Goal: Task Accomplishment & Management: Complete application form

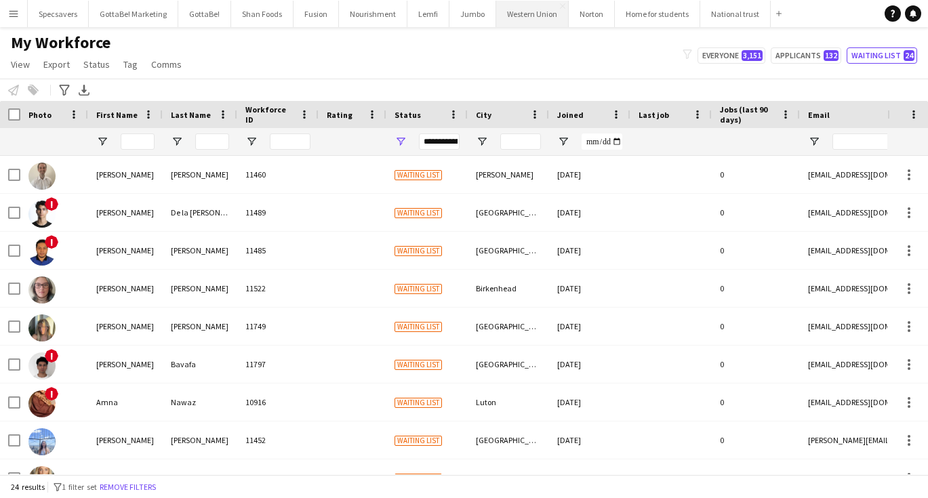
click at [534, 17] on button "Western Union Close" at bounding box center [532, 14] width 73 height 26
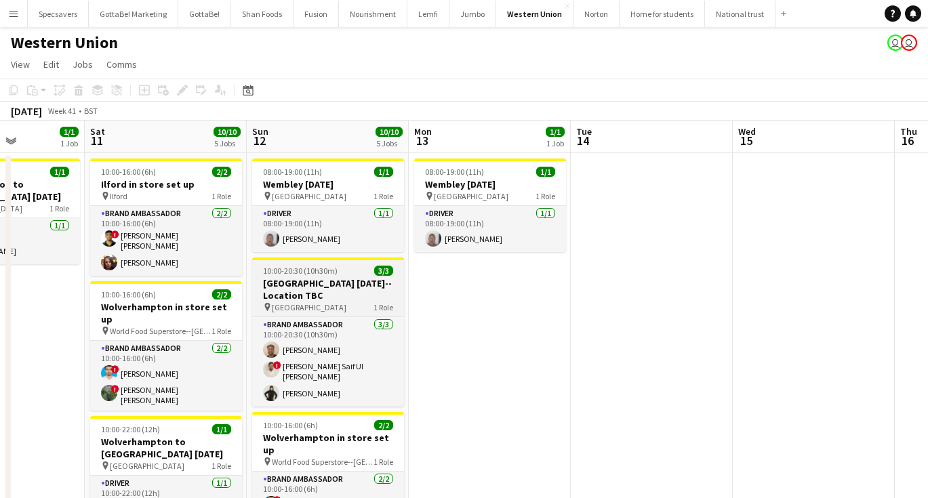
scroll to position [0, 381]
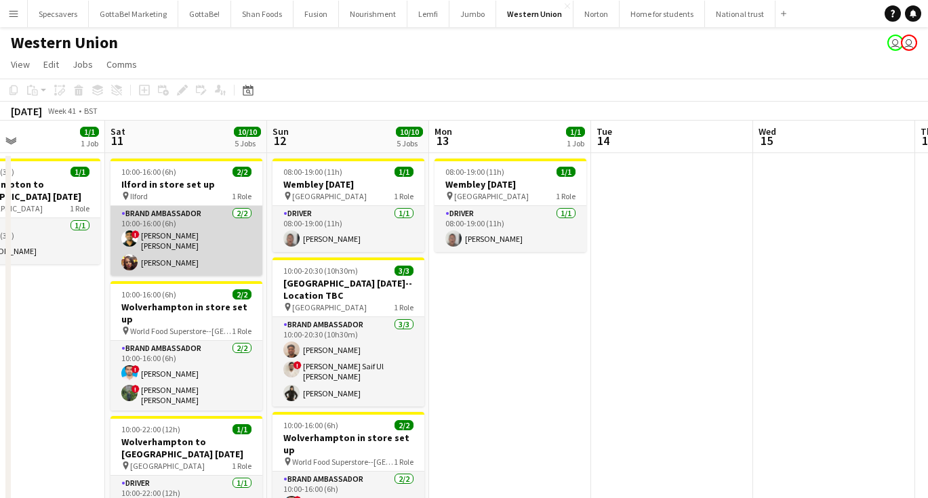
click at [206, 257] on app-card-role "Brand Ambassador 2/2 10:00-16:00 (6h) ! smit patel Neelam Desai" at bounding box center [187, 241] width 152 height 70
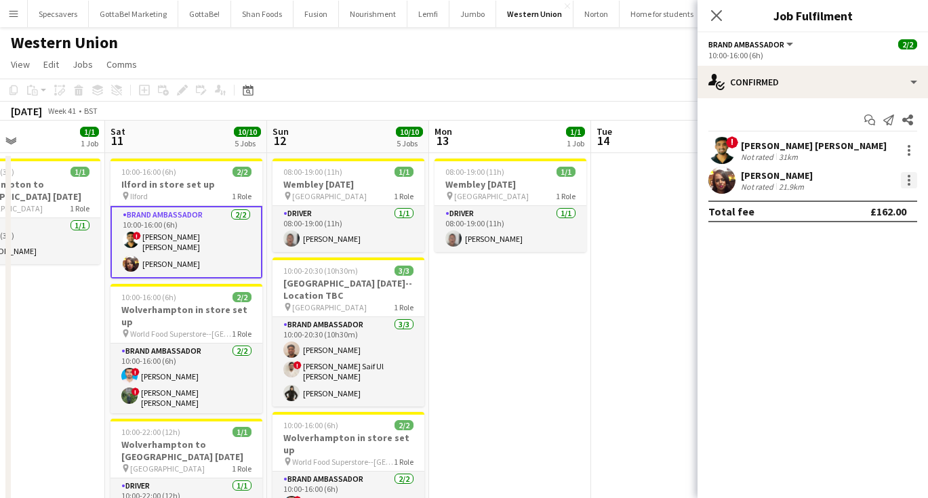
click at [913, 182] on div at bounding box center [909, 180] width 16 height 16
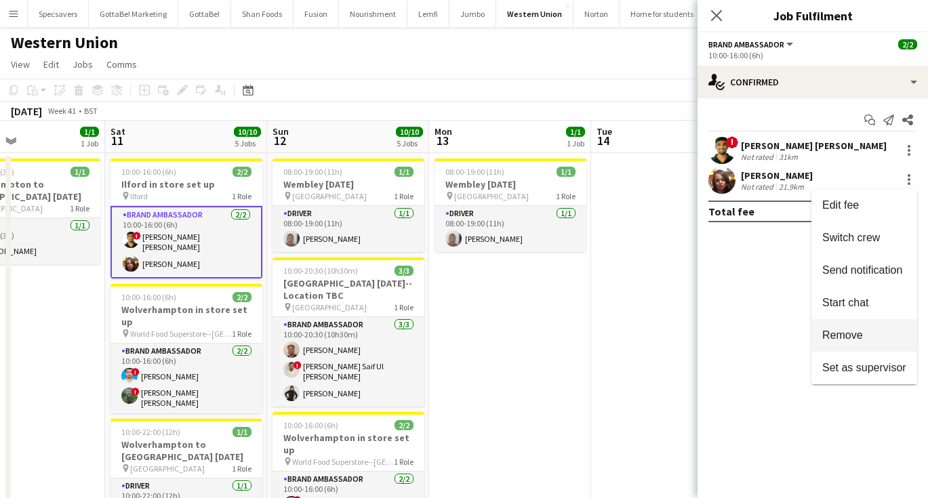
click at [845, 342] on button "Remove" at bounding box center [865, 335] width 106 height 33
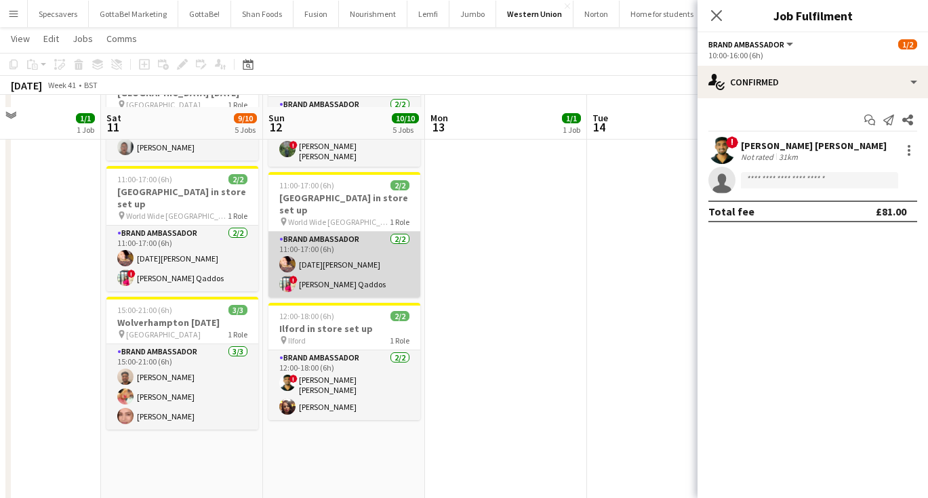
scroll to position [390, 0]
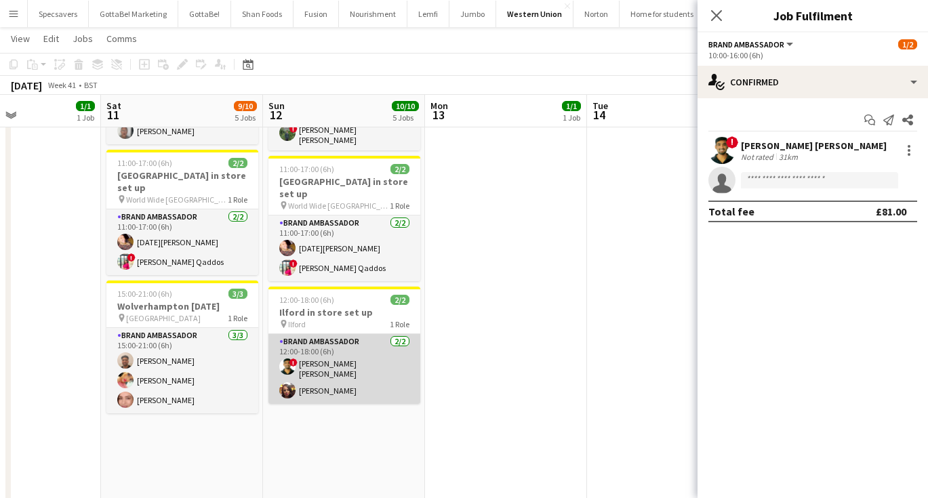
click at [348, 340] on app-card-role "Brand Ambassador 2/2 12:00-18:00 (6h) ! smit patel Neelam Desai" at bounding box center [345, 369] width 152 height 70
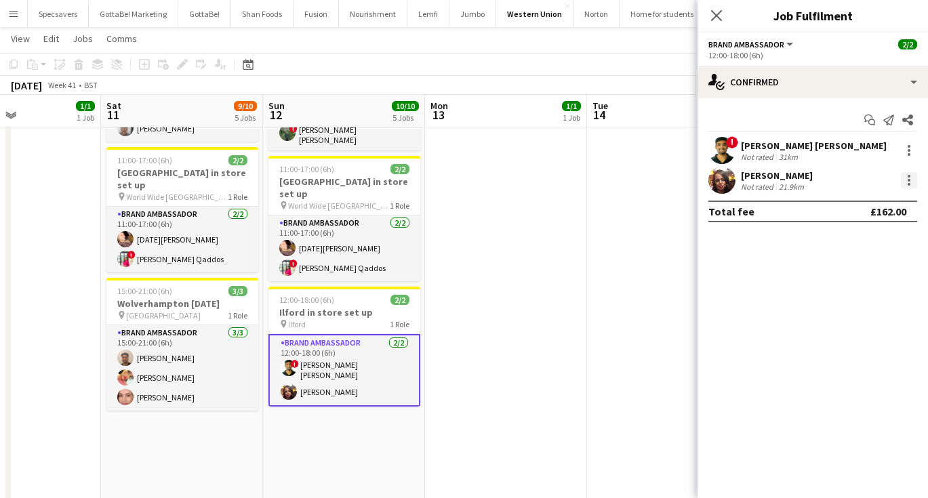
click at [908, 180] on div at bounding box center [909, 180] width 3 height 3
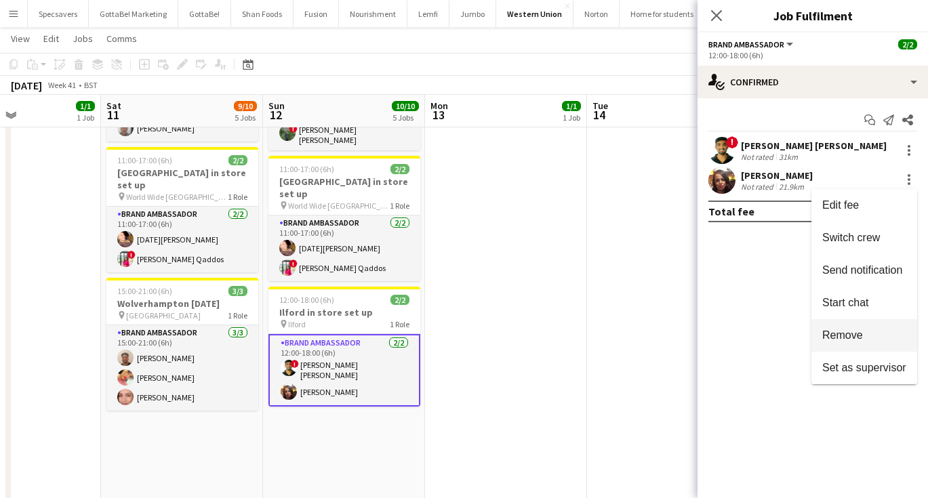
click at [852, 333] on span "Remove" at bounding box center [843, 336] width 41 height 12
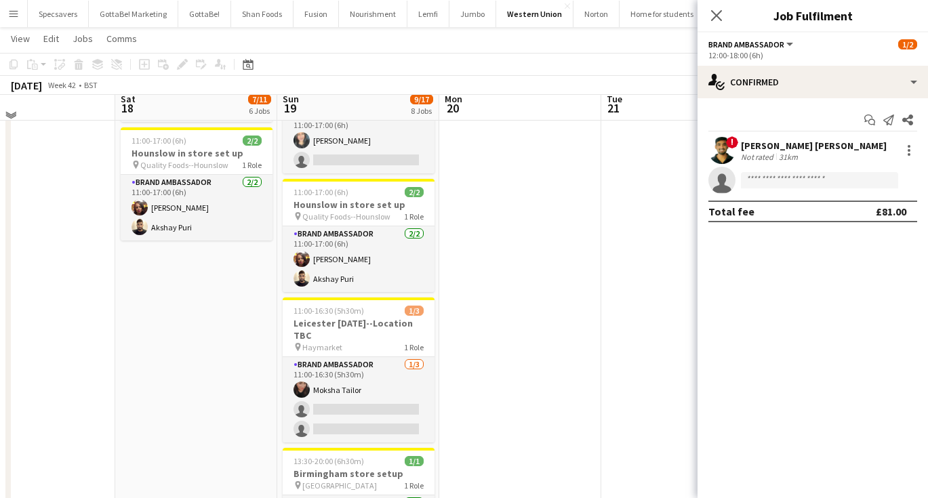
scroll to position [639, 0]
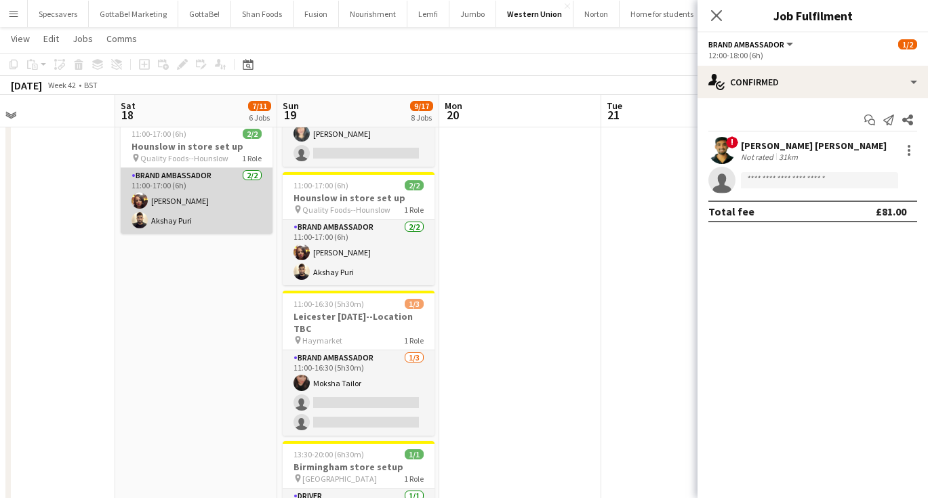
click at [221, 181] on app-card-role "Brand Ambassador 2/2 11:00-17:00 (6h) Neelam Desai Akshay Puri" at bounding box center [197, 201] width 152 height 66
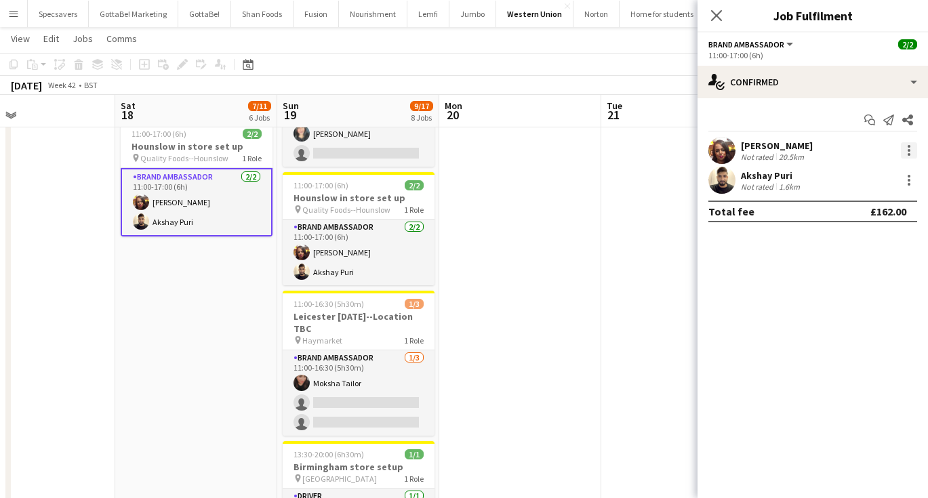
click at [911, 149] on div at bounding box center [909, 150] width 16 height 16
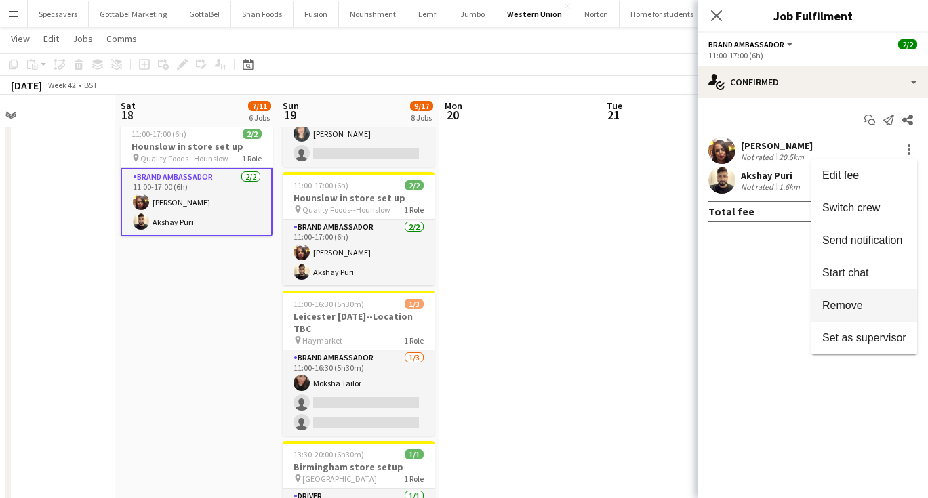
click at [859, 306] on span "Remove" at bounding box center [843, 306] width 41 height 12
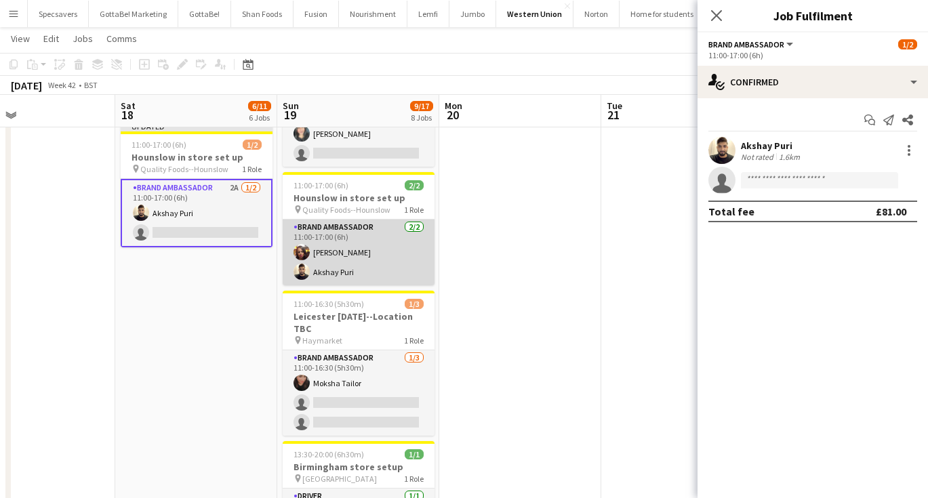
click at [351, 220] on app-card-role "Brand Ambassador 2/2 11:00-17:00 (6h) Neelam Desai Akshay Puri" at bounding box center [359, 253] width 152 height 66
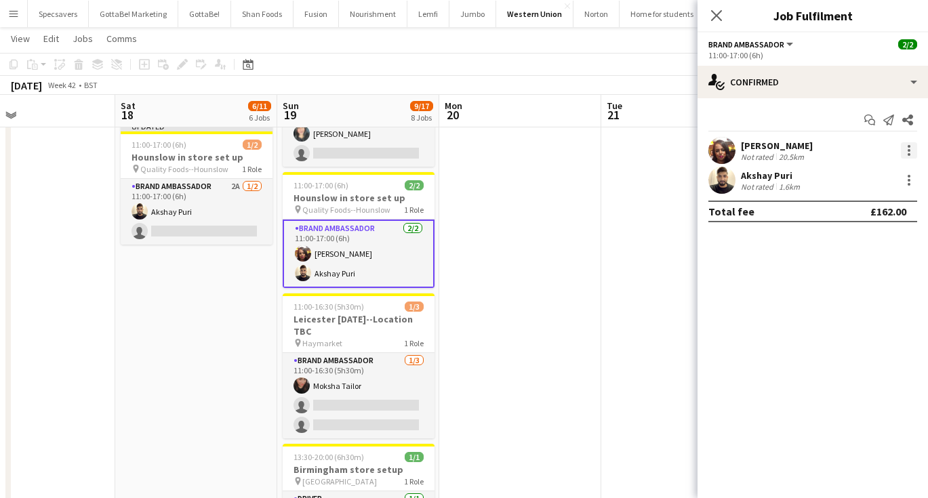
click at [908, 152] on div at bounding box center [909, 150] width 16 height 16
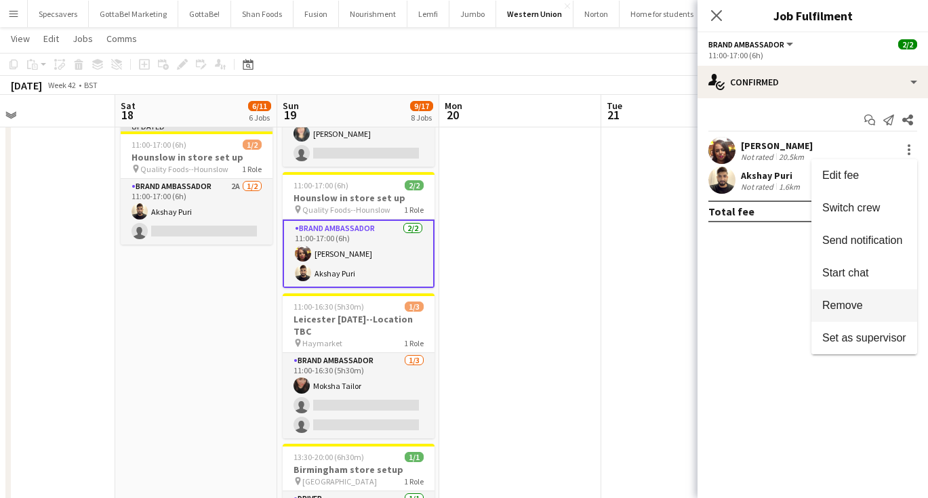
click at [847, 307] on span "Remove" at bounding box center [843, 306] width 41 height 12
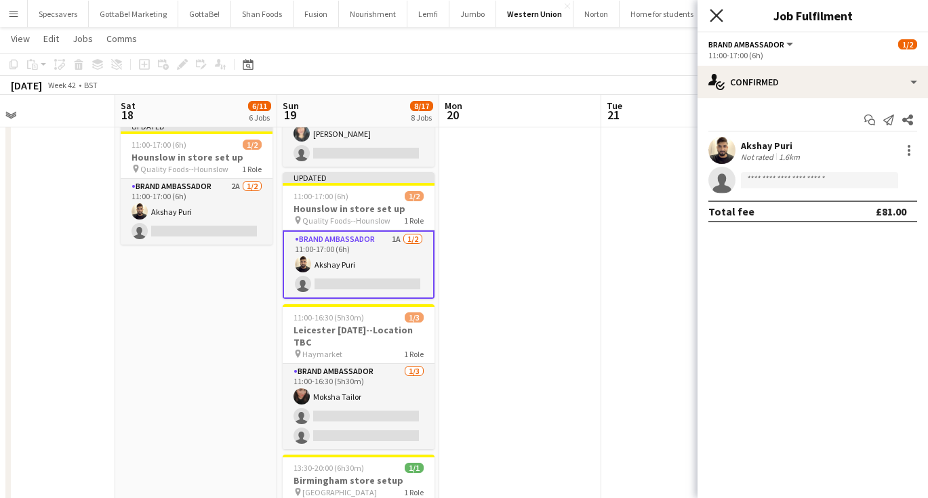
click at [722, 14] on icon "Close pop-in" at bounding box center [716, 15] width 13 height 13
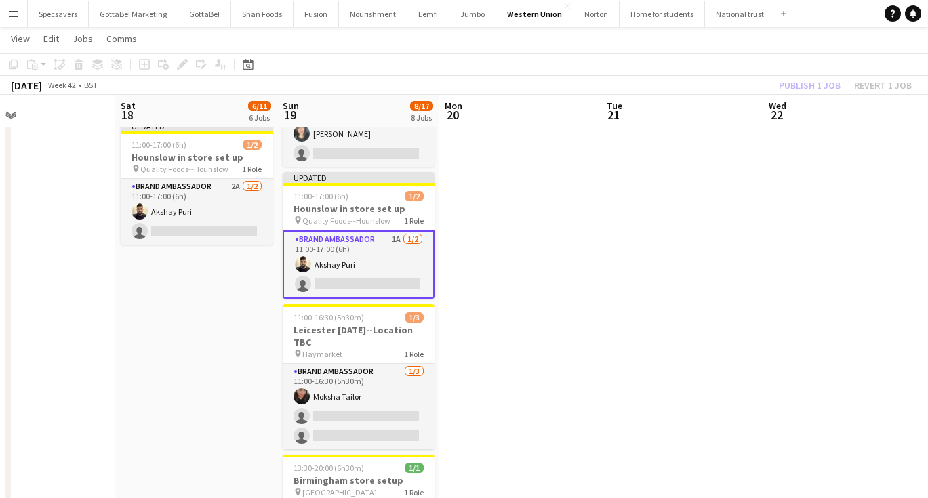
click at [562, 252] on app-date-cell at bounding box center [520, 64] width 162 height 1102
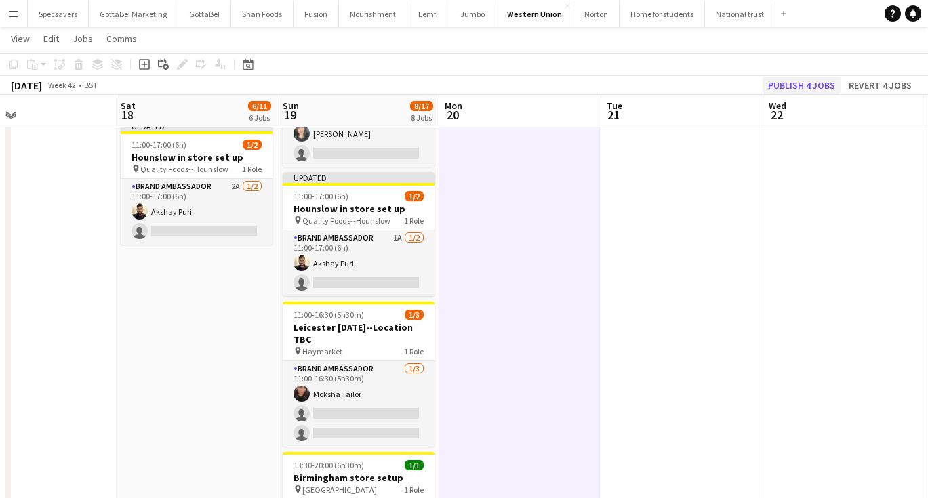
click at [818, 78] on button "Publish 4 jobs" at bounding box center [802, 86] width 78 height 18
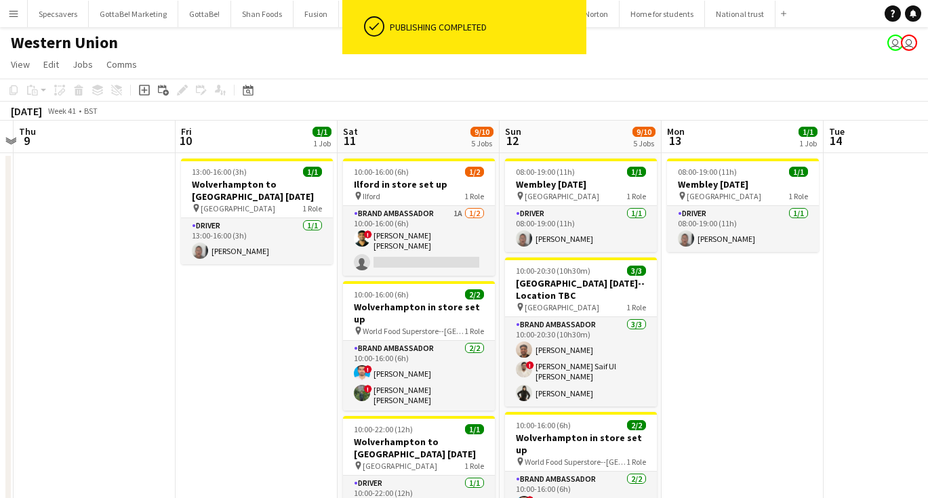
scroll to position [0, 0]
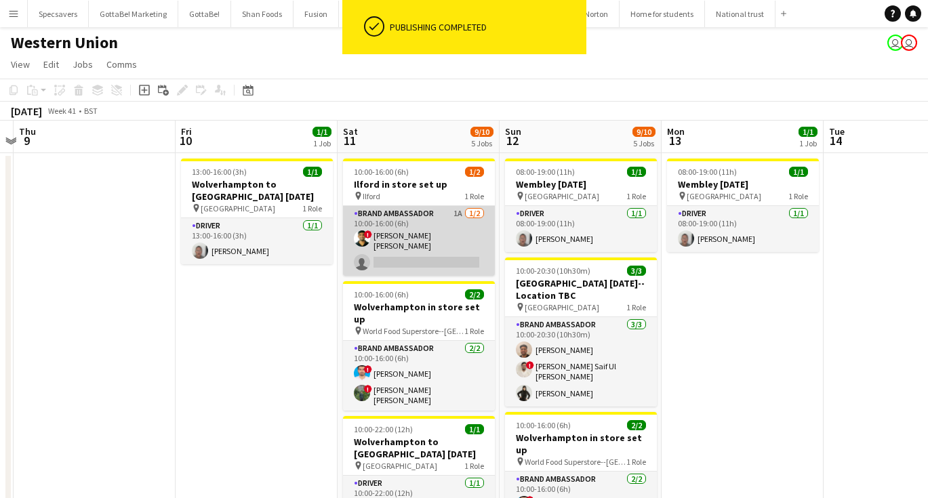
click at [418, 235] on app-card-role "Brand Ambassador 1A [DATE] 10:00-16:00 (6h) ! smit [PERSON_NAME] single-neutral…" at bounding box center [419, 241] width 152 height 70
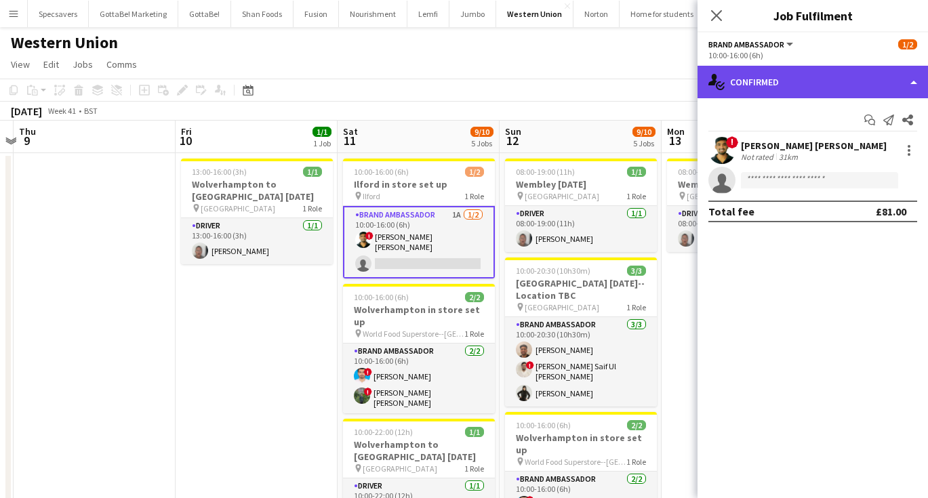
click at [818, 92] on div "single-neutral-actions-check-2 Confirmed" at bounding box center [813, 82] width 231 height 33
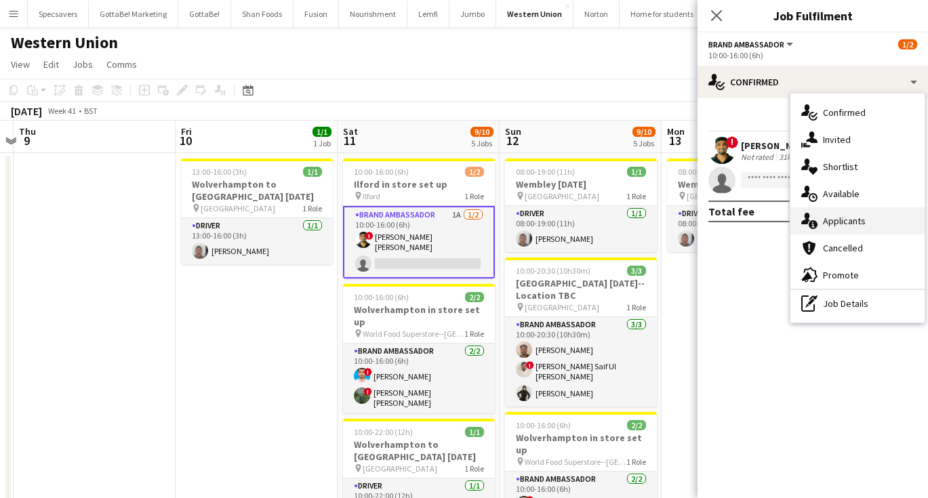
click at [830, 226] on span "Applicants" at bounding box center [844, 221] width 43 height 12
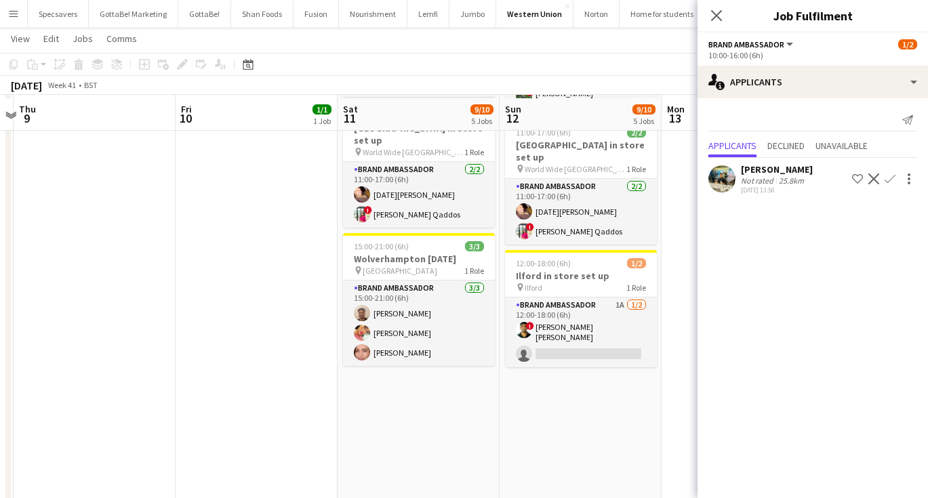
scroll to position [436, 0]
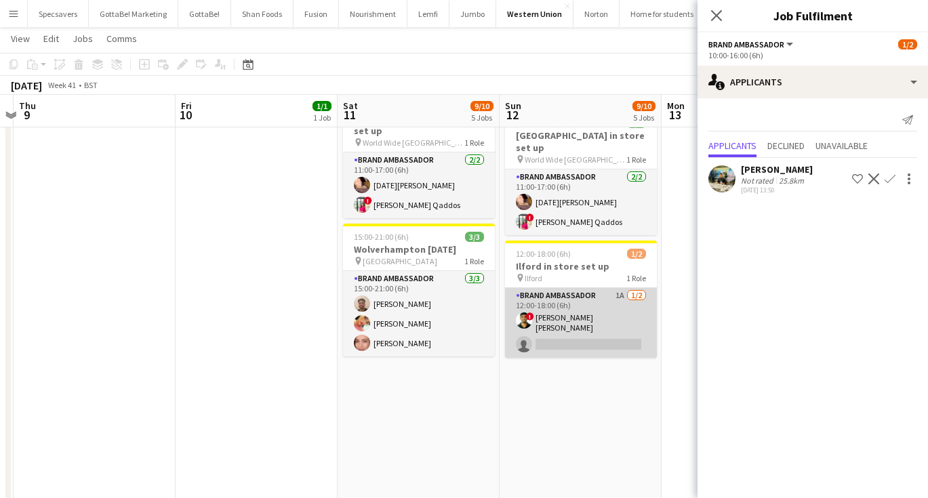
click at [604, 288] on app-card-role "Brand Ambassador 1A 1/2 12:00-18:00 (6h) ! smit patel single-neutral-actions" at bounding box center [581, 323] width 152 height 70
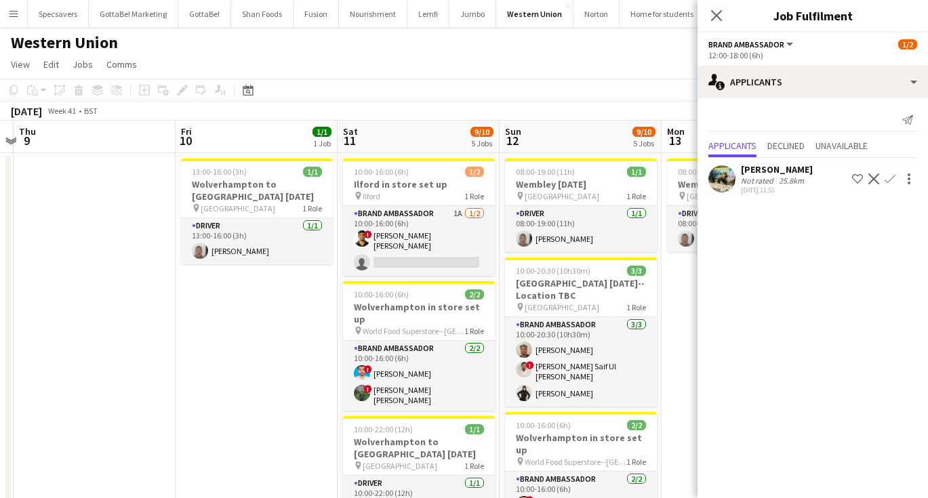
scroll to position [0, 0]
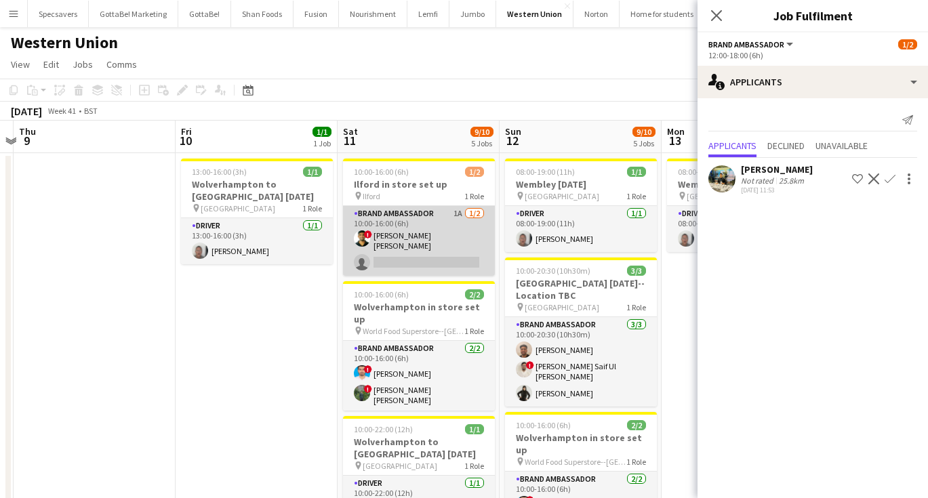
click at [429, 235] on app-card-role "Brand Ambassador 1A [DATE] 10:00-16:00 (6h) ! smit [PERSON_NAME] single-neutral…" at bounding box center [419, 241] width 152 height 70
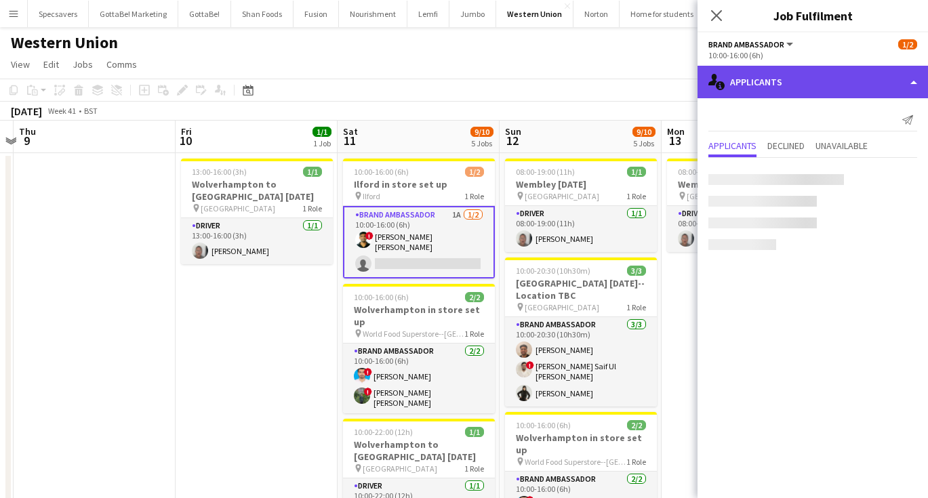
click at [830, 90] on div "single-neutral-actions-information Applicants" at bounding box center [813, 82] width 231 height 33
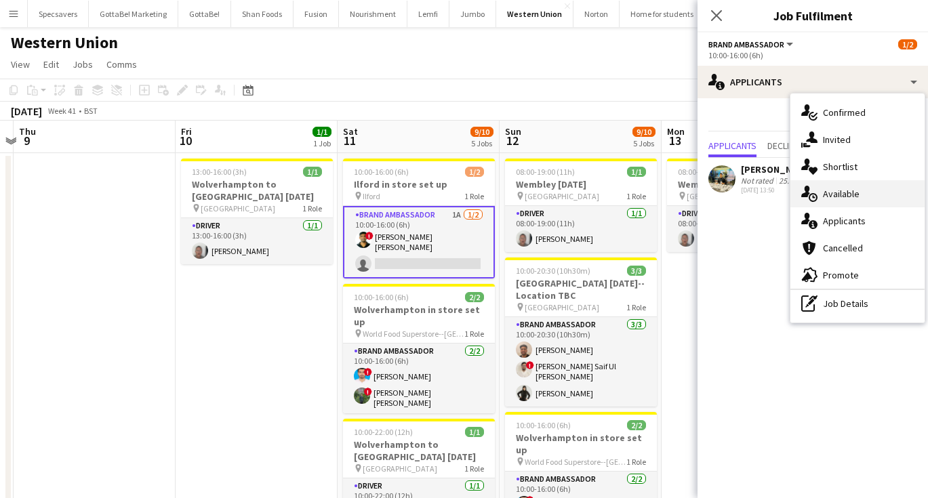
click at [854, 207] on div "single-neutral-actions-upload Available" at bounding box center [858, 193] width 134 height 27
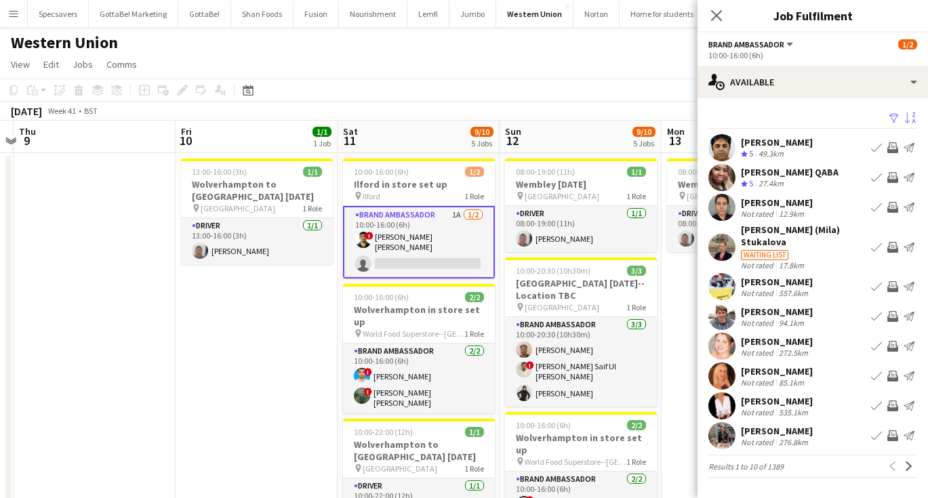
click at [913, 121] on app-icon "Sort asc" at bounding box center [910, 119] width 11 height 13
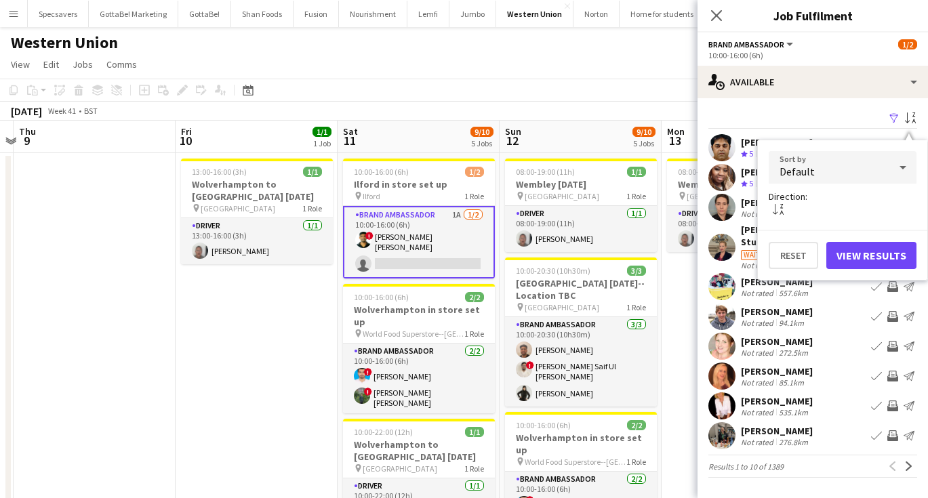
click at [853, 172] on div "Default" at bounding box center [829, 167] width 121 height 33
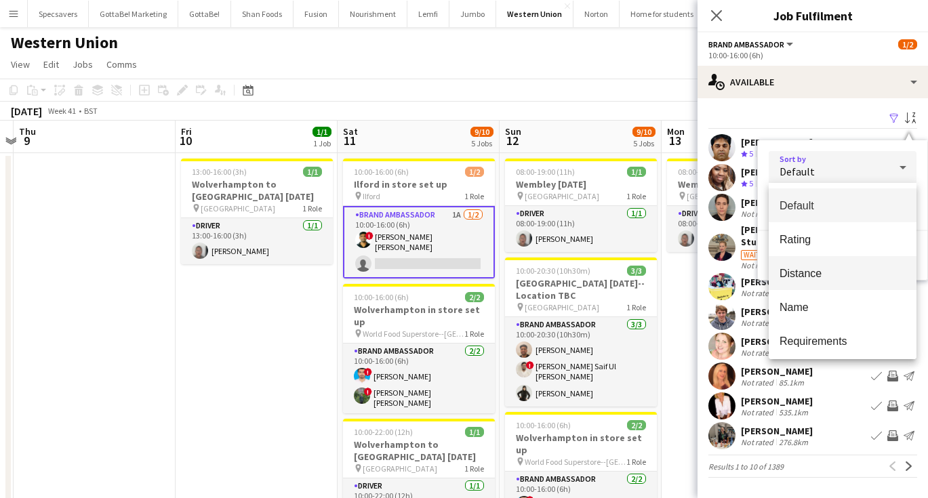
click at [817, 270] on span "Distance" at bounding box center [843, 273] width 126 height 13
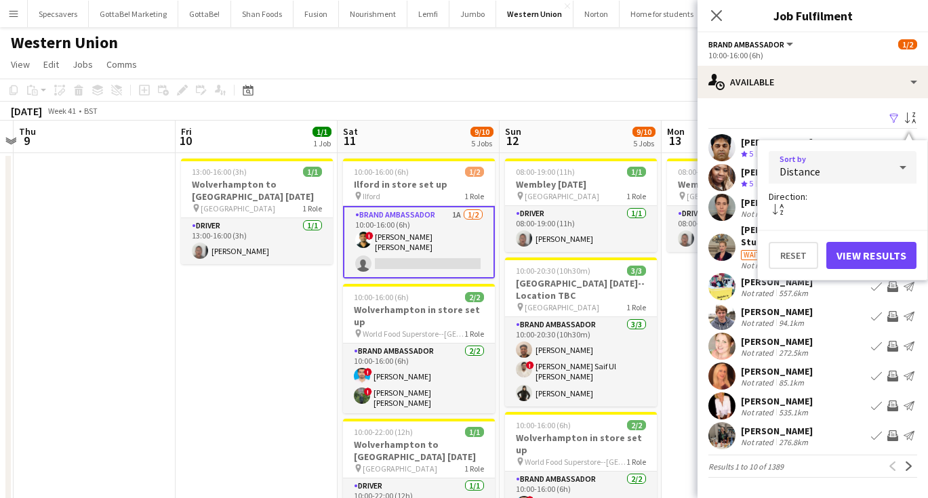
click at [851, 253] on button "View Results" at bounding box center [872, 255] width 90 height 27
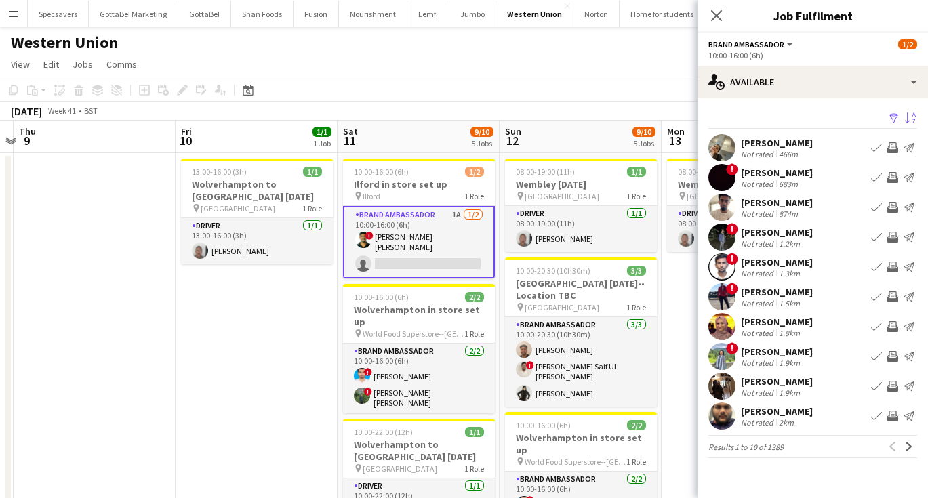
click at [781, 182] on div "683m" at bounding box center [788, 184] width 24 height 10
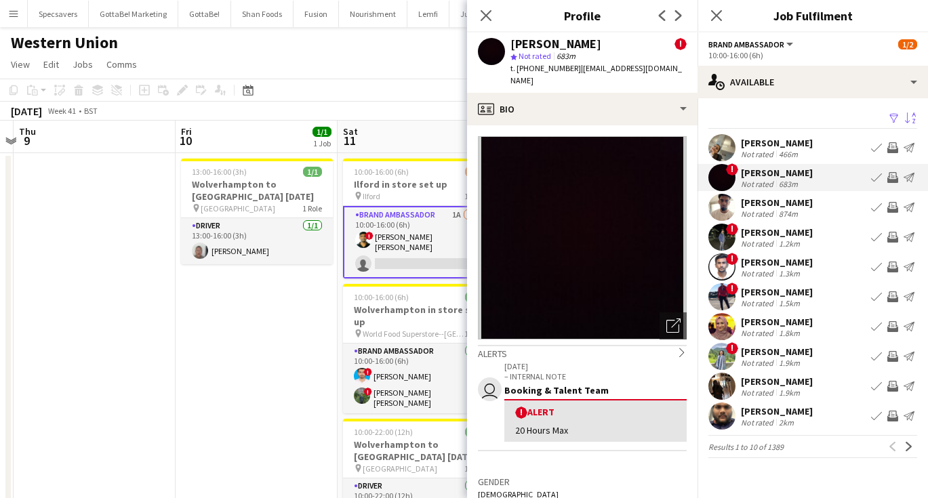
click at [20, 16] on button "Menu" at bounding box center [13, 13] width 27 height 27
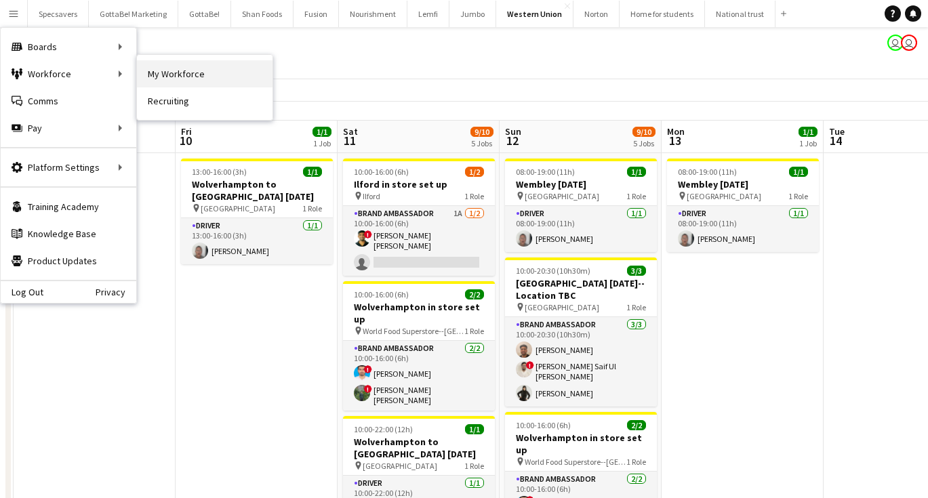
click at [206, 71] on link "My Workforce" at bounding box center [205, 73] width 136 height 27
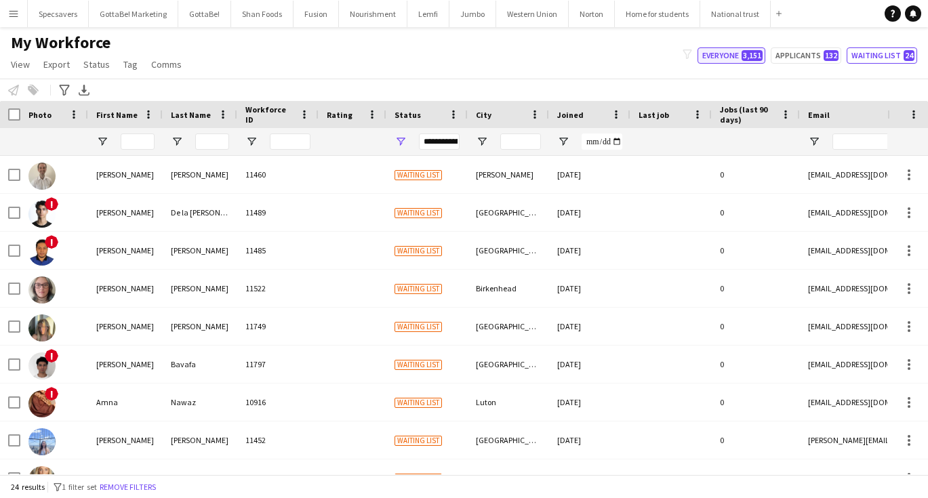
click at [751, 54] on span "3,151" at bounding box center [752, 55] width 21 height 11
type input "**********"
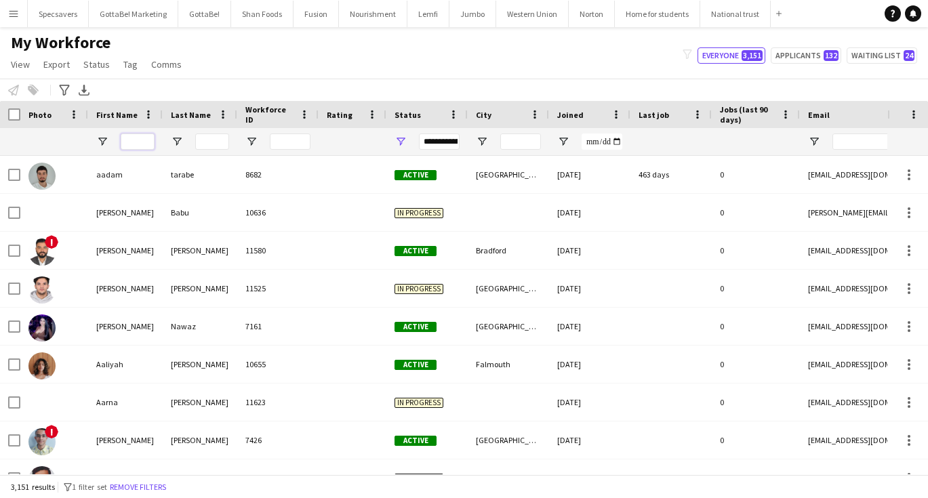
click at [136, 142] on input "First Name Filter Input" at bounding box center [138, 142] width 34 height 16
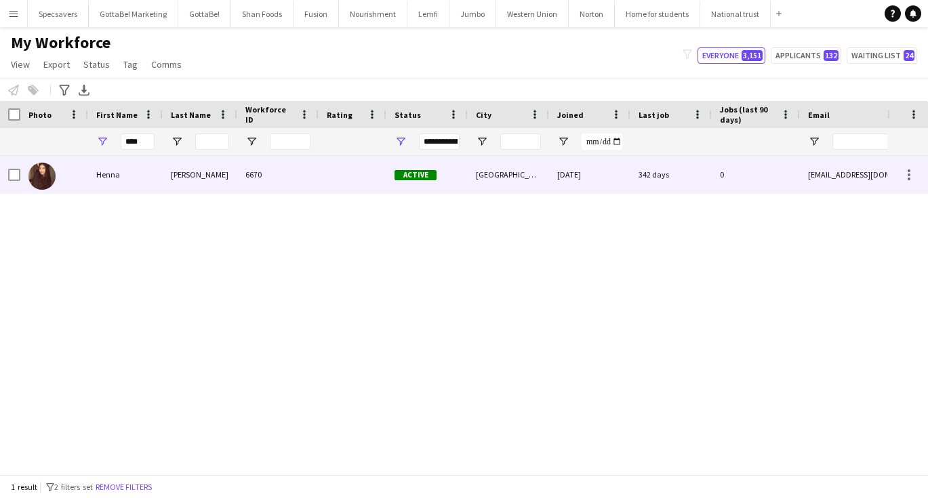
click at [198, 163] on div "Patel" at bounding box center [200, 174] width 75 height 37
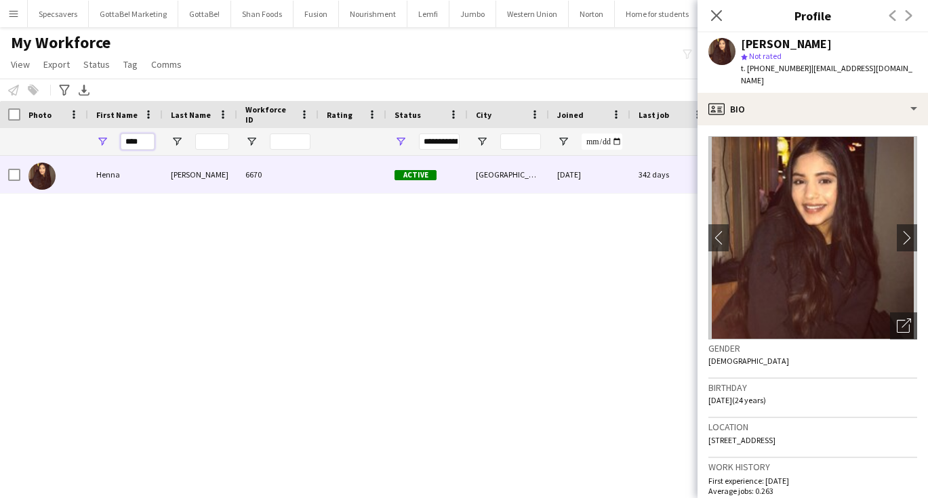
click at [146, 144] on input "****" at bounding box center [138, 142] width 34 height 16
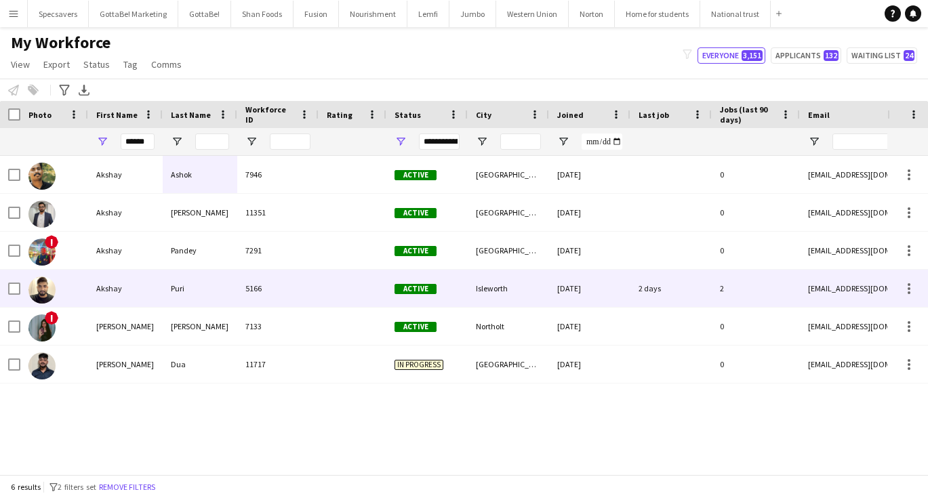
click at [143, 302] on div "Akshay" at bounding box center [125, 288] width 75 height 37
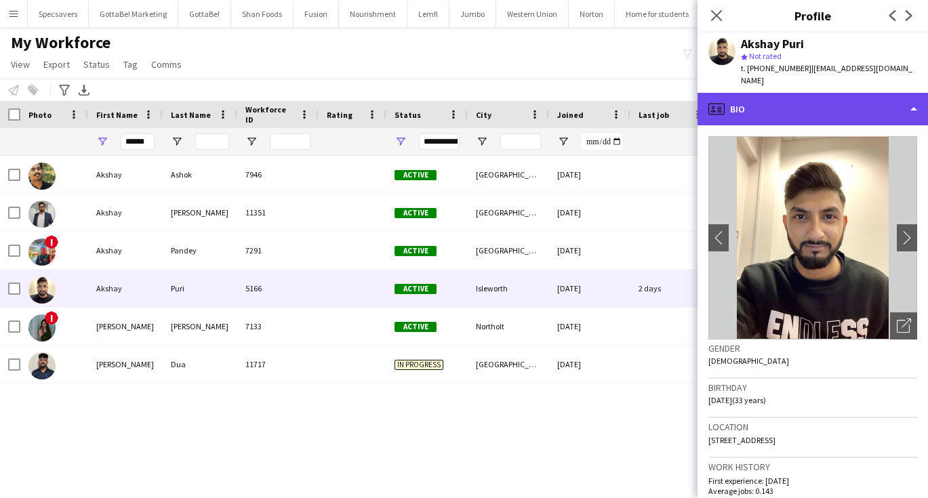
click at [829, 100] on div "profile Bio" at bounding box center [813, 109] width 231 height 33
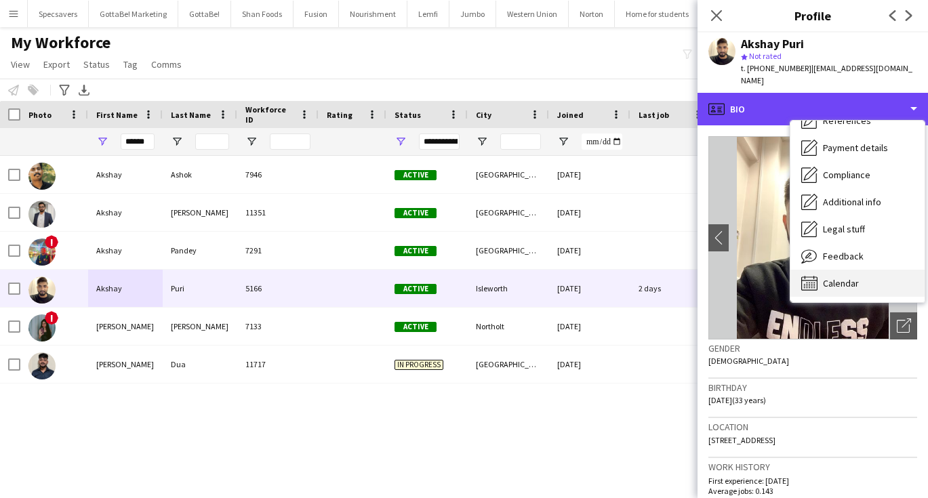
scroll to position [155, 0]
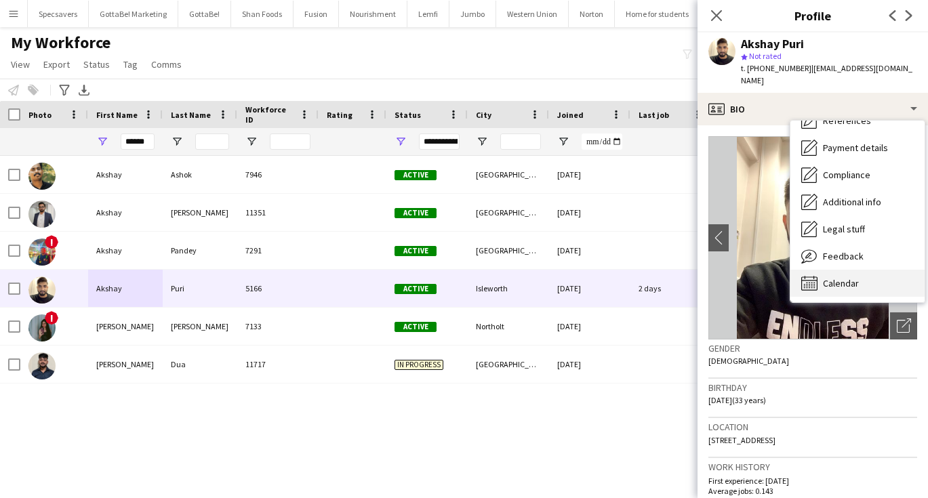
click at [836, 277] on span "Calendar" at bounding box center [841, 283] width 36 height 12
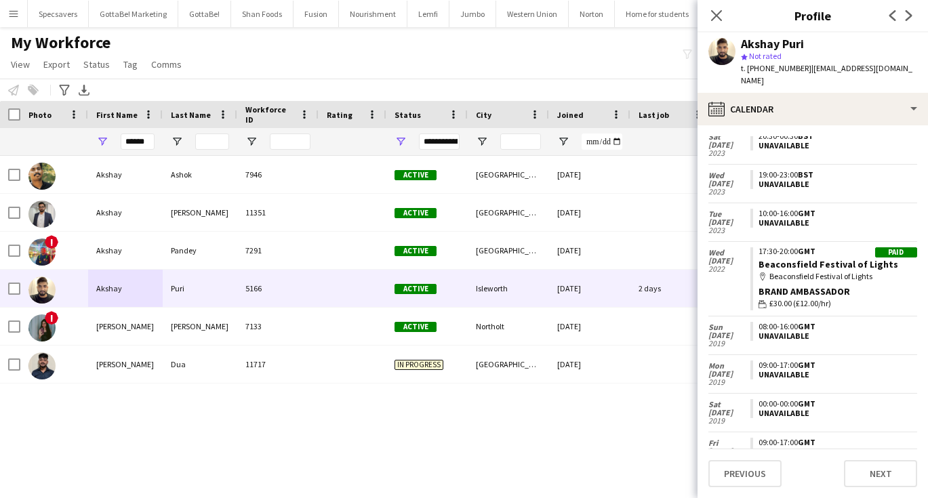
scroll to position [469, 0]
click at [822, 260] on link "Beaconsfield Festival of Lights" at bounding box center [829, 266] width 140 height 12
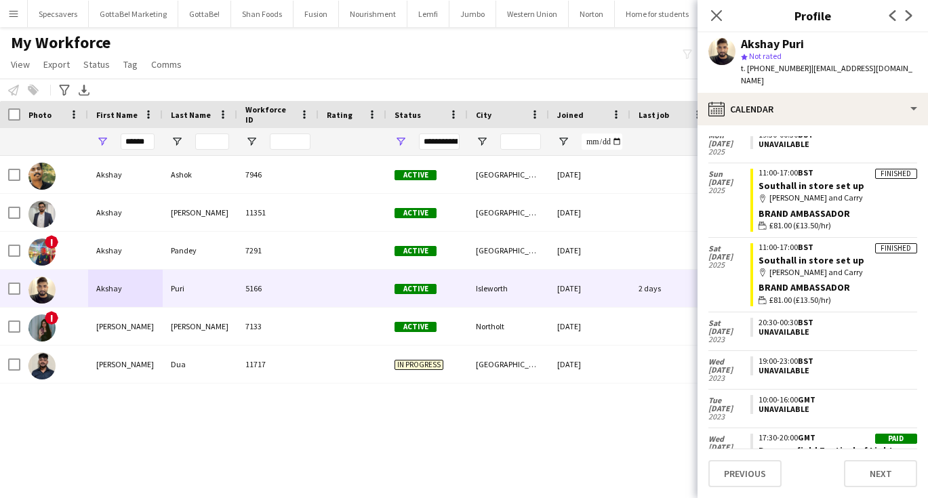
scroll to position [218, 0]
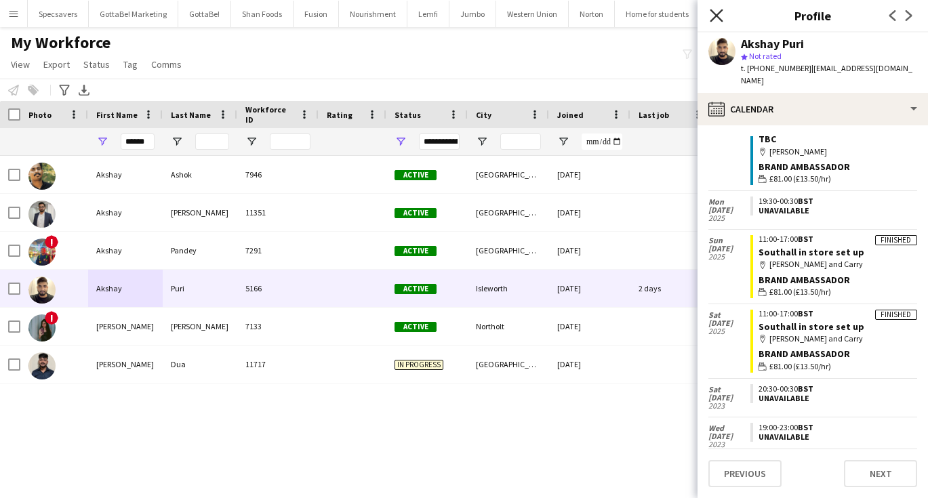
click at [714, 12] on icon "Close pop-in" at bounding box center [716, 15] width 13 height 13
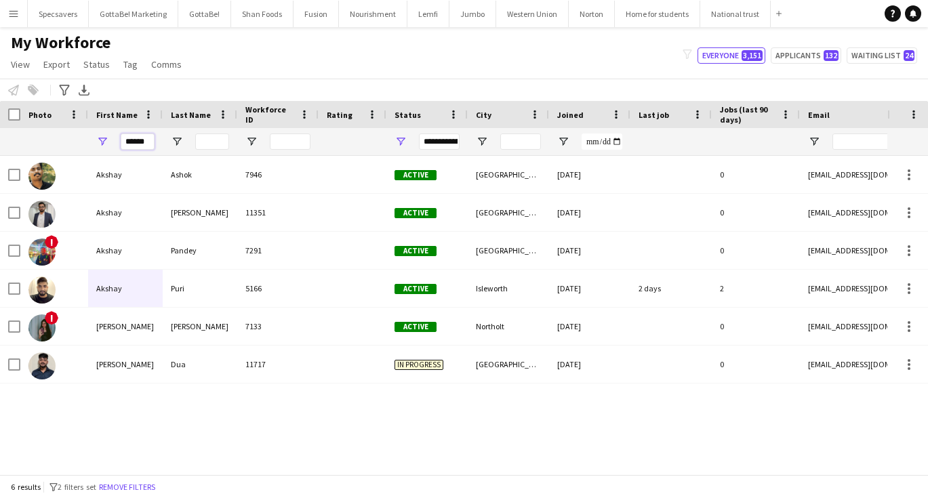
click at [149, 140] on input "******" at bounding box center [138, 142] width 34 height 16
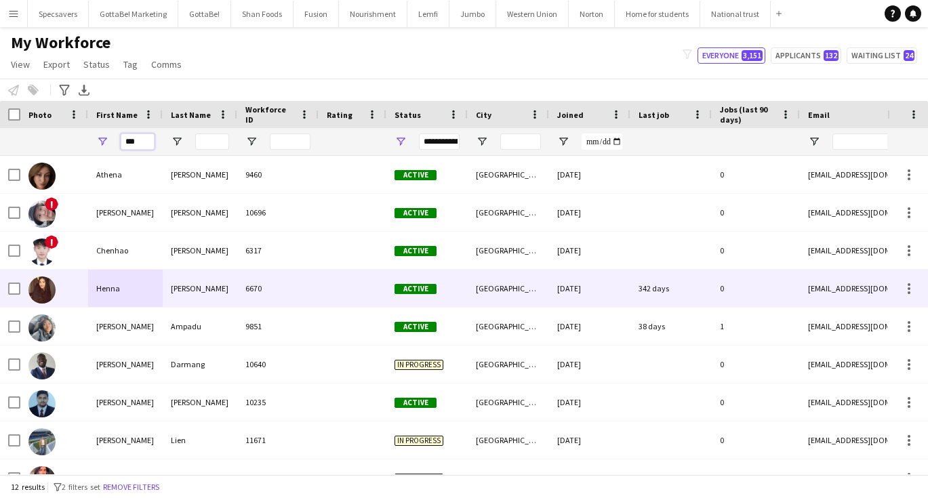
type input "***"
click at [133, 290] on div "Henna" at bounding box center [125, 288] width 75 height 37
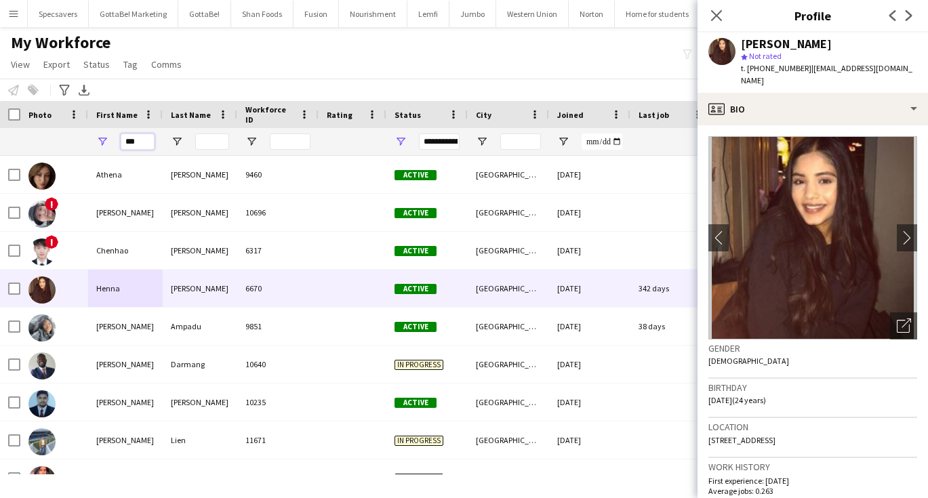
drag, startPoint x: 141, startPoint y: 141, endPoint x: 63, endPoint y: 130, distance: 78.7
click at [63, 130] on div "***" at bounding box center [837, 141] width 1674 height 27
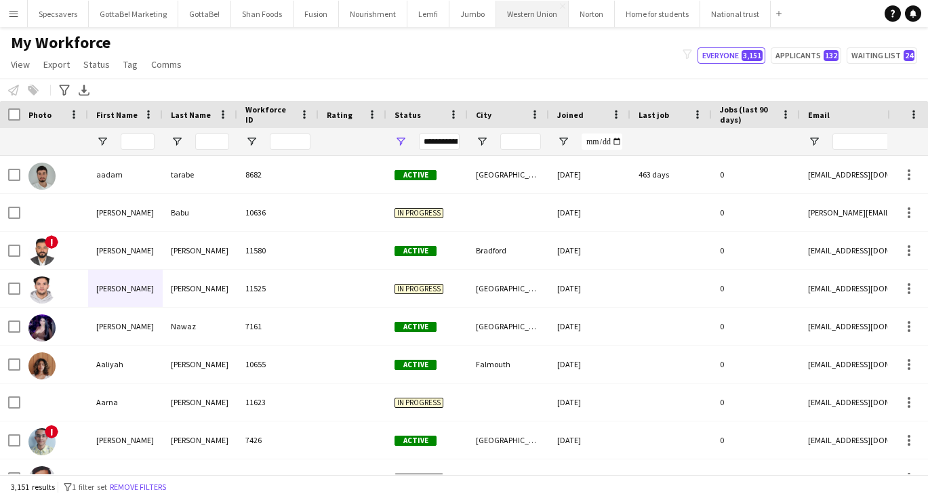
click at [515, 18] on button "Western Union Close" at bounding box center [532, 14] width 73 height 26
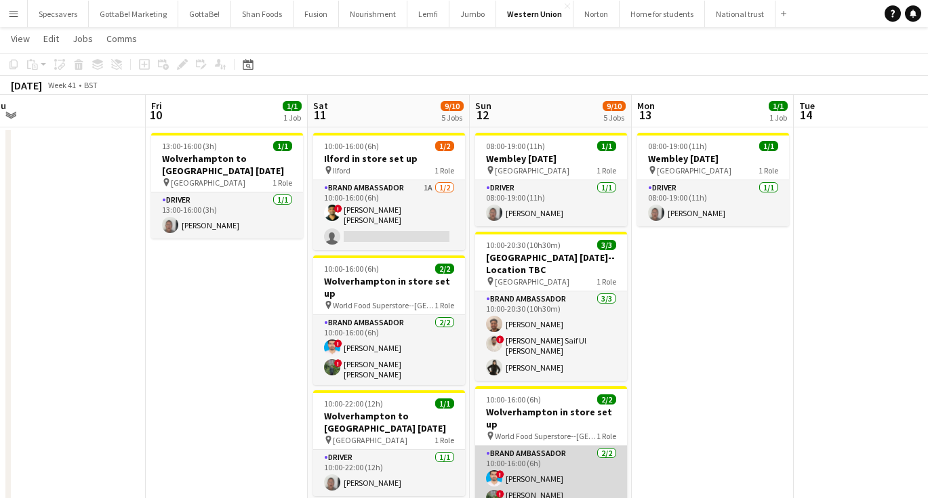
scroll to position [28, 0]
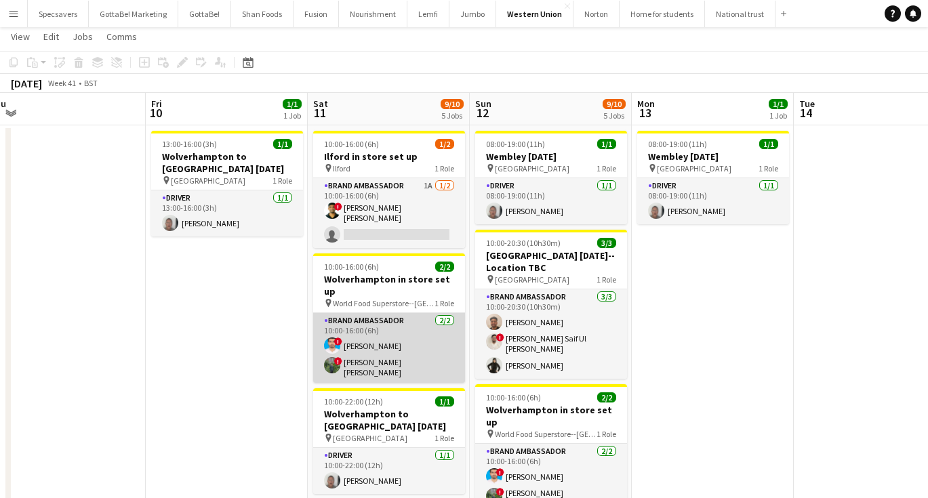
click at [358, 333] on app-card-role "Brand Ambassador [DATE] 10:00-16:00 (6h) ! [PERSON_NAME] ! [PERSON_NAME] [PERSO…" at bounding box center [389, 348] width 152 height 70
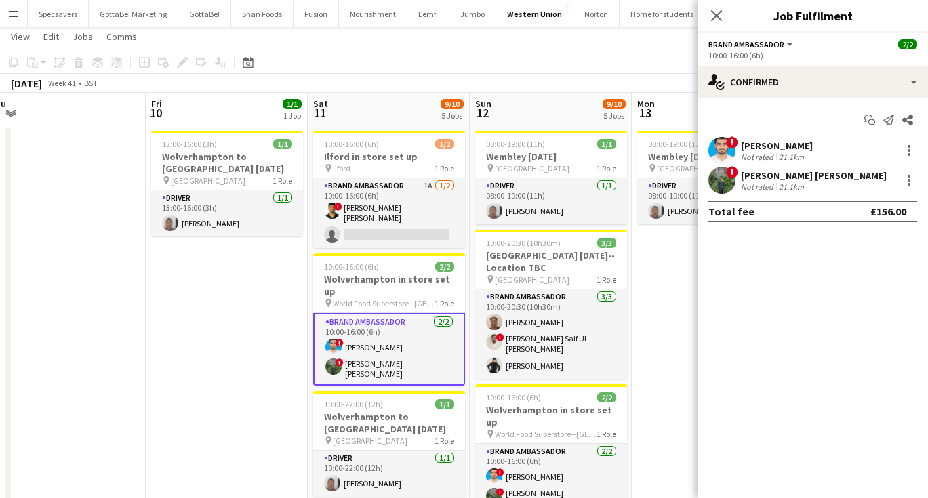
click at [12, 14] on app-icon "Menu" at bounding box center [13, 13] width 11 height 11
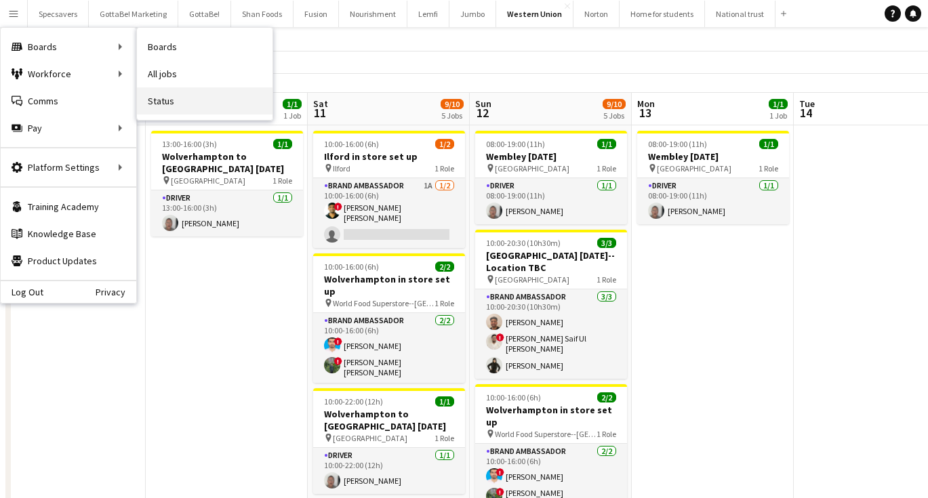
click at [199, 102] on link "Status" at bounding box center [205, 100] width 136 height 27
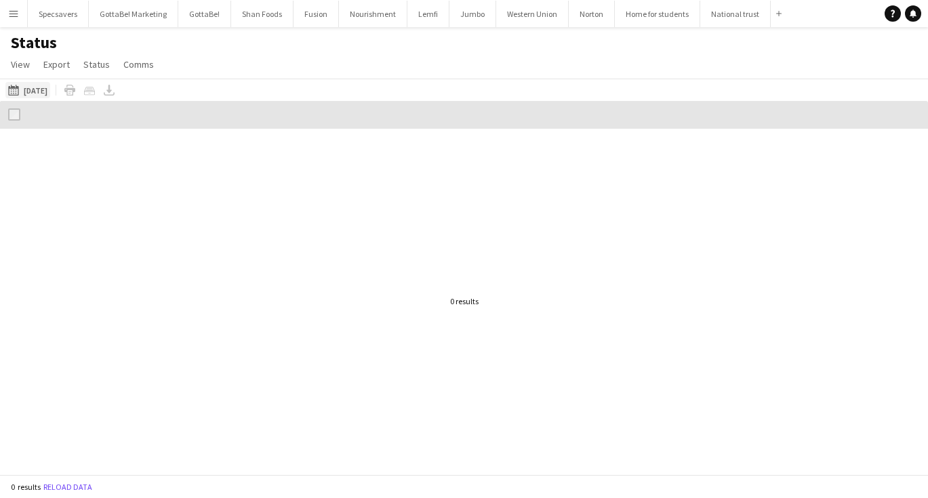
click at [40, 94] on button "07-10-2025 to 13-10-2025 04-10-2025" at bounding box center [27, 90] width 45 height 16
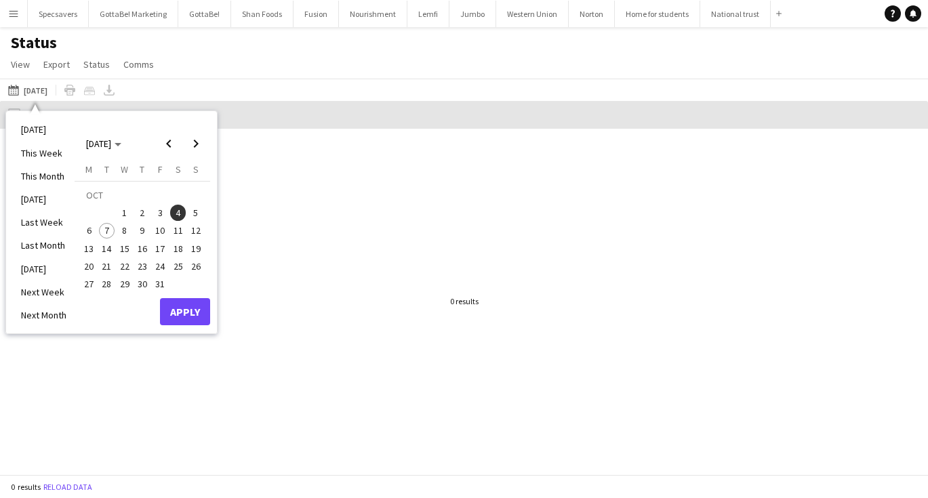
click at [102, 230] on span "7" at bounding box center [107, 231] width 16 height 16
click at [175, 311] on button "Apply" at bounding box center [185, 311] width 50 height 27
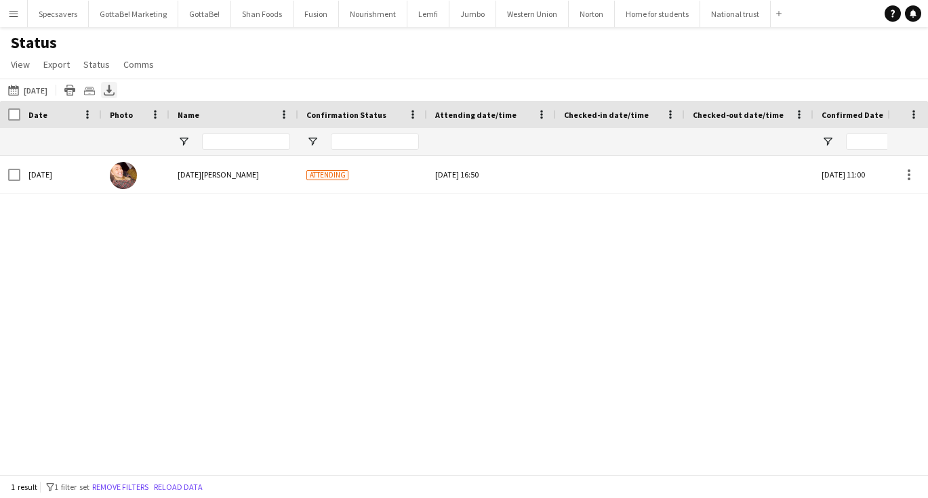
click at [104, 87] on icon "Export XLSX" at bounding box center [109, 90] width 11 height 11
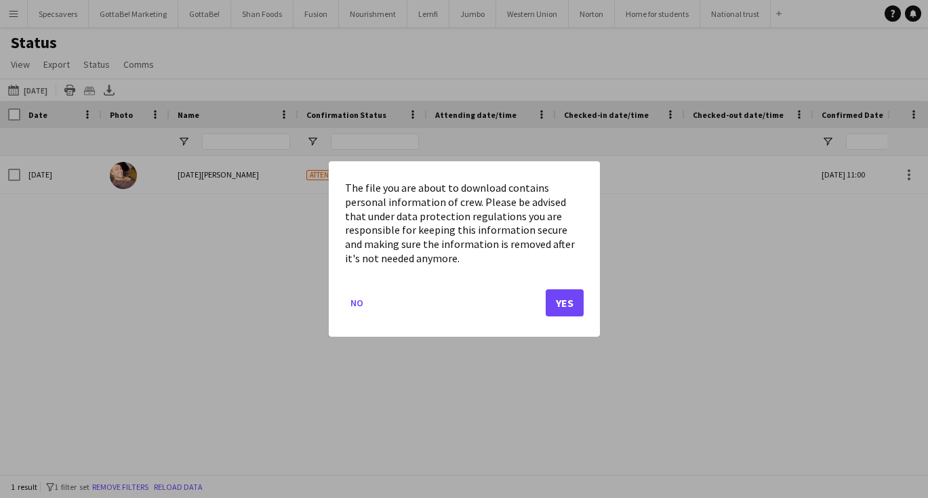
click at [552, 293] on button "Yes" at bounding box center [565, 303] width 38 height 27
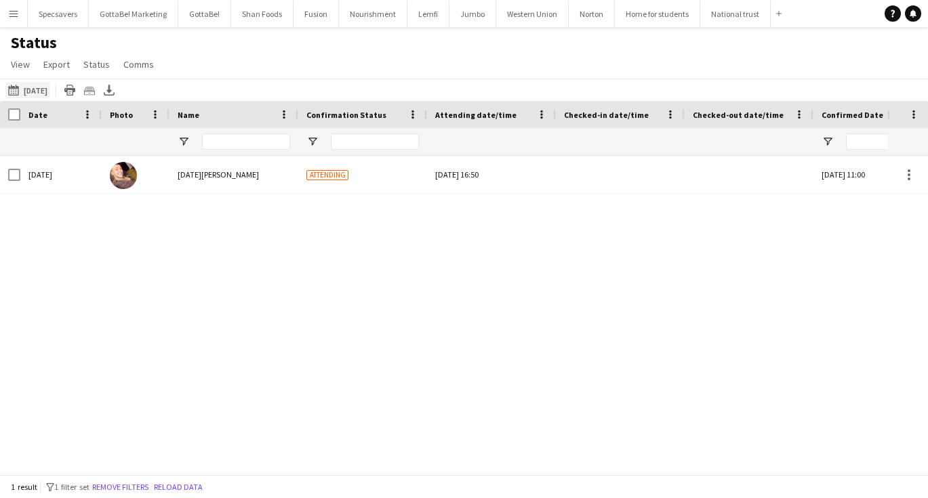
click at [38, 91] on button "07-10-2025 to 13-10-2025 Today" at bounding box center [27, 90] width 45 height 16
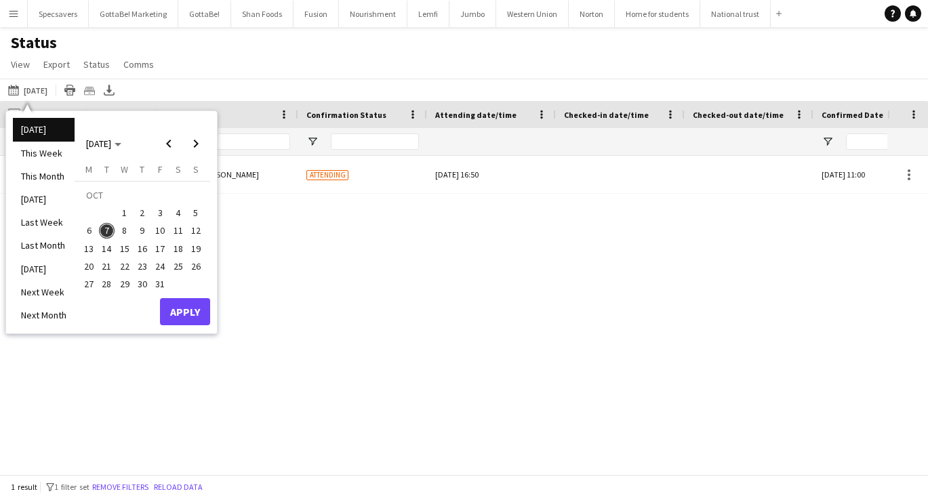
click at [89, 229] on span "6" at bounding box center [89, 231] width 16 height 16
click at [173, 314] on button "Apply" at bounding box center [185, 311] width 50 height 27
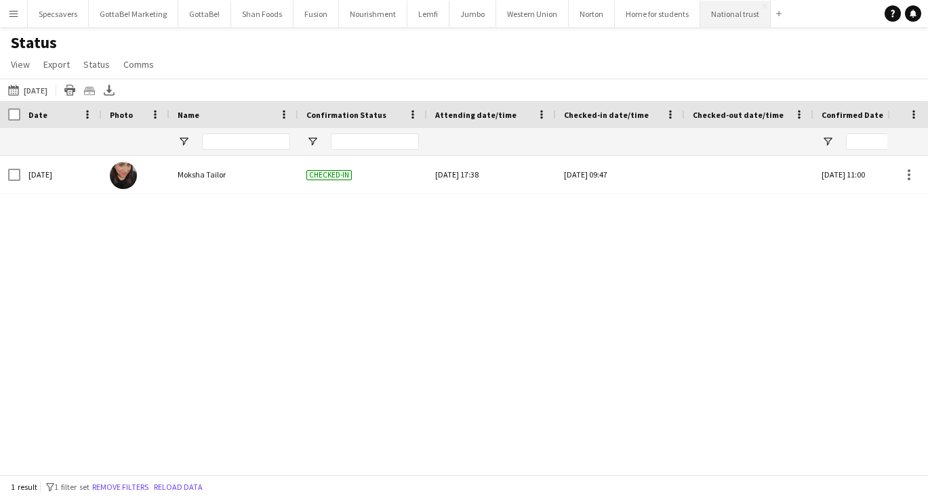
click at [731, 10] on button "National trust Close" at bounding box center [736, 14] width 71 height 26
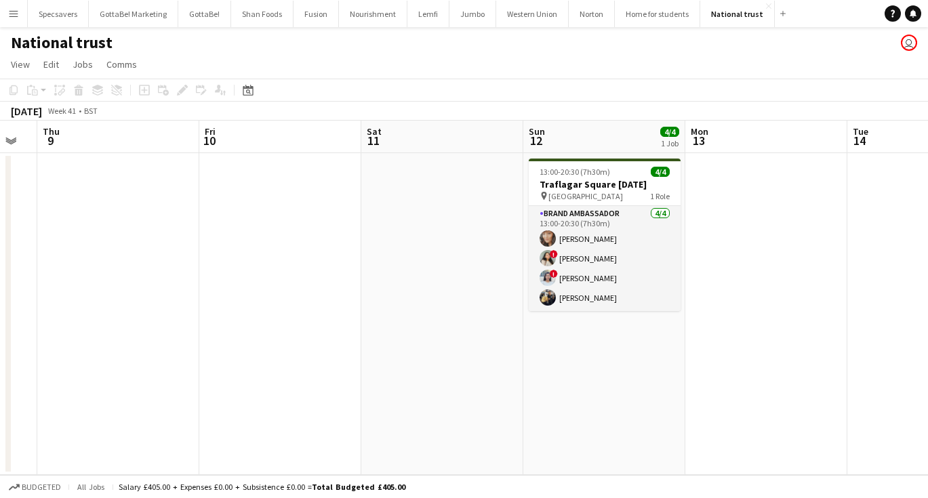
scroll to position [0, 464]
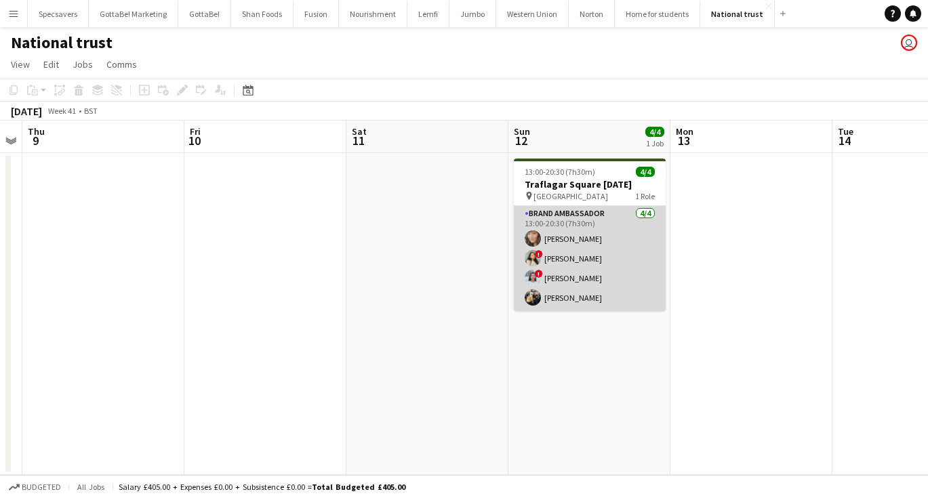
click at [600, 251] on app-card-role "Brand Ambassador 4/4 13:00-20:30 (7h30m) Nayla Sheikh ! Kazi Alisha ! Shahnaz Y…" at bounding box center [590, 258] width 152 height 105
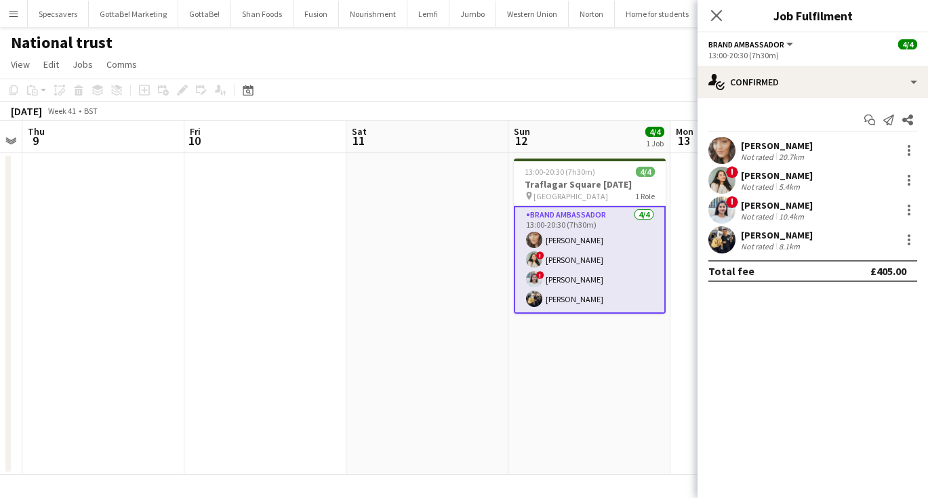
click at [741, 140] on div "Nayla Sheikh" at bounding box center [777, 146] width 72 height 12
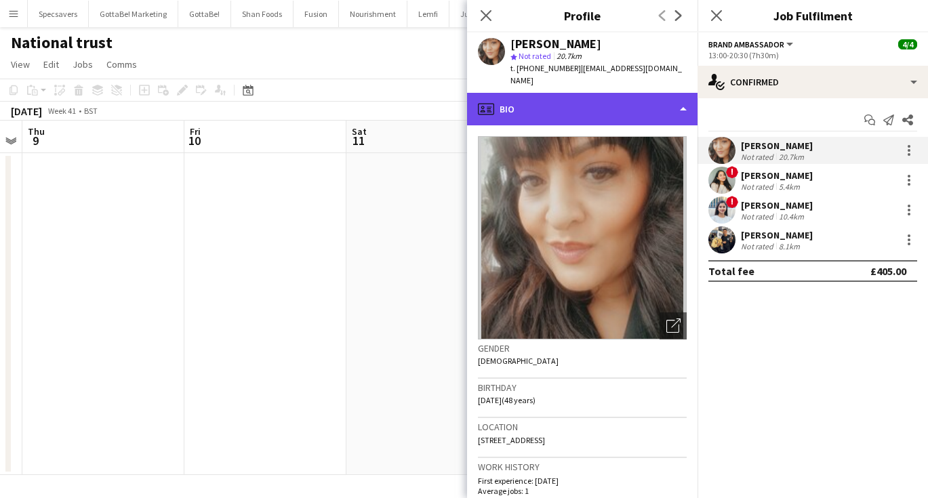
click at [560, 100] on div "profile Bio" at bounding box center [582, 109] width 231 height 33
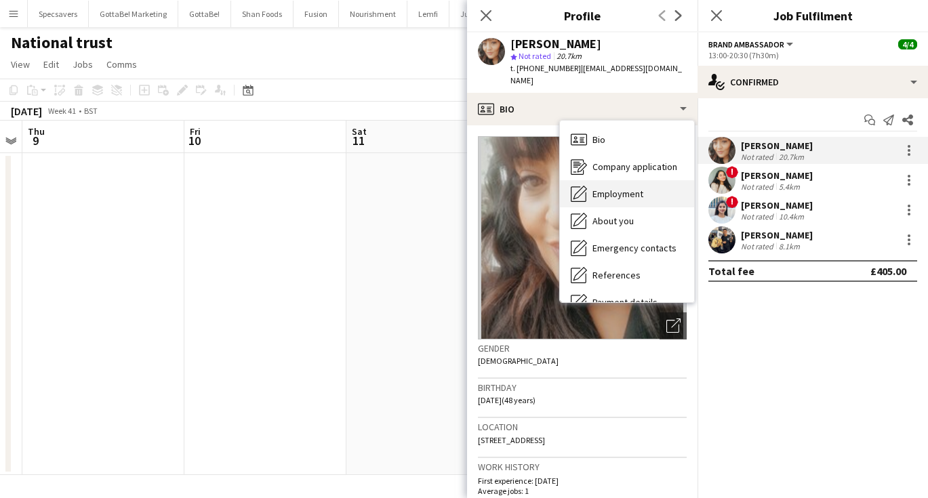
click at [599, 188] on span "Employment" at bounding box center [618, 194] width 51 height 12
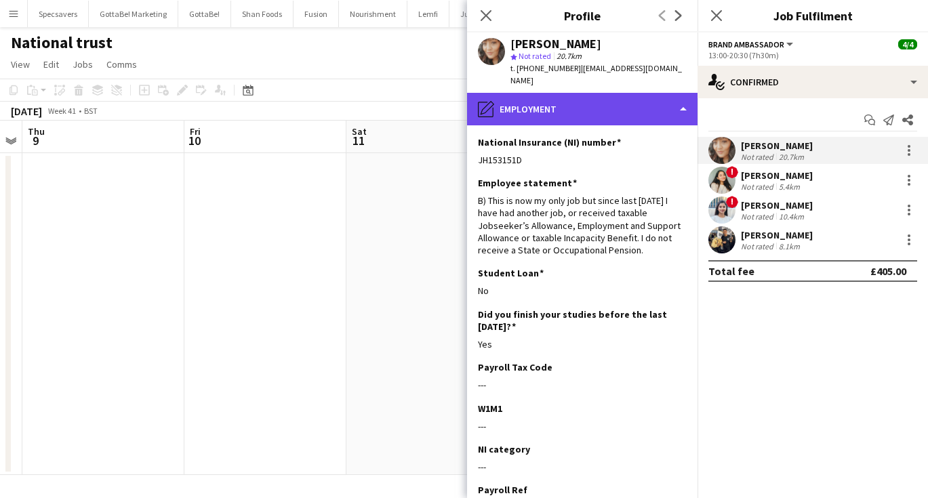
click at [562, 100] on div "pencil4 Employment" at bounding box center [582, 109] width 231 height 33
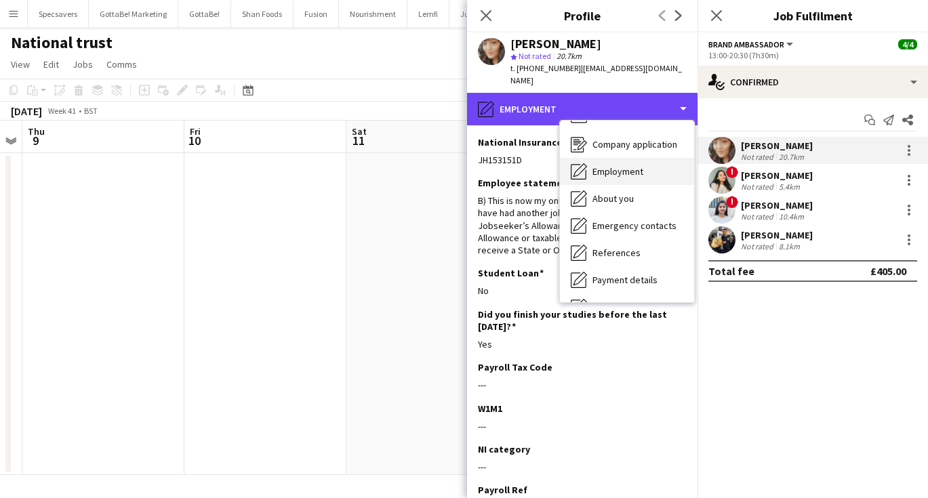
scroll to position [27, 0]
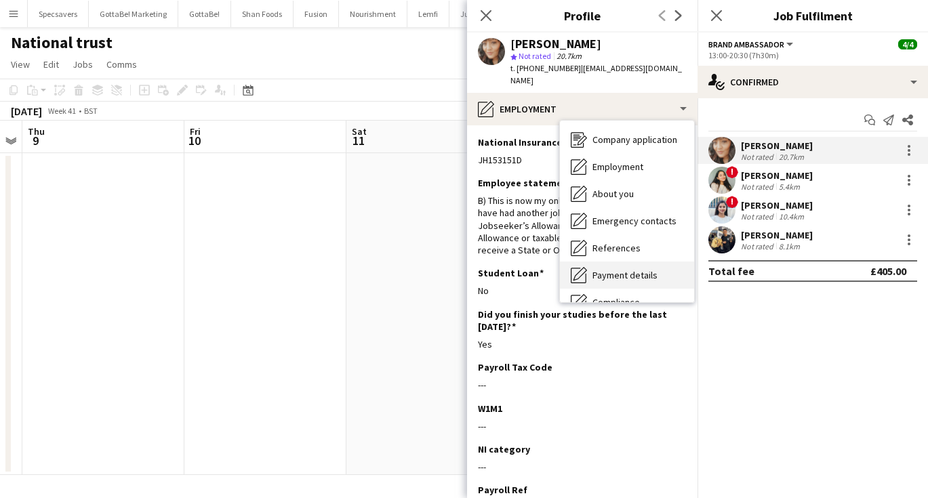
click at [627, 269] on span "Payment details" at bounding box center [625, 275] width 65 height 12
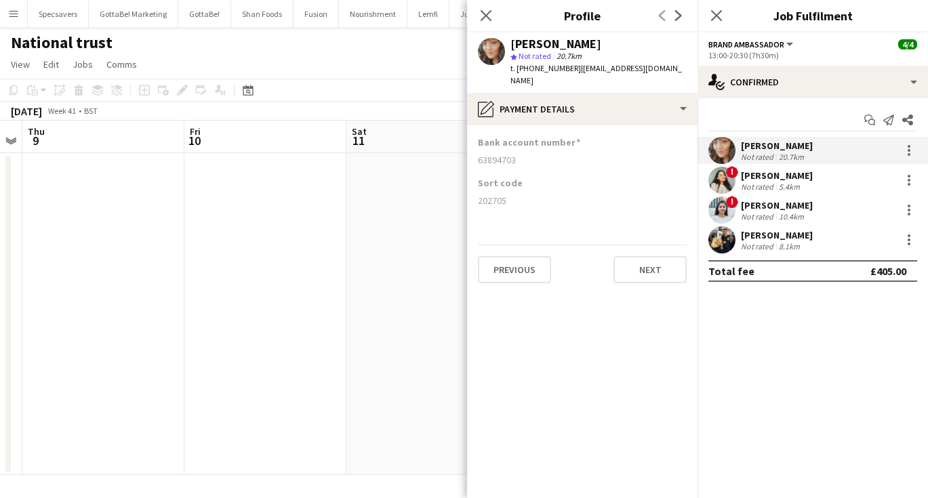
click at [753, 180] on div "[PERSON_NAME]" at bounding box center [777, 176] width 72 height 12
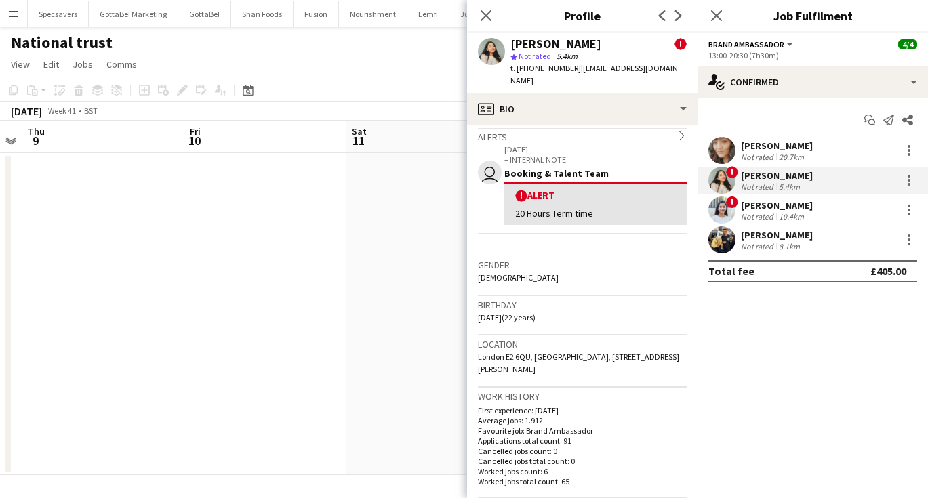
scroll to position [229, 0]
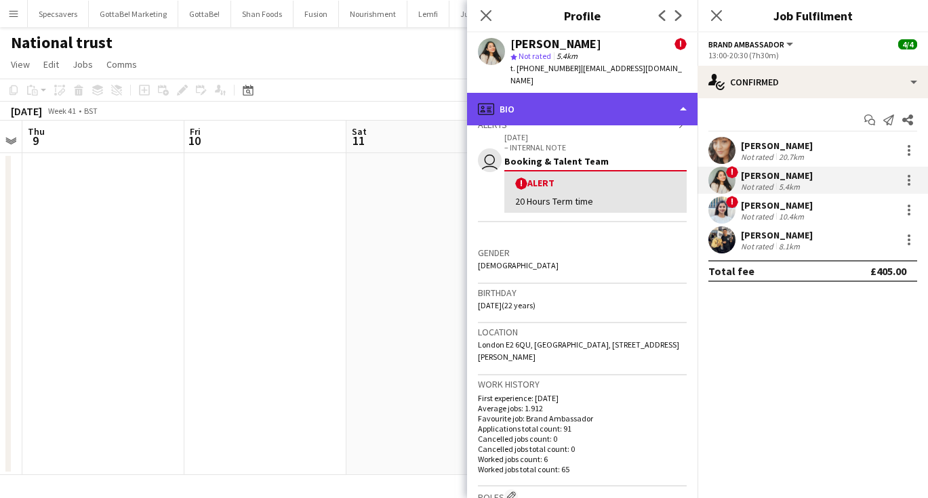
click at [597, 98] on div "profile Bio" at bounding box center [582, 109] width 231 height 33
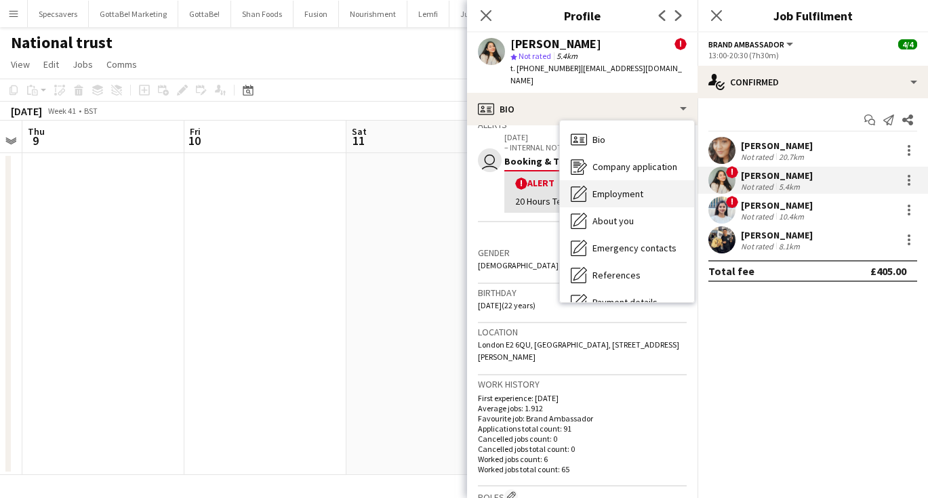
click at [617, 188] on span "Employment" at bounding box center [618, 194] width 51 height 12
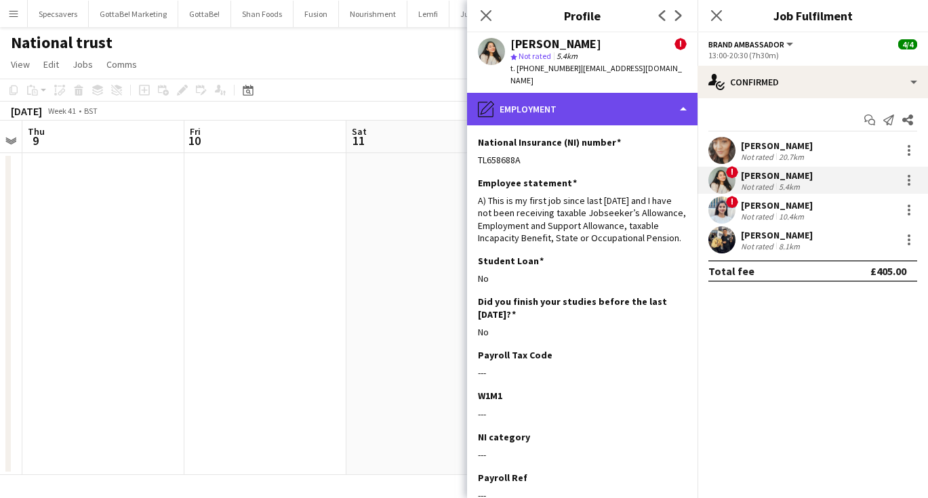
click at [543, 104] on div "pencil4 Employment" at bounding box center [582, 109] width 231 height 33
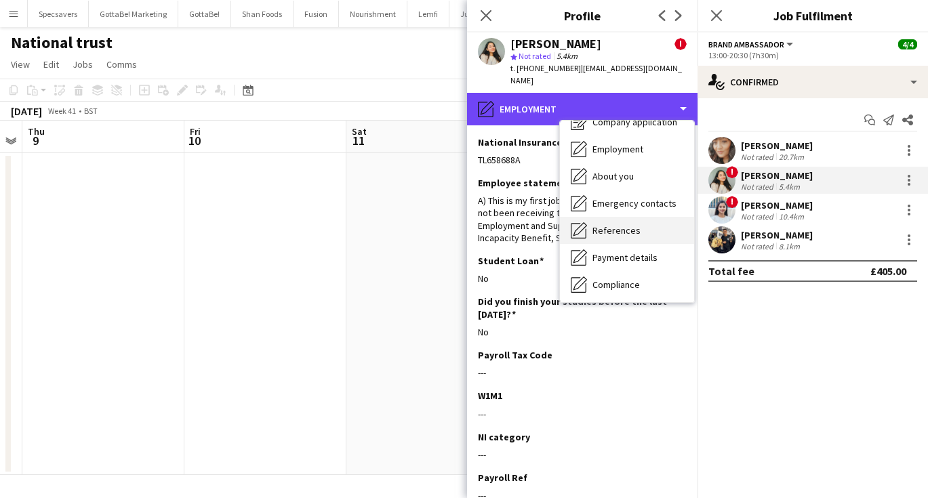
scroll to position [71, 0]
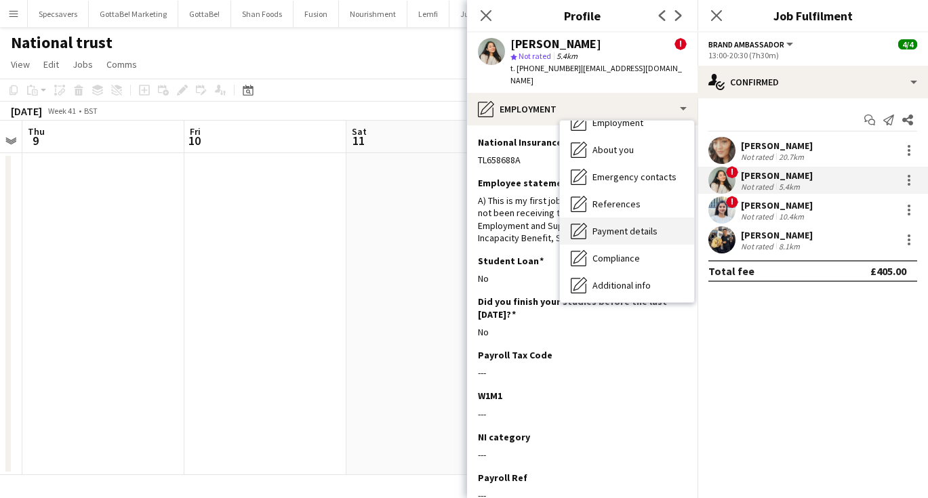
click at [610, 225] on span "Payment details" at bounding box center [625, 231] width 65 height 12
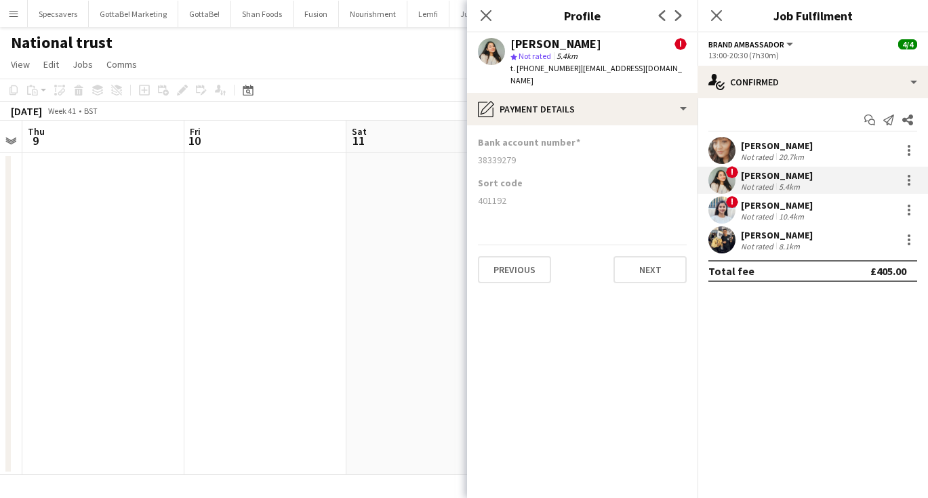
click at [757, 214] on div "Not rated" at bounding box center [758, 217] width 35 height 10
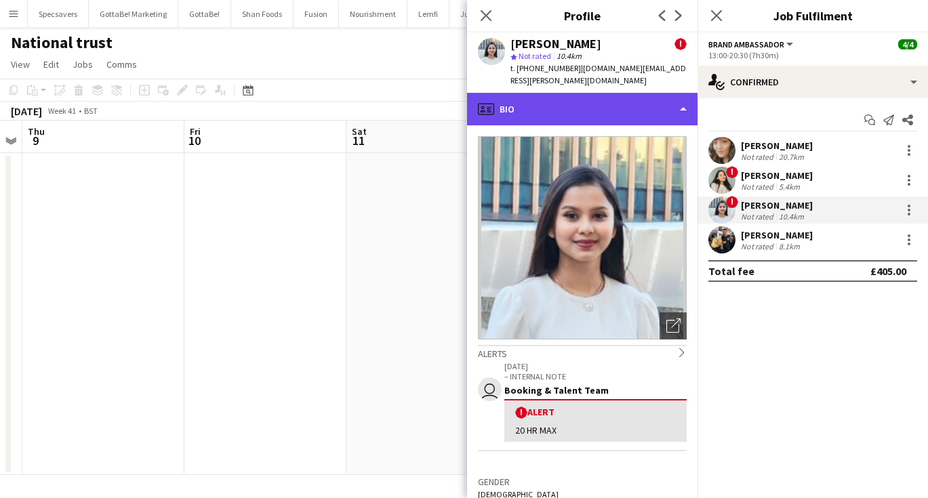
click at [595, 96] on div "profile Bio" at bounding box center [582, 109] width 231 height 33
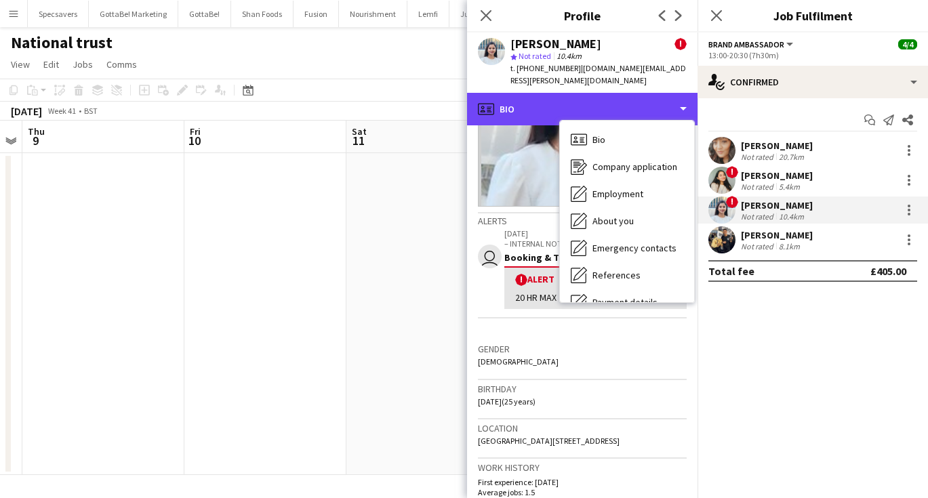
scroll to position [164, 0]
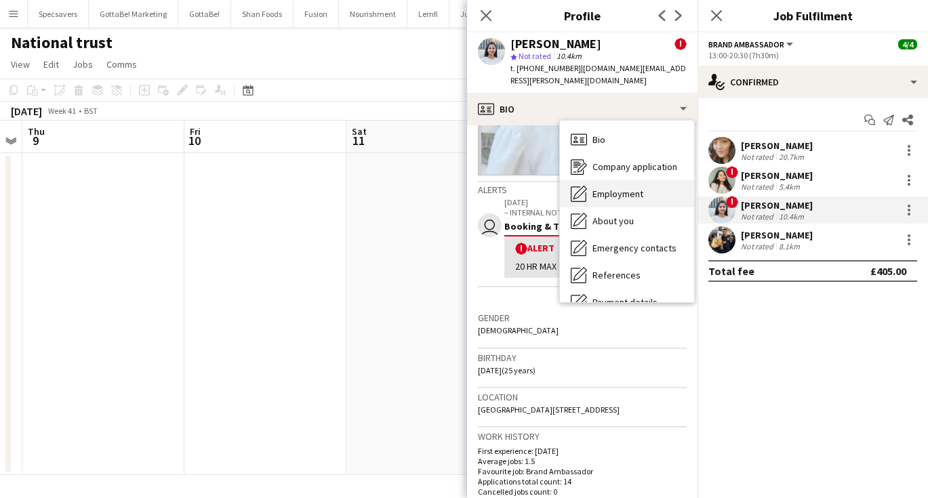
click at [629, 188] on span "Employment" at bounding box center [618, 194] width 51 height 12
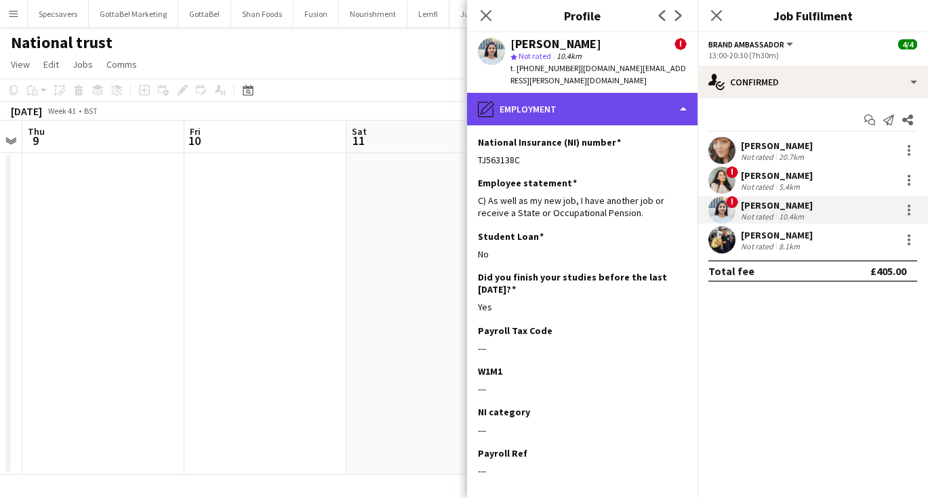
click at [564, 106] on div "pencil4 Employment" at bounding box center [582, 109] width 231 height 33
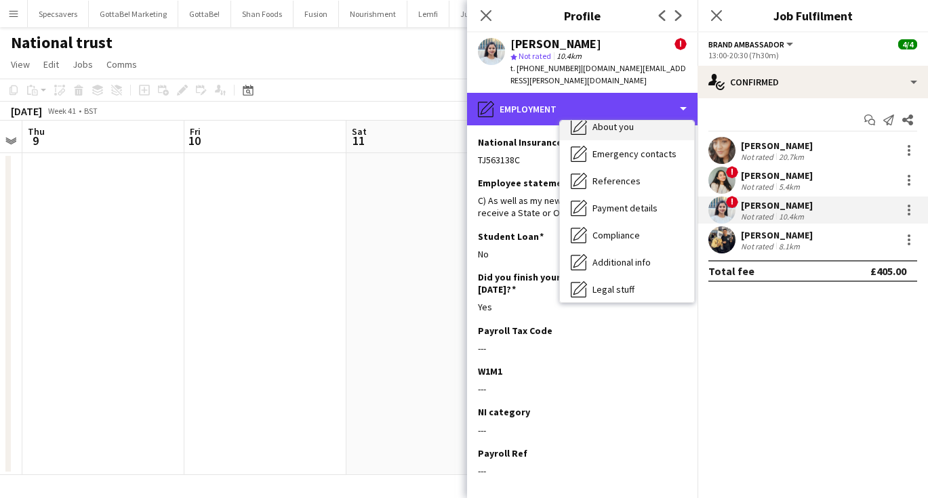
scroll to position [123, 0]
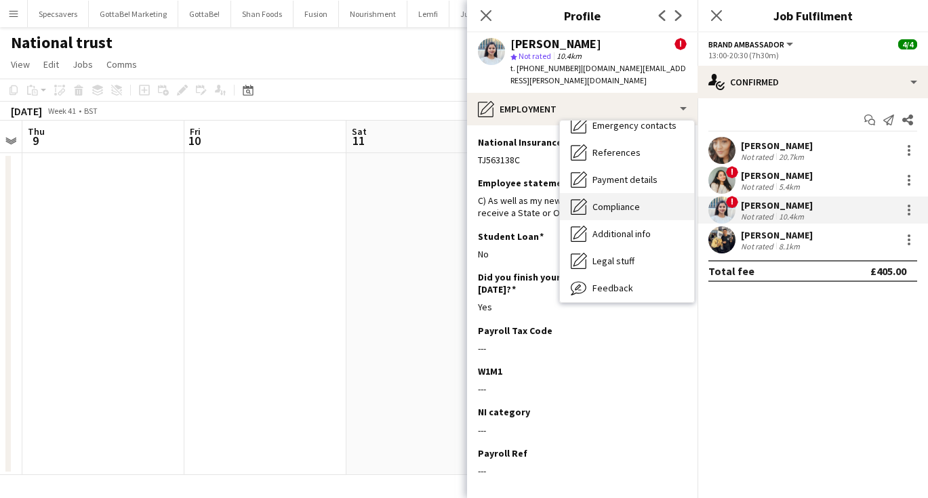
click at [605, 201] on span "Compliance" at bounding box center [616, 207] width 47 height 12
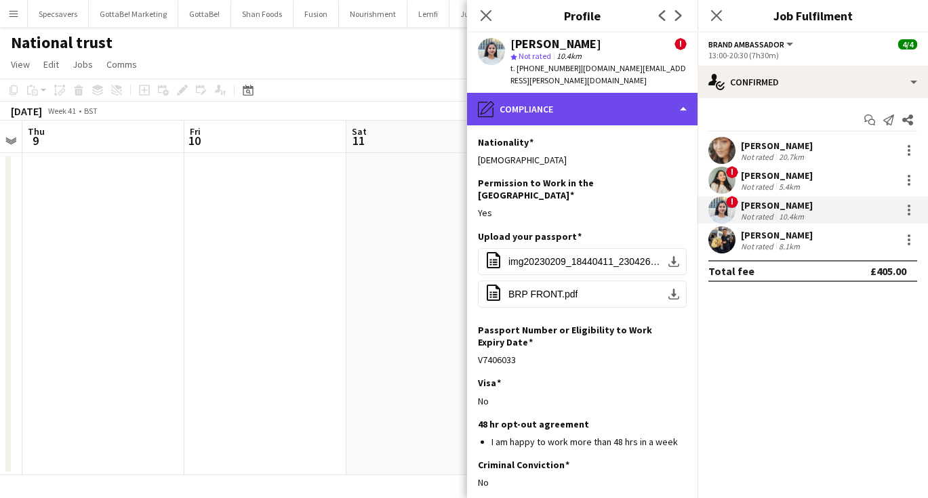
click at [557, 96] on div "pencil4 Compliance" at bounding box center [582, 109] width 231 height 33
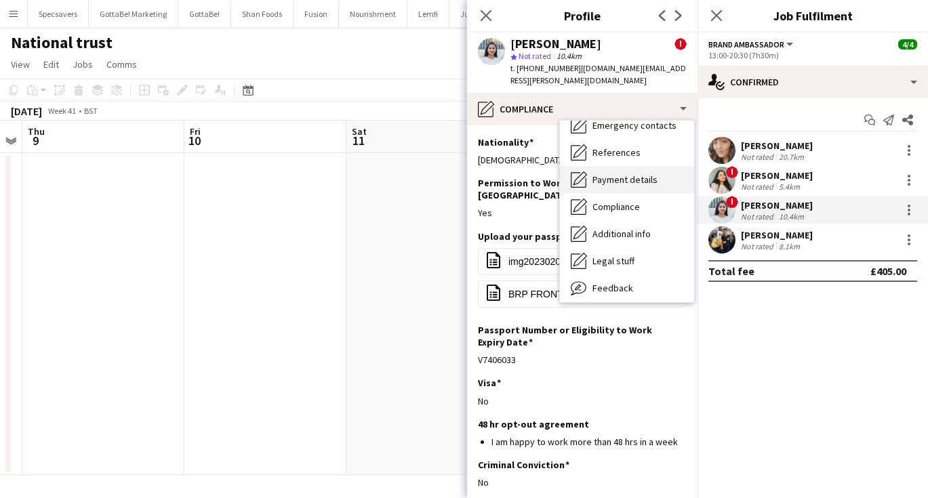
click at [623, 174] on span "Payment details" at bounding box center [625, 180] width 65 height 12
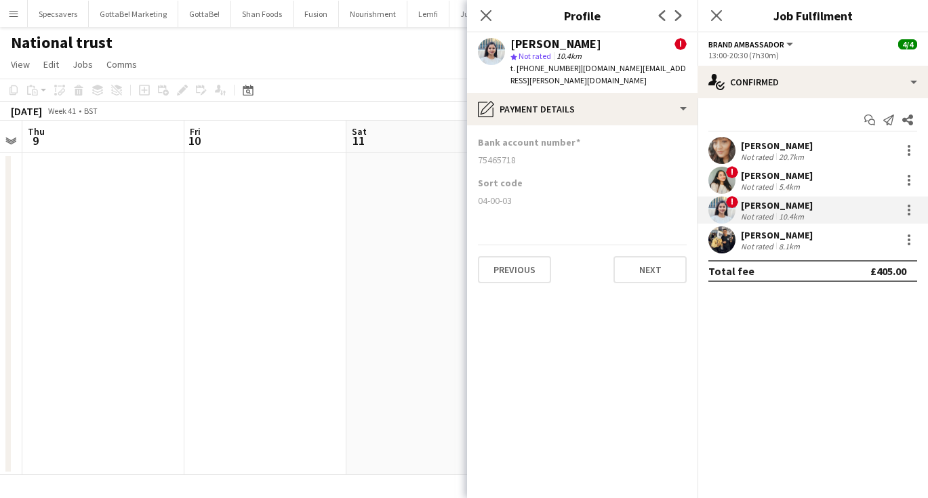
click at [807, 239] on div "[PERSON_NAME]" at bounding box center [777, 235] width 72 height 12
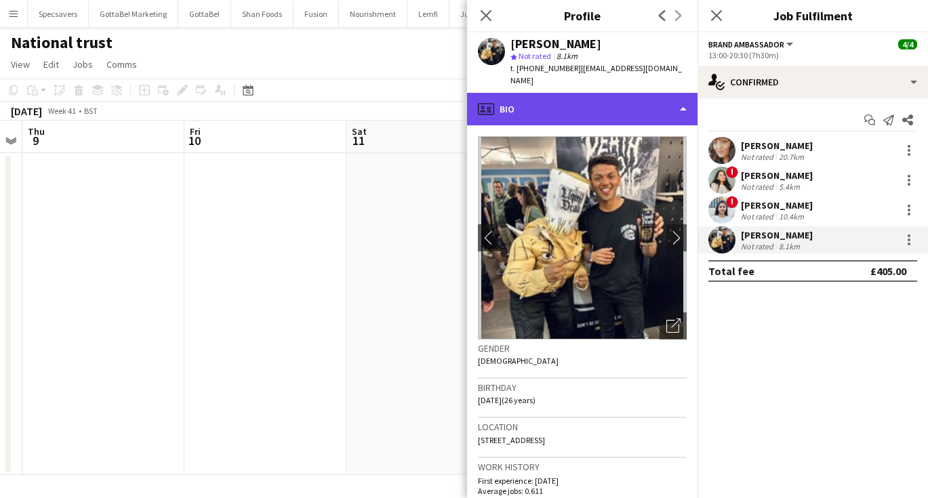
click at [667, 96] on div "profile Bio" at bounding box center [582, 109] width 231 height 33
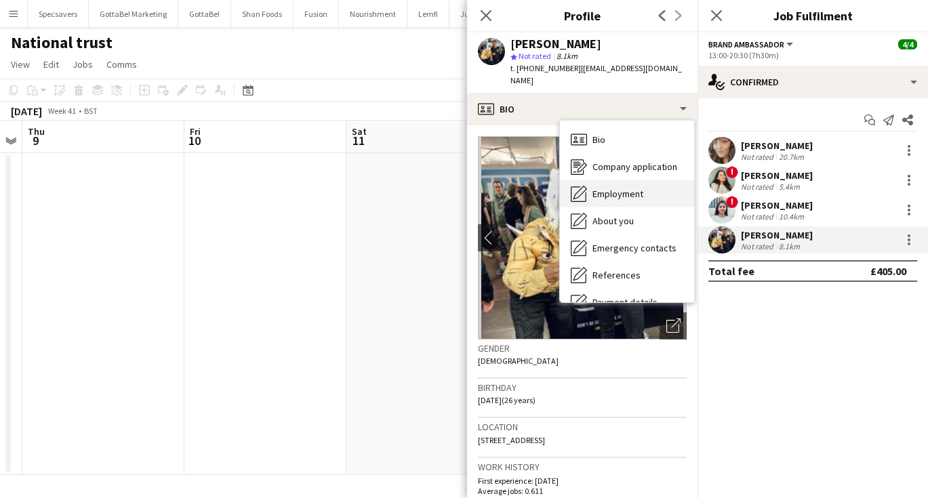
click at [659, 180] on div "Employment Employment" at bounding box center [627, 193] width 134 height 27
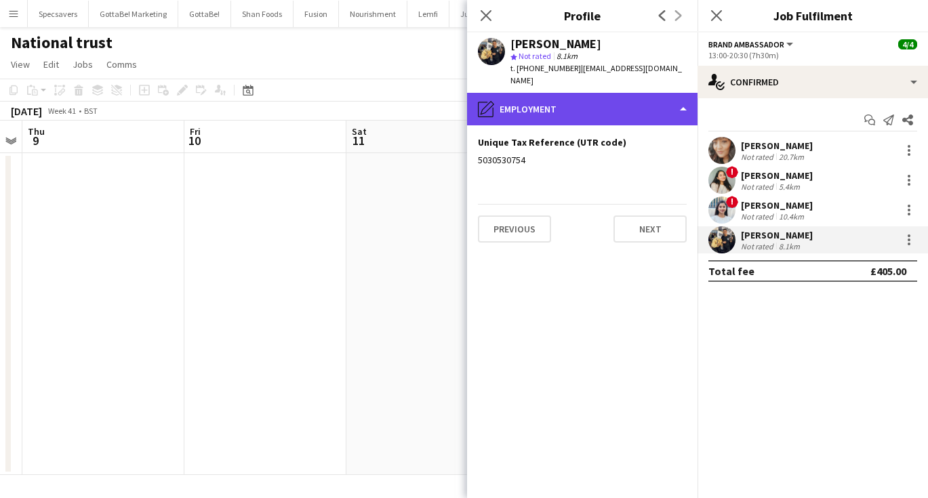
click at [592, 93] on div "pencil4 Employment" at bounding box center [582, 109] width 231 height 33
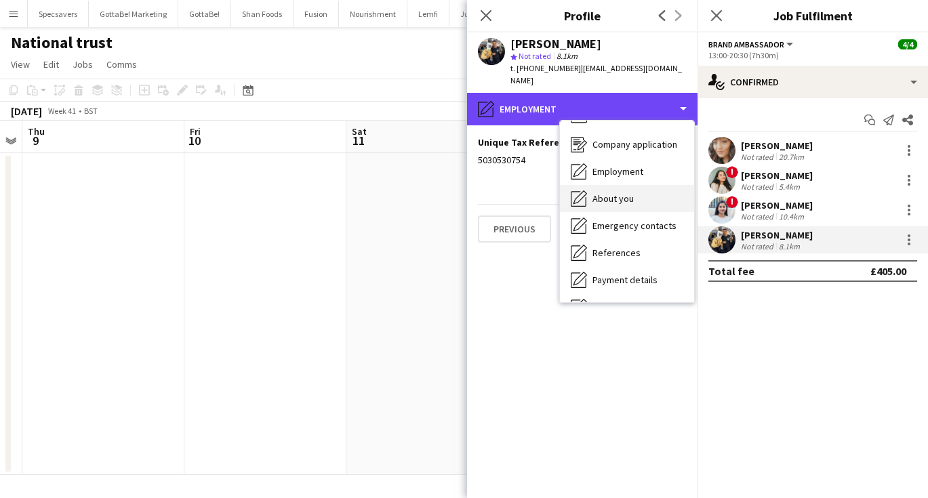
scroll to position [33, 0]
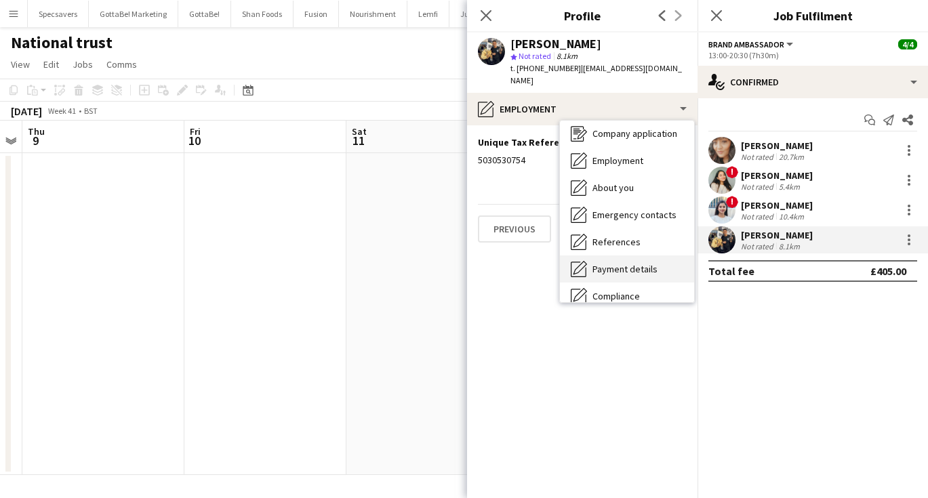
click at [633, 263] on span "Payment details" at bounding box center [625, 269] width 65 height 12
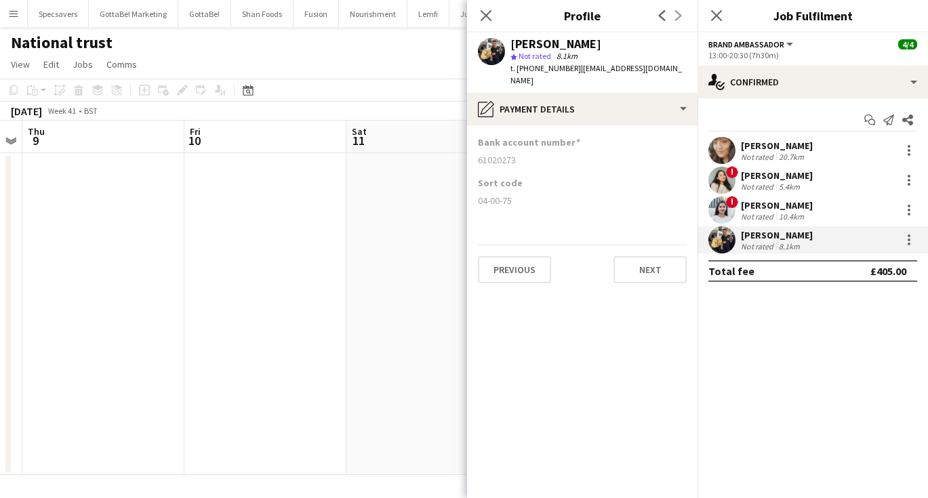
click at [290, 82] on app-toolbar "Copy Paste Paste Command V Paste with crew Command Shift V Paste linked Job Del…" at bounding box center [464, 90] width 928 height 23
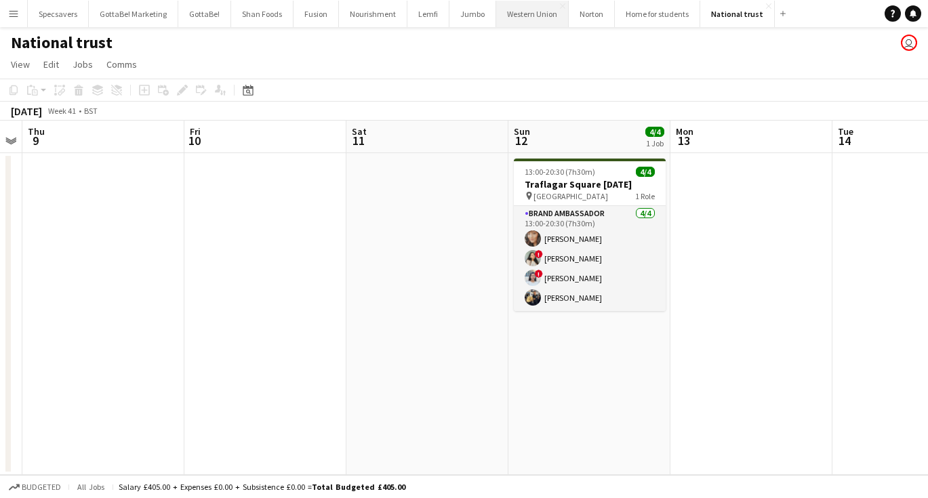
click at [532, 22] on button "Western Union Close" at bounding box center [532, 14] width 73 height 26
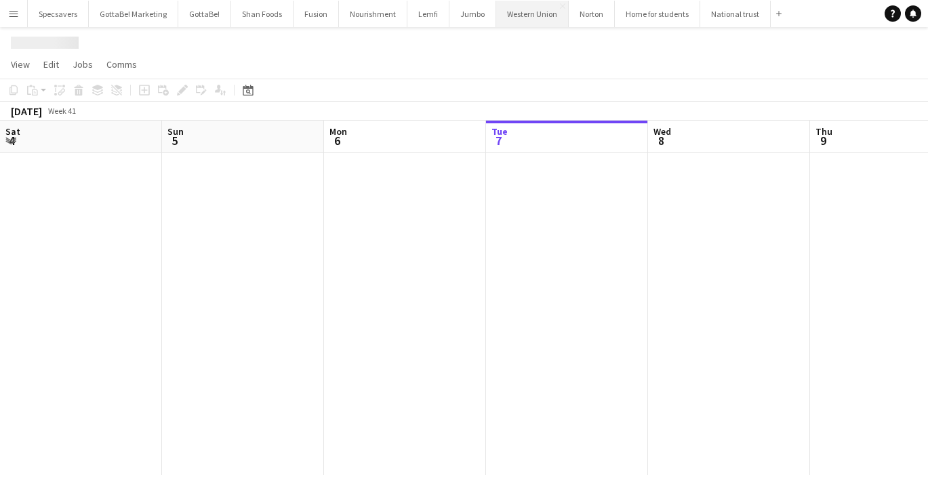
scroll to position [0, 324]
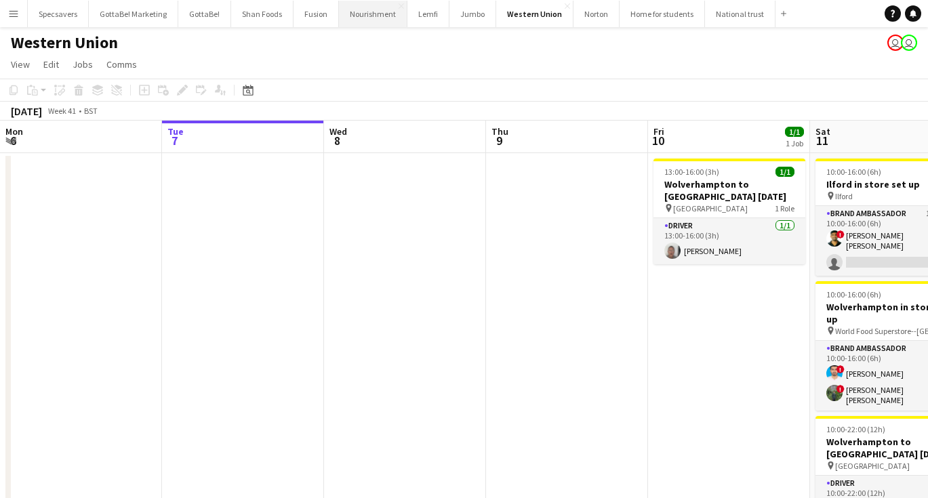
click at [365, 13] on button "Nourishment Close" at bounding box center [373, 14] width 68 height 26
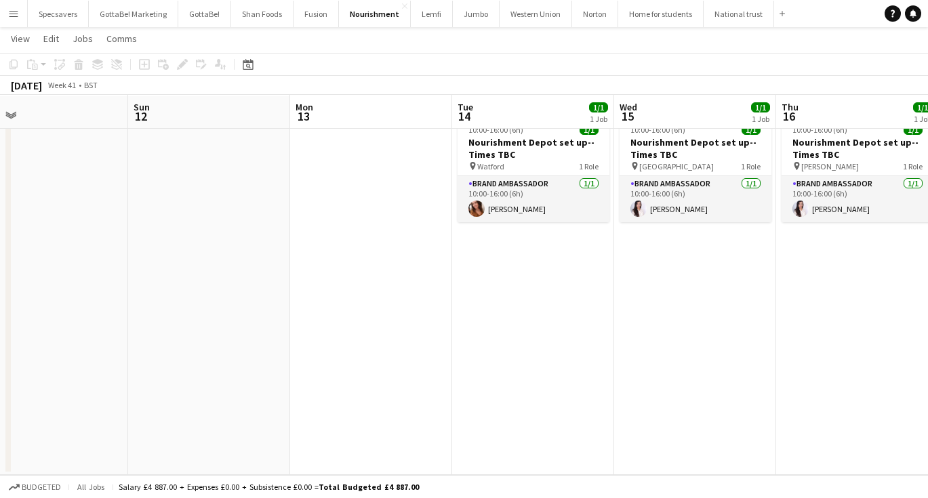
scroll to position [0, 559]
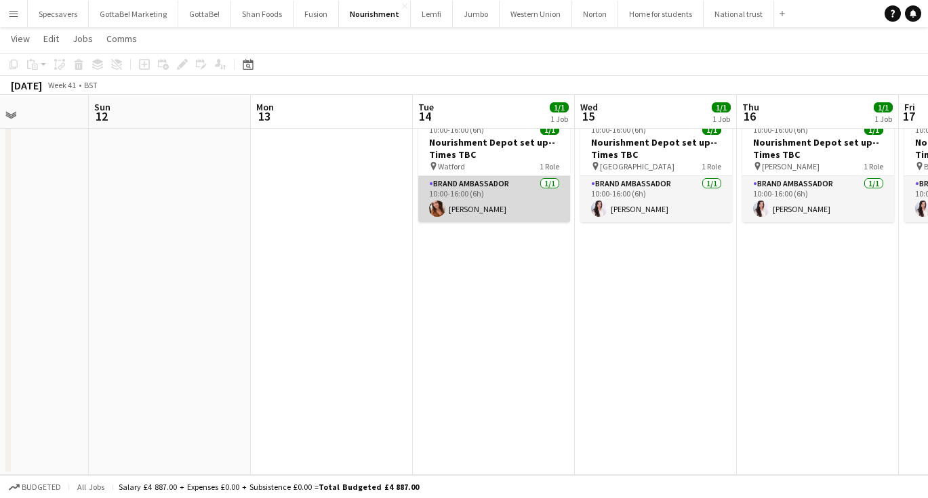
click at [473, 199] on app-card-role "Brand Ambassador [DATE] 10:00-16:00 (6h) [PERSON_NAME]" at bounding box center [494, 199] width 152 height 46
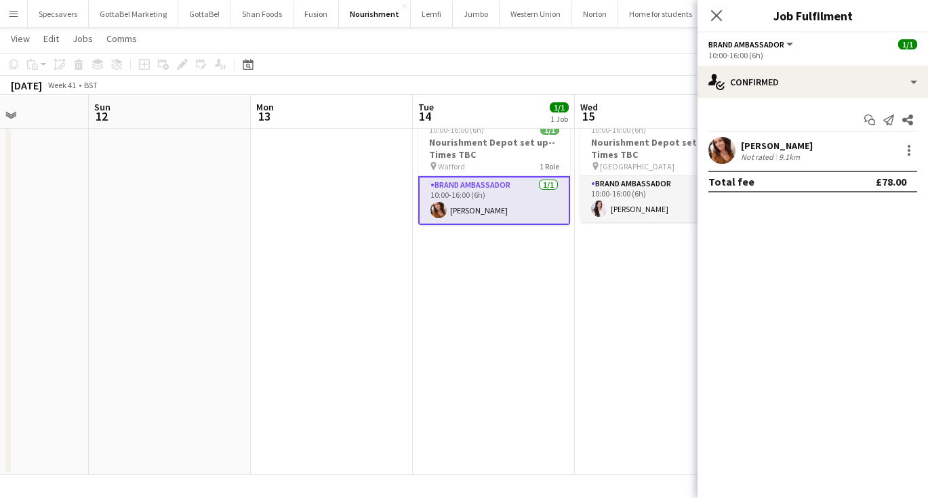
click at [776, 155] on div "9.1km" at bounding box center [789, 157] width 26 height 10
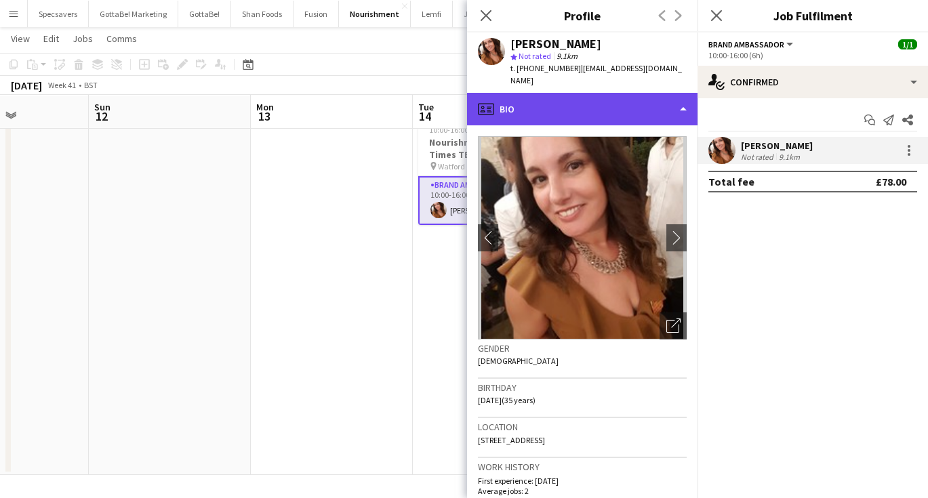
click at [574, 98] on div "profile Bio" at bounding box center [582, 109] width 231 height 33
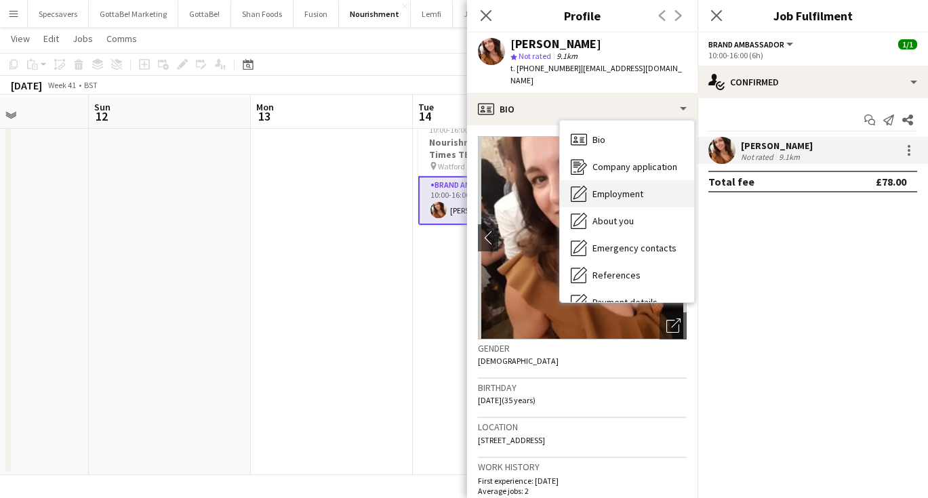
click at [610, 188] on span "Employment" at bounding box center [618, 194] width 51 height 12
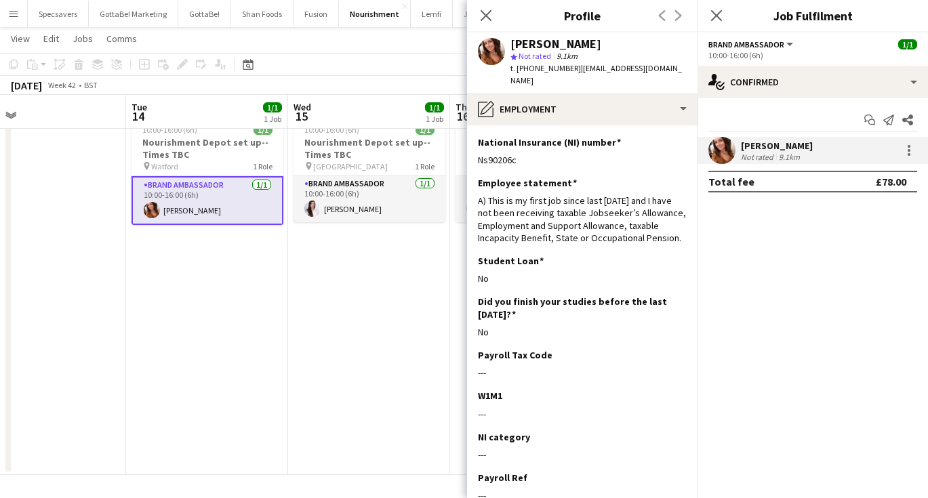
scroll to position [0, 553]
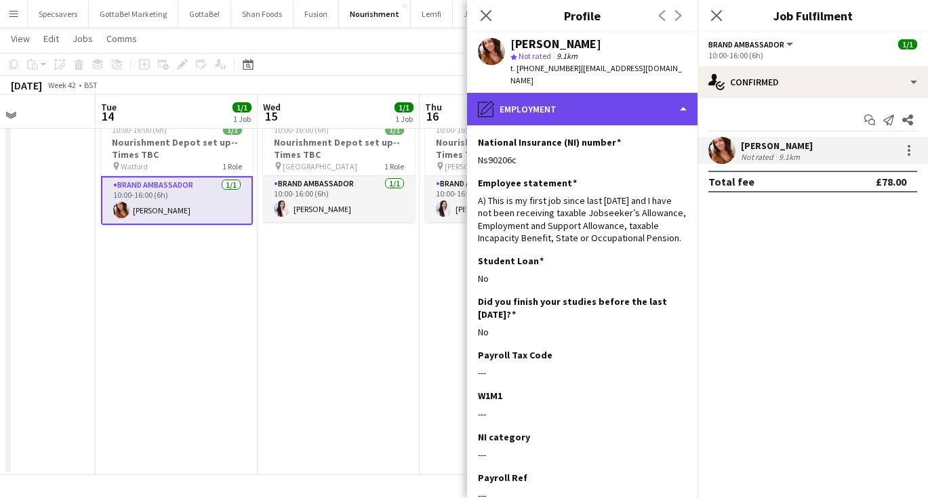
click at [607, 99] on div "pencil4 Employment" at bounding box center [582, 109] width 231 height 33
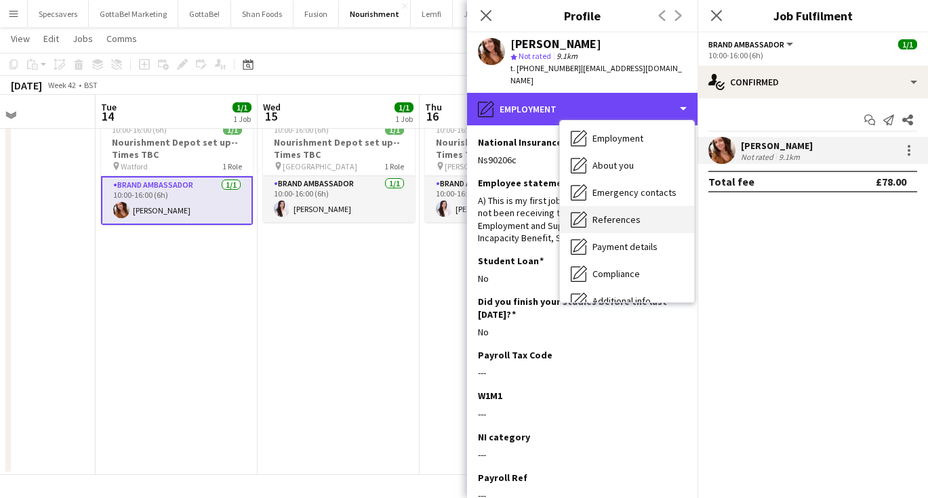
scroll to position [74, 0]
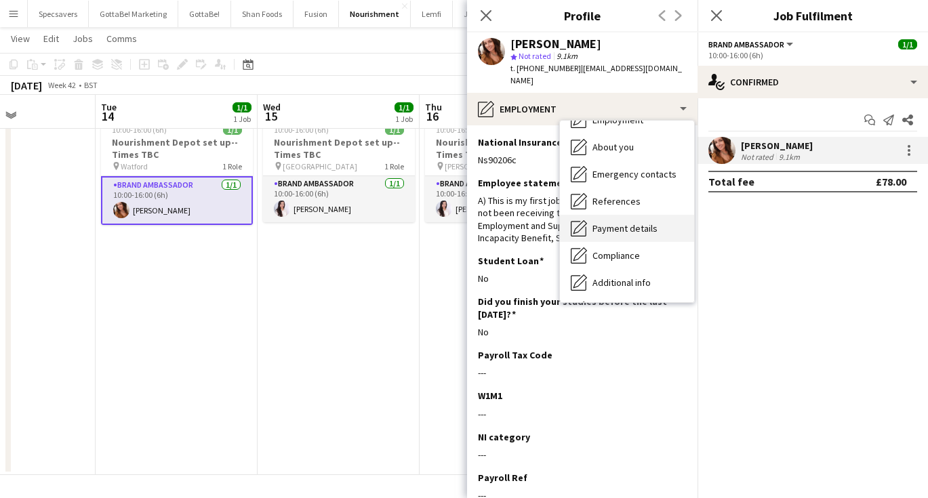
click at [614, 222] on span "Payment details" at bounding box center [625, 228] width 65 height 12
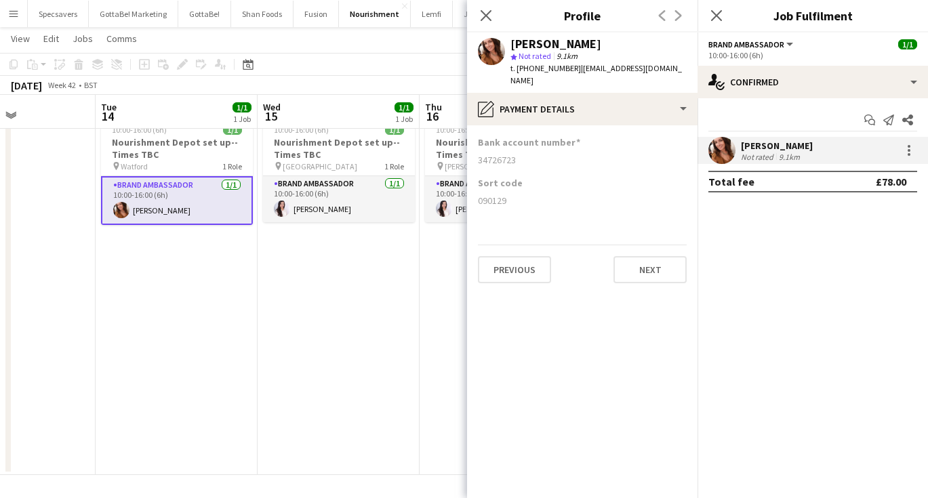
click at [427, 250] on app-date-cell "10:00-16:00 (6h) 1/1 Nourishment Depot set up--Times TBC pin Hayes 1 Role Brand…" at bounding box center [501, 293] width 162 height 364
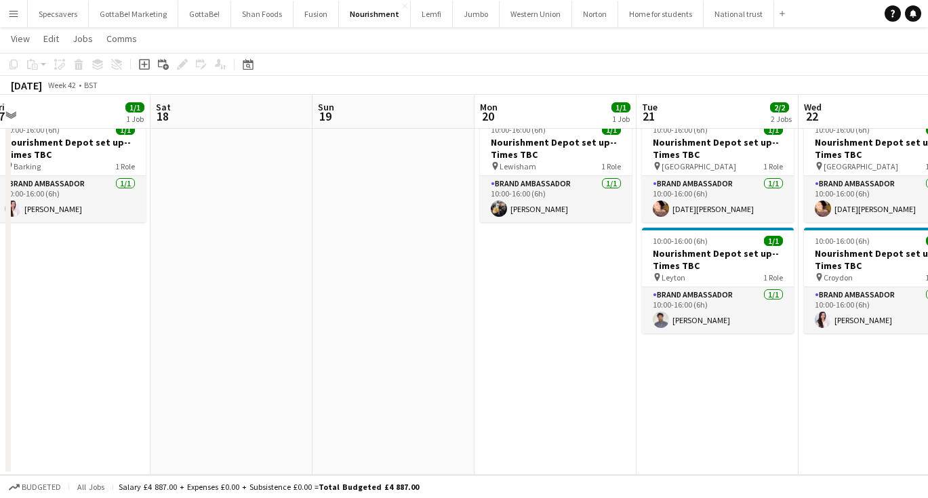
scroll to position [0, 547]
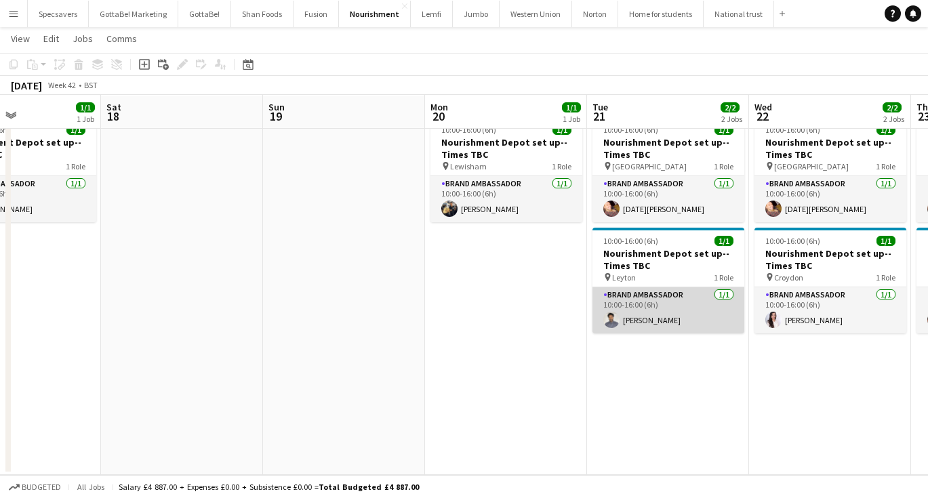
click at [673, 323] on app-card-role "Brand Ambassador 1/1 10:00-16:00 (6h) Kyle Thompson" at bounding box center [669, 311] width 152 height 46
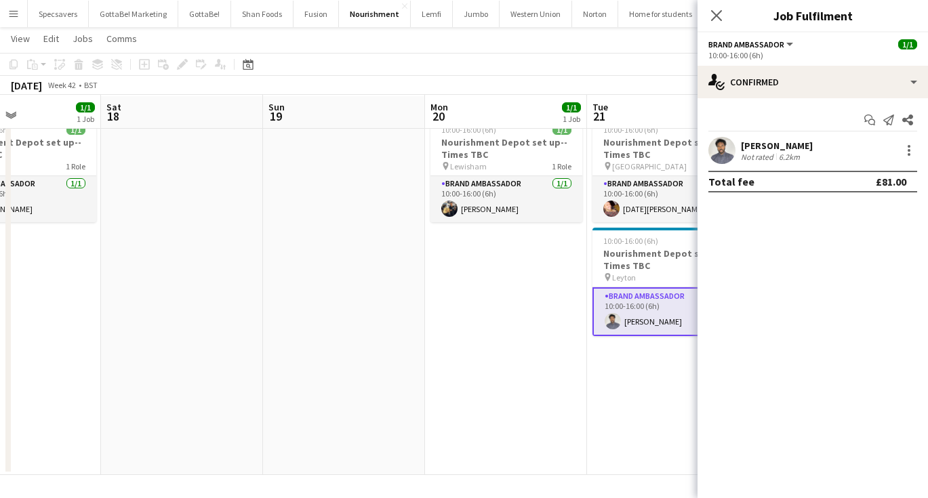
click at [749, 149] on div "Kyle Thompson" at bounding box center [777, 146] width 72 height 12
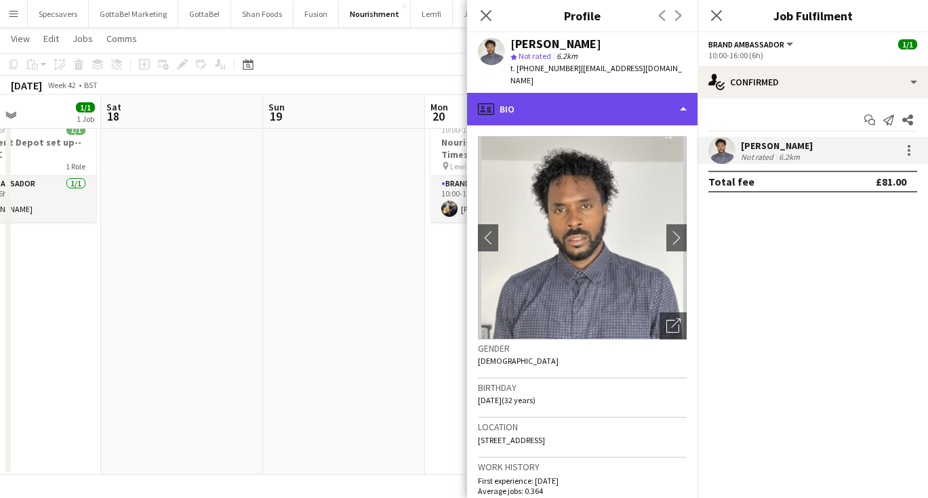
click at [584, 93] on div "profile Bio" at bounding box center [582, 109] width 231 height 33
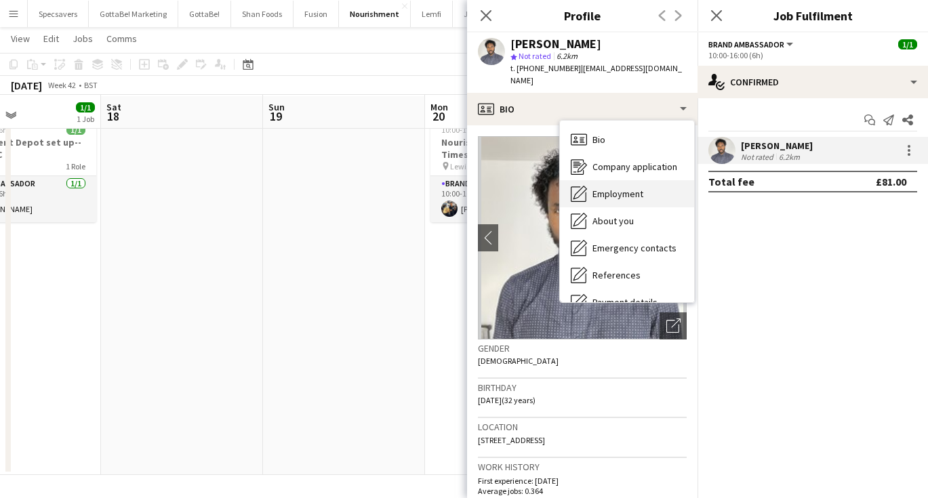
click at [594, 180] on div "Employment Employment" at bounding box center [627, 193] width 134 height 27
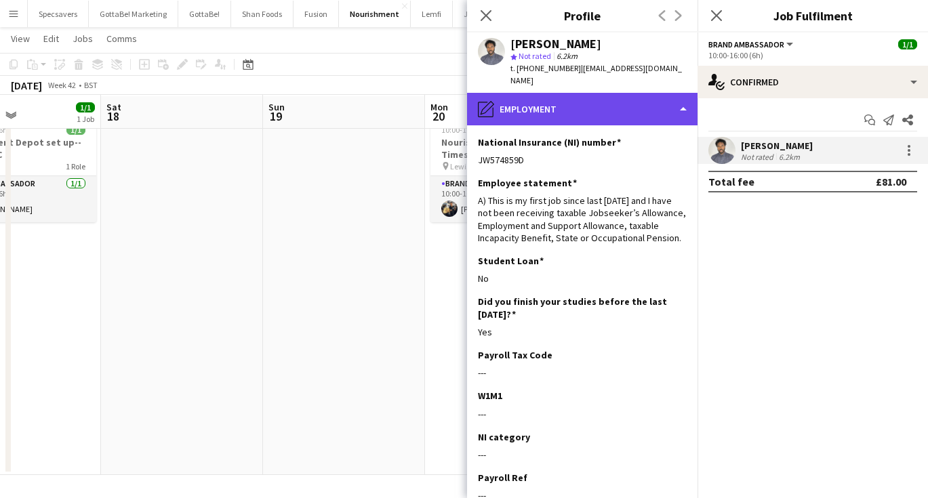
click at [579, 97] on div "pencil4 Employment" at bounding box center [582, 109] width 231 height 33
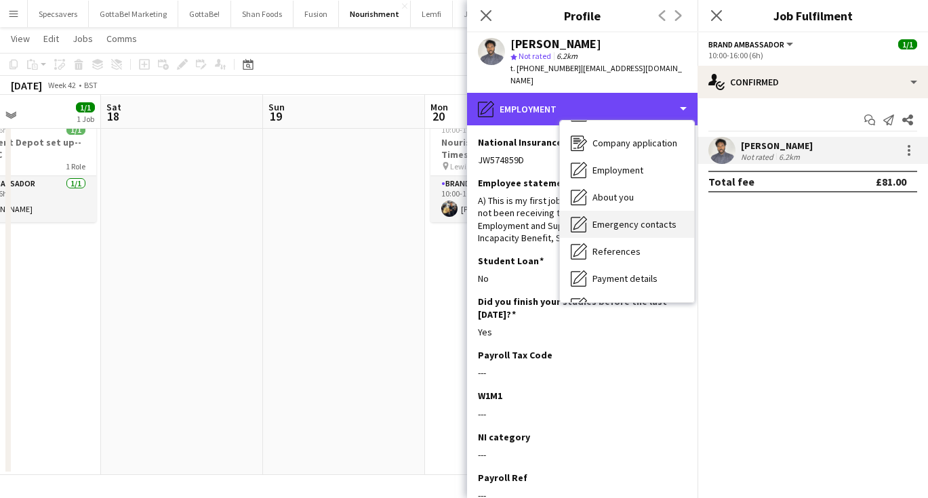
scroll to position [24, 0]
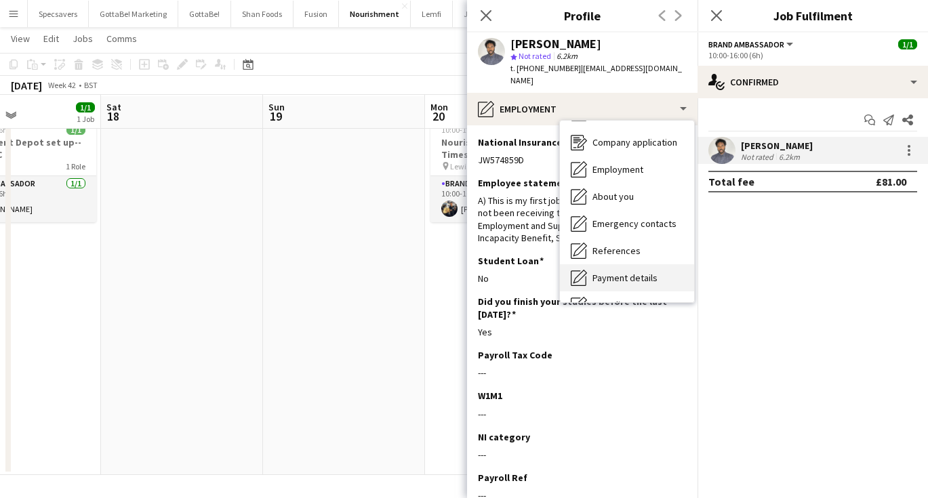
click at [627, 264] on div "Payment details Payment details" at bounding box center [627, 277] width 134 height 27
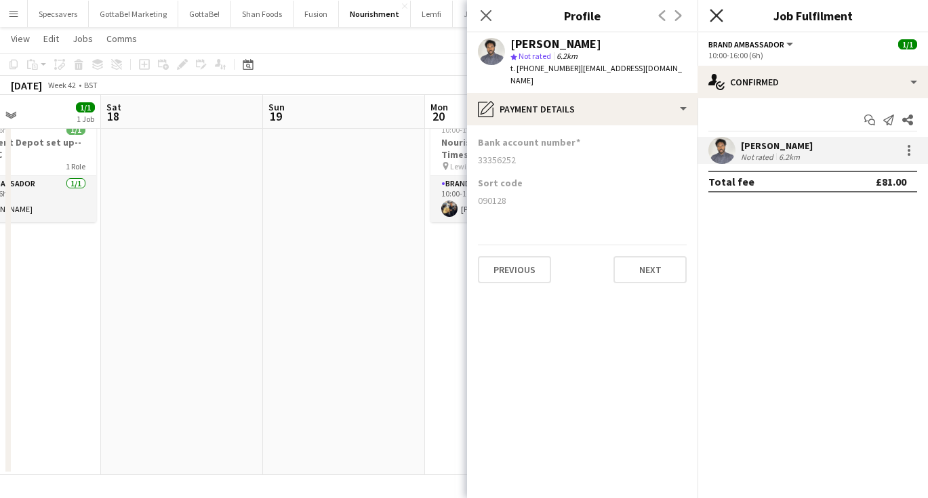
click at [719, 21] on icon "Close pop-in" at bounding box center [716, 15] width 13 height 13
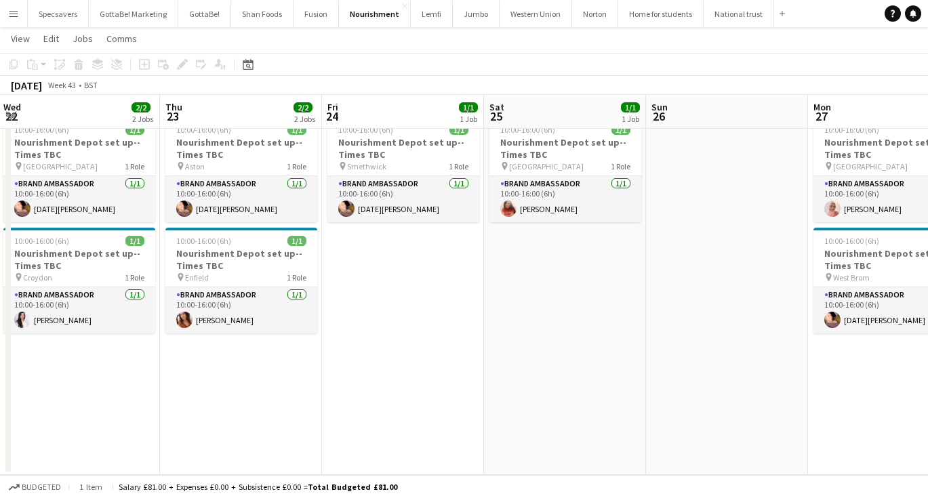
scroll to position [0, 514]
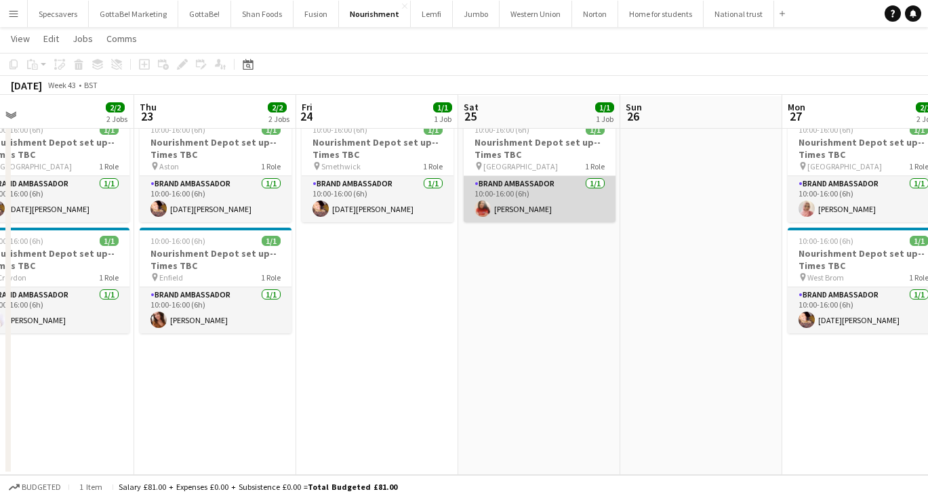
click at [522, 189] on app-card-role "Brand Ambassador 1/1 10:00-16:00 (6h) HELEN REGAN" at bounding box center [540, 199] width 152 height 46
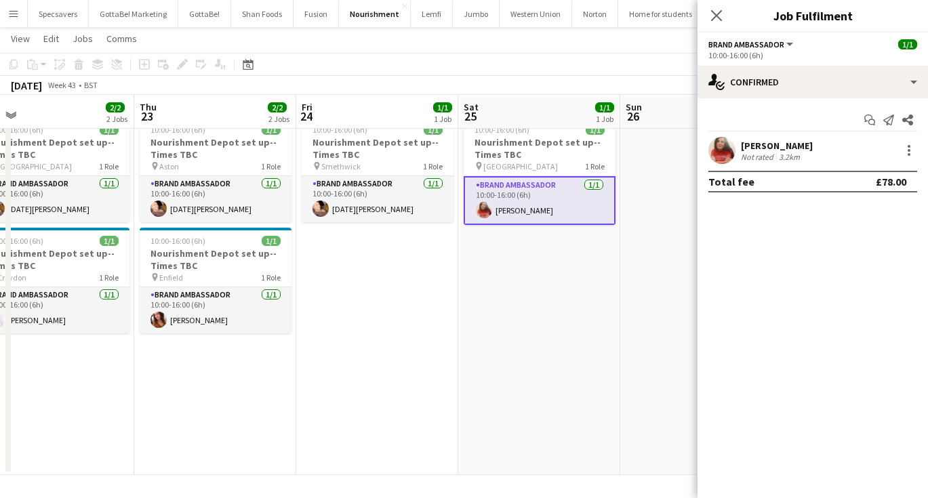
click at [776, 151] on div "HELEN REGAN" at bounding box center [777, 146] width 72 height 12
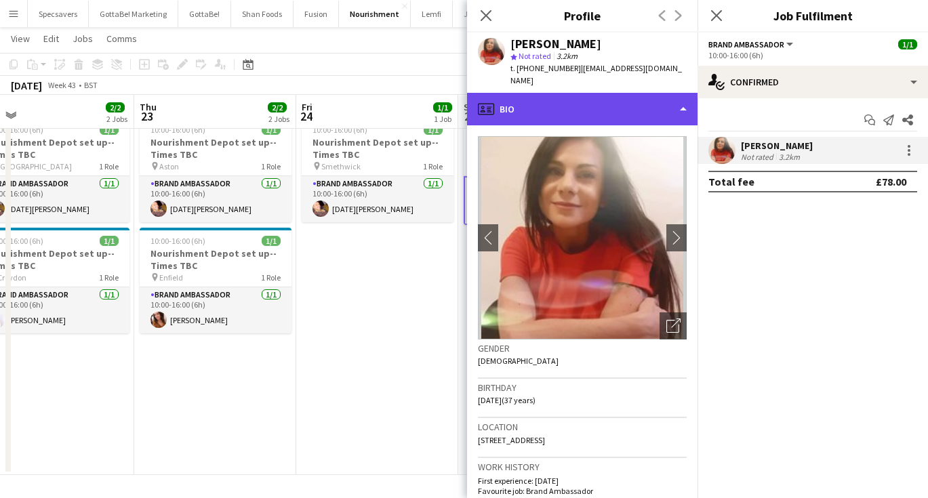
click at [619, 100] on div "profile Bio" at bounding box center [582, 109] width 231 height 33
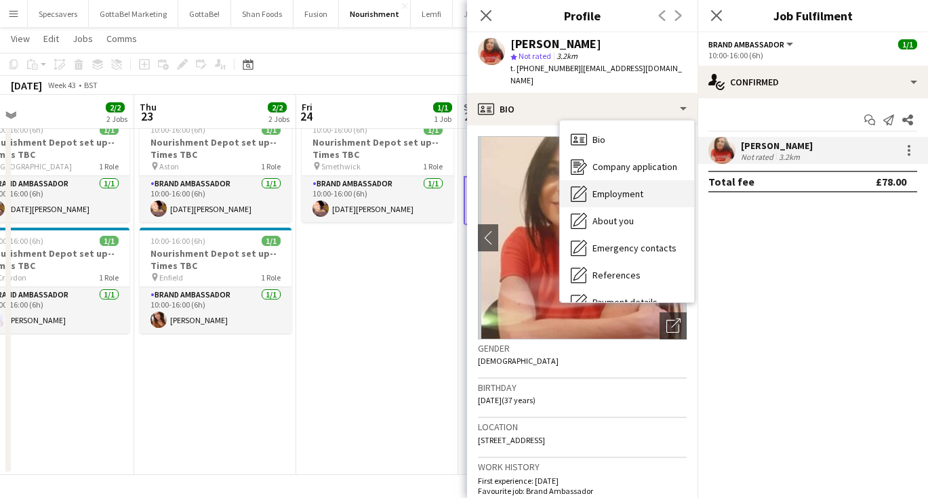
click at [616, 188] on span "Employment" at bounding box center [618, 194] width 51 height 12
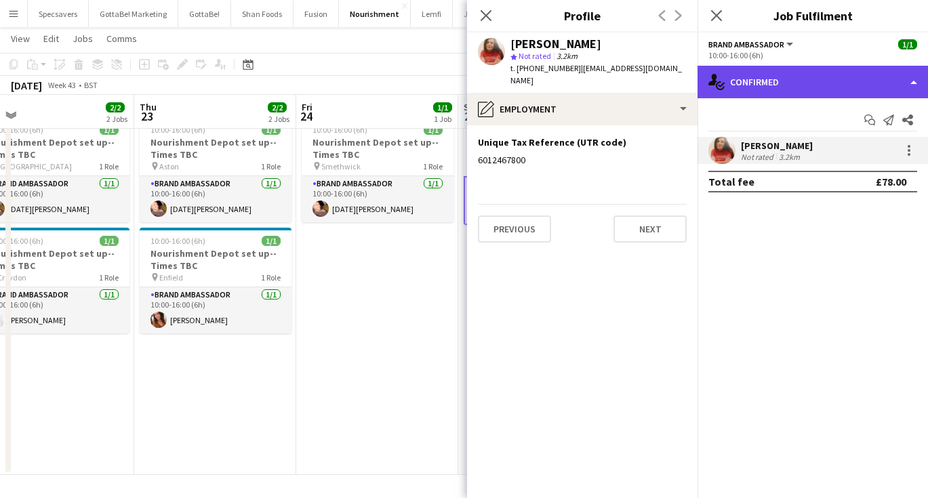
click at [767, 91] on div "single-neutral-actions-check-2 Confirmed" at bounding box center [813, 82] width 231 height 33
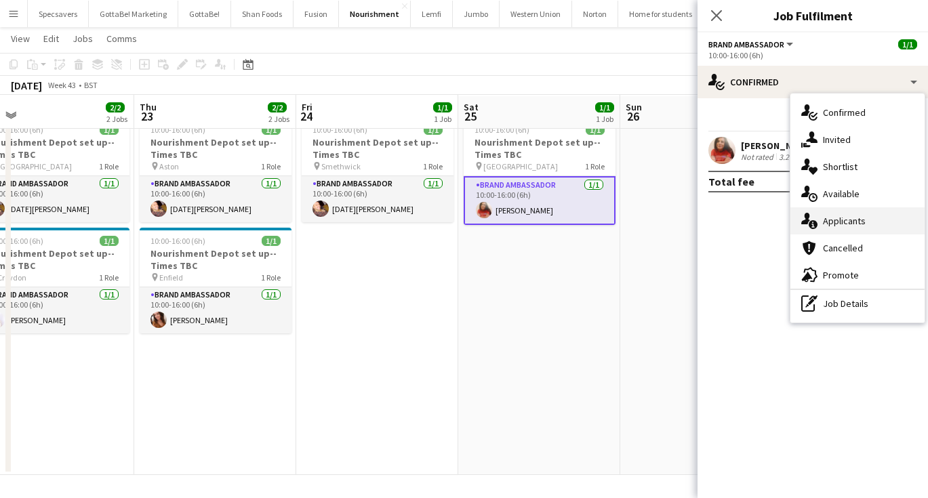
click at [842, 221] on span "Applicants" at bounding box center [844, 221] width 43 height 12
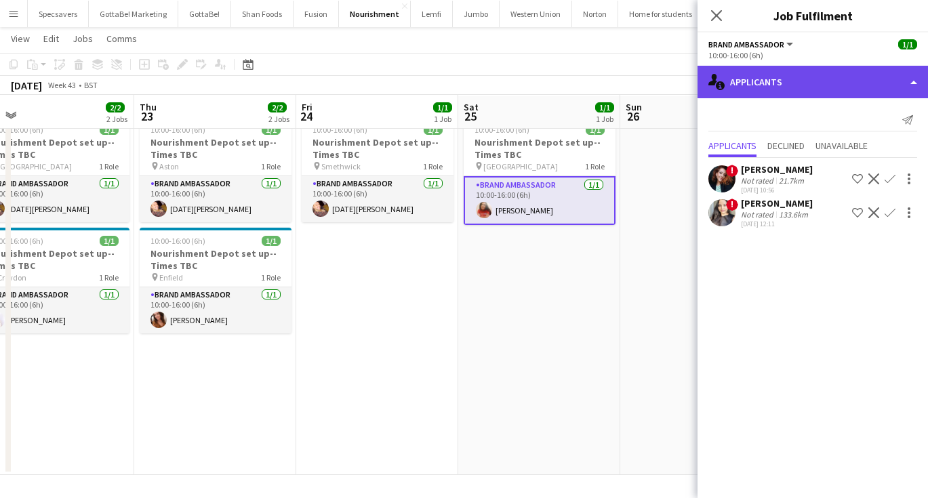
click at [819, 78] on div "single-neutral-actions-information Applicants" at bounding box center [813, 82] width 231 height 33
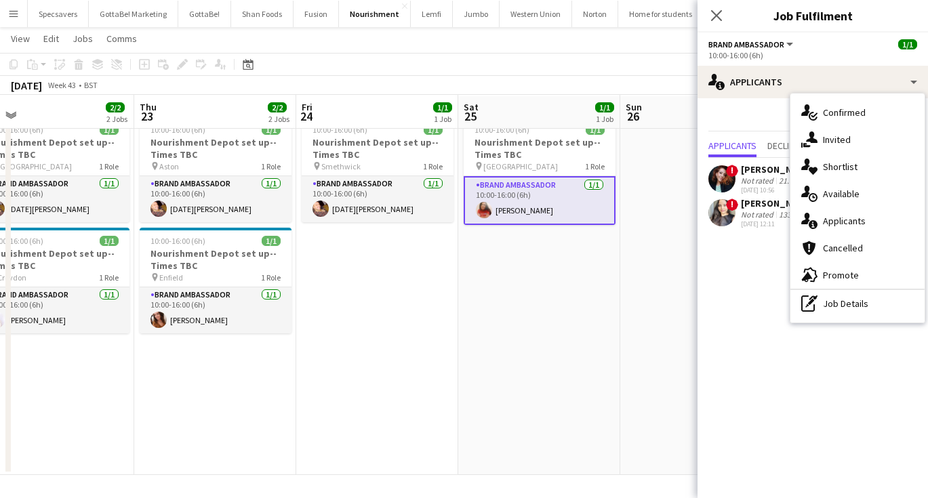
click at [553, 217] on app-card-role "Brand Ambassador 1/1 10:00-16:00 (6h) HELEN REGAN" at bounding box center [540, 200] width 152 height 49
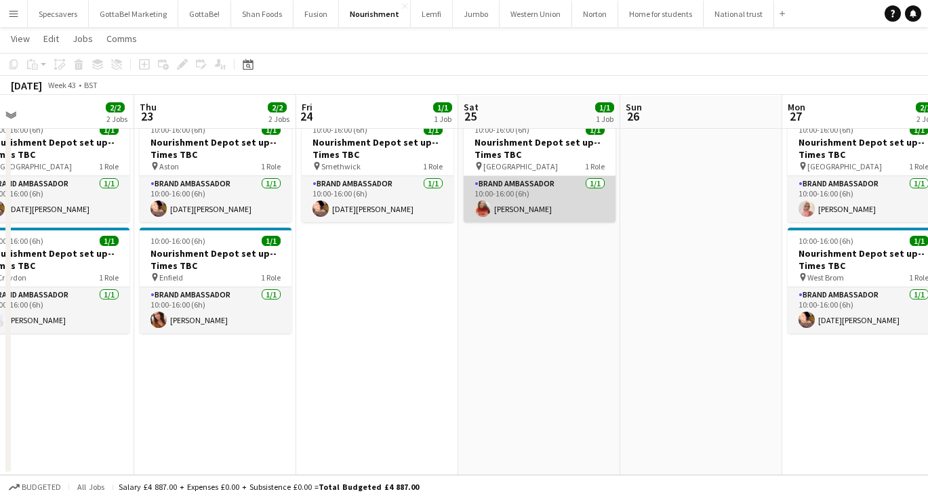
click at [547, 208] on app-card-role "Brand Ambassador 1/1 10:00-16:00 (6h) HELEN REGAN" at bounding box center [540, 199] width 152 height 46
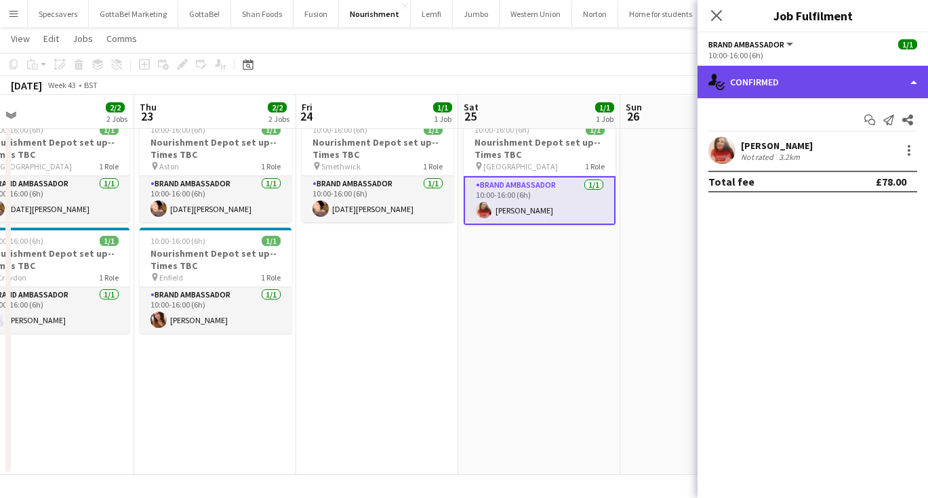
click at [760, 81] on div "single-neutral-actions-check-2 Confirmed" at bounding box center [813, 82] width 231 height 33
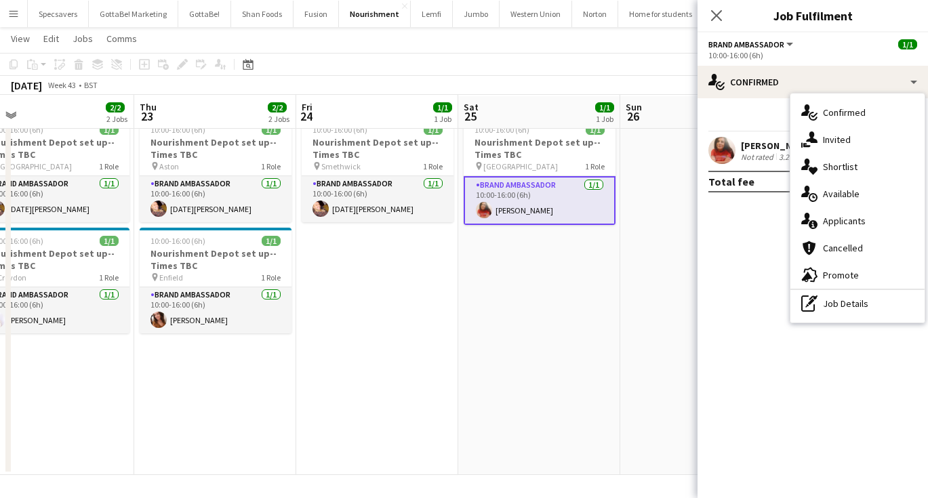
click at [746, 155] on div "Not rated" at bounding box center [758, 157] width 35 height 10
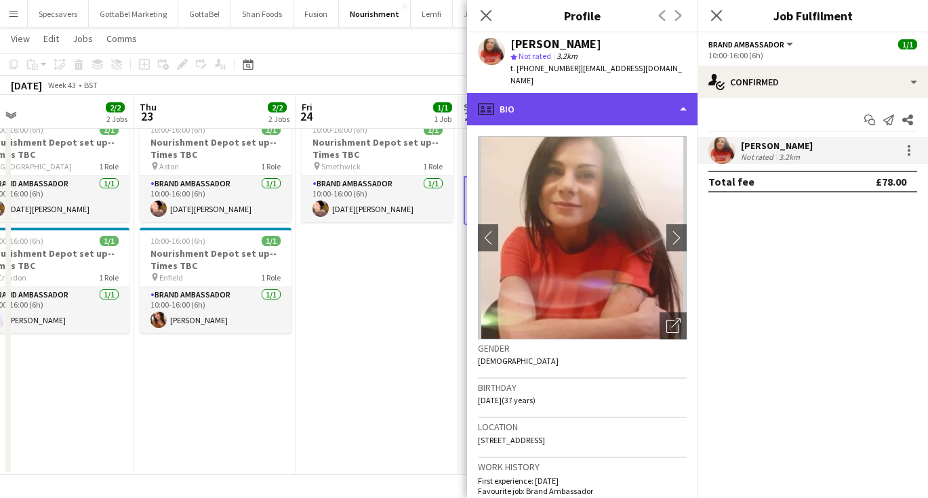
click at [600, 93] on div "profile Bio" at bounding box center [582, 109] width 231 height 33
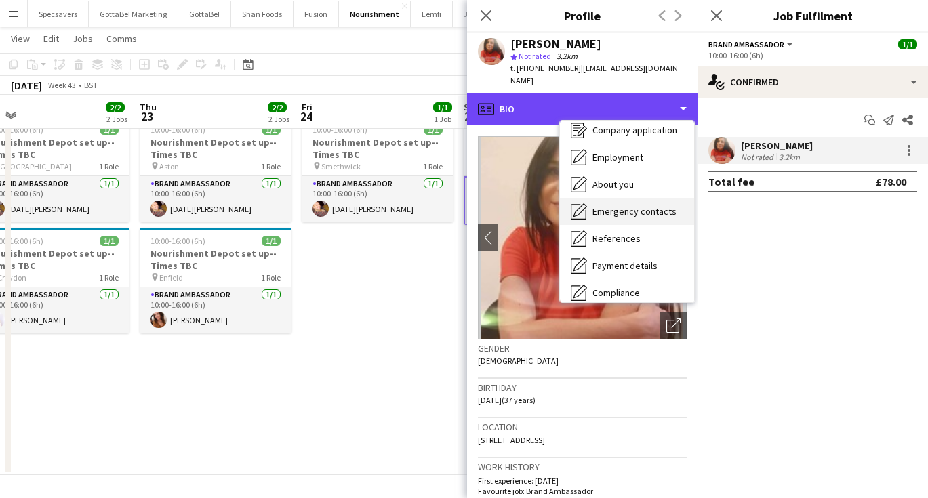
scroll to position [39, 0]
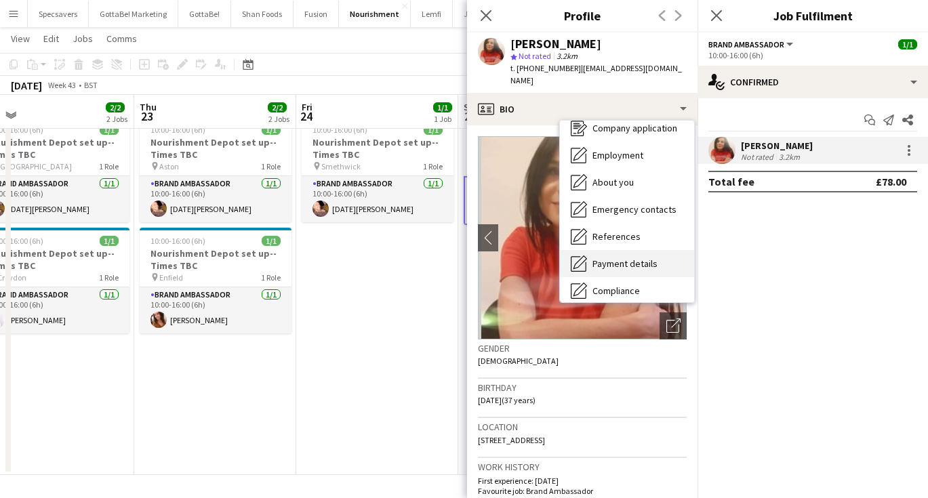
click at [608, 258] on span "Payment details" at bounding box center [625, 264] width 65 height 12
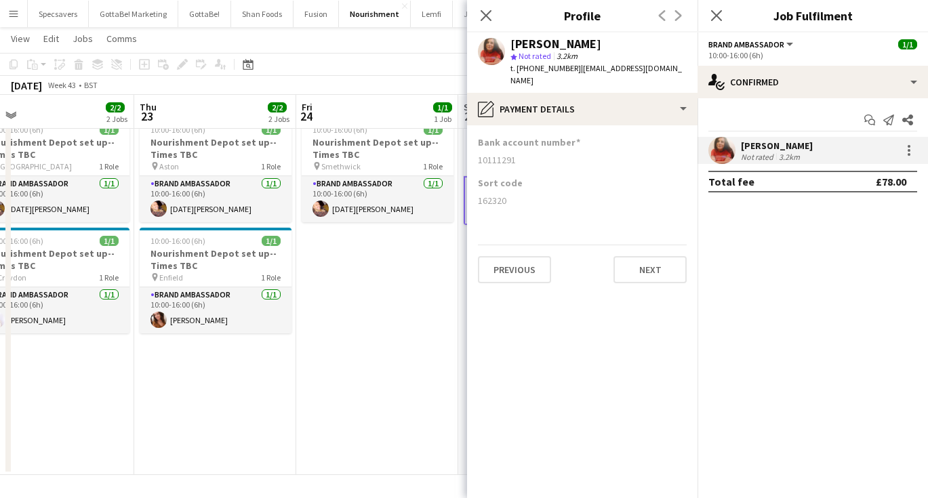
click at [394, 435] on app-date-cell "10:00-16:00 (6h) 1/1 Nourishment Depot set up--Times TBC pin Smethwick 1 Role B…" at bounding box center [377, 293] width 162 height 364
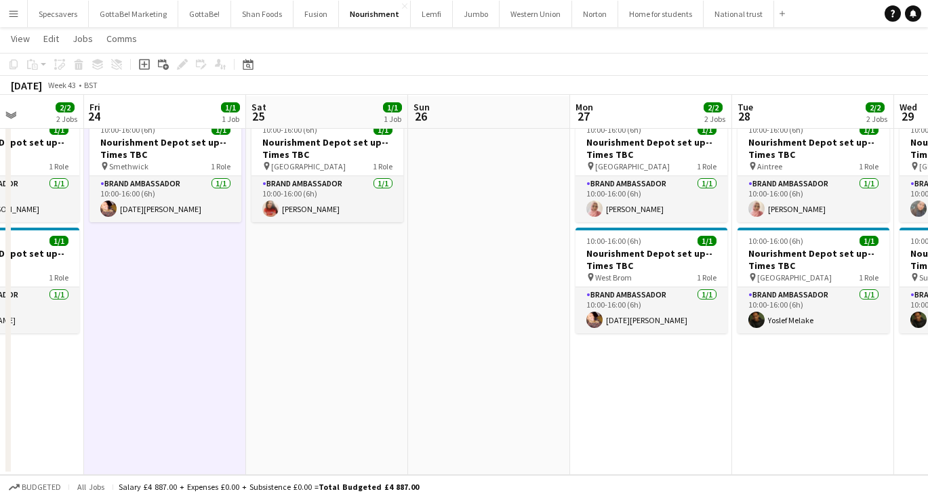
scroll to position [0, 572]
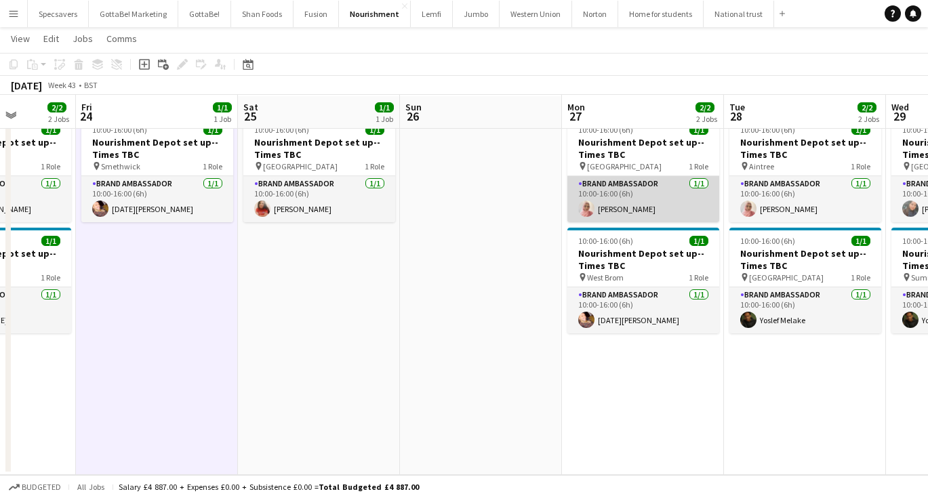
click at [616, 203] on app-card-role "Brand Ambassador 1/1 10:00-16:00 (6h) Shabnam Jallal" at bounding box center [644, 199] width 152 height 46
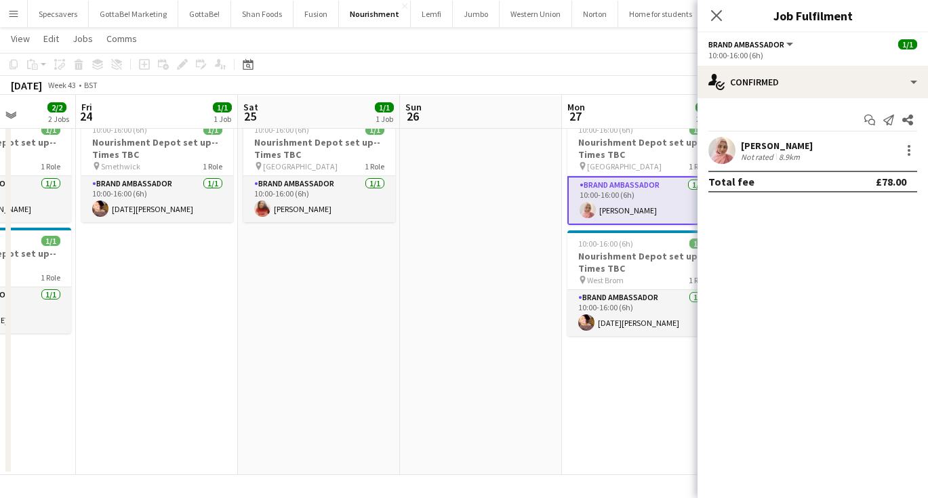
click at [776, 156] on div "8.9km" at bounding box center [789, 157] width 26 height 10
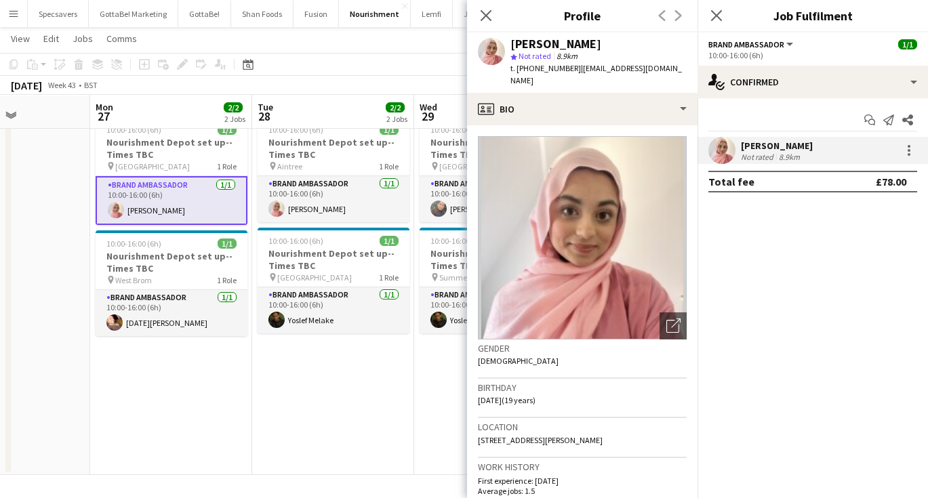
scroll to position [0, 572]
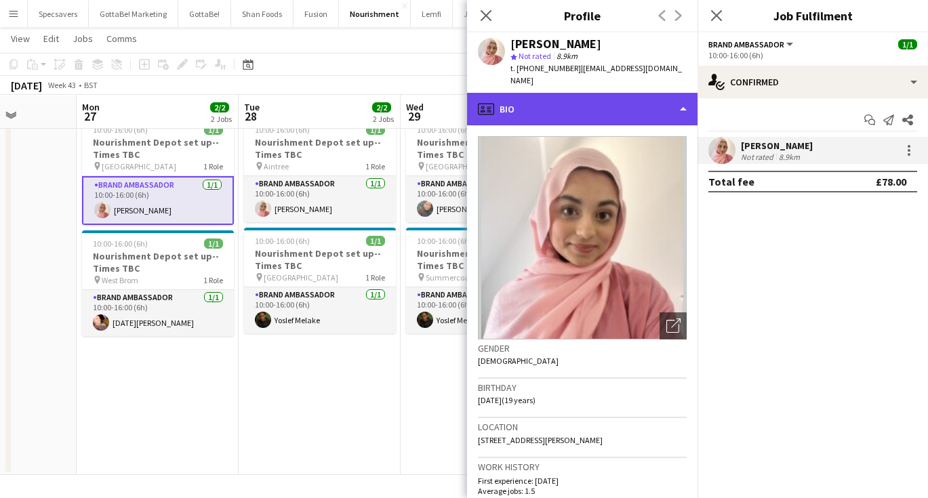
click at [629, 95] on div "profile Bio" at bounding box center [582, 109] width 231 height 33
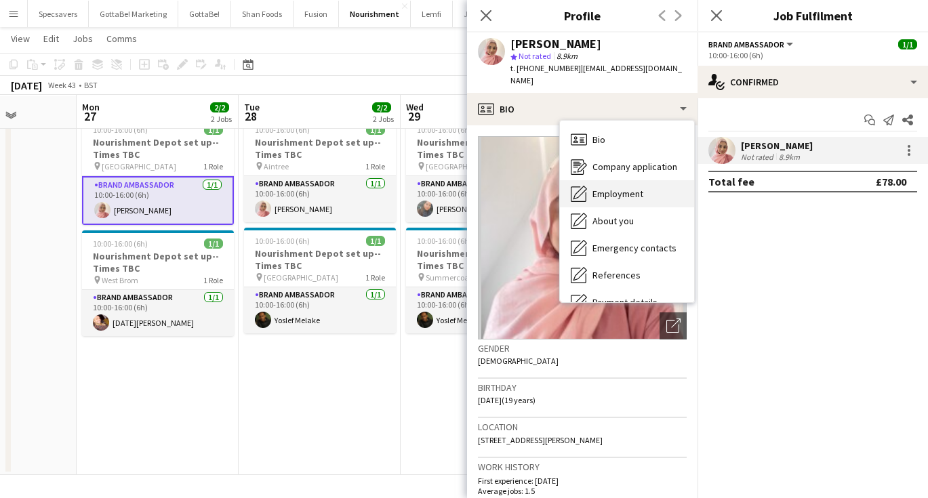
click at [634, 188] on span "Employment" at bounding box center [618, 194] width 51 height 12
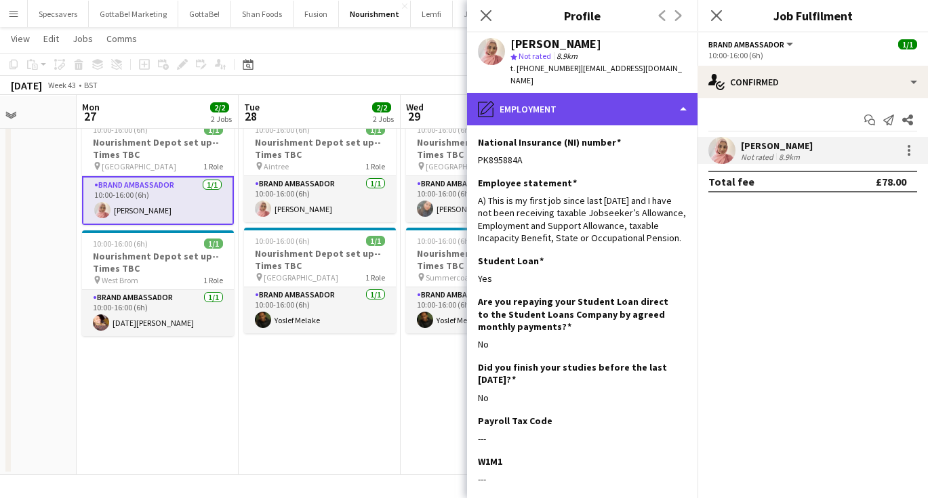
click at [589, 94] on div "pencil4 Employment" at bounding box center [582, 109] width 231 height 33
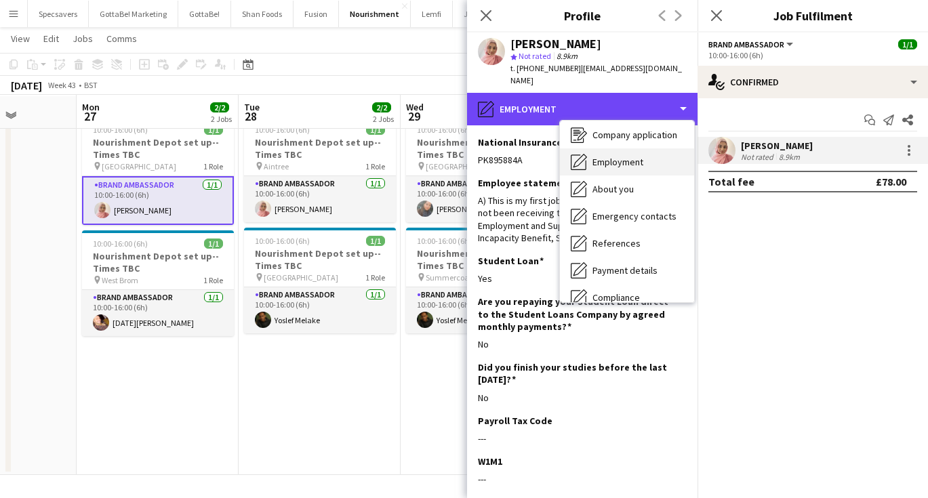
scroll to position [38, 0]
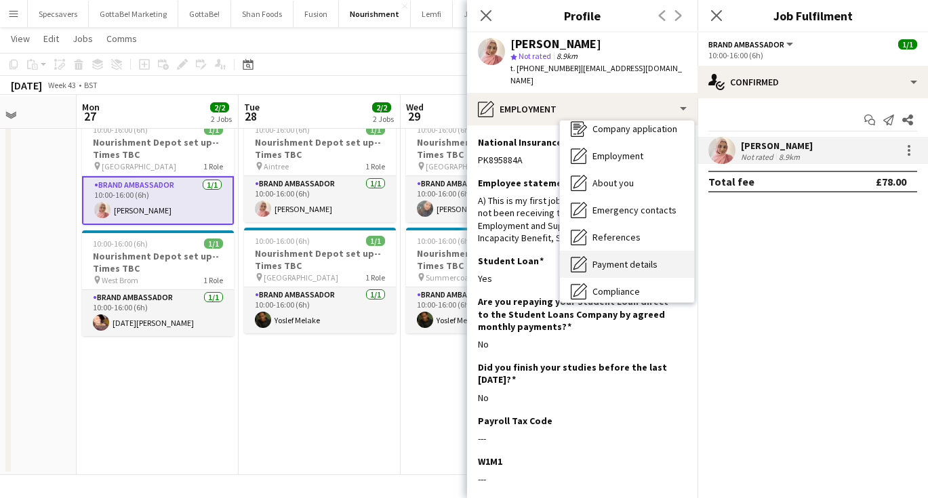
click at [630, 258] on span "Payment details" at bounding box center [625, 264] width 65 height 12
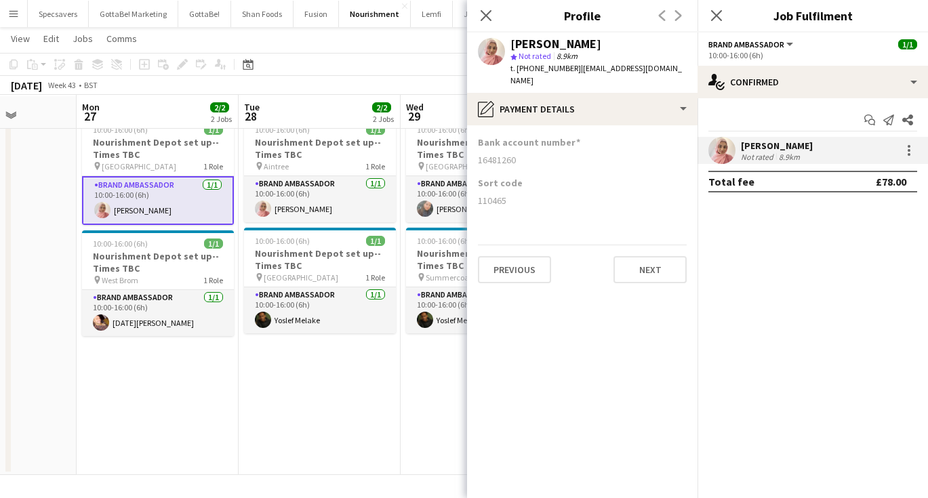
click at [296, 362] on app-date-cell "10:00-16:00 (6h) 1/1 Nourishment Depot set up--Times TBC pin Aintree 1 Role Bra…" at bounding box center [320, 293] width 162 height 364
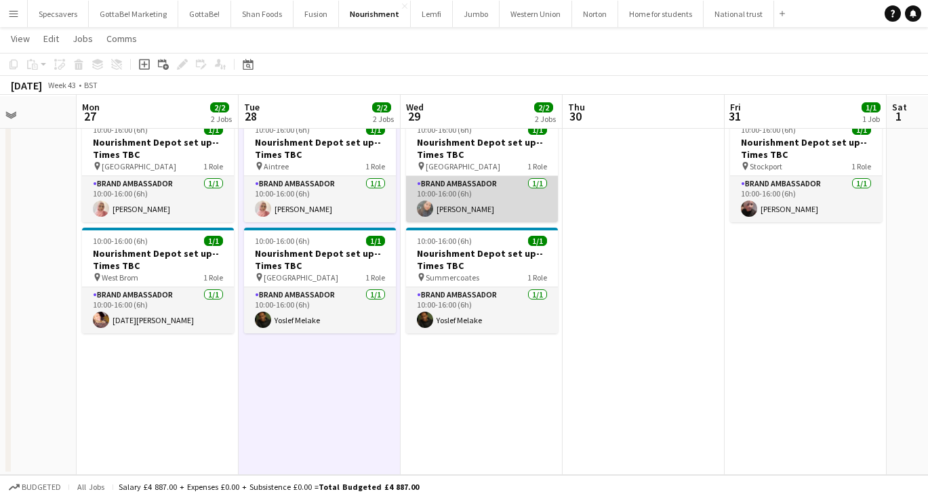
click at [481, 216] on app-card-role "Brand Ambassador 1/1 10:00-16:00 (6h) Li-Quan Hoang" at bounding box center [482, 199] width 152 height 46
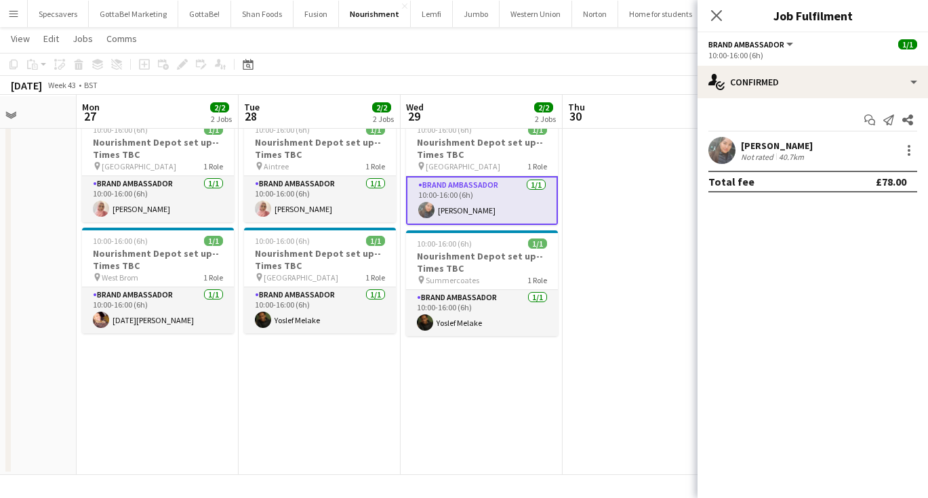
click at [764, 140] on div "Li-Quan Hoang" at bounding box center [777, 146] width 72 height 12
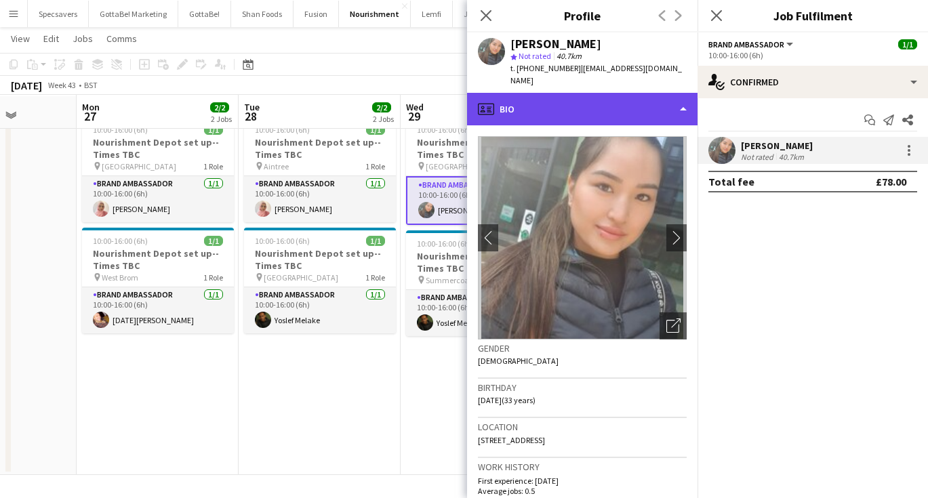
click at [534, 97] on div "profile Bio" at bounding box center [582, 109] width 231 height 33
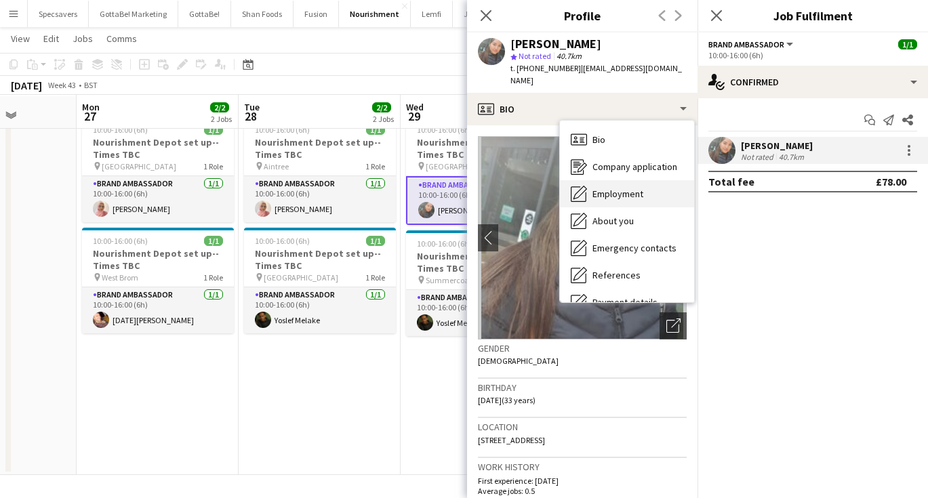
click at [587, 186] on icon "Employment" at bounding box center [579, 194] width 16 height 16
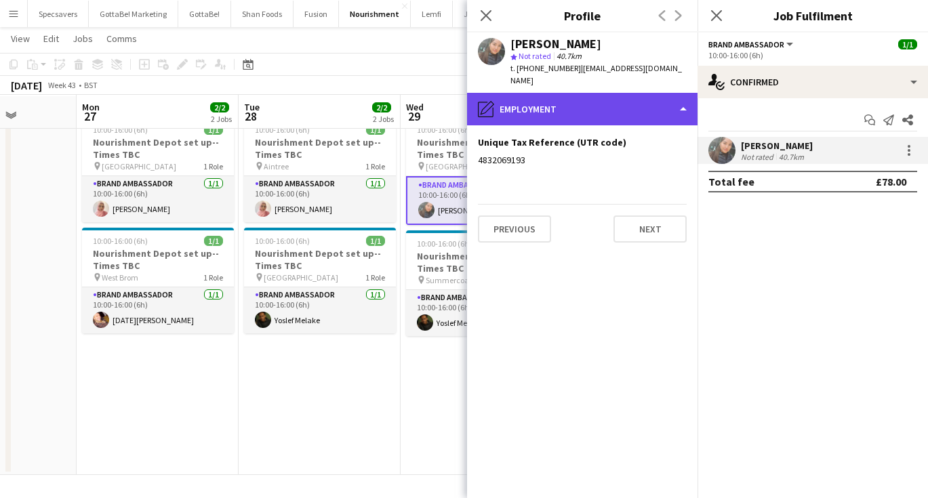
click at [564, 98] on div "pencil4 Employment" at bounding box center [582, 109] width 231 height 33
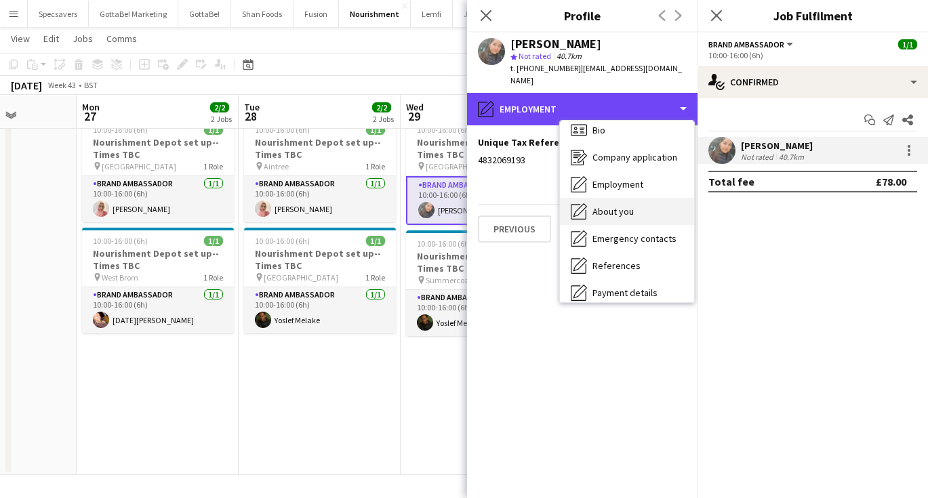
scroll to position [16, 0]
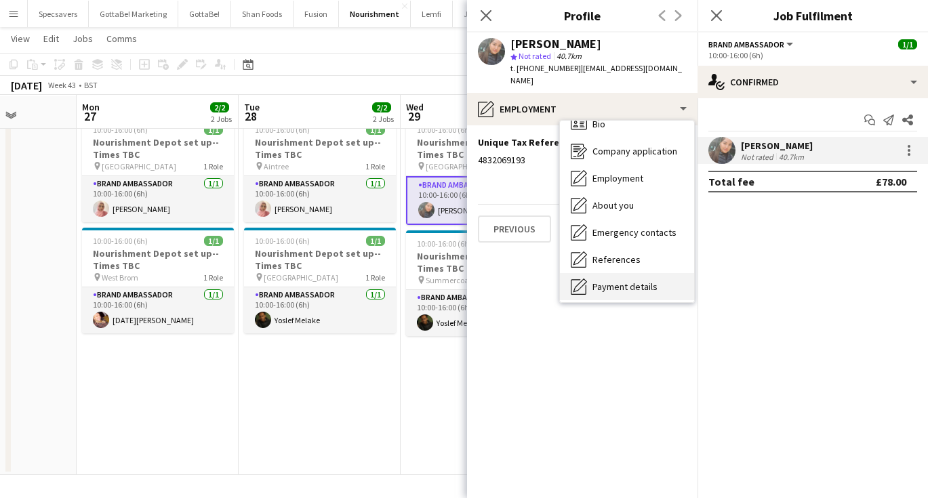
click at [629, 273] on div "Payment details Payment details" at bounding box center [627, 286] width 134 height 27
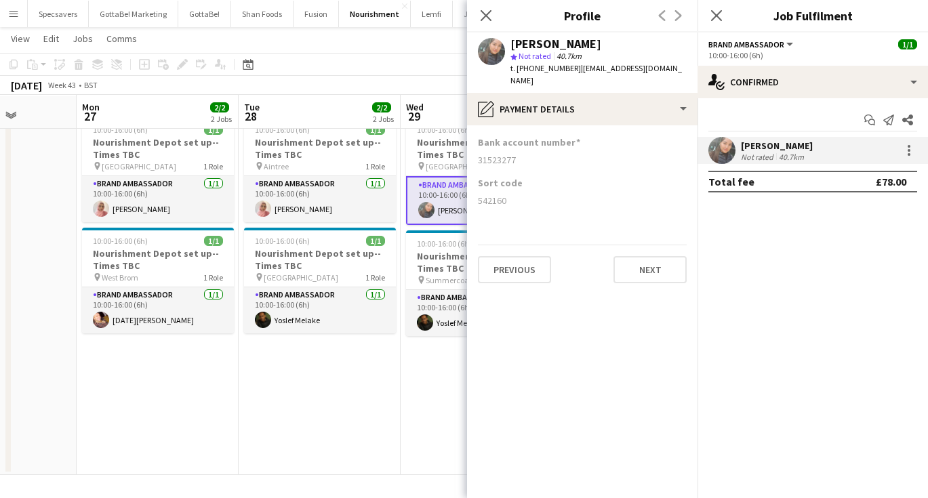
click at [338, 54] on app-toolbar "Copy Paste Paste Command V Paste with crew Command Shift V Paste linked Job Del…" at bounding box center [464, 64] width 928 height 23
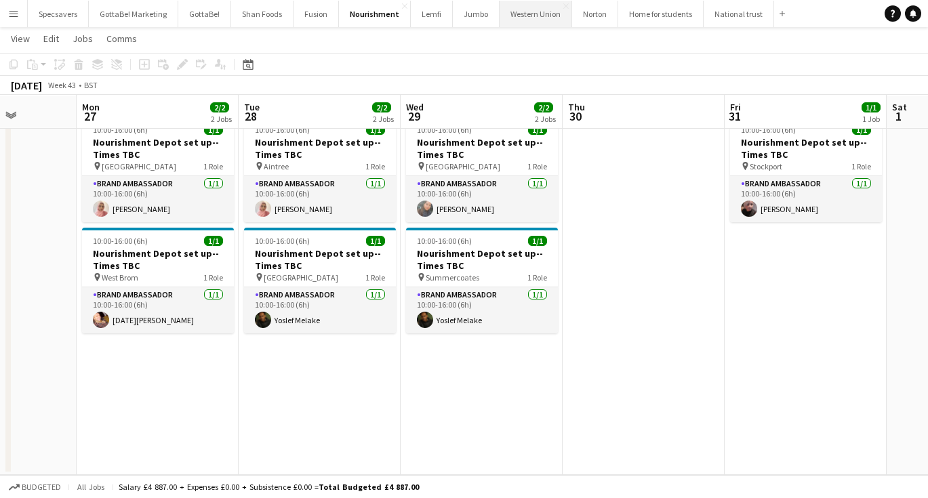
click at [513, 7] on button "Western Union Close" at bounding box center [536, 14] width 73 height 26
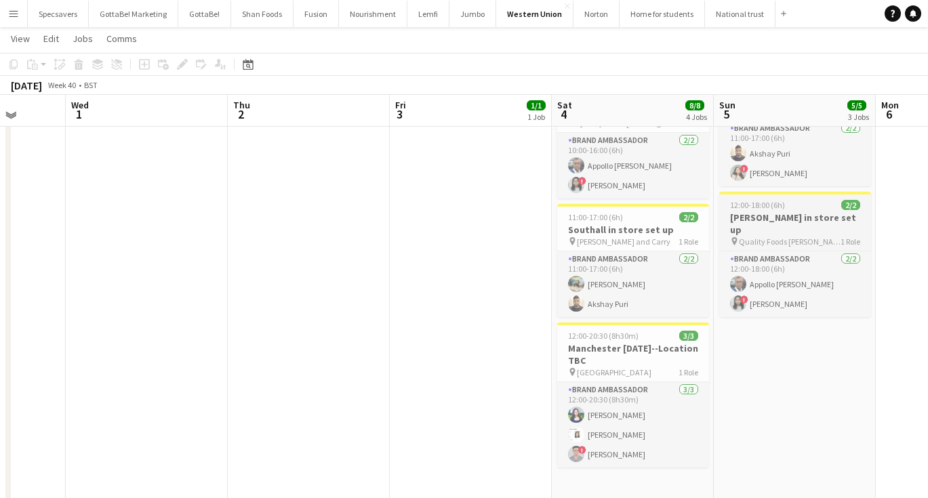
scroll to position [184, 0]
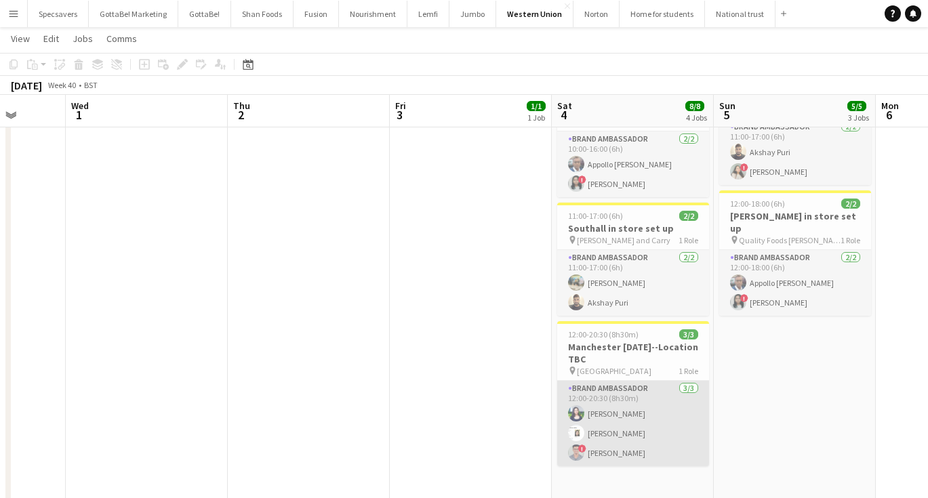
click at [654, 400] on app-card-role "Brand Ambassador 3/3 12:00-20:30 (8h30m) Medha Singh Deekshima Khanna ! Nikhil …" at bounding box center [633, 423] width 152 height 85
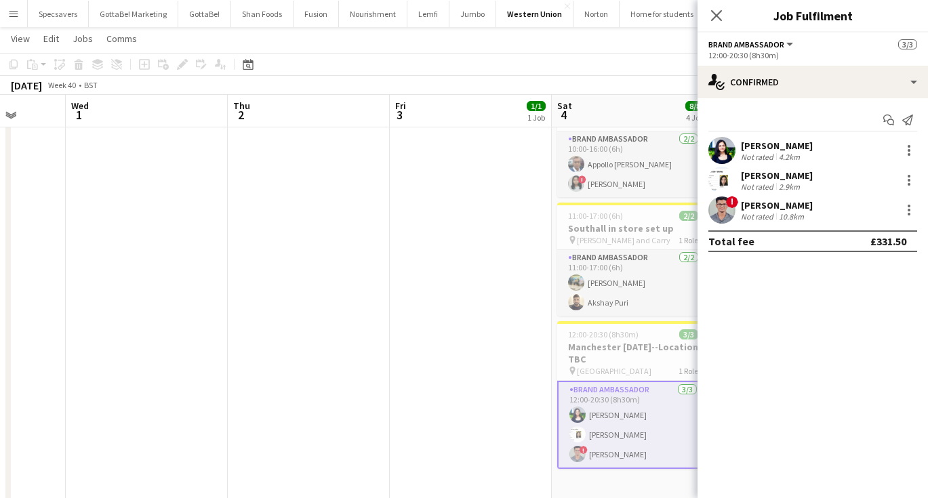
click at [783, 143] on div "[PERSON_NAME]" at bounding box center [777, 146] width 72 height 12
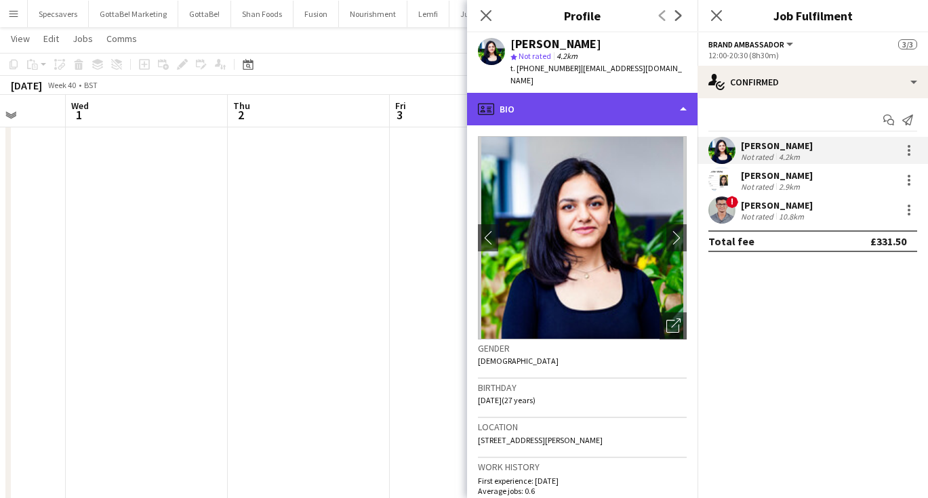
click at [682, 100] on div "profile Bio" at bounding box center [582, 109] width 231 height 33
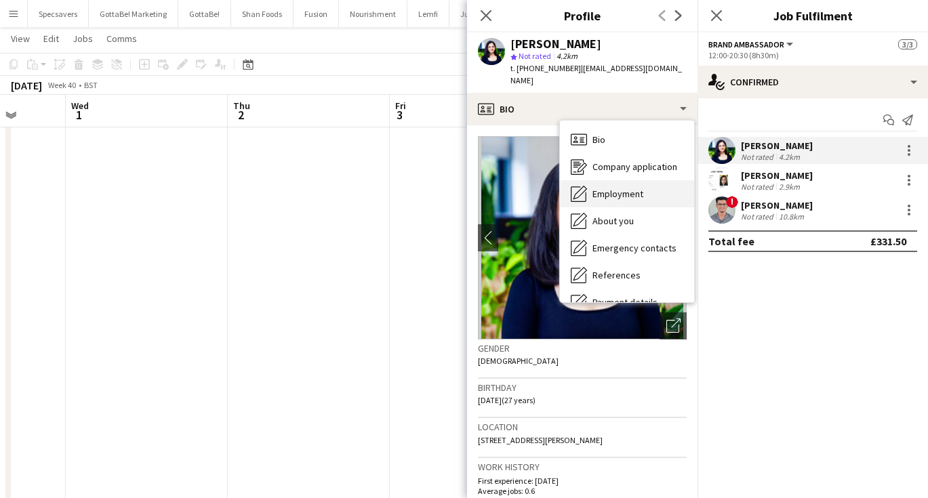
click at [654, 180] on div "Employment Employment" at bounding box center [627, 193] width 134 height 27
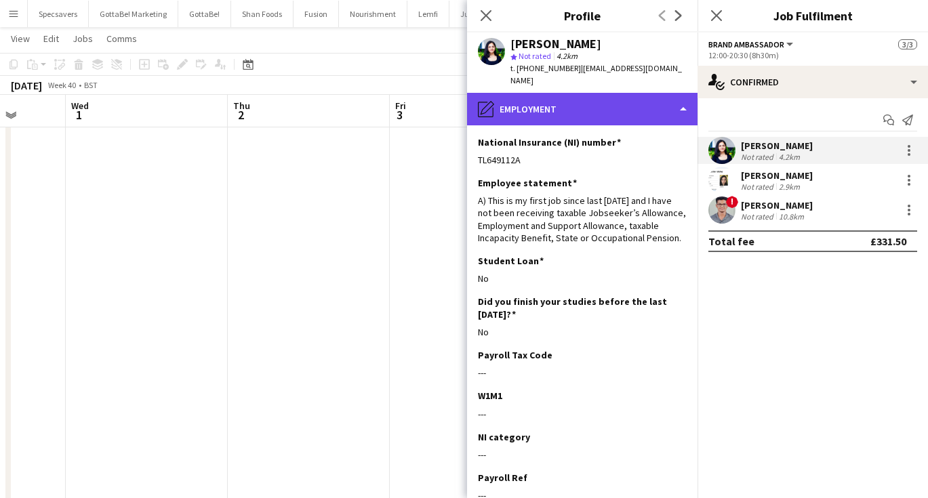
click at [595, 98] on div "pencil4 Employment" at bounding box center [582, 109] width 231 height 33
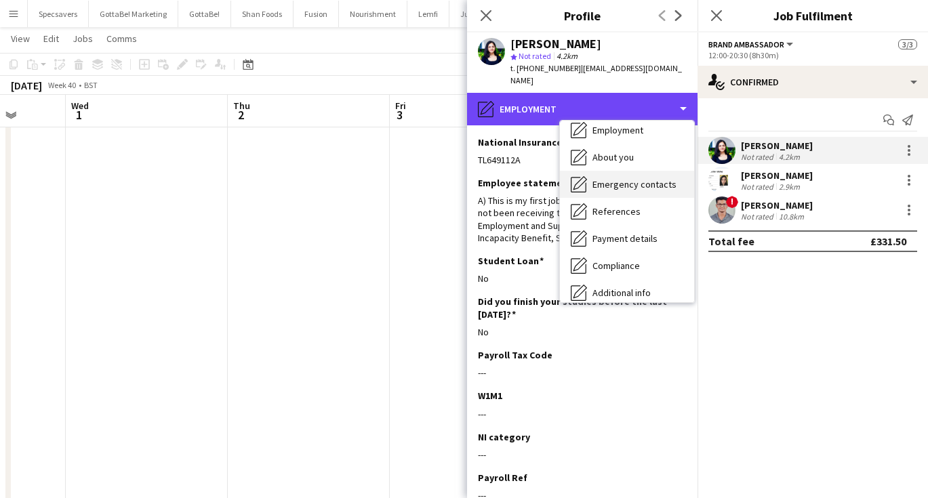
scroll to position [72, 0]
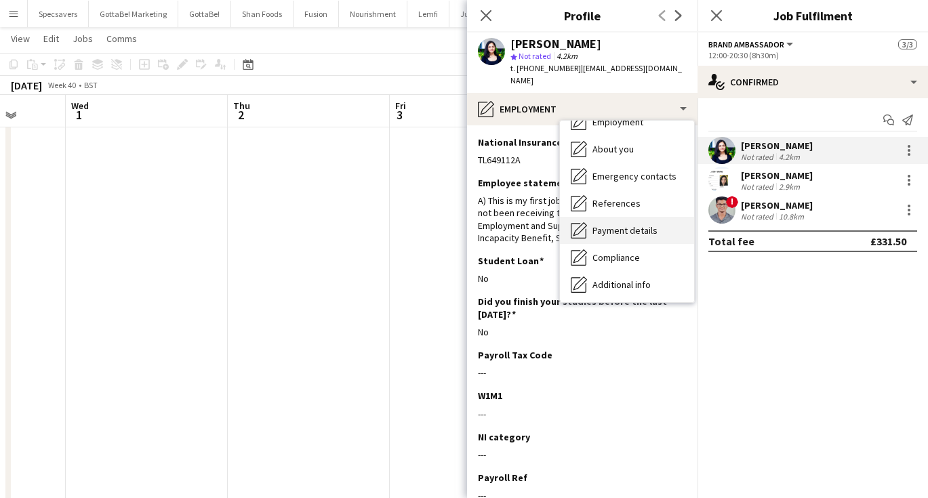
click at [633, 224] on span "Payment details" at bounding box center [625, 230] width 65 height 12
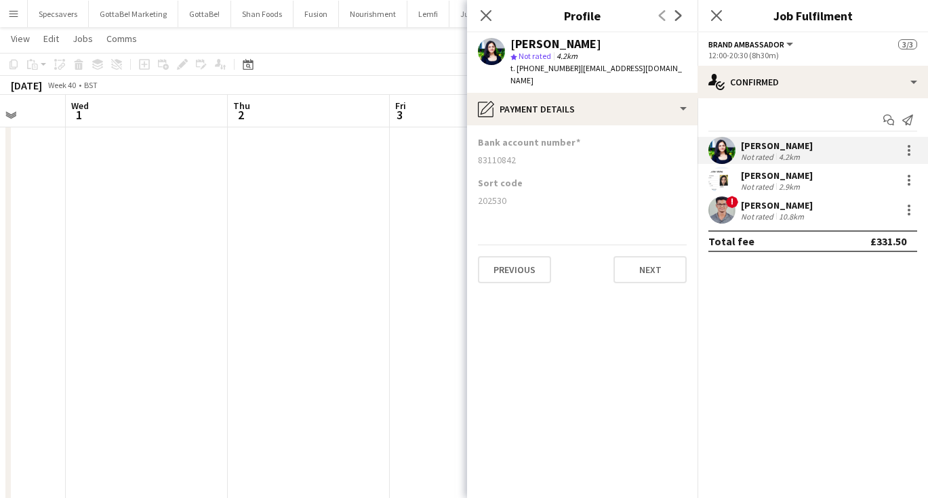
click at [770, 182] on div "Not rated" at bounding box center [758, 187] width 35 height 10
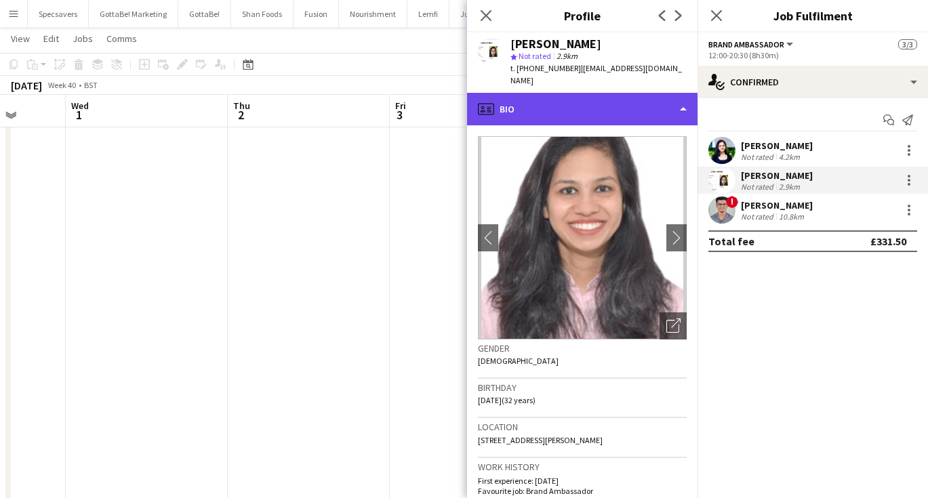
click at [639, 103] on div "profile Bio" at bounding box center [582, 109] width 231 height 33
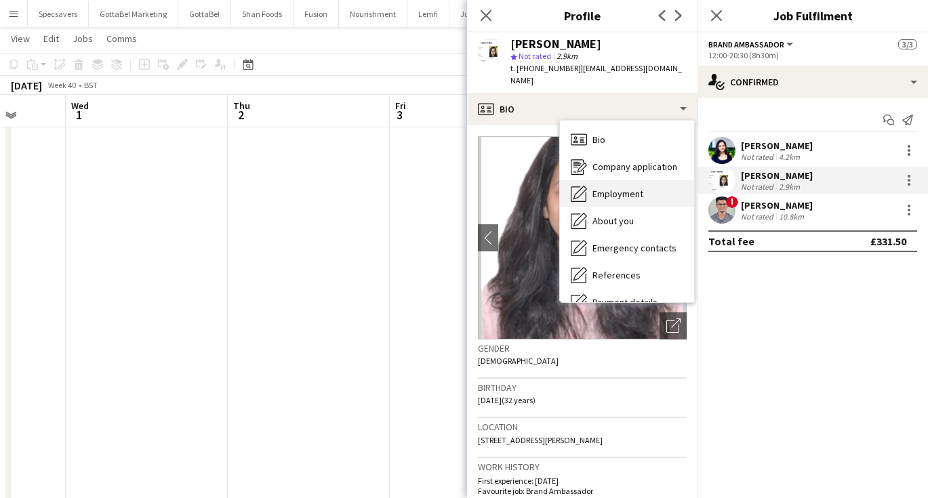
click at [646, 186] on div "Employment Employment" at bounding box center [627, 193] width 134 height 27
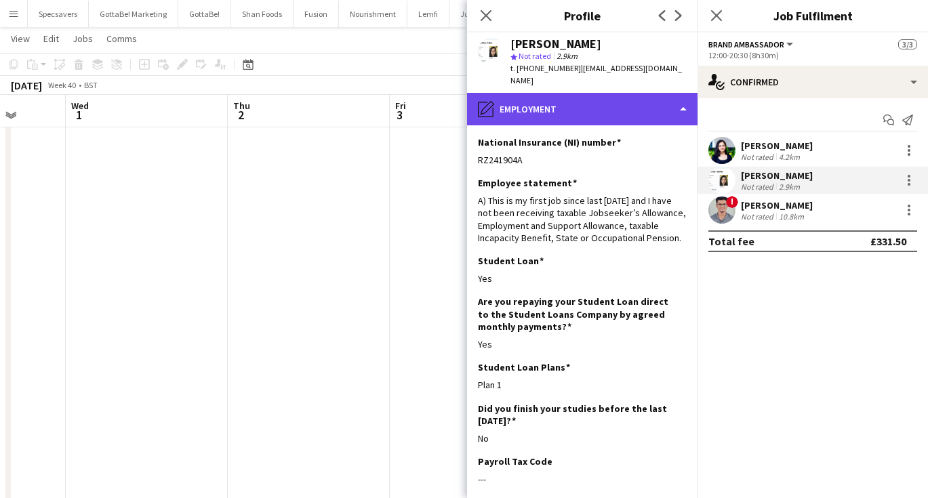
click at [583, 103] on div "pencil4 Employment" at bounding box center [582, 109] width 231 height 33
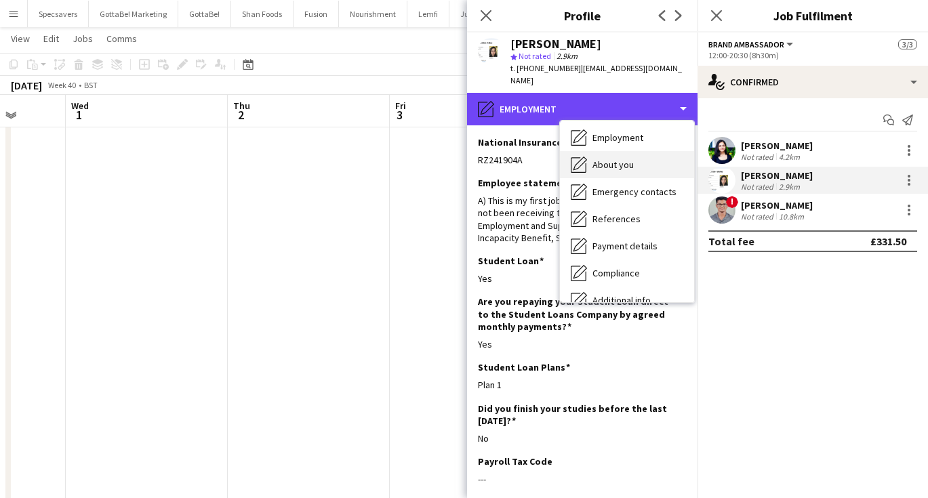
scroll to position [81, 0]
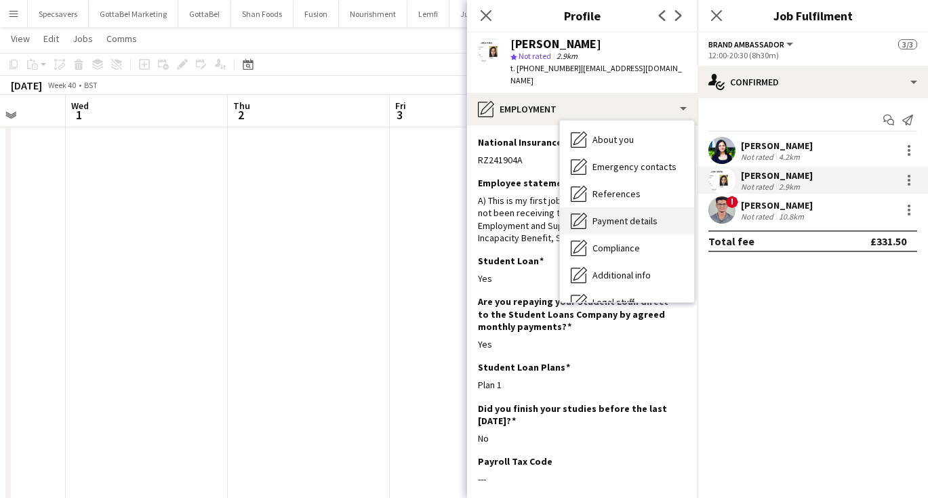
click at [623, 215] on span "Payment details" at bounding box center [625, 221] width 65 height 12
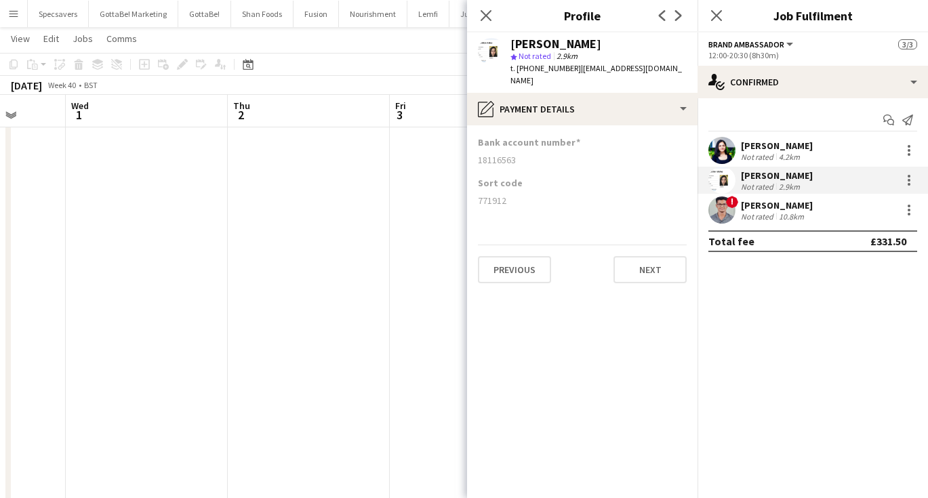
click at [793, 202] on div "[PERSON_NAME]" at bounding box center [777, 205] width 72 height 12
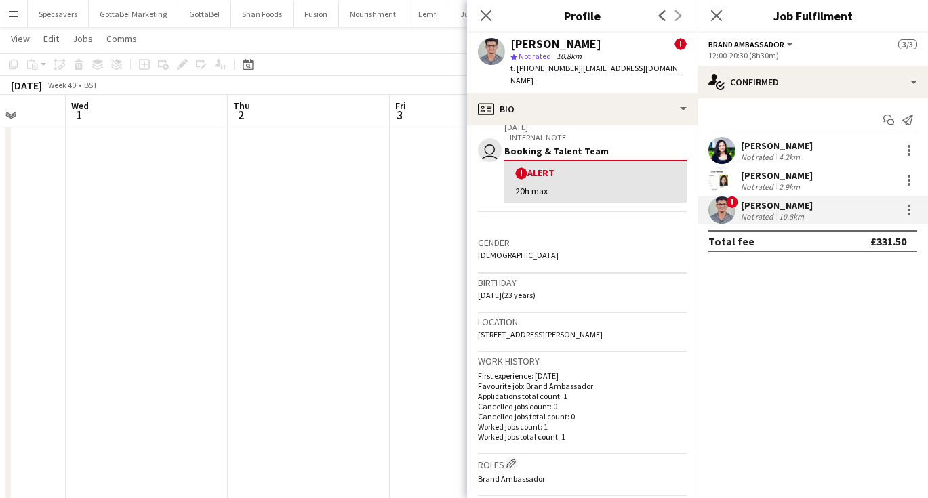
scroll to position [248, 0]
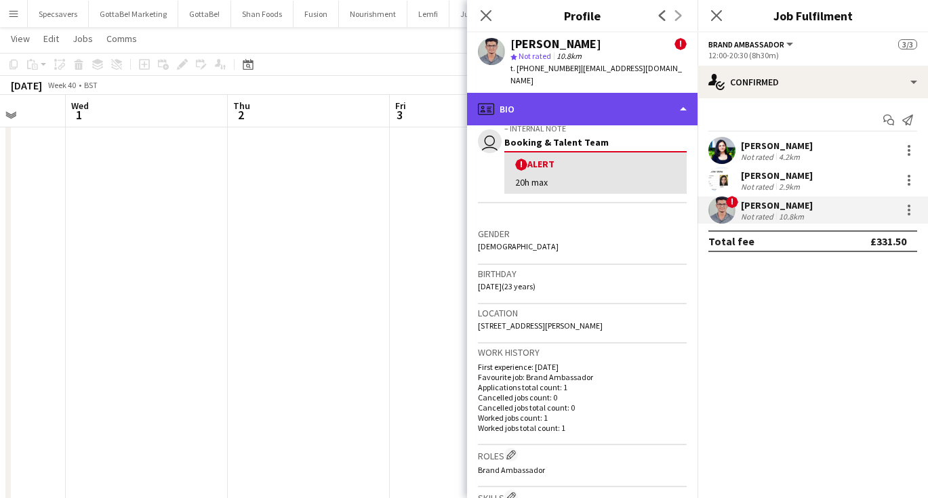
click at [612, 96] on div "profile Bio" at bounding box center [582, 109] width 231 height 33
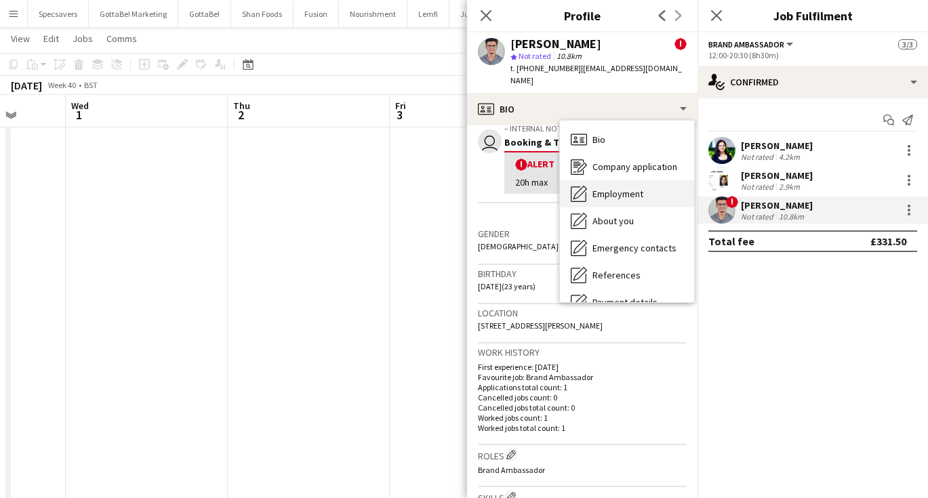
click at [610, 188] on span "Employment" at bounding box center [618, 194] width 51 height 12
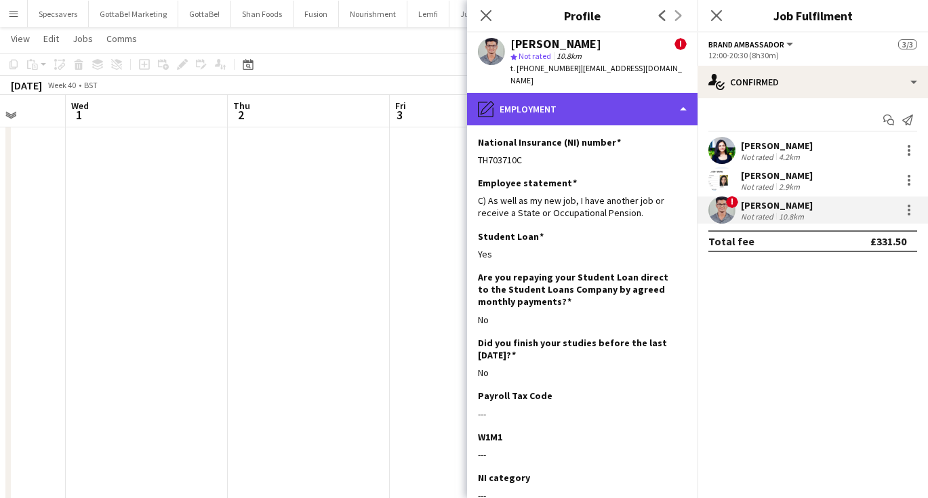
click at [584, 96] on div "pencil4 Employment" at bounding box center [582, 109] width 231 height 33
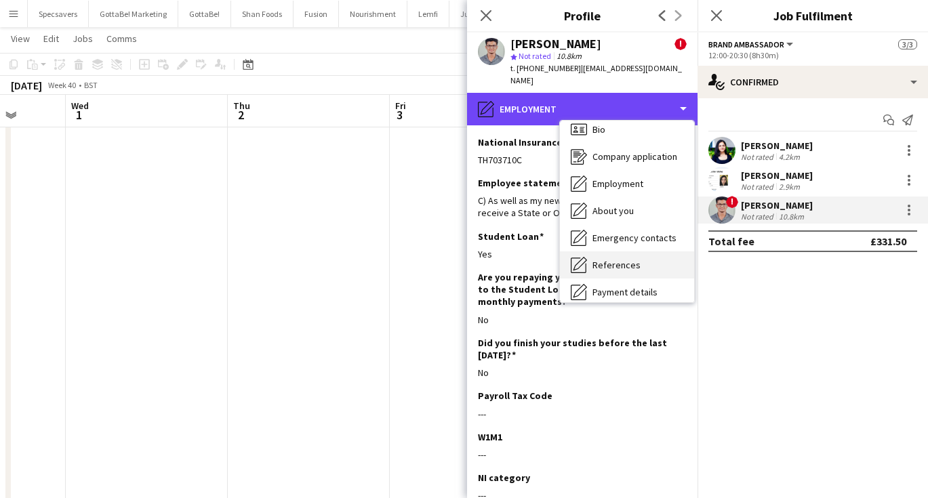
scroll to position [26, 0]
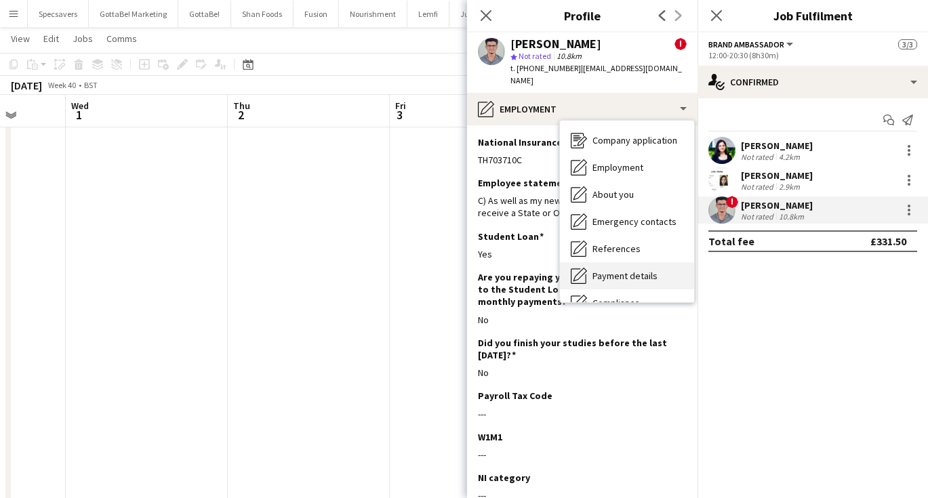
click at [649, 270] on span "Payment details" at bounding box center [625, 276] width 65 height 12
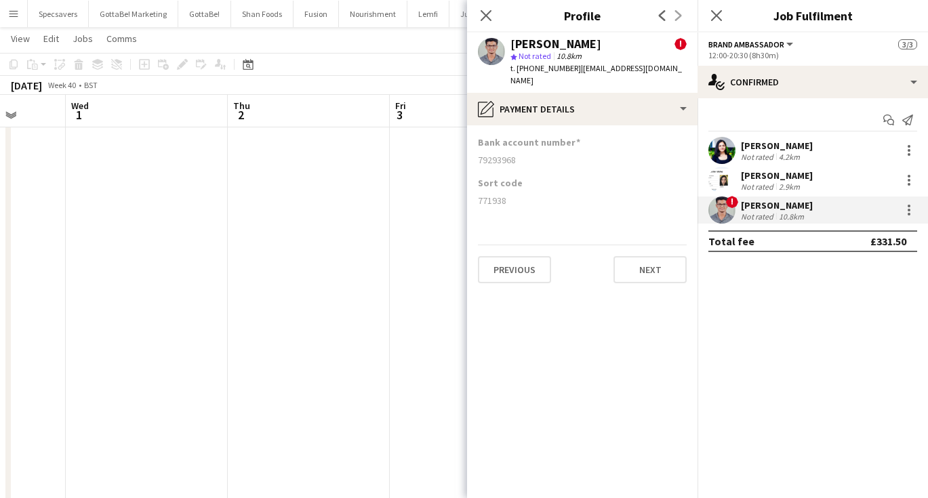
click at [357, 166] on app-date-cell at bounding box center [309, 304] width 162 height 675
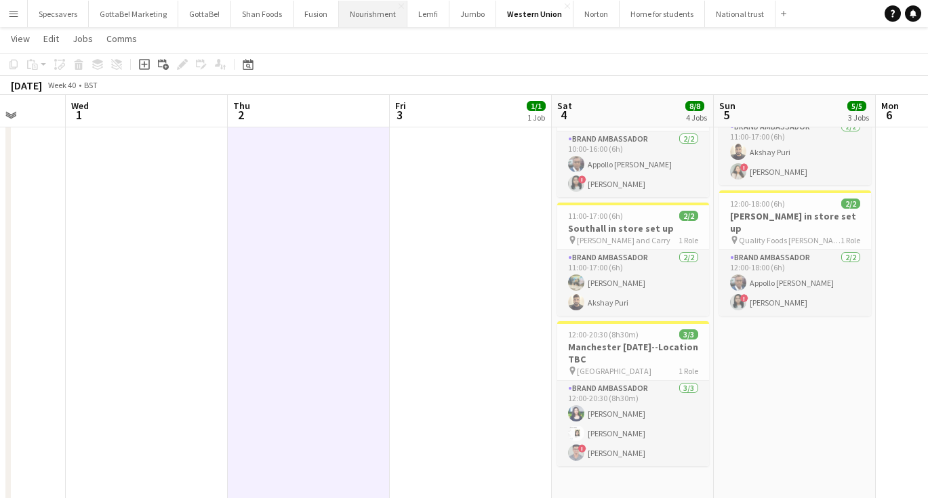
click at [366, 6] on button "Nourishment Close" at bounding box center [373, 14] width 68 height 26
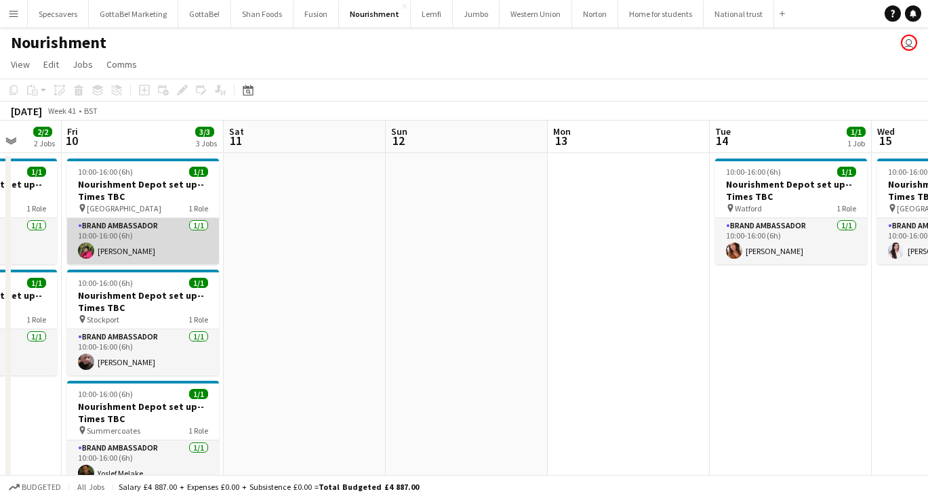
scroll to position [0, 425]
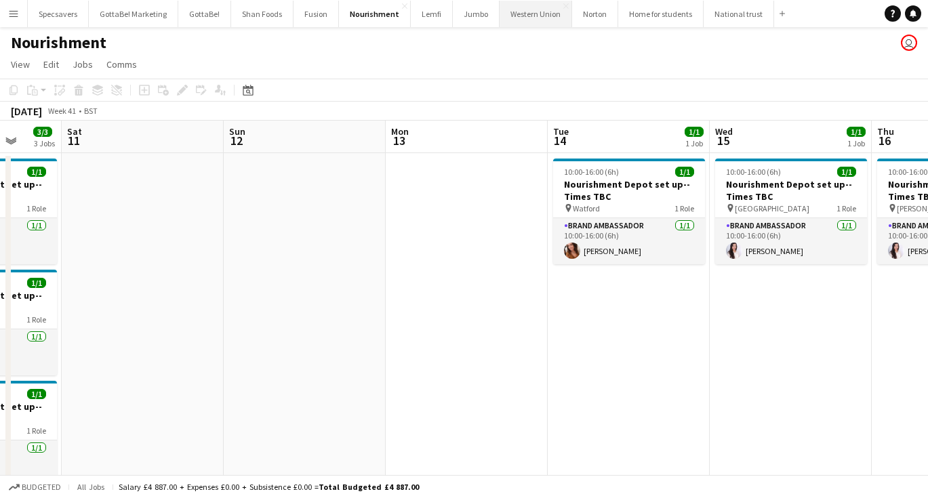
click at [524, 17] on button "Western Union Close" at bounding box center [536, 14] width 73 height 26
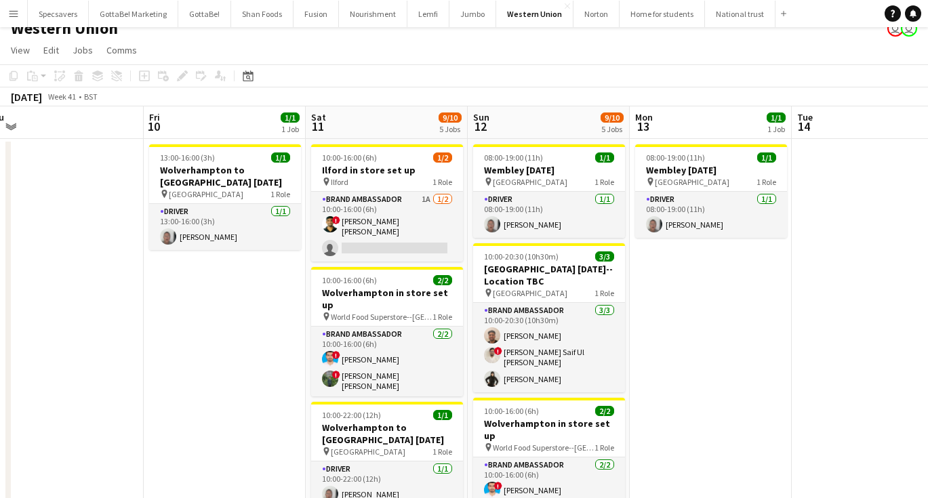
scroll to position [0, 342]
click at [361, 18] on button "Nourishment Close" at bounding box center [373, 14] width 68 height 26
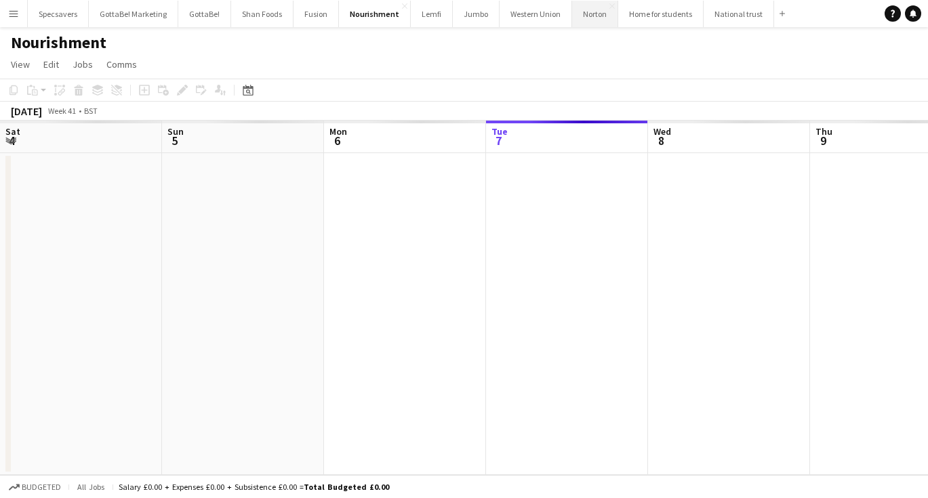
scroll to position [0, 324]
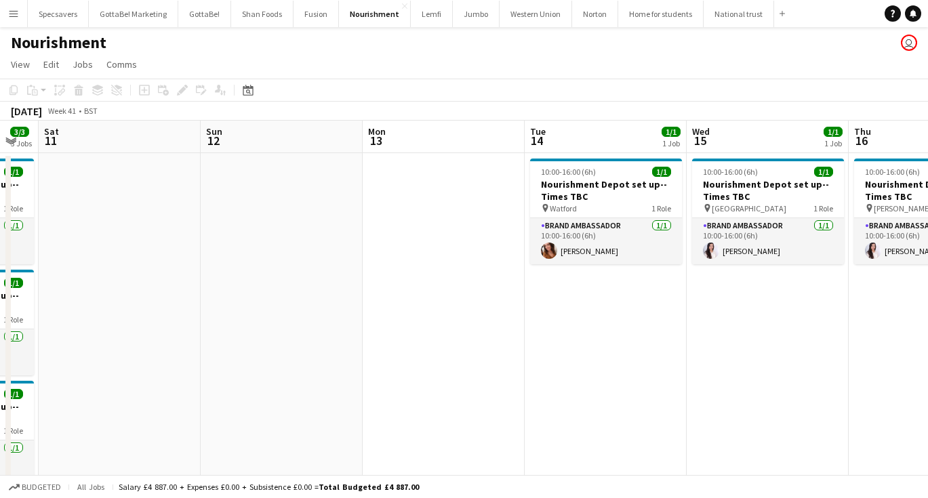
scroll to position [0, 500]
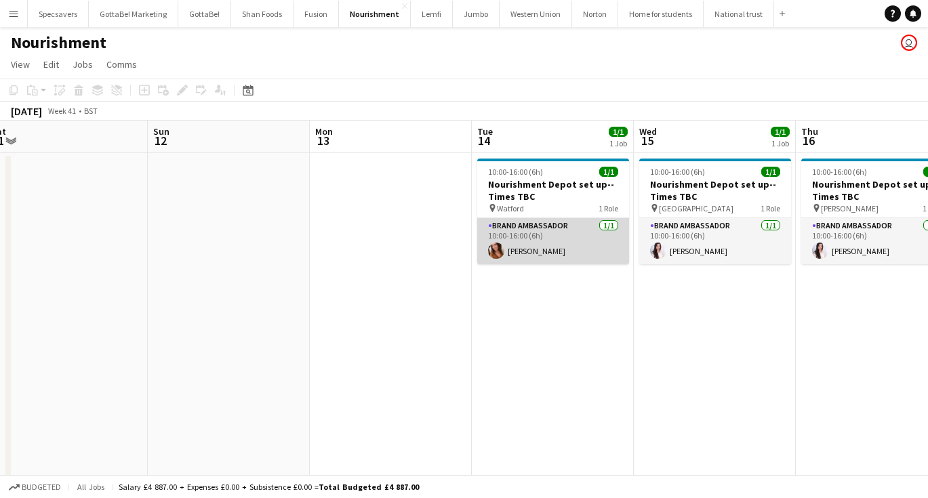
click at [507, 256] on app-card-role "Brand Ambassador [DATE] 10:00-16:00 (6h) [PERSON_NAME]" at bounding box center [553, 241] width 152 height 46
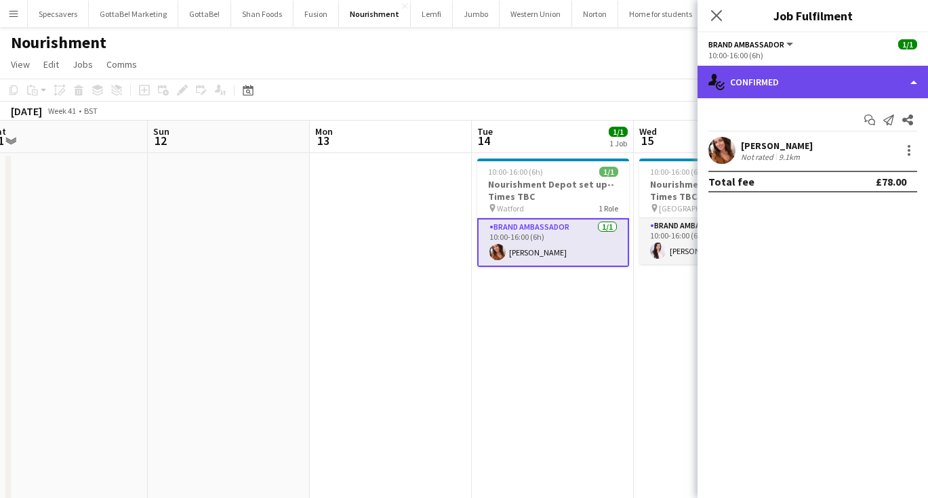
click at [768, 79] on div "single-neutral-actions-check-2 Confirmed" at bounding box center [813, 82] width 231 height 33
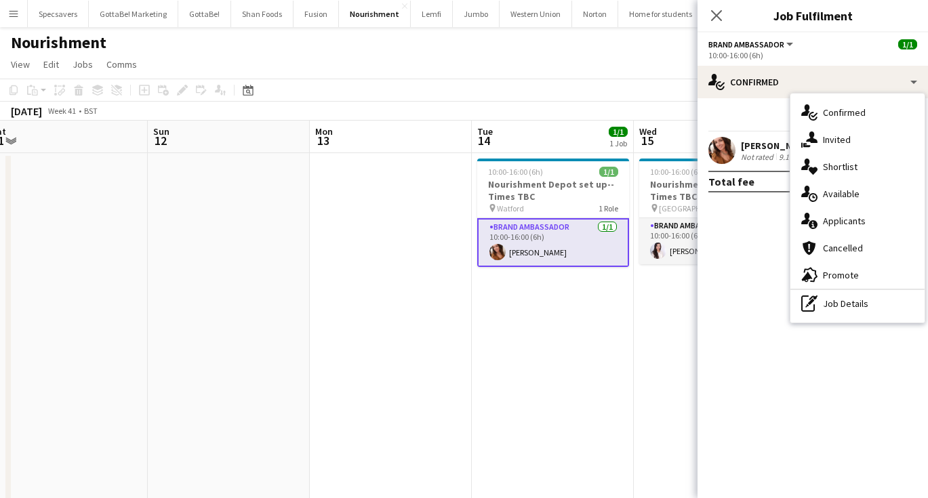
click at [734, 151] on app-user-avatar at bounding box center [722, 150] width 27 height 27
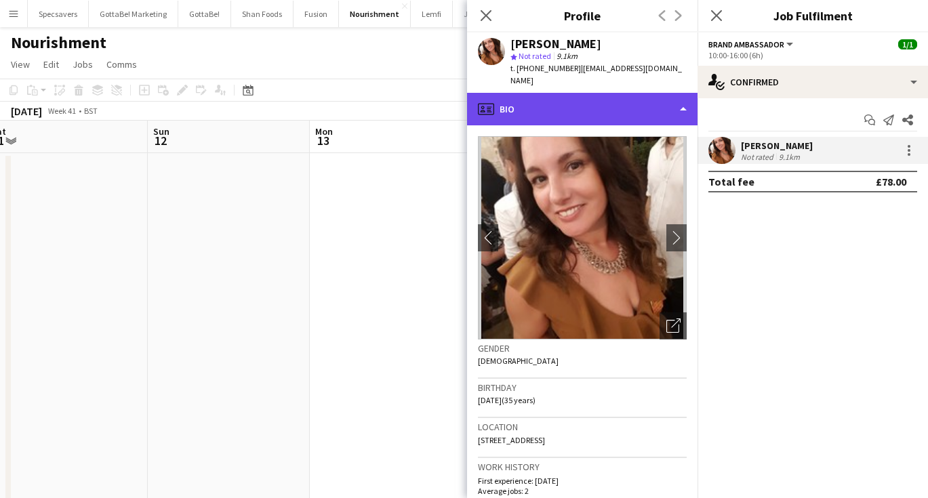
click at [602, 93] on div "profile Bio" at bounding box center [582, 109] width 231 height 33
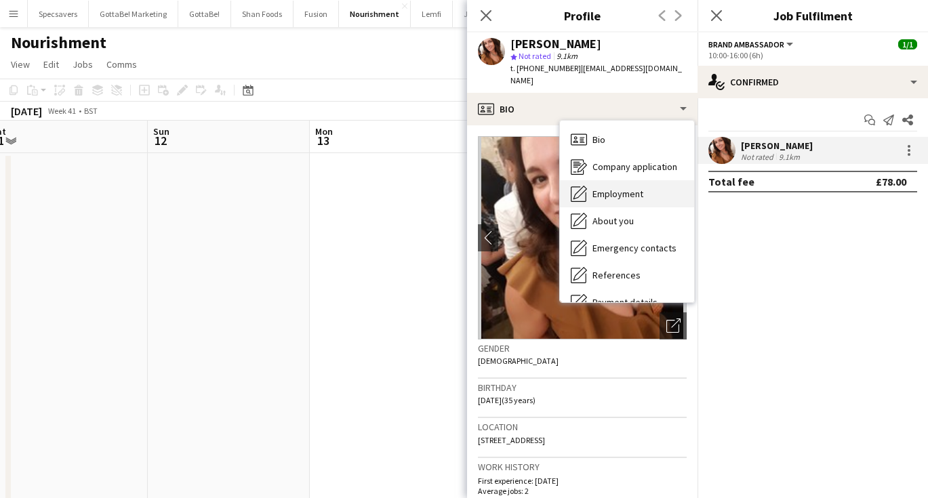
click at [611, 188] on span "Employment" at bounding box center [618, 194] width 51 height 12
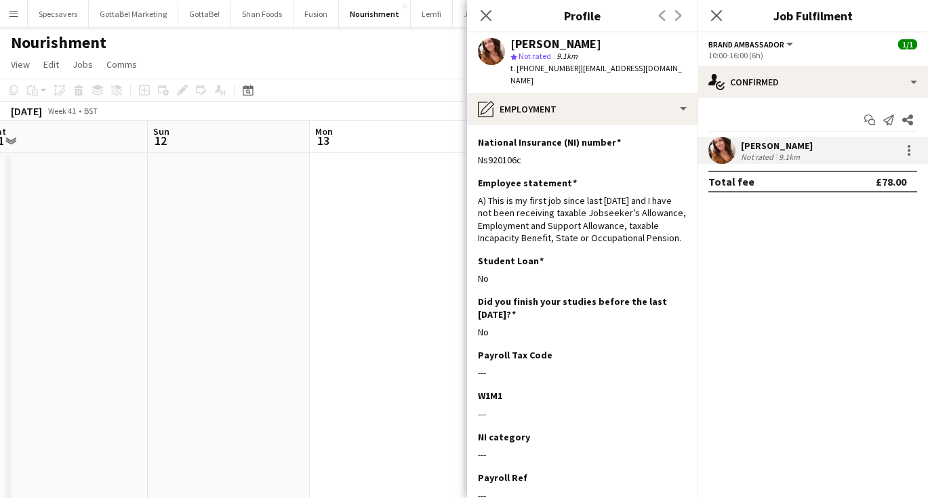
click at [310, 290] on app-date-cell at bounding box center [391, 335] width 162 height 364
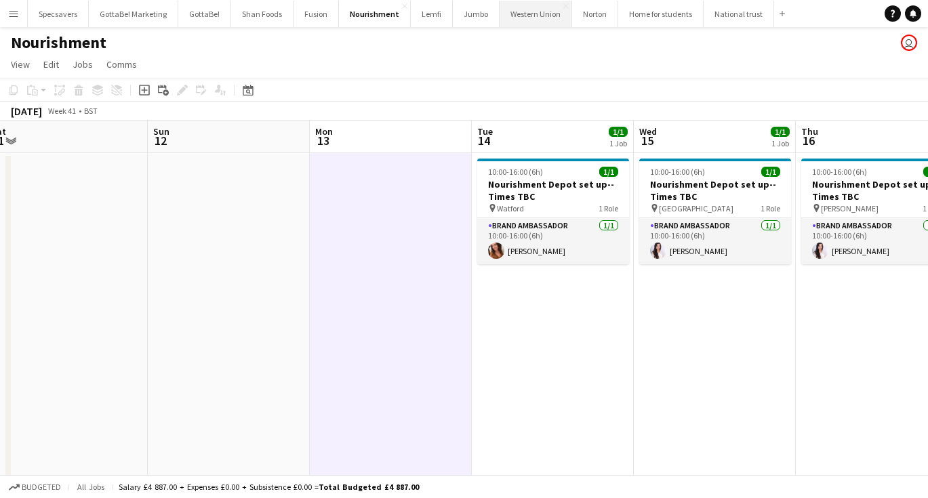
click at [524, 16] on button "Western Union Close" at bounding box center [536, 14] width 73 height 26
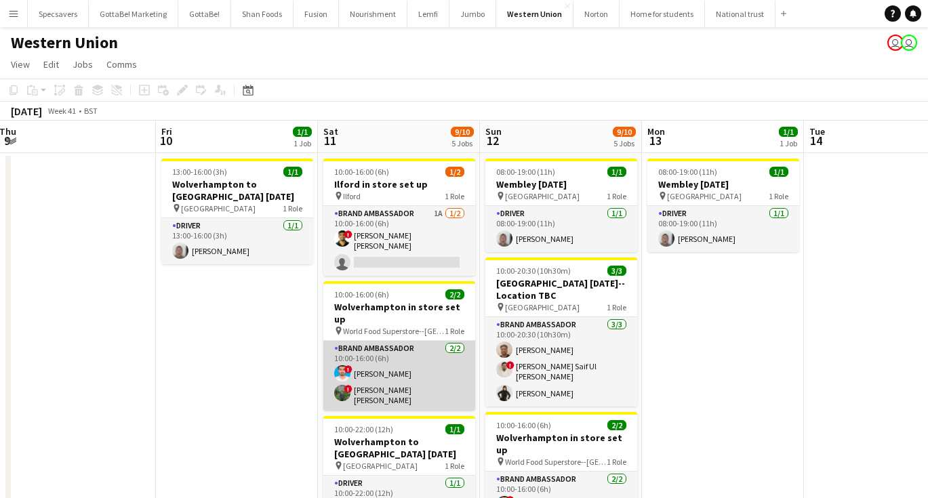
scroll to position [0, 492]
click at [376, 342] on app-card-role "Brand Ambassador [DATE] 10:00-16:00 (6h) ! [PERSON_NAME] ! [PERSON_NAME] [PERSO…" at bounding box center [399, 376] width 152 height 70
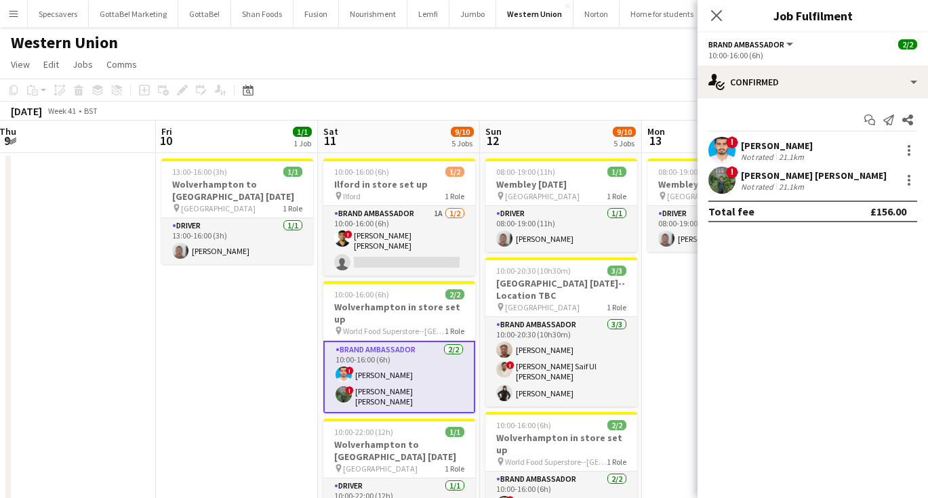
click at [798, 153] on div "21.1km" at bounding box center [791, 157] width 31 height 10
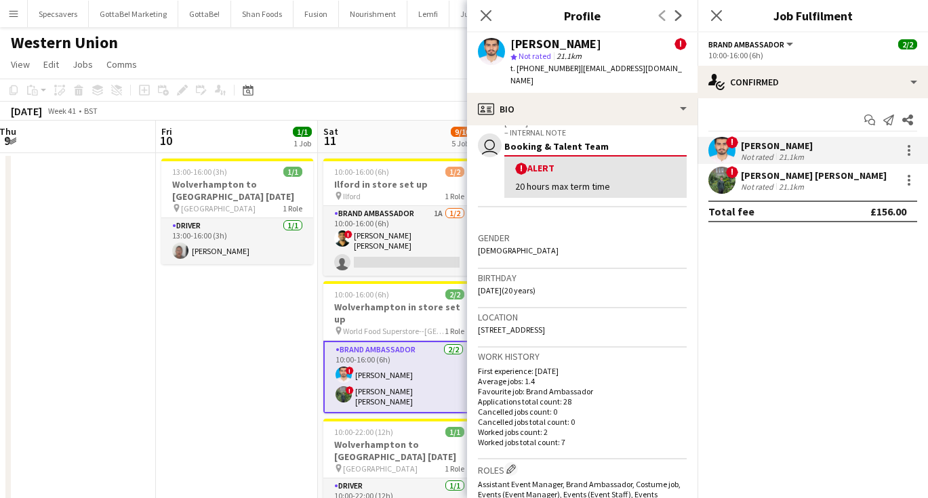
scroll to position [246, 0]
drag, startPoint x: 479, startPoint y: 315, endPoint x: 631, endPoint y: 310, distance: 152.0
click at [545, 323] on span "[STREET_ADDRESS]" at bounding box center [511, 328] width 67 height 10
copy span "[STREET_ADDRESS],"
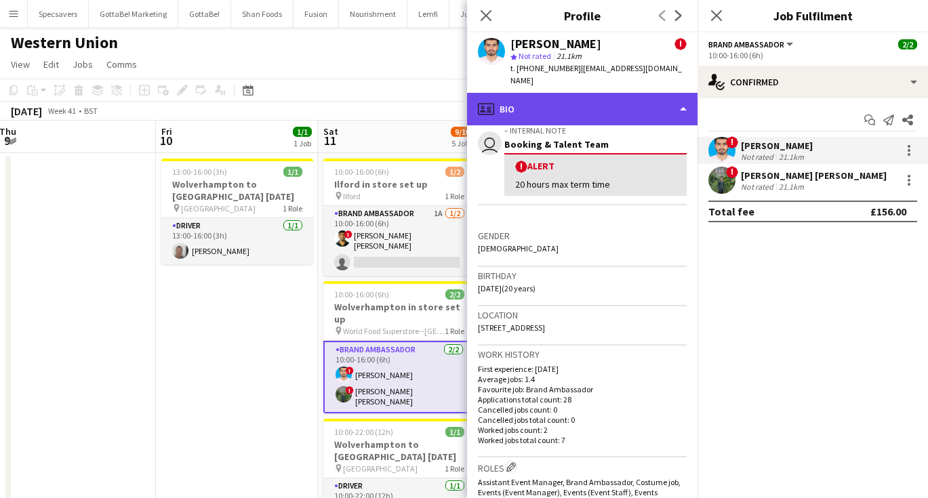
click at [629, 94] on div "profile Bio" at bounding box center [582, 109] width 231 height 33
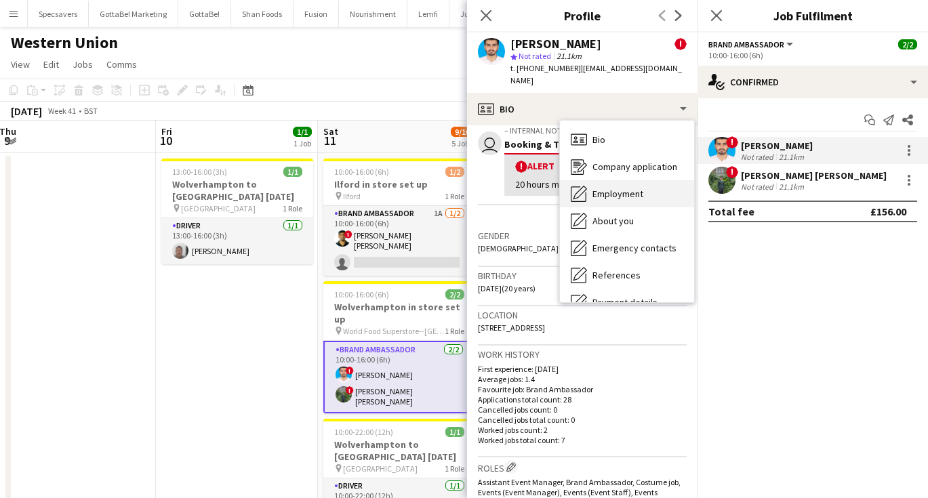
click at [614, 188] on span "Employment" at bounding box center [618, 194] width 51 height 12
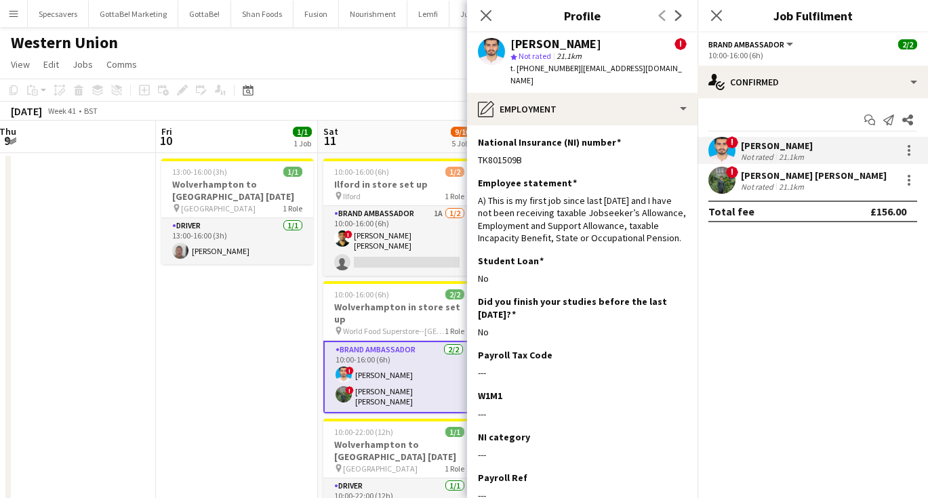
click at [618, 74] on div "t. [PHONE_NUMBER] | [EMAIL_ADDRESS][DOMAIN_NAME]" at bounding box center [599, 74] width 176 height 24
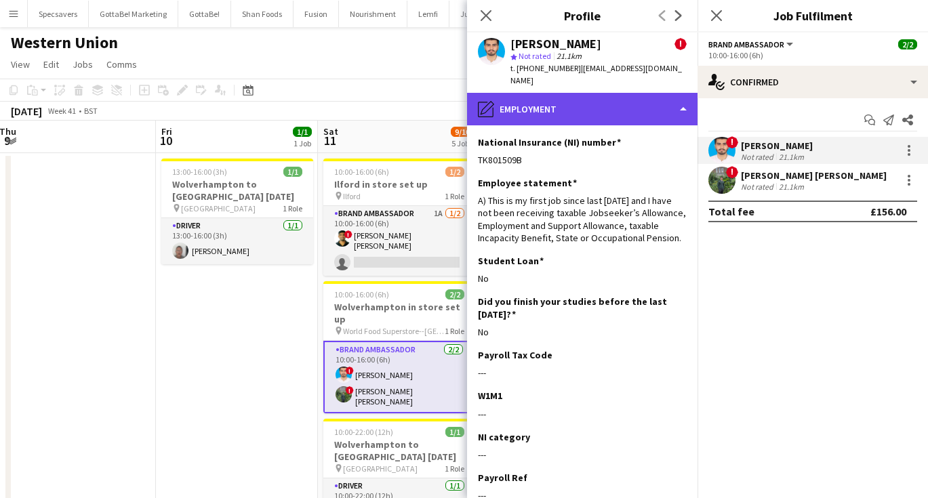
click at [617, 93] on div "pencil4 Employment" at bounding box center [582, 109] width 231 height 33
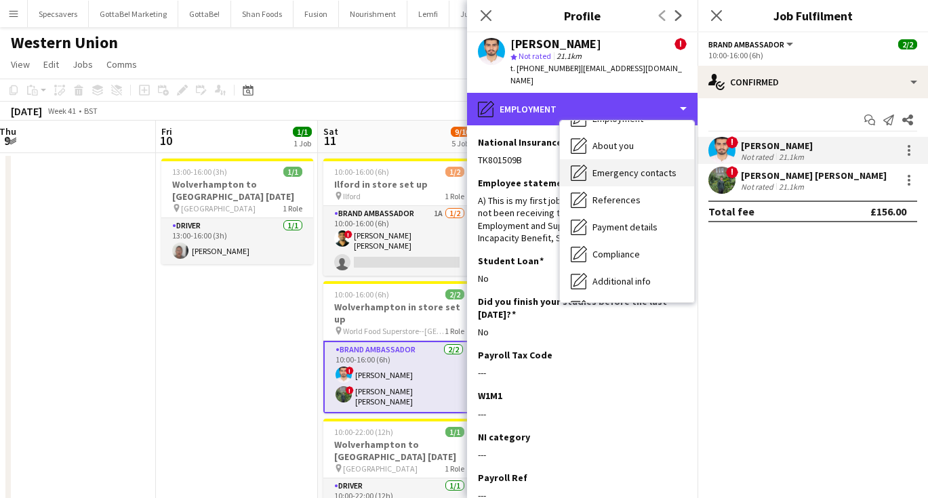
scroll to position [77, 0]
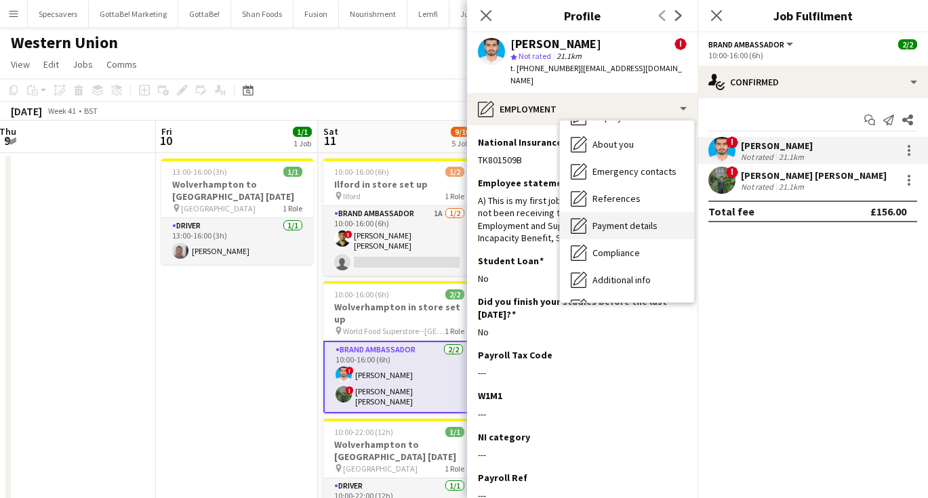
click at [633, 220] on span "Payment details" at bounding box center [625, 226] width 65 height 12
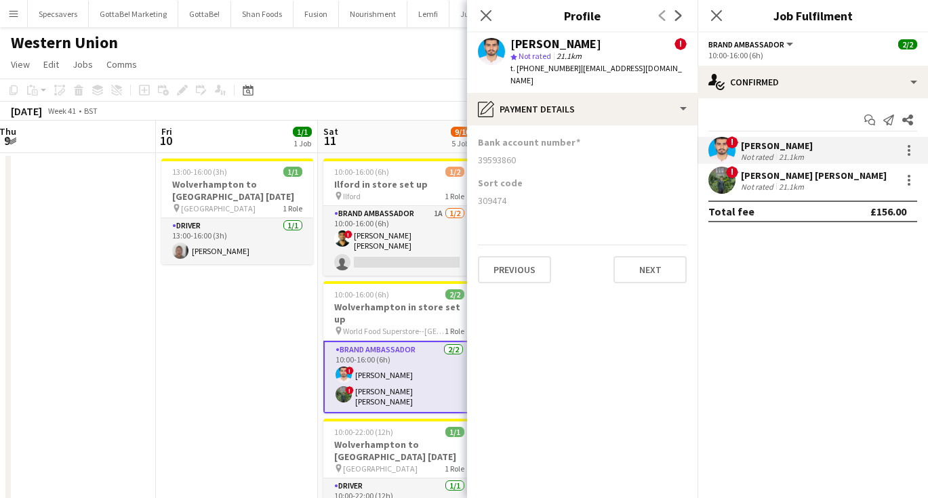
click at [770, 175] on div "[PERSON_NAME] [PERSON_NAME]" at bounding box center [814, 176] width 146 height 12
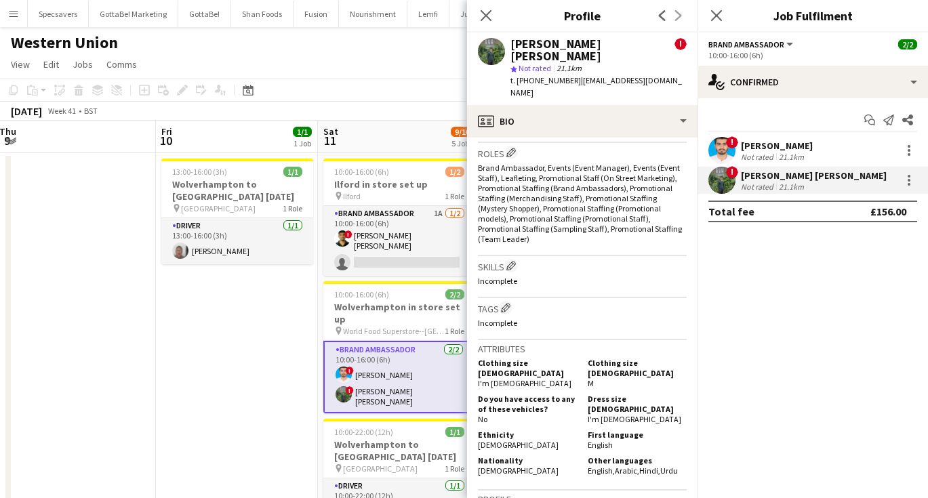
scroll to position [574, 0]
click at [783, 156] on div "21.1km" at bounding box center [791, 157] width 31 height 10
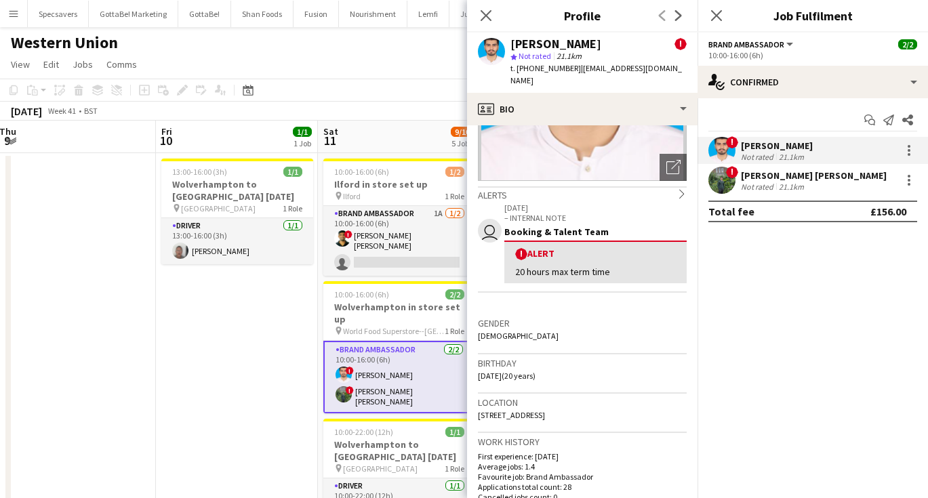
scroll to position [144, 0]
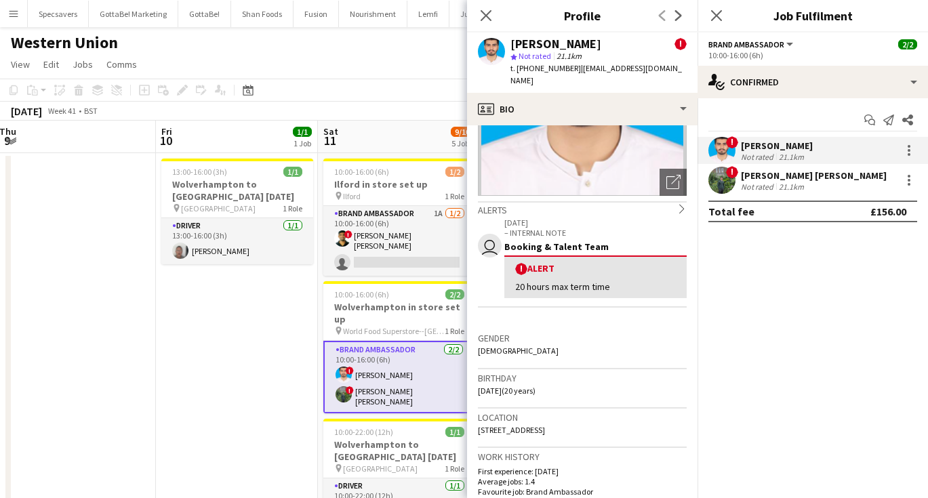
click at [791, 178] on div "[PERSON_NAME] [PERSON_NAME]" at bounding box center [814, 176] width 146 height 12
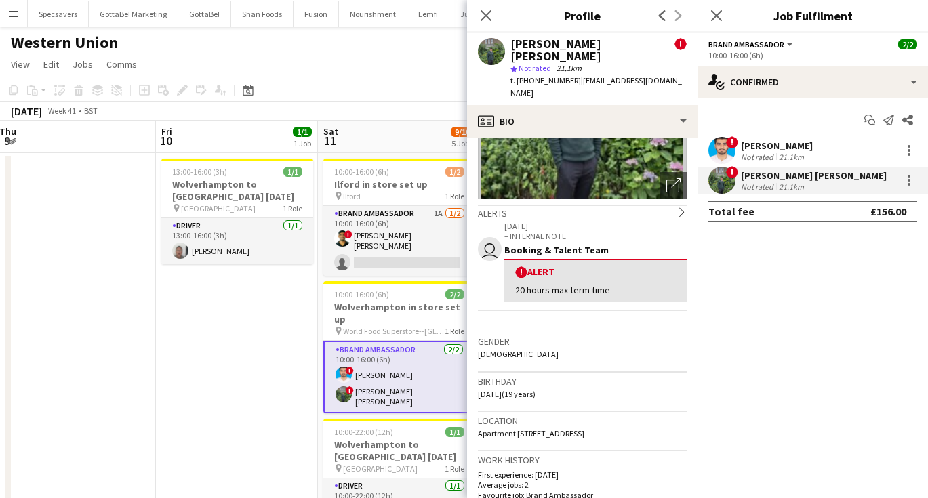
scroll to position [155, 0]
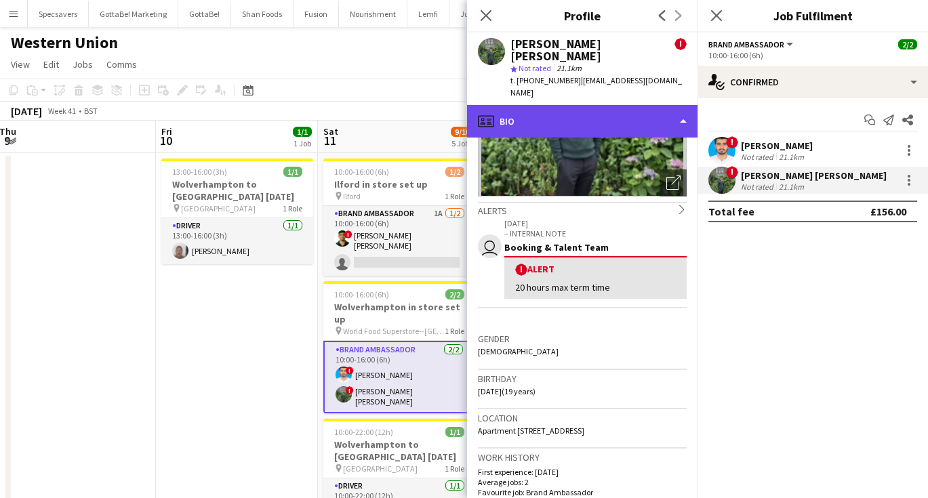
click at [625, 105] on div "profile Bio" at bounding box center [582, 121] width 231 height 33
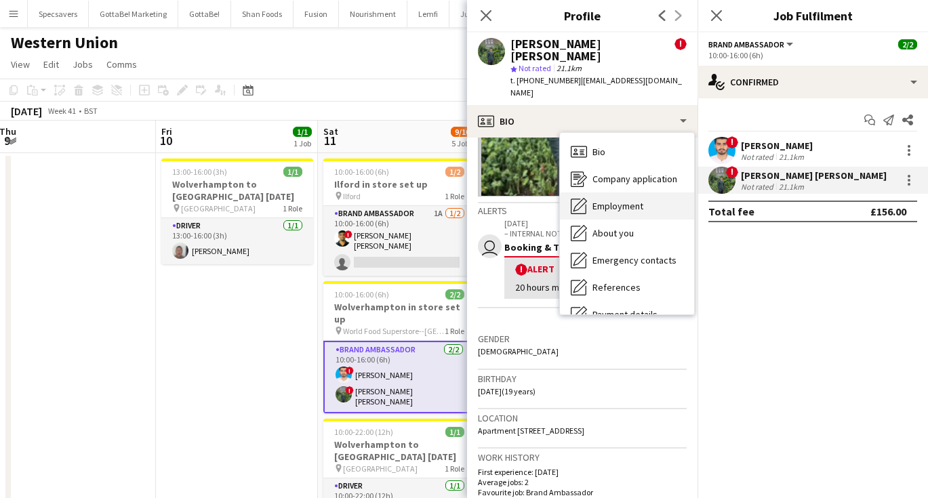
click at [628, 193] on div "Employment Employment" at bounding box center [627, 206] width 134 height 27
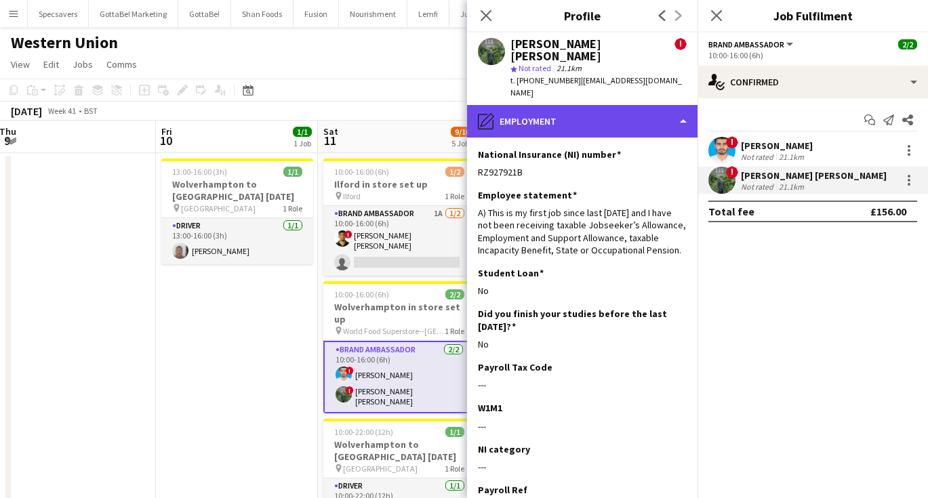
click at [571, 105] on div "pencil4 Employment" at bounding box center [582, 121] width 231 height 33
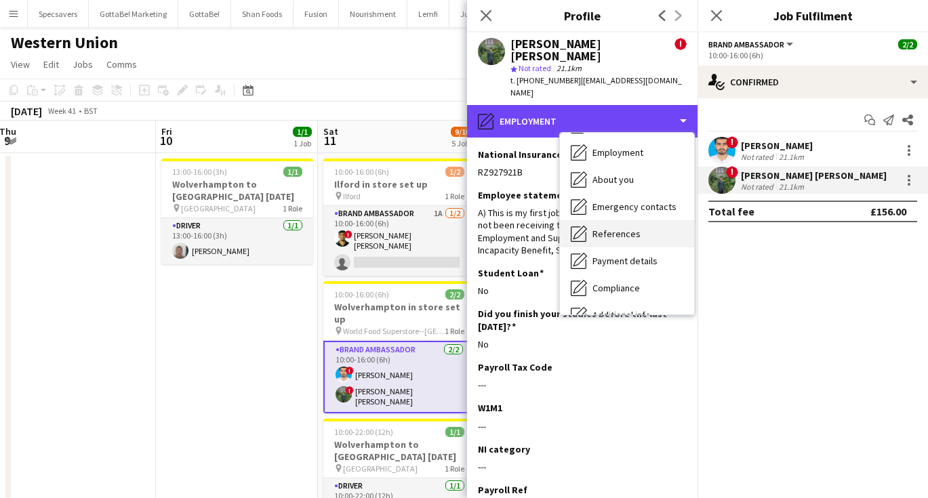
scroll to position [62, 0]
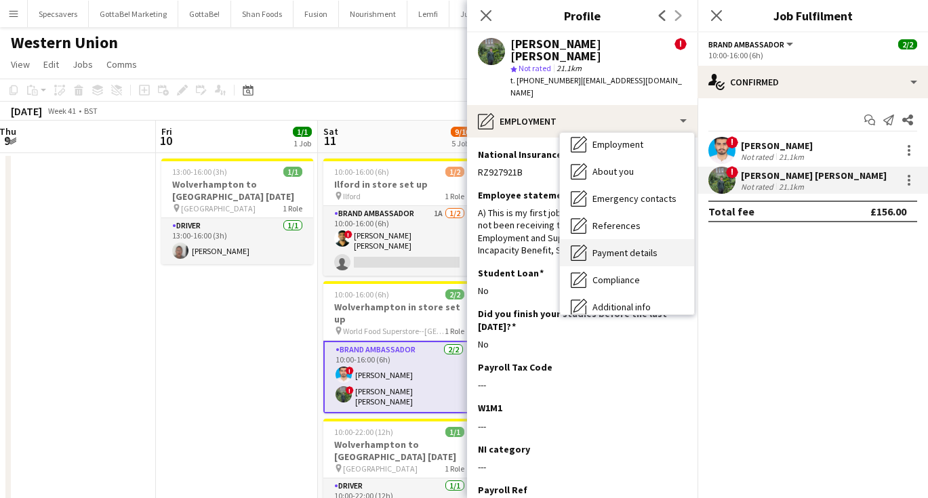
click at [612, 239] on div "Payment details Payment details" at bounding box center [627, 252] width 134 height 27
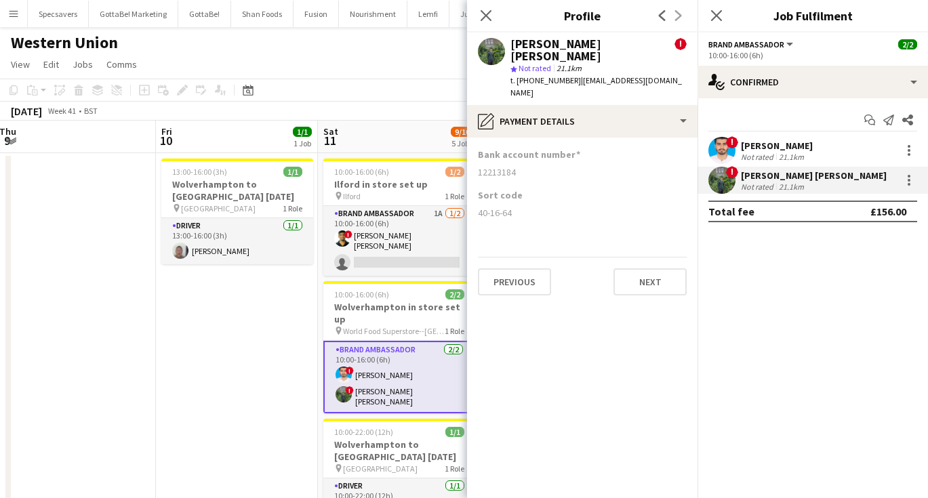
click at [312, 374] on app-date-cell "13:00-16:00 (3h) 1/1 [GEOGRAPHIC_DATA] to [GEOGRAPHIC_DATA] [GEOGRAPHIC_DATA] p…" at bounding box center [237, 490] width 162 height 675
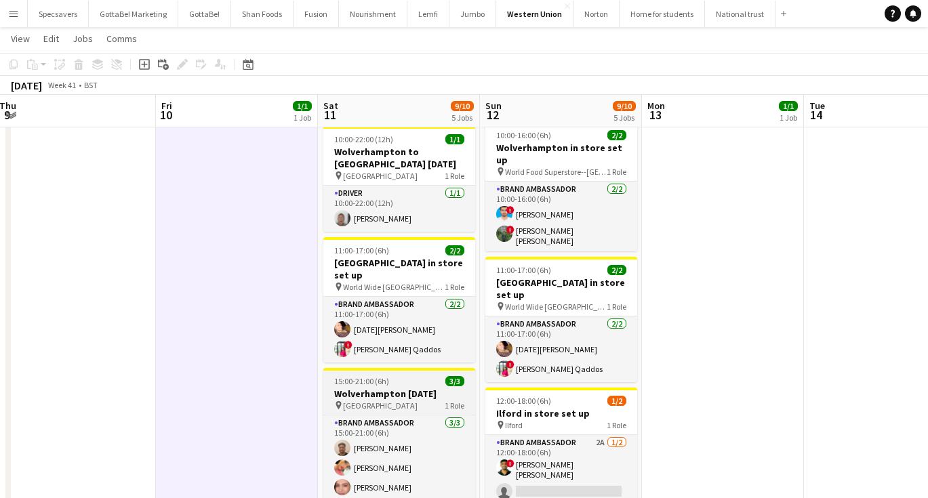
scroll to position [290, 0]
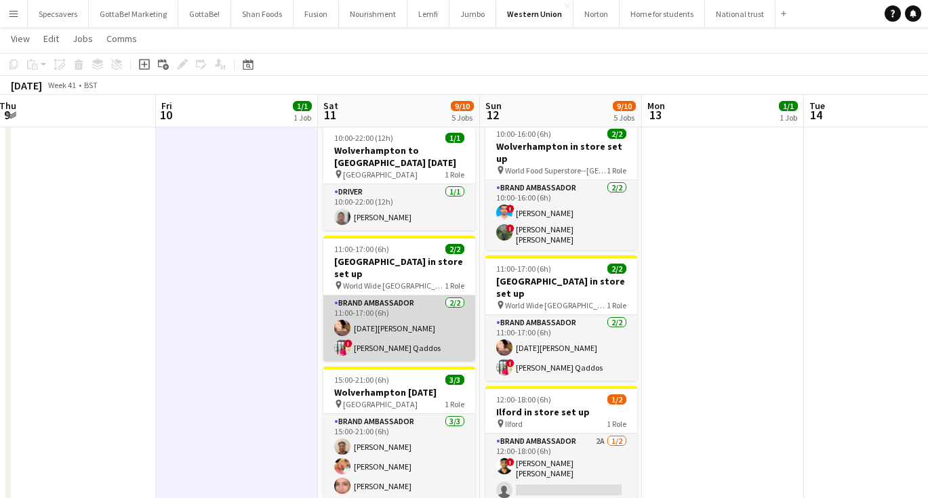
click at [368, 302] on app-card-role "Brand Ambassador [DATE] 11:00-17:00 (6h) [DATE][PERSON_NAME] ! [PERSON_NAME] Qa…" at bounding box center [399, 329] width 152 height 66
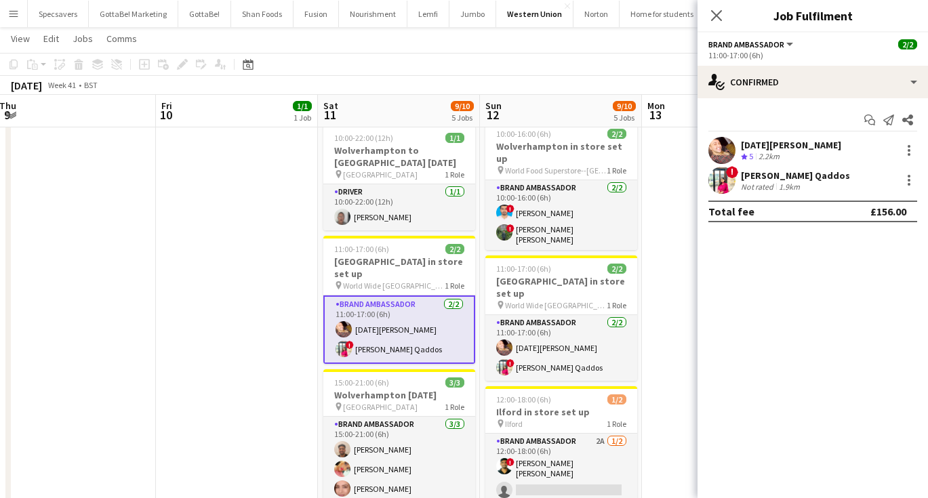
click at [740, 146] on div "[DATE][PERSON_NAME] Crew rating 5 2.2km" at bounding box center [813, 150] width 231 height 27
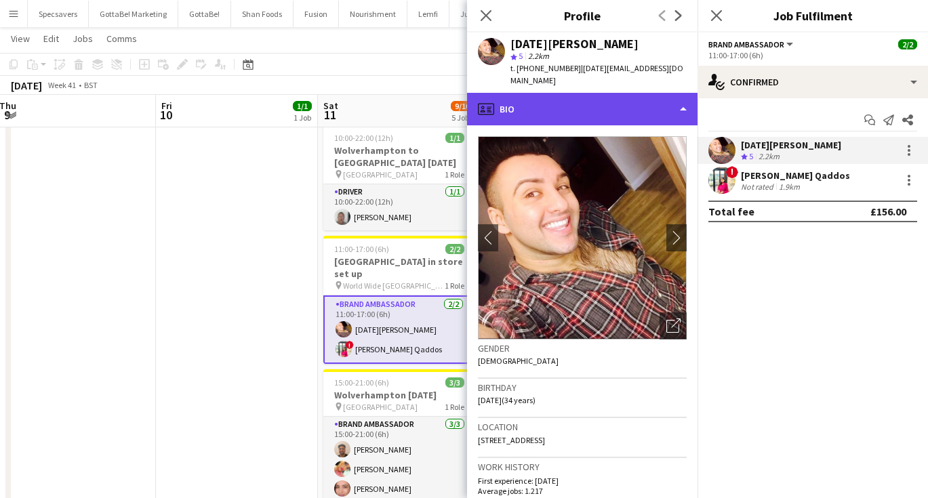
click at [581, 95] on div "profile Bio" at bounding box center [582, 109] width 231 height 33
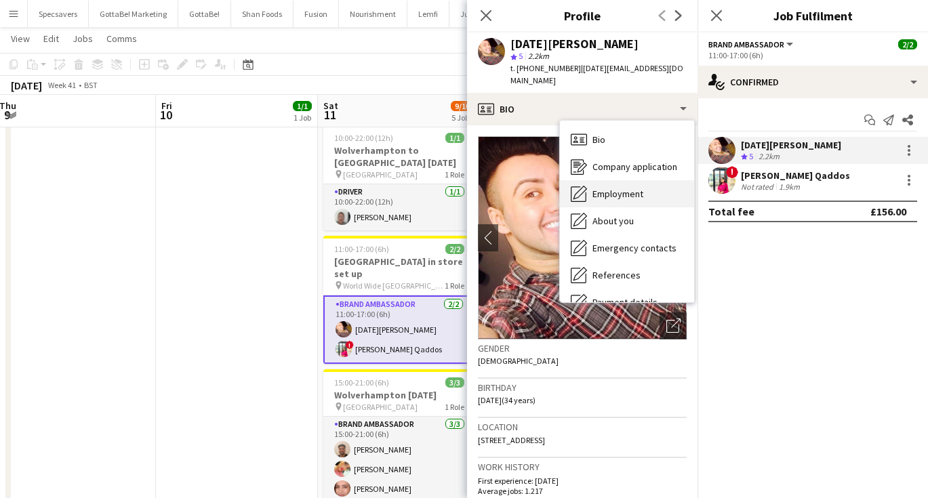
click at [608, 180] on div "Employment Employment" at bounding box center [627, 193] width 134 height 27
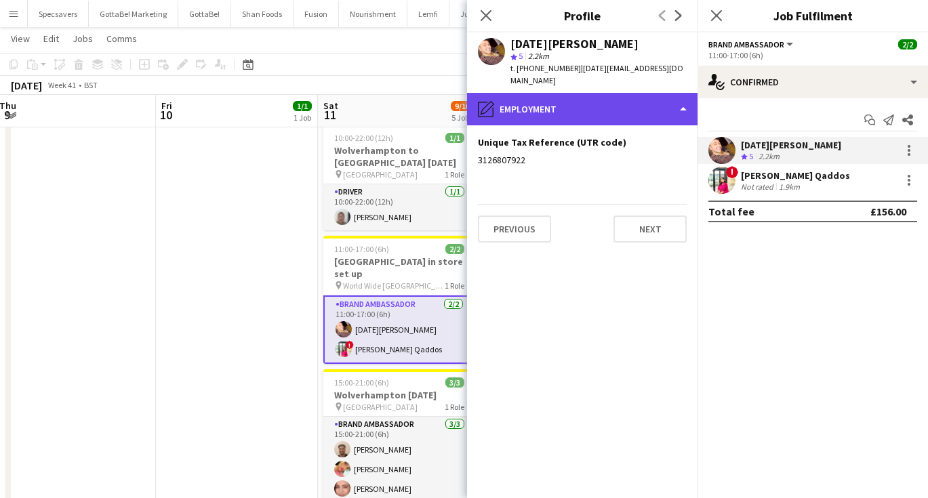
click at [562, 101] on div "pencil4 Employment" at bounding box center [582, 109] width 231 height 33
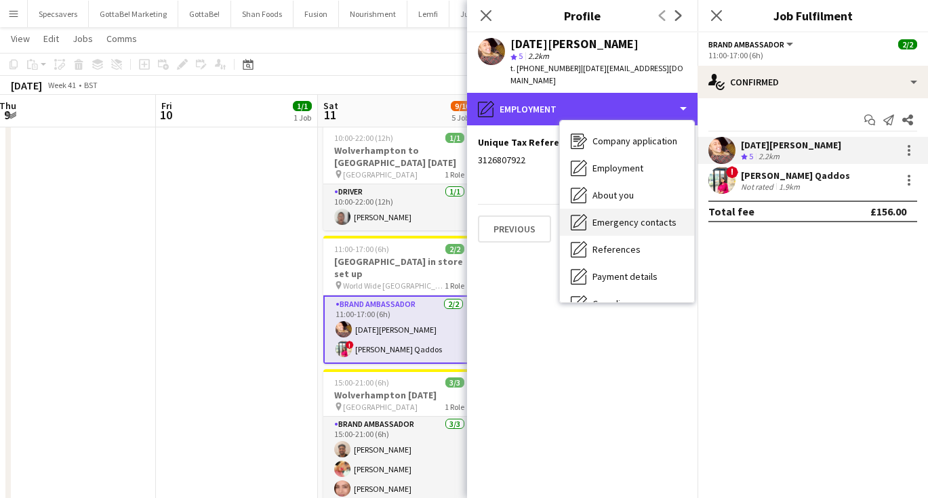
scroll to position [27, 0]
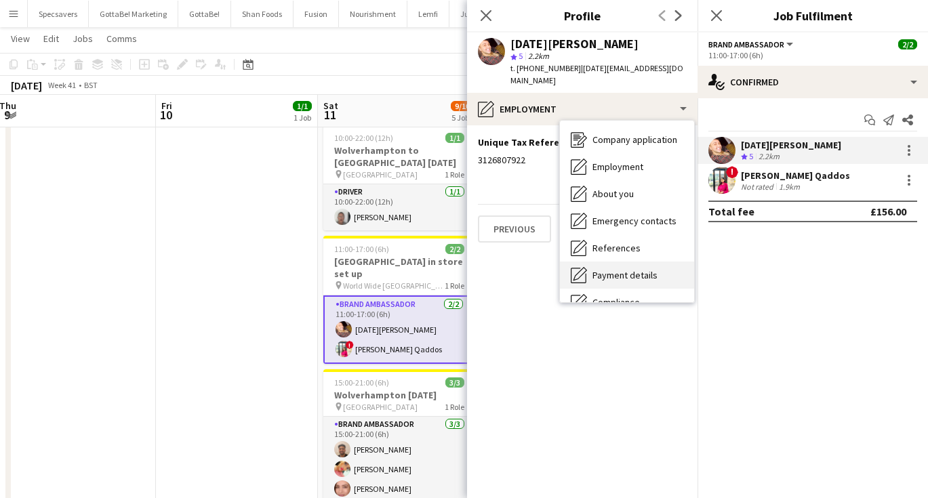
click at [621, 269] on span "Payment details" at bounding box center [625, 275] width 65 height 12
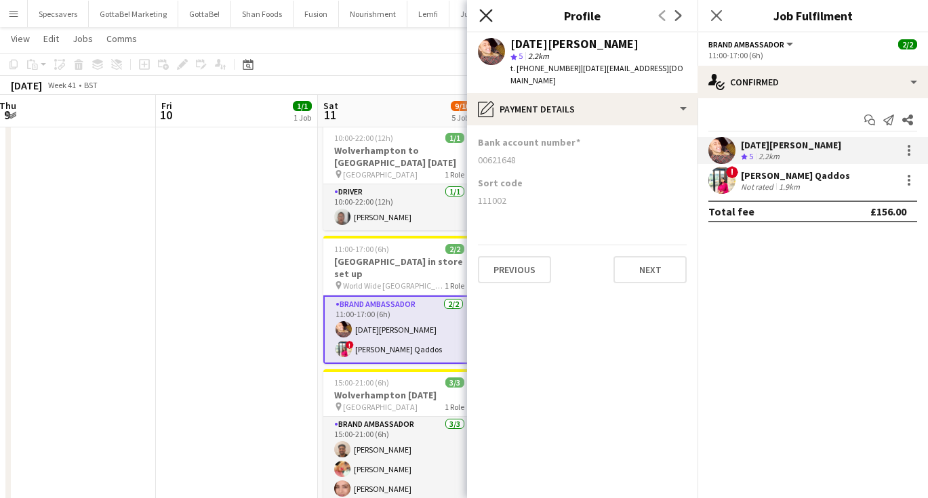
click at [490, 16] on icon "Close pop-in" at bounding box center [485, 15] width 13 height 13
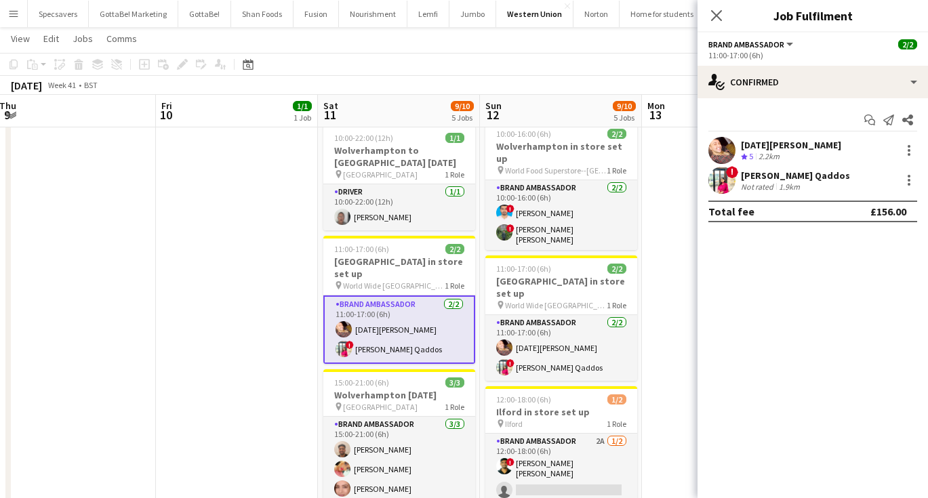
click at [787, 176] on div "[PERSON_NAME] Qaddos" at bounding box center [795, 176] width 109 height 12
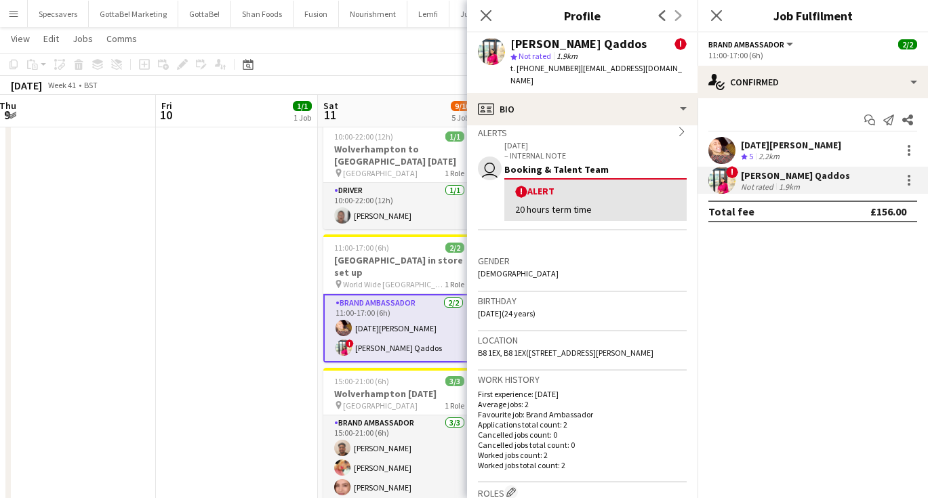
scroll to position [231, 0]
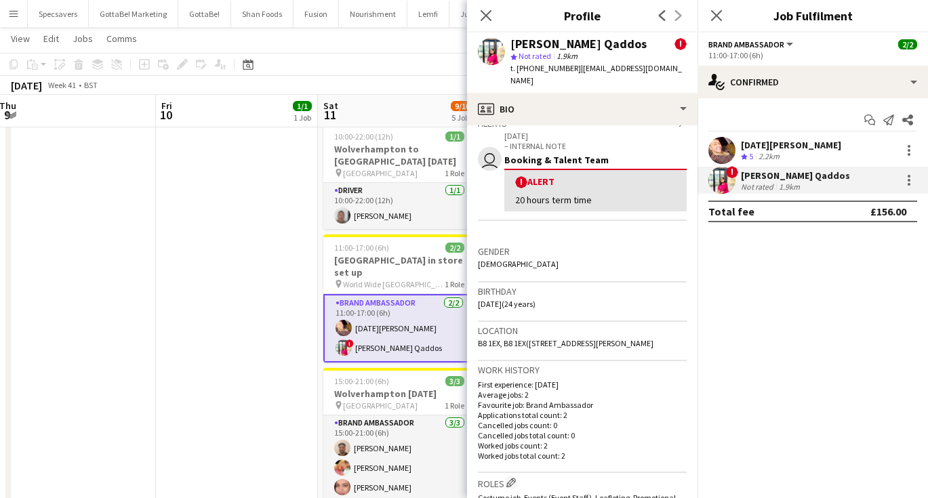
drag, startPoint x: 478, startPoint y: 340, endPoint x: 684, endPoint y: 348, distance: 206.3
click at [684, 348] on div "Location B8 1EX, B8 1EX([STREET_ADDRESS][PERSON_NAME]" at bounding box center [582, 341] width 209 height 39
copy span "B8 1EX, B8 1EX([STREET_ADDRESS][PERSON_NAME]"
click at [286, 262] on app-date-cell "13:00-16:00 (3h) 1/1 [GEOGRAPHIC_DATA] to [GEOGRAPHIC_DATA] [GEOGRAPHIC_DATA] p…" at bounding box center [237, 197] width 162 height 675
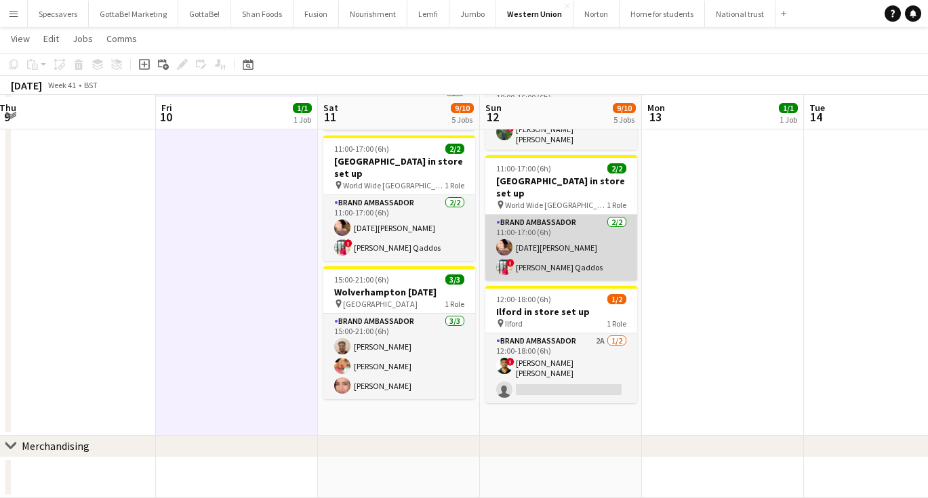
scroll to position [395, 0]
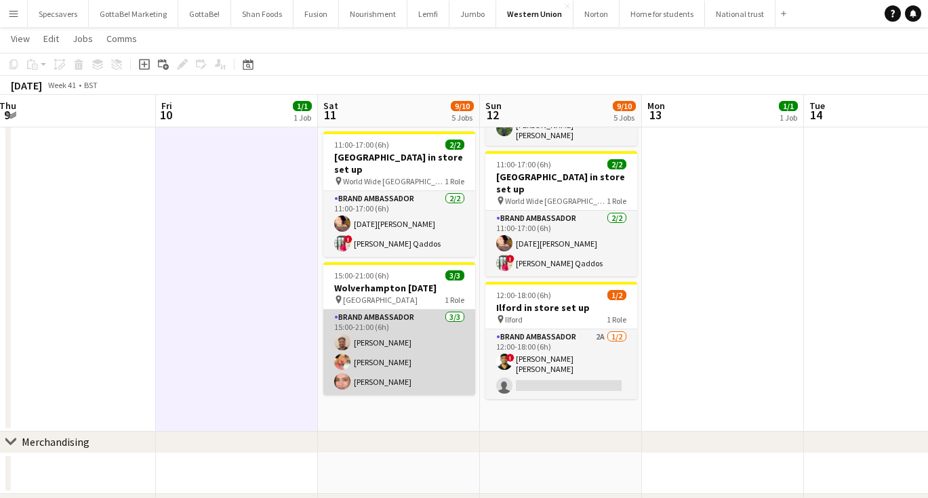
click at [402, 310] on app-card-role "Brand Ambassador [DATE] 15:00-21:00 (6h) [PERSON_NAME] [PERSON_NAME] [PERSON_NA…" at bounding box center [399, 352] width 152 height 85
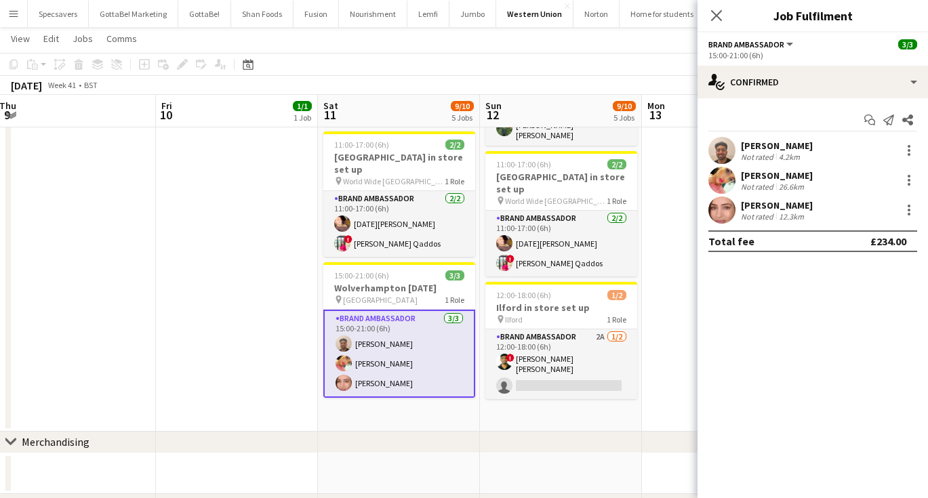
click at [771, 157] on div "Not rated" at bounding box center [758, 157] width 35 height 10
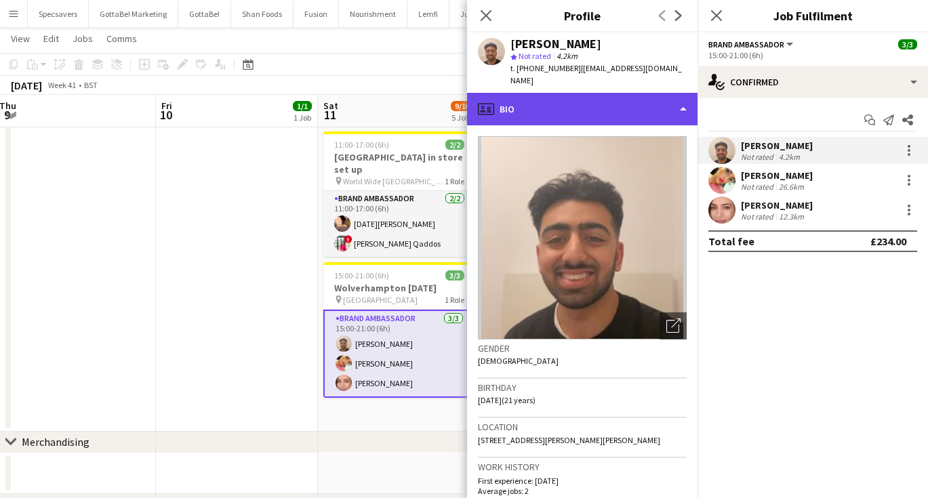
click at [627, 93] on div "profile Bio" at bounding box center [582, 109] width 231 height 33
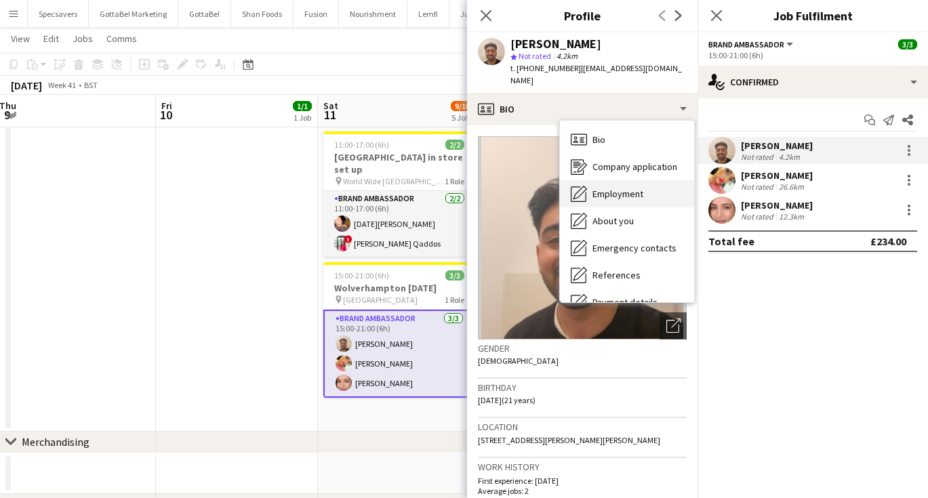
click at [621, 188] on span "Employment" at bounding box center [618, 194] width 51 height 12
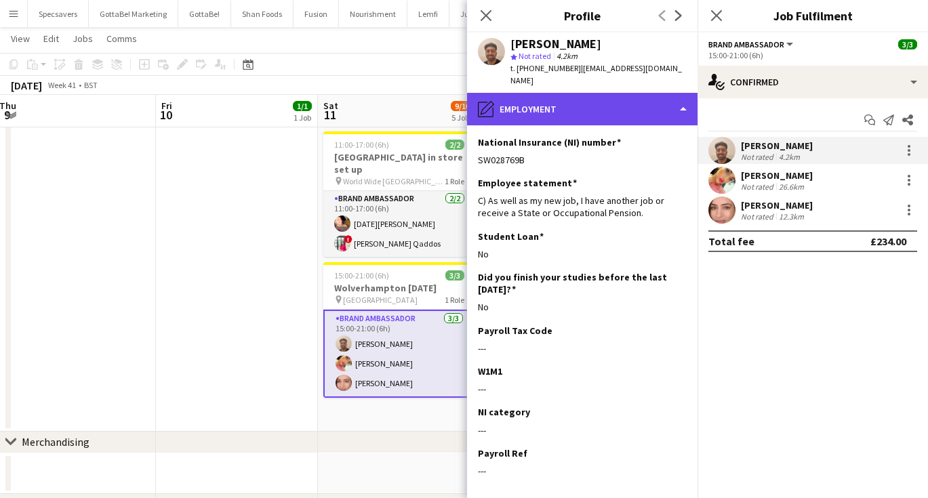
click at [563, 109] on div "pencil4 Employment" at bounding box center [582, 109] width 231 height 33
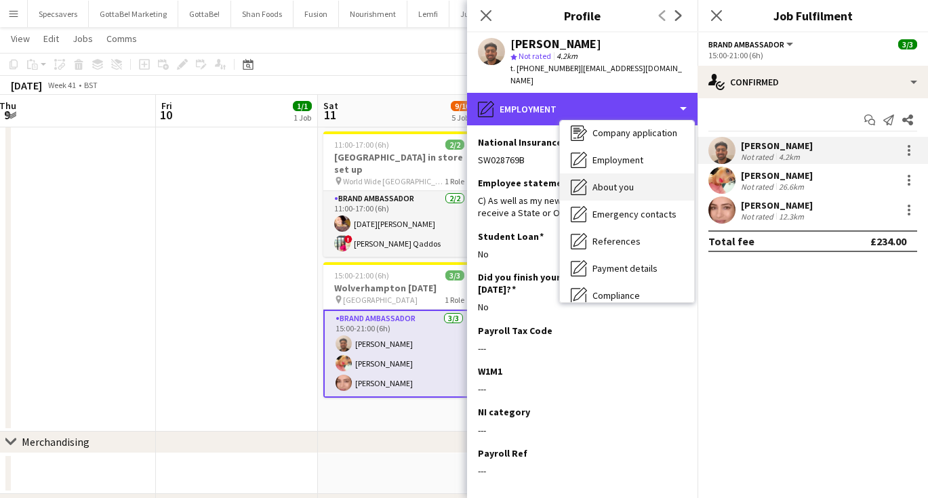
scroll to position [35, 0]
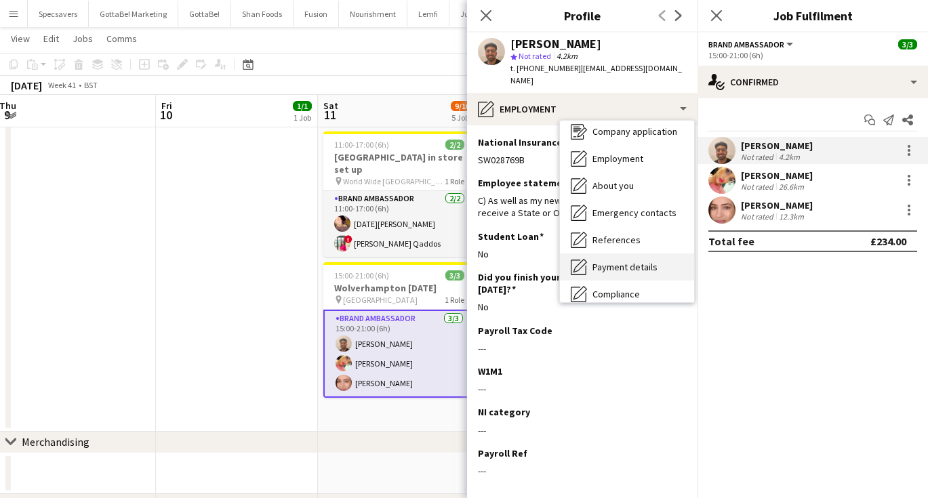
click at [612, 264] on div "Payment details Payment details" at bounding box center [627, 267] width 134 height 27
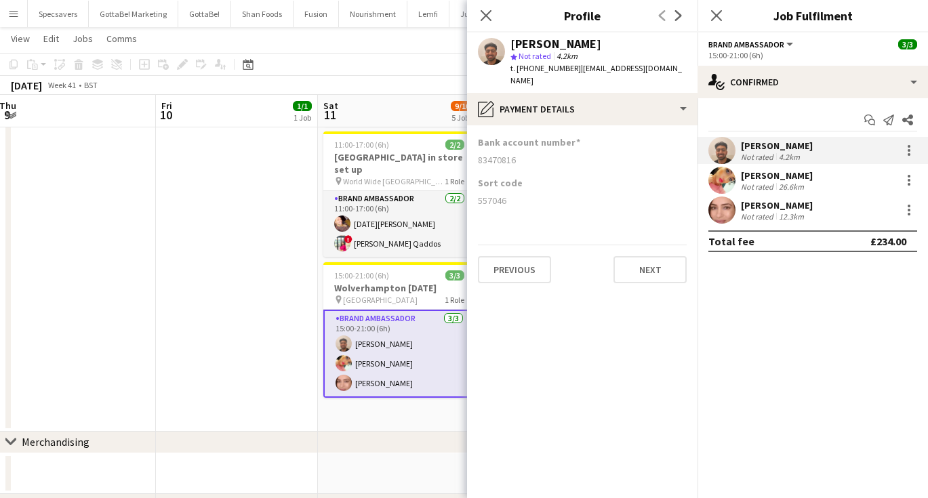
click at [770, 179] on div "[PERSON_NAME]" at bounding box center [777, 176] width 72 height 12
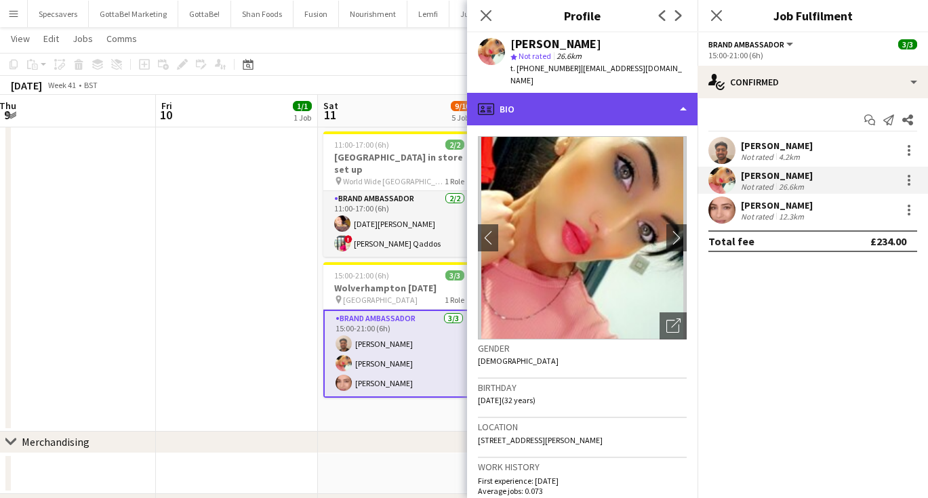
click at [601, 95] on div "profile Bio" at bounding box center [582, 109] width 231 height 33
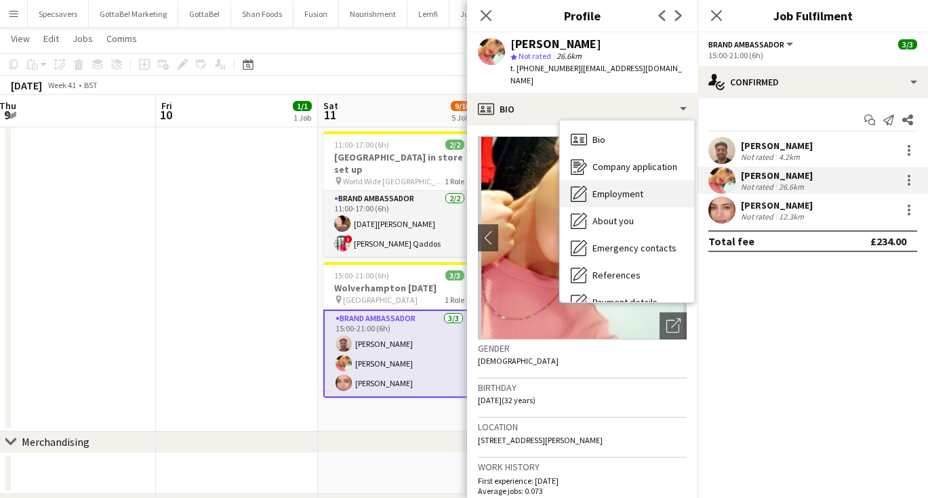
click at [608, 180] on div "Employment Employment" at bounding box center [627, 193] width 134 height 27
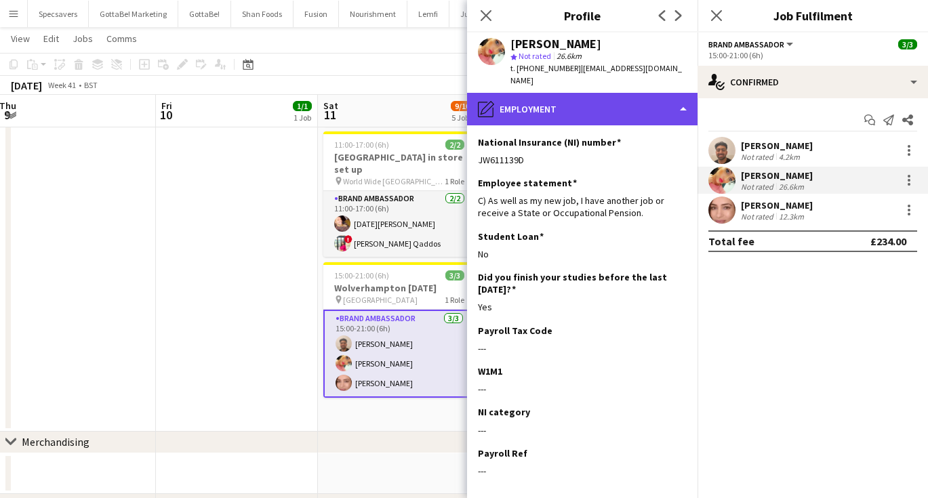
click at [562, 108] on div "pencil4 Employment" at bounding box center [582, 109] width 231 height 33
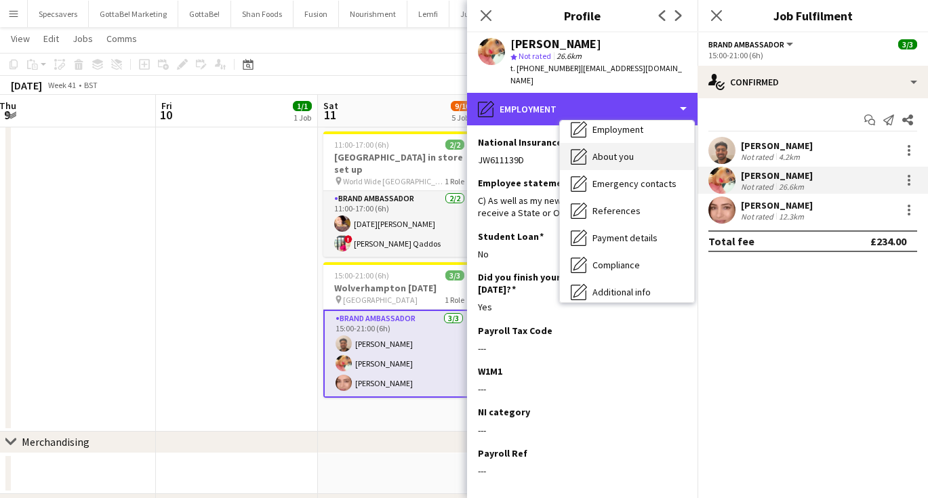
scroll to position [65, 0]
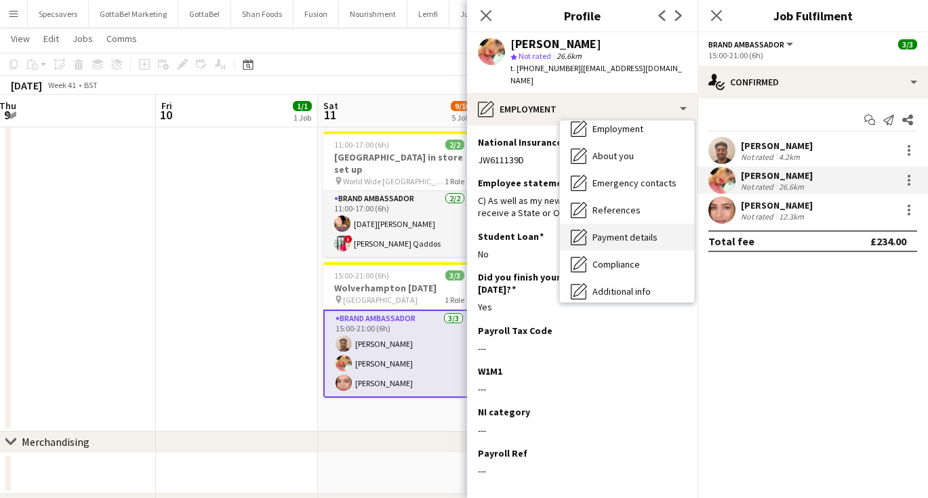
click at [608, 231] on span "Payment details" at bounding box center [625, 237] width 65 height 12
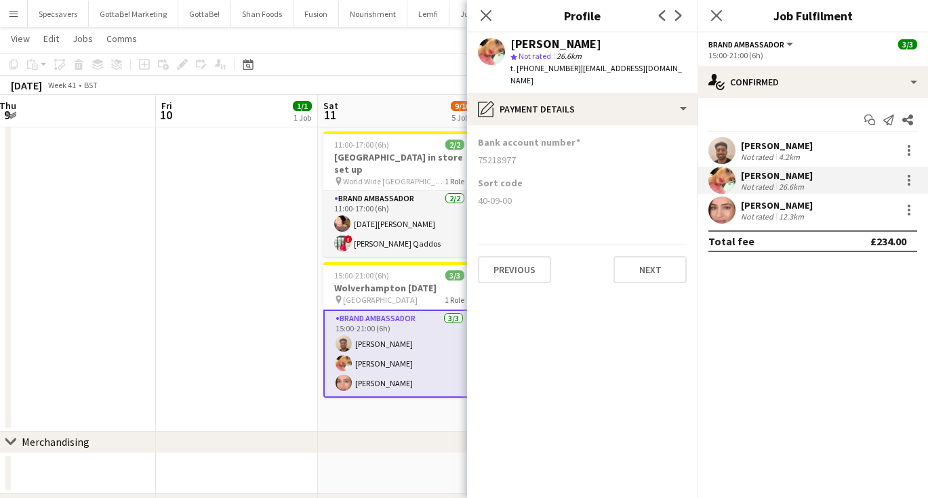
click at [764, 208] on div "[PERSON_NAME]" at bounding box center [777, 205] width 72 height 12
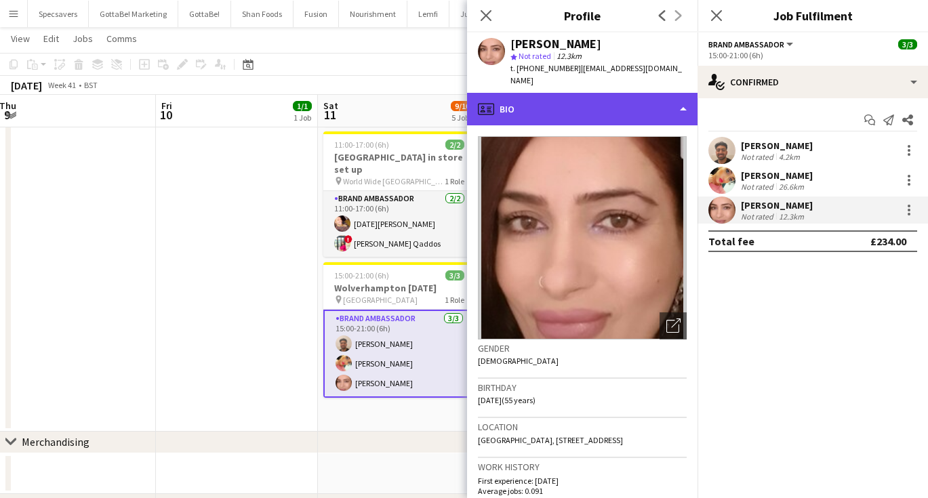
click at [603, 94] on div "profile Bio" at bounding box center [582, 109] width 231 height 33
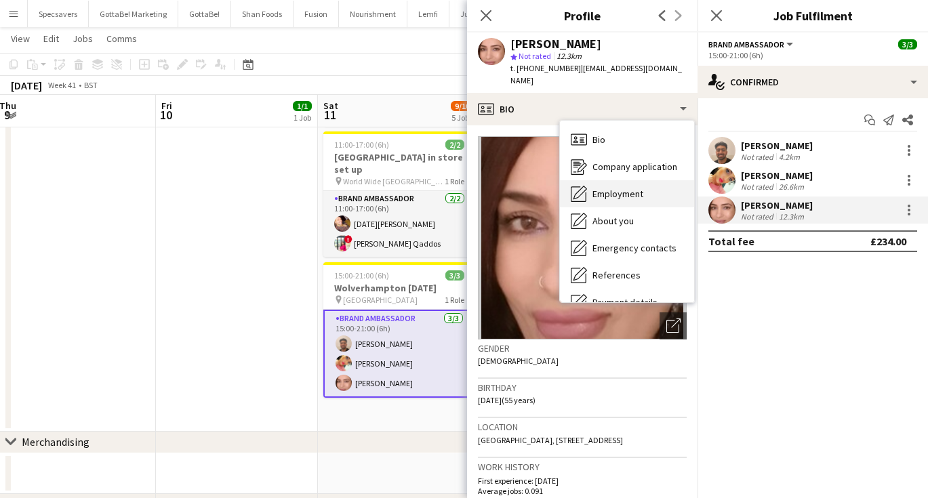
click at [616, 188] on span "Employment" at bounding box center [618, 194] width 51 height 12
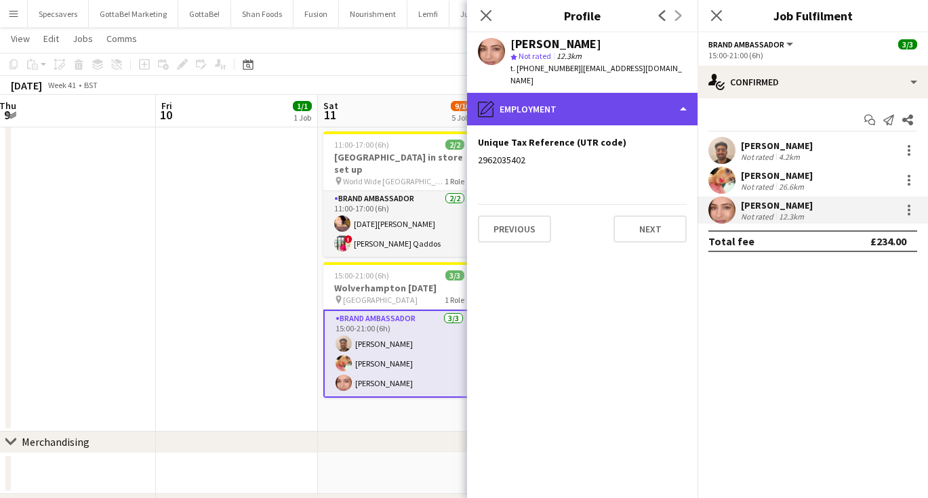
click at [572, 93] on div "pencil4 Employment" at bounding box center [582, 109] width 231 height 33
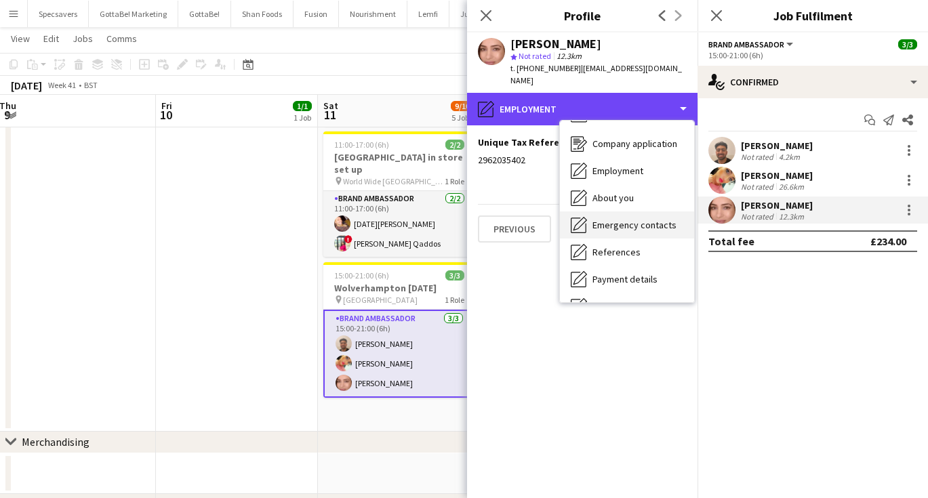
scroll to position [25, 0]
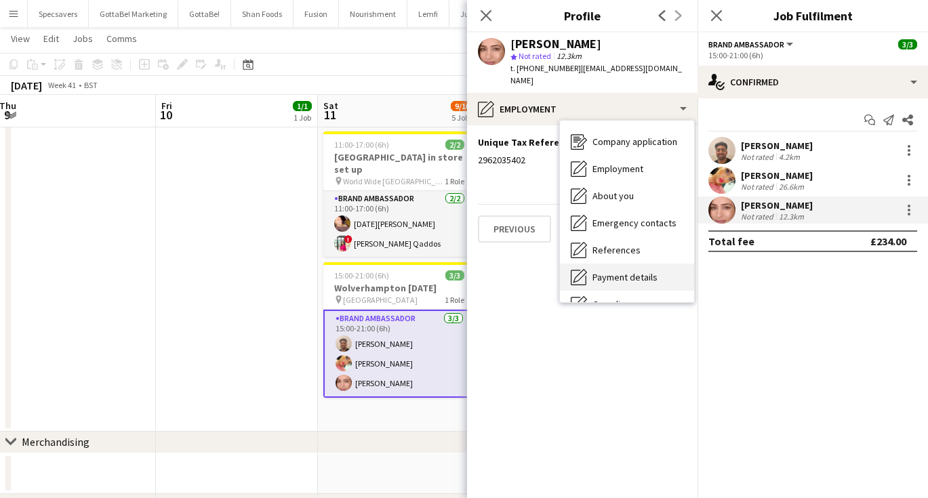
click at [601, 271] on span "Payment details" at bounding box center [625, 277] width 65 height 12
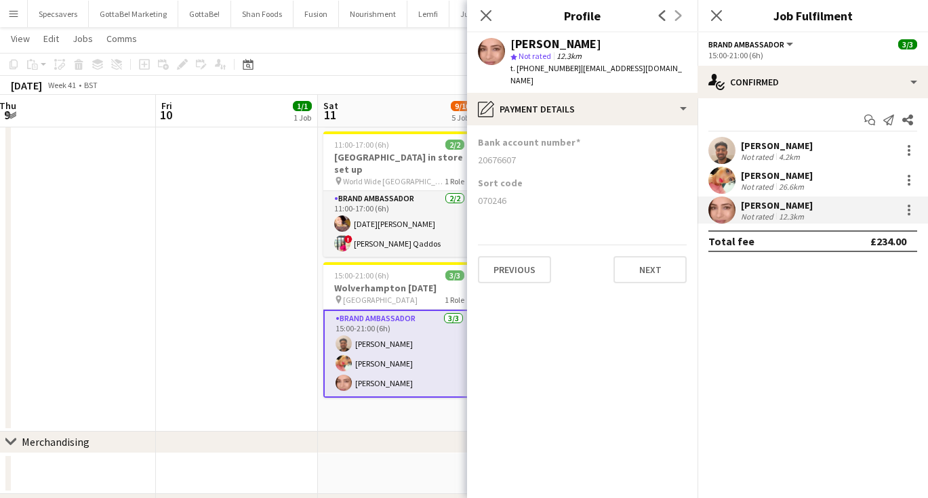
click at [389, 390] on app-date-cell "10:00-16:00 (6h) 1/2 Ilford in store set up pin Ilford 1 Role Brand Ambassador …" at bounding box center [399, 94] width 162 height 675
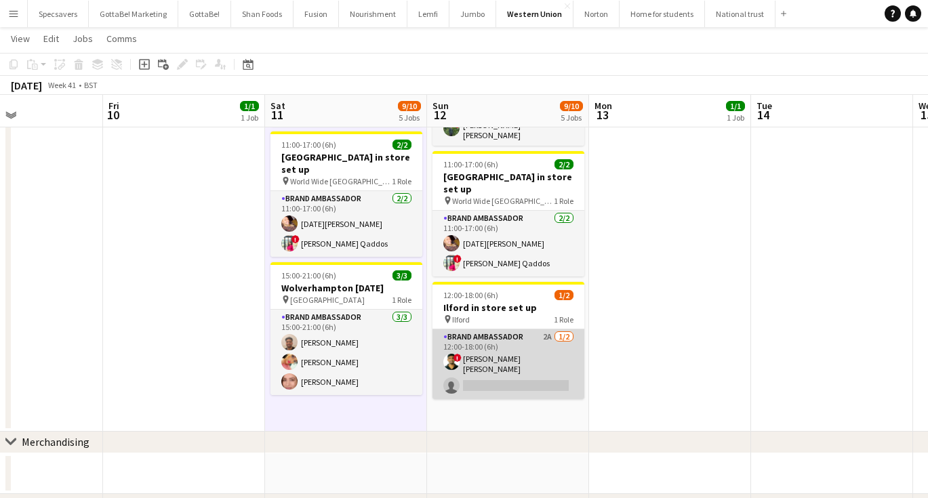
scroll to position [0, 548]
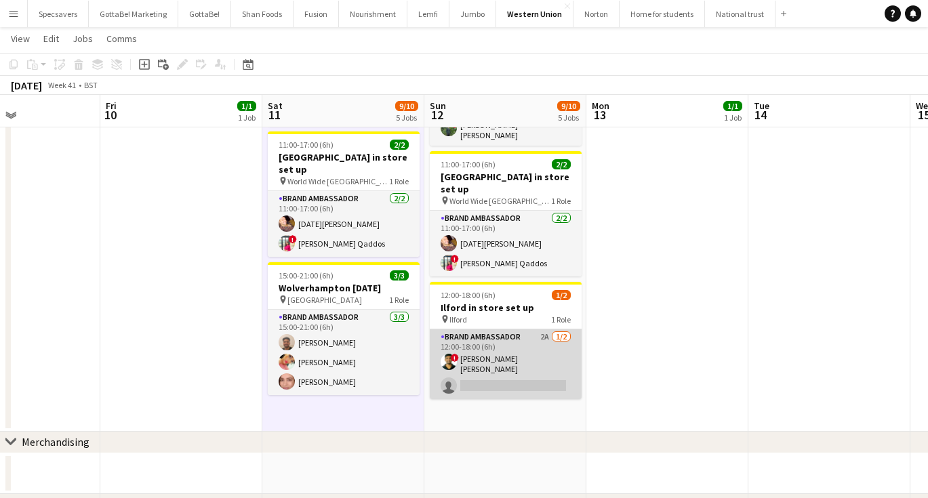
click at [519, 335] on app-card-role "Brand Ambassador 2A [DATE] 12:00-18:00 (6h) ! smit [PERSON_NAME] single-neutral…" at bounding box center [506, 365] width 152 height 70
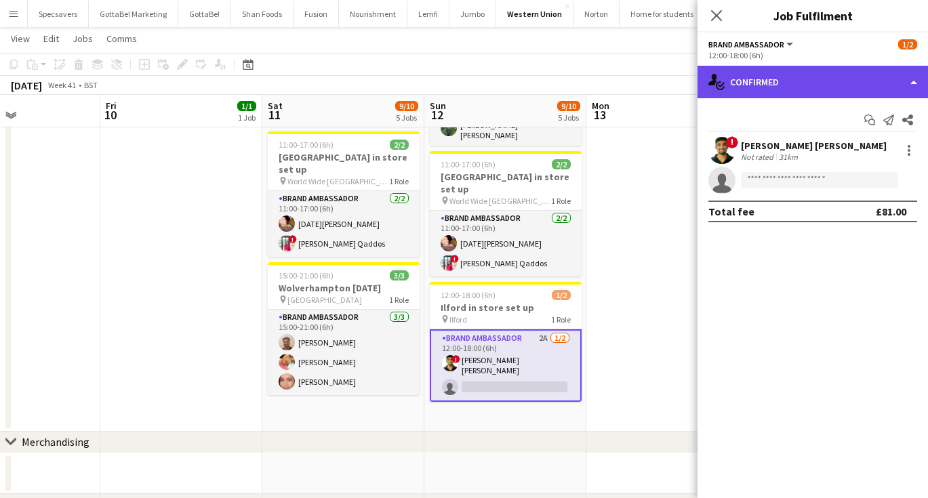
click at [839, 96] on div "single-neutral-actions-check-2 Confirmed" at bounding box center [813, 82] width 231 height 33
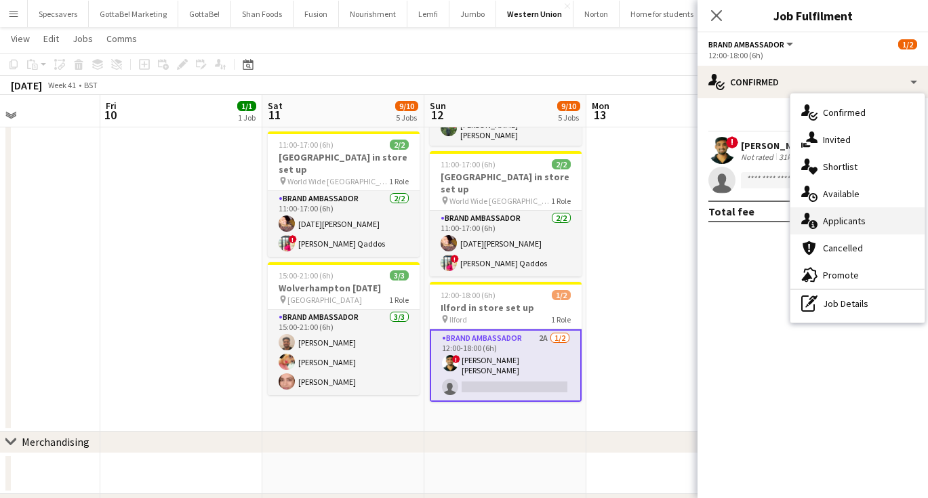
click at [840, 218] on span "Applicants" at bounding box center [844, 221] width 43 height 12
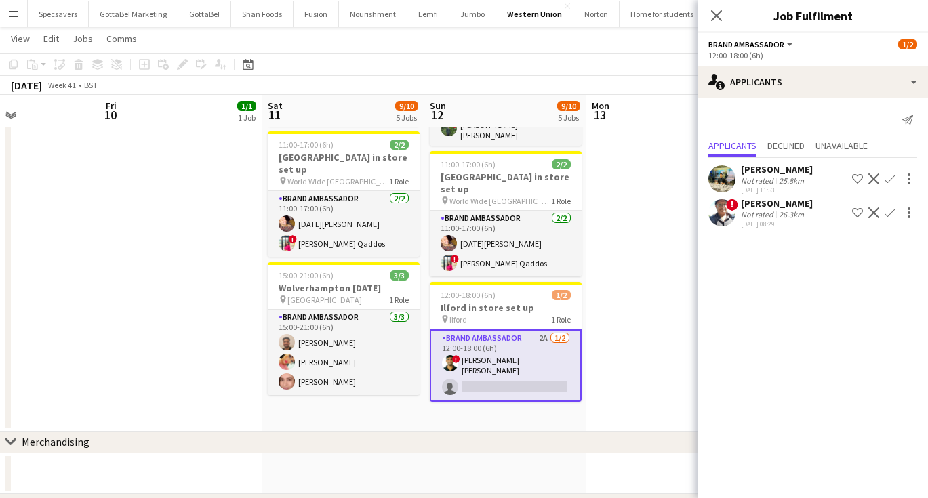
click at [639, 263] on app-date-cell "08:00-19:00 (11h) 1/1 Wembley [DATE] pin Wembley 1 Role Driver [DATE] 08:00-19:…" at bounding box center [668, 94] width 162 height 675
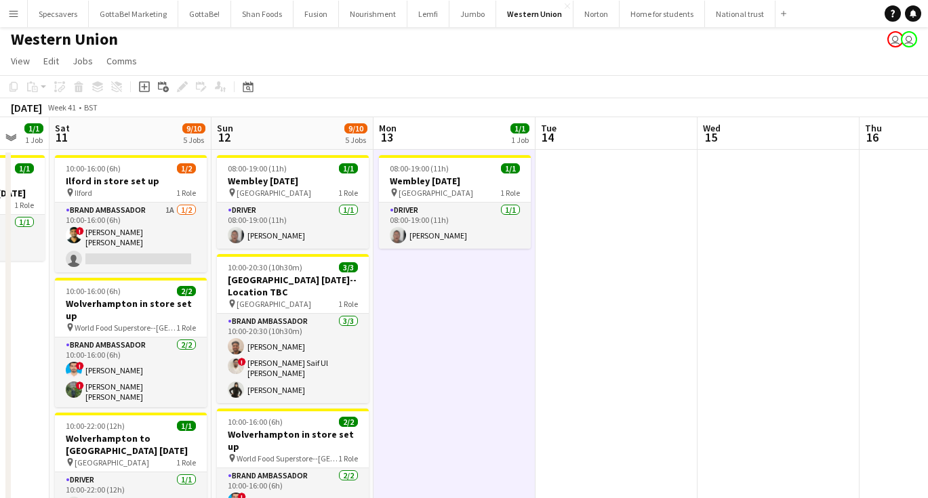
scroll to position [0, 439]
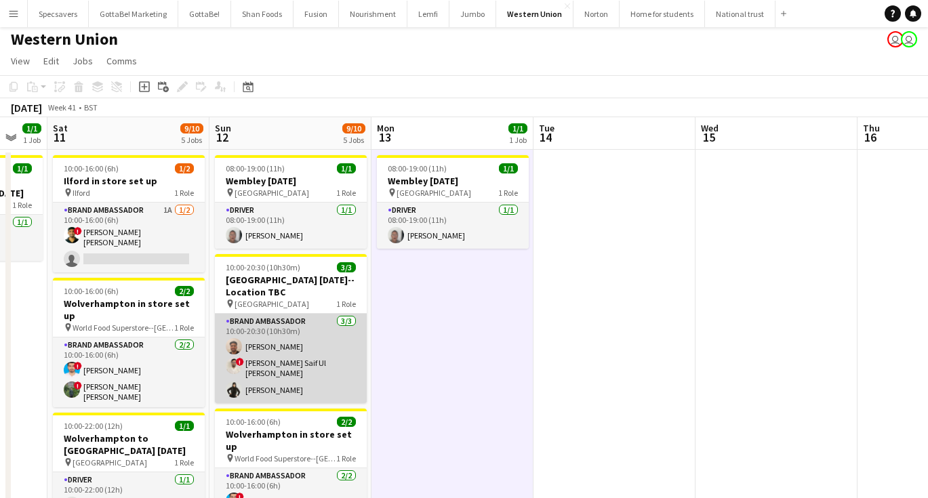
click at [237, 354] on app-user-avatar at bounding box center [234, 346] width 16 height 16
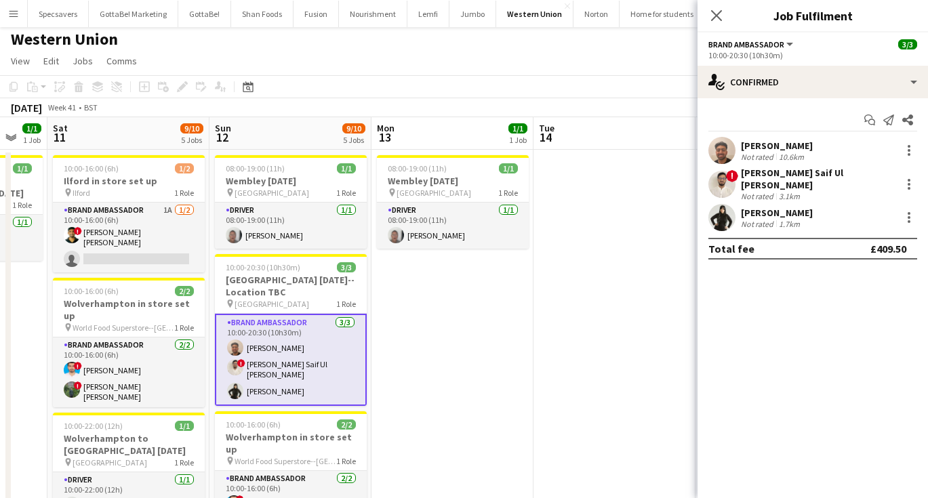
click at [804, 177] on div "[PERSON_NAME] Saif Ul [PERSON_NAME]" at bounding box center [818, 179] width 155 height 24
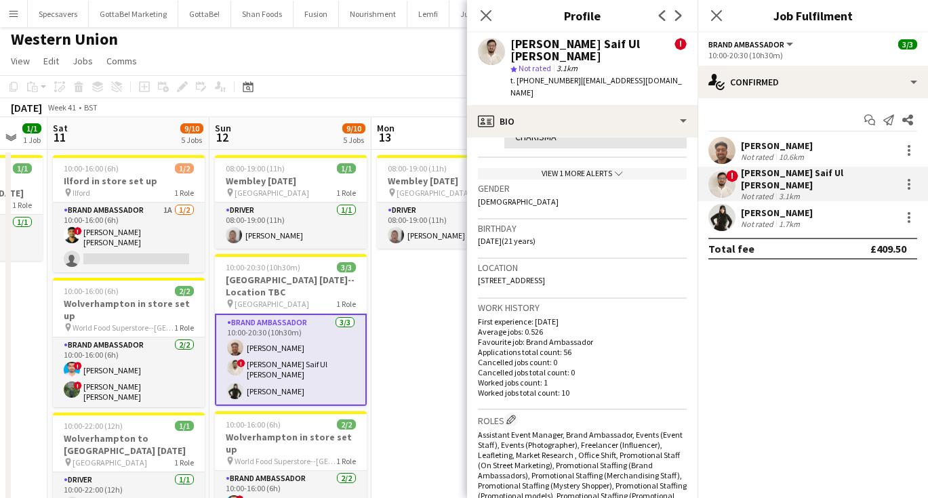
scroll to position [371, 0]
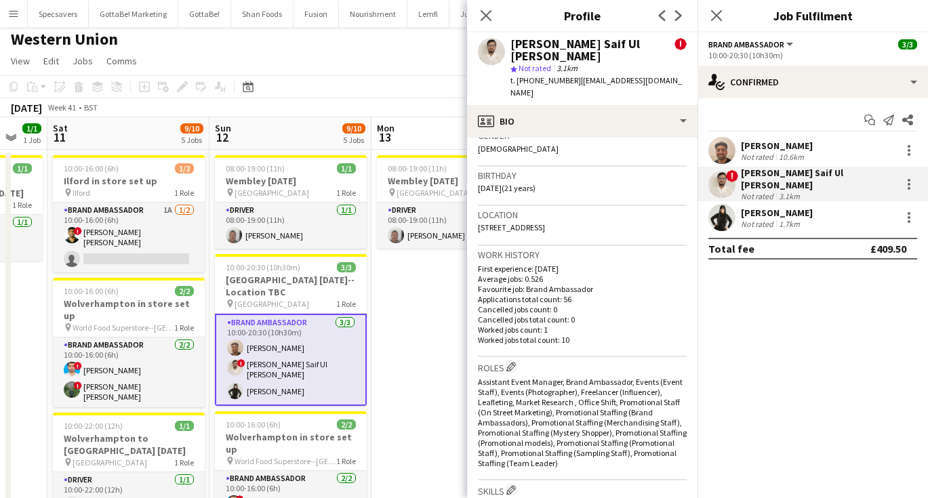
click at [765, 219] on div "Not rated" at bounding box center [758, 224] width 35 height 10
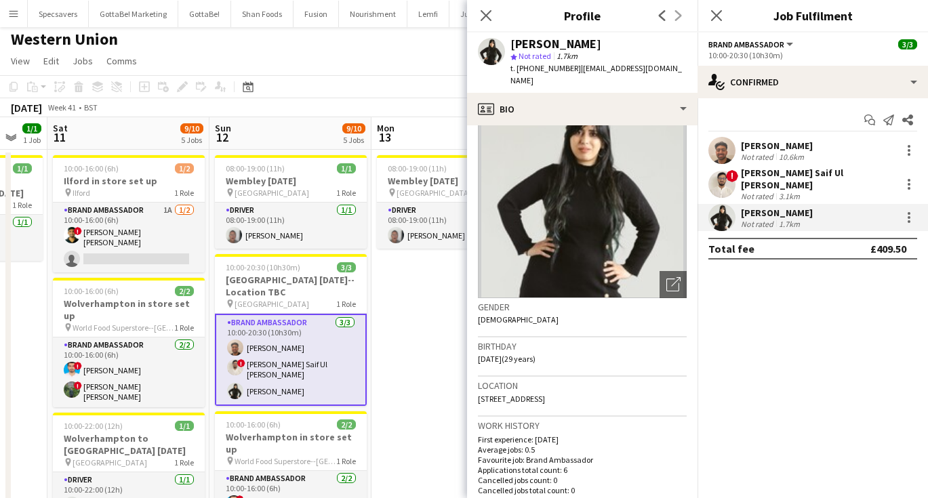
scroll to position [39, 0]
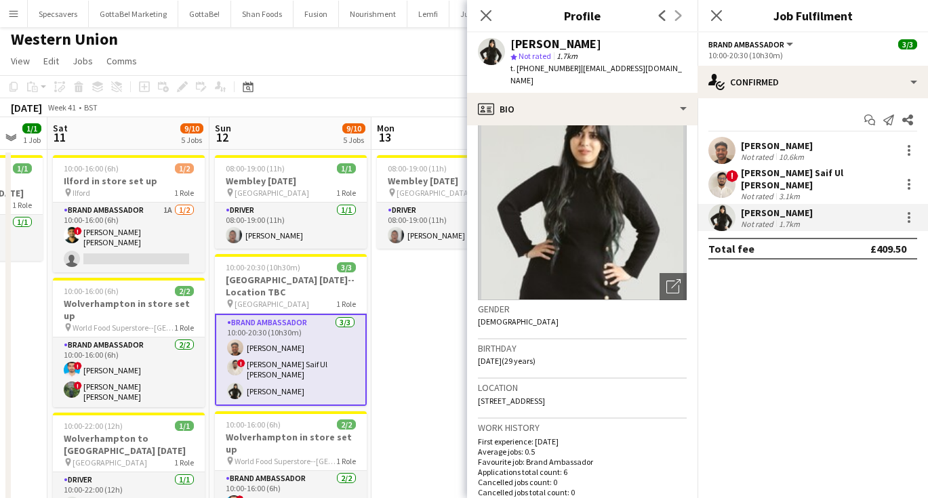
click at [771, 191] on div "Not rated" at bounding box center [758, 196] width 35 height 10
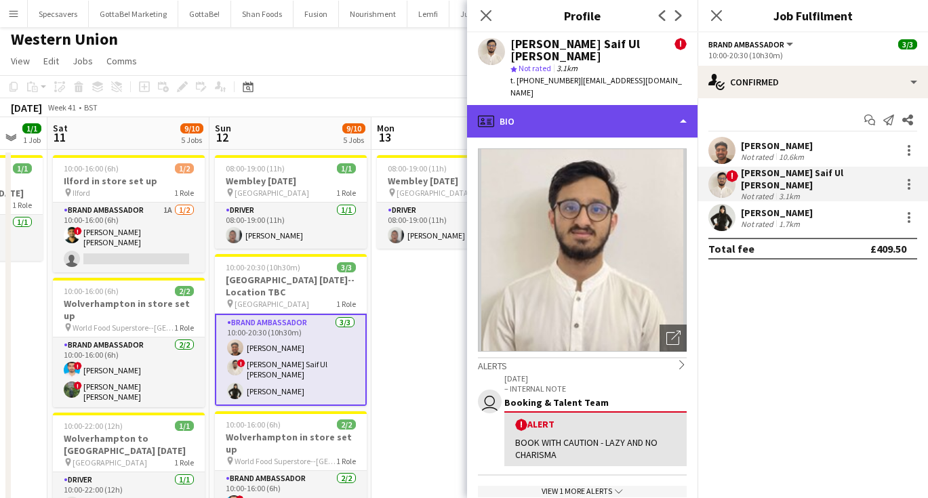
click at [663, 109] on div "profile Bio" at bounding box center [582, 121] width 231 height 33
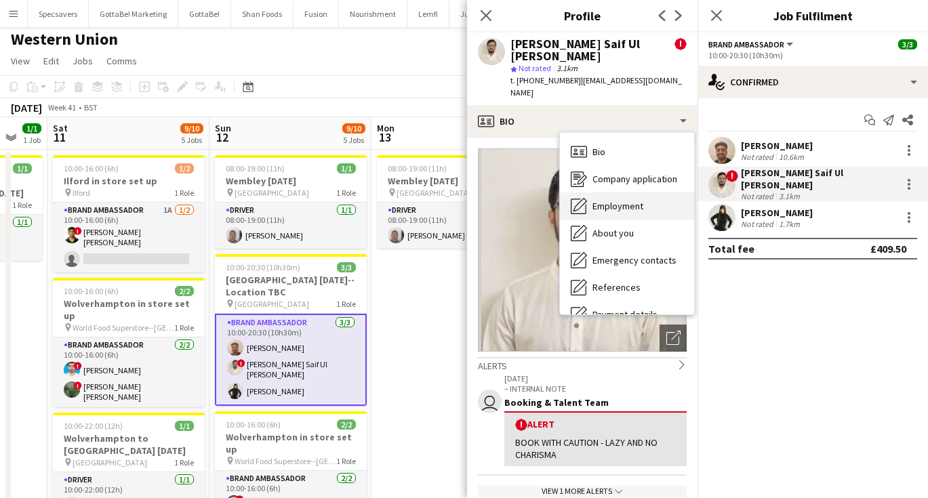
click at [641, 200] on span "Employment" at bounding box center [618, 206] width 51 height 12
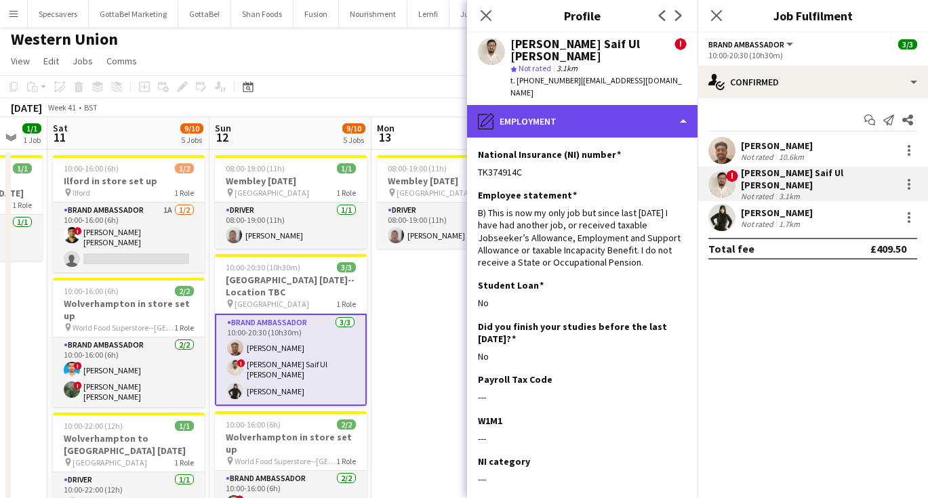
click at [603, 105] on div "pencil4 Employment" at bounding box center [582, 121] width 231 height 33
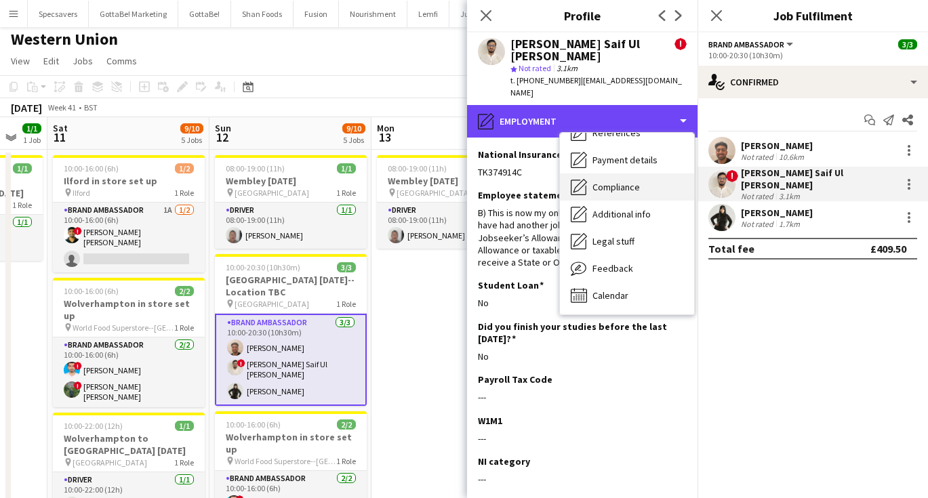
scroll to position [155, 0]
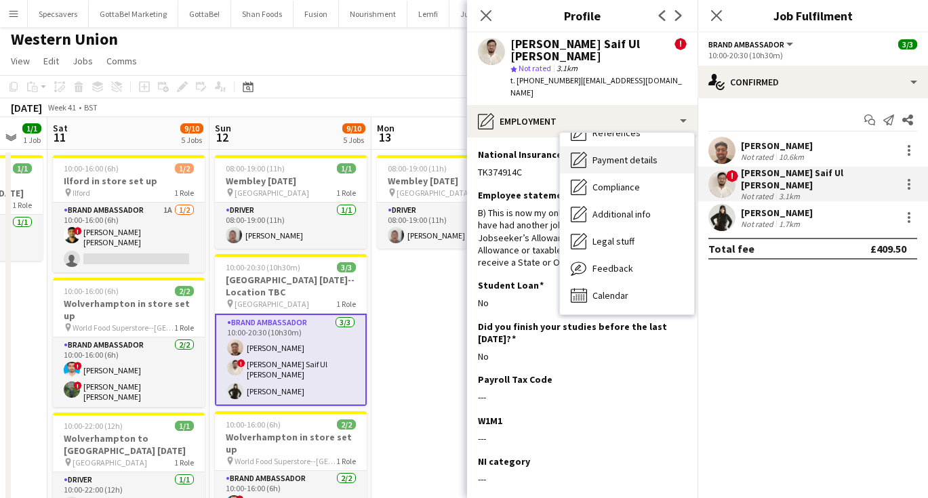
click at [611, 156] on div "Payment details Payment details" at bounding box center [627, 159] width 134 height 27
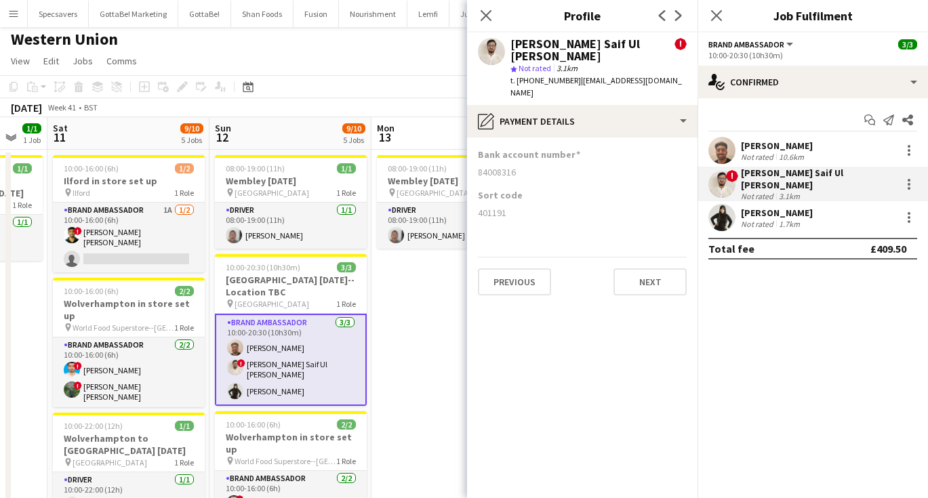
click at [770, 219] on div "Not rated" at bounding box center [758, 224] width 35 height 10
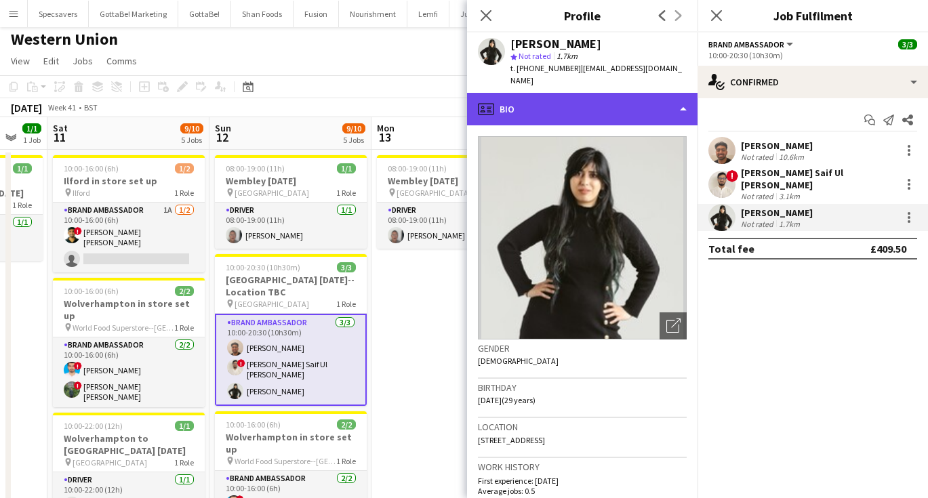
click at [556, 104] on div "profile Bio" at bounding box center [582, 109] width 231 height 33
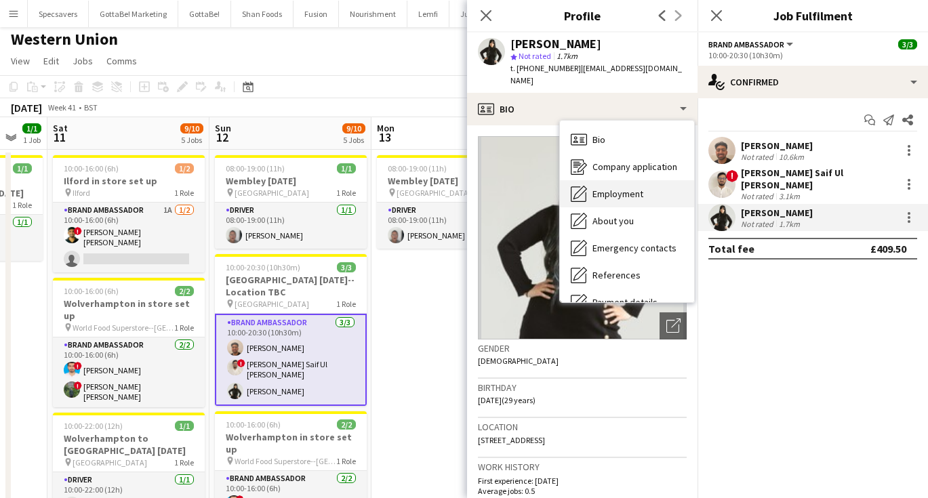
click at [599, 188] on span "Employment" at bounding box center [618, 194] width 51 height 12
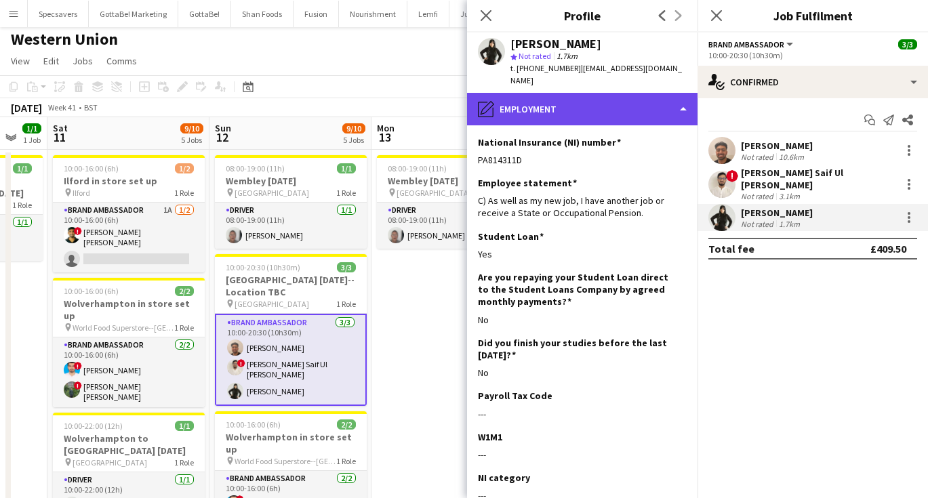
click at [559, 104] on div "pencil4 Employment" at bounding box center [582, 109] width 231 height 33
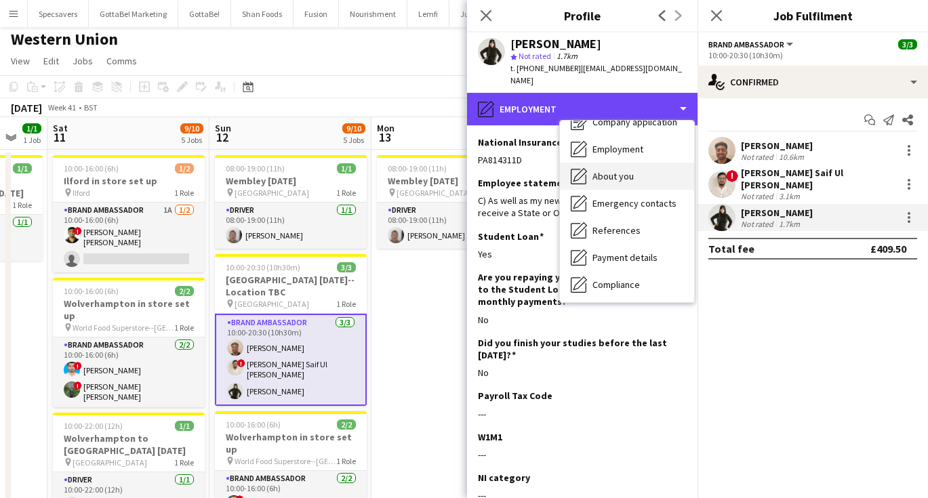
scroll to position [62, 0]
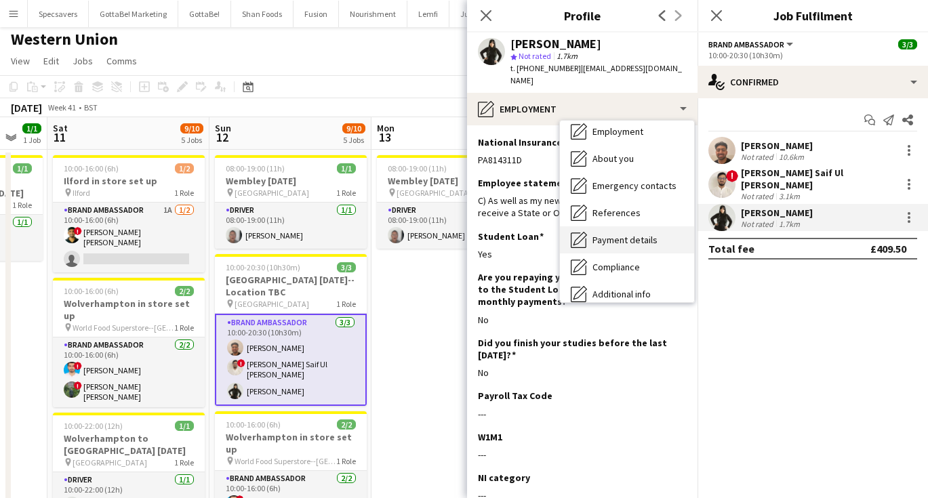
click at [631, 234] on span "Payment details" at bounding box center [625, 240] width 65 height 12
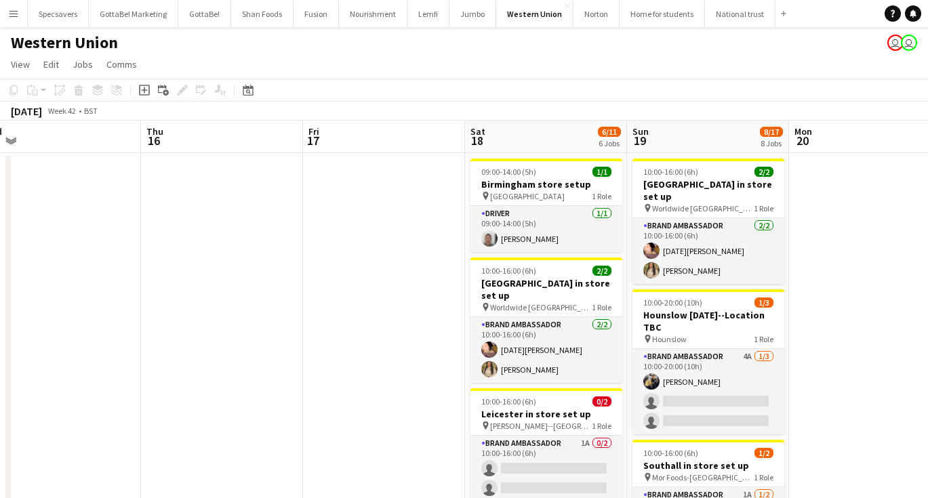
scroll to position [0, 0]
click at [779, 16] on button "Add" at bounding box center [784, 13] width 11 height 11
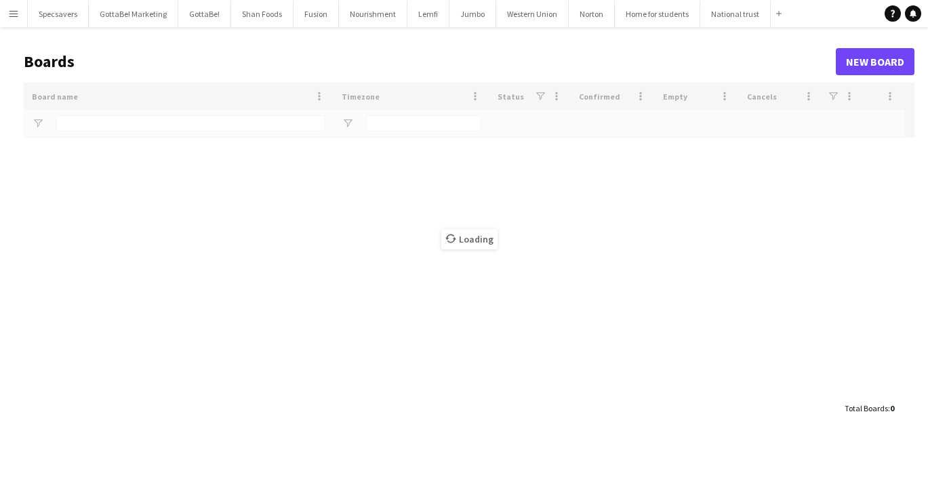
type input "********"
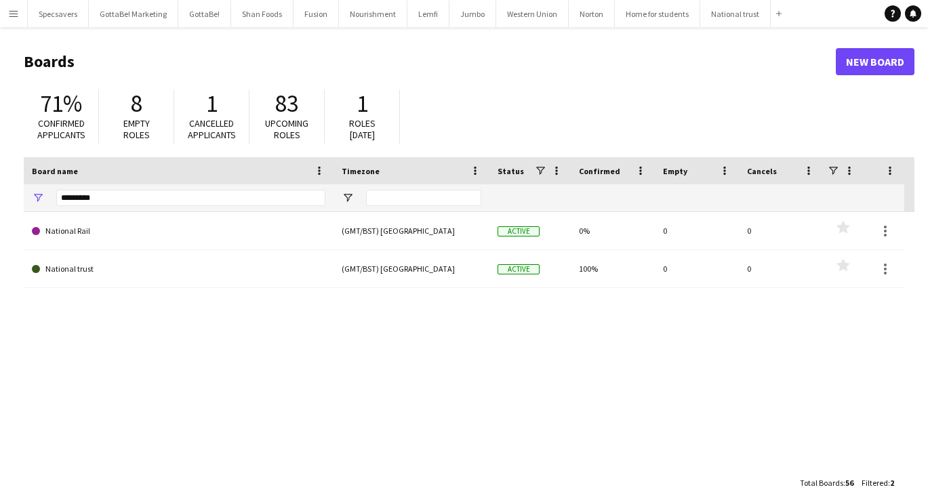
click at [874, 60] on link "New Board" at bounding box center [875, 61] width 79 height 27
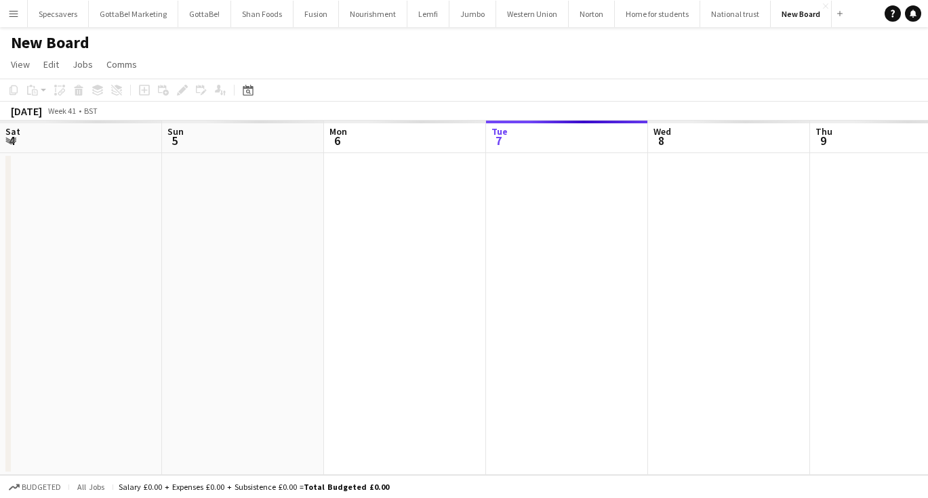
scroll to position [0, 324]
click at [85, 46] on h1 "New Board" at bounding box center [50, 43] width 79 height 20
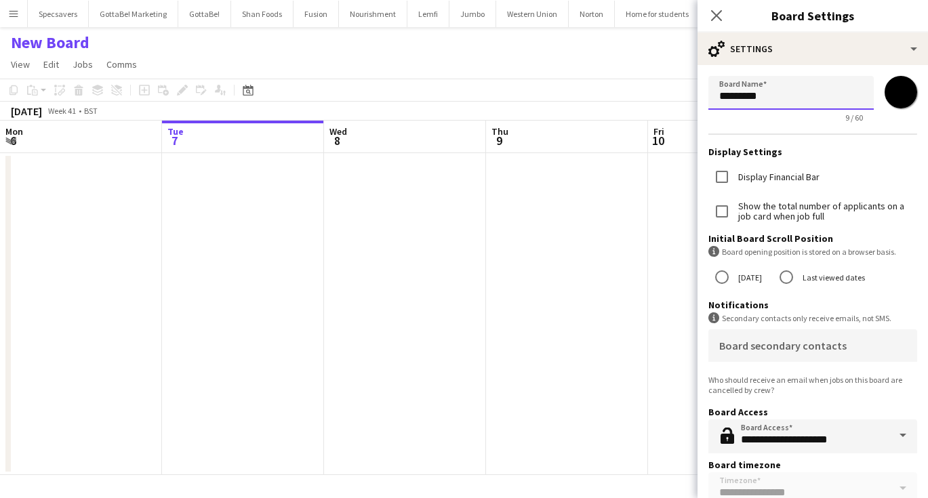
click at [768, 99] on input "*********" at bounding box center [791, 93] width 165 height 34
type input "******"
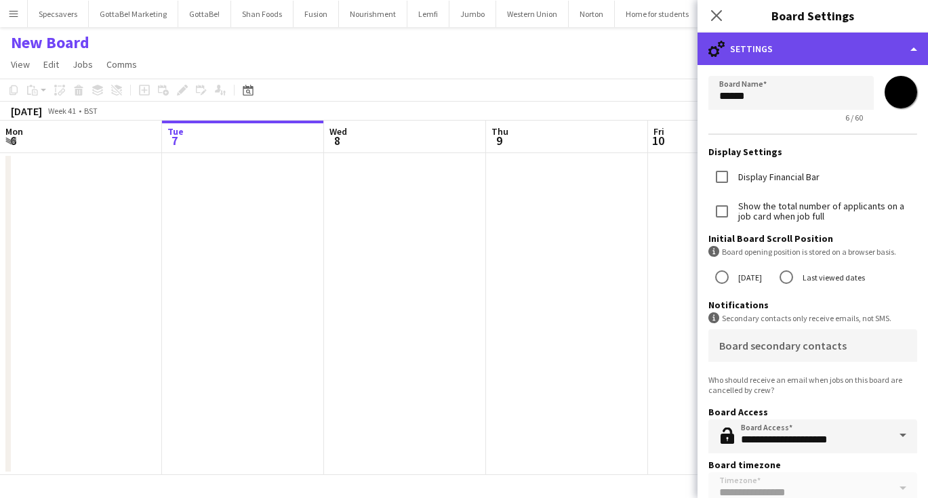
click at [814, 47] on div "cog-double-3 Settings" at bounding box center [813, 49] width 231 height 33
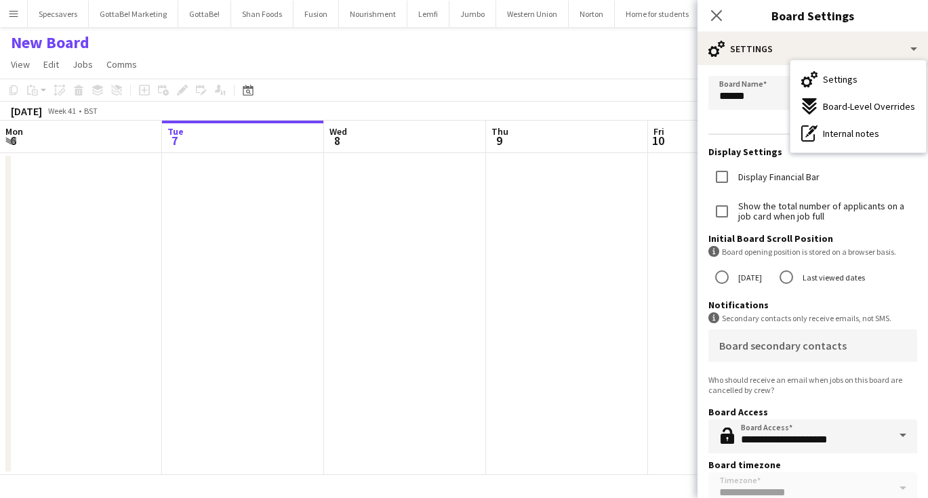
click at [530, 175] on app-date-cell at bounding box center [567, 314] width 162 height 322
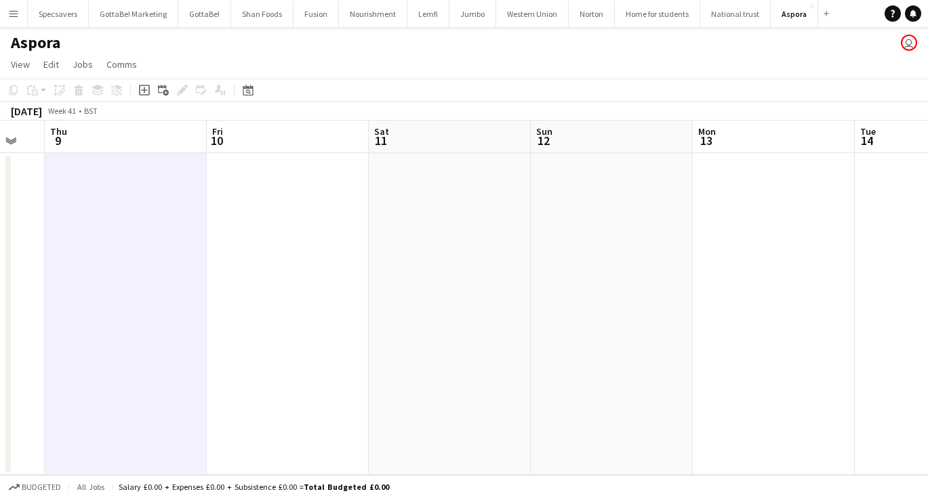
scroll to position [0, 471]
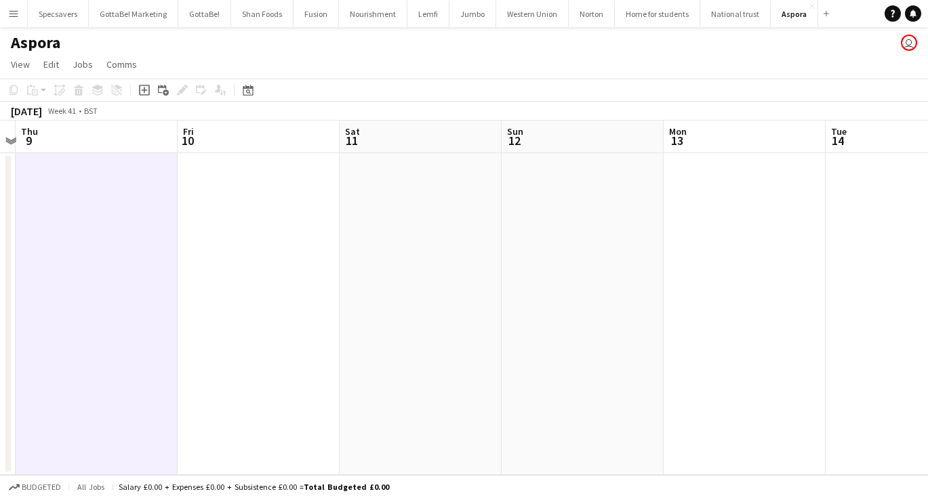
click at [564, 221] on app-date-cell at bounding box center [583, 314] width 162 height 322
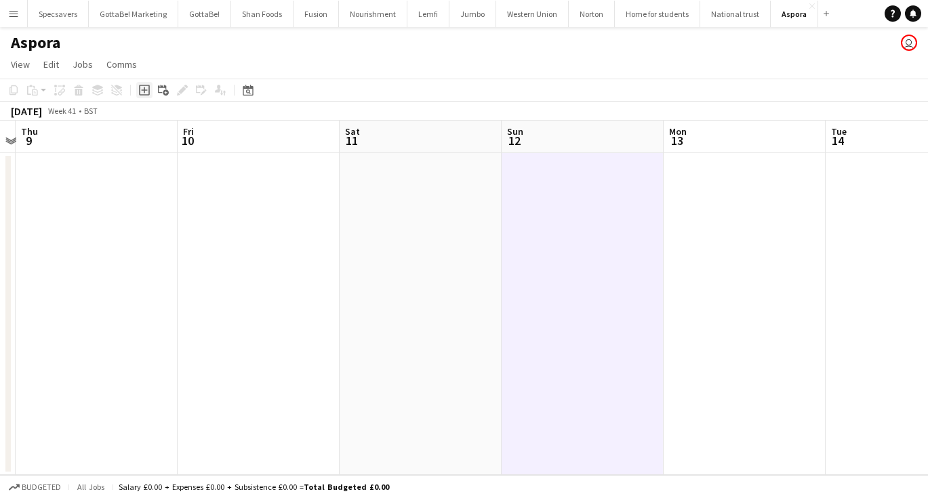
click at [140, 87] on icon "Add job" at bounding box center [144, 90] width 11 height 11
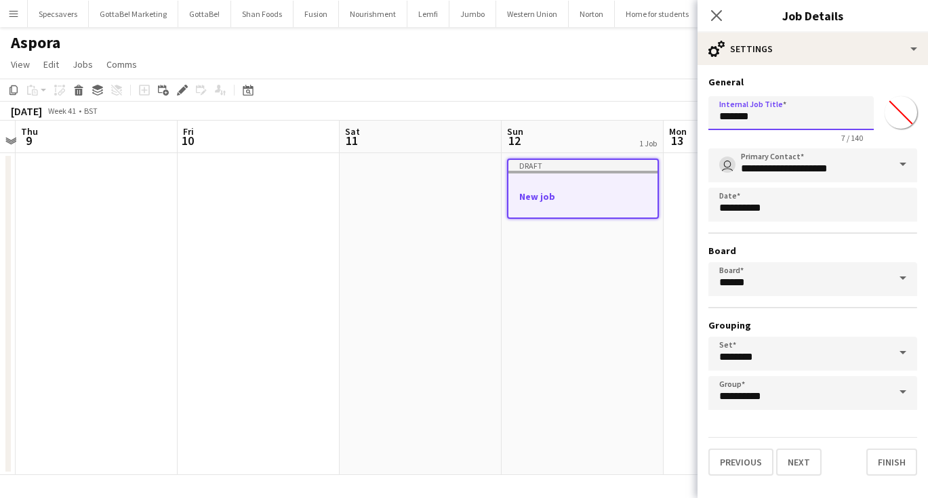
drag, startPoint x: 787, startPoint y: 120, endPoint x: 705, endPoint y: 118, distance: 82.1
click at [705, 118] on form "**********" at bounding box center [813, 276] width 231 height 400
type input "**********"
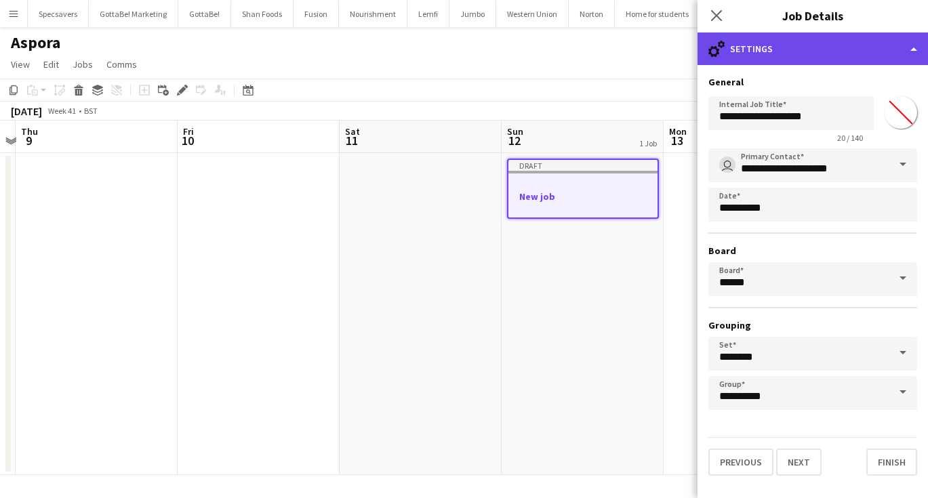
click at [804, 62] on div "cog-double-3 Settings" at bounding box center [813, 49] width 231 height 33
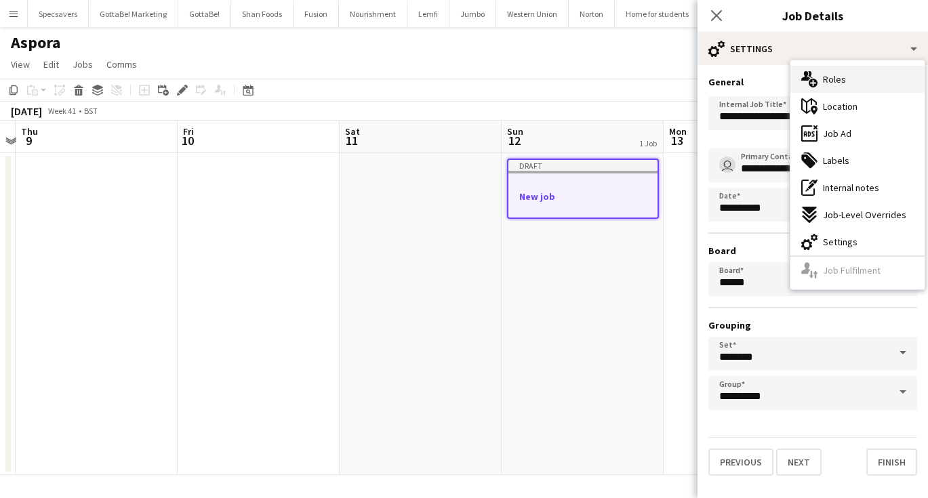
click at [814, 83] on icon "multiple-users-add" at bounding box center [810, 79] width 16 height 16
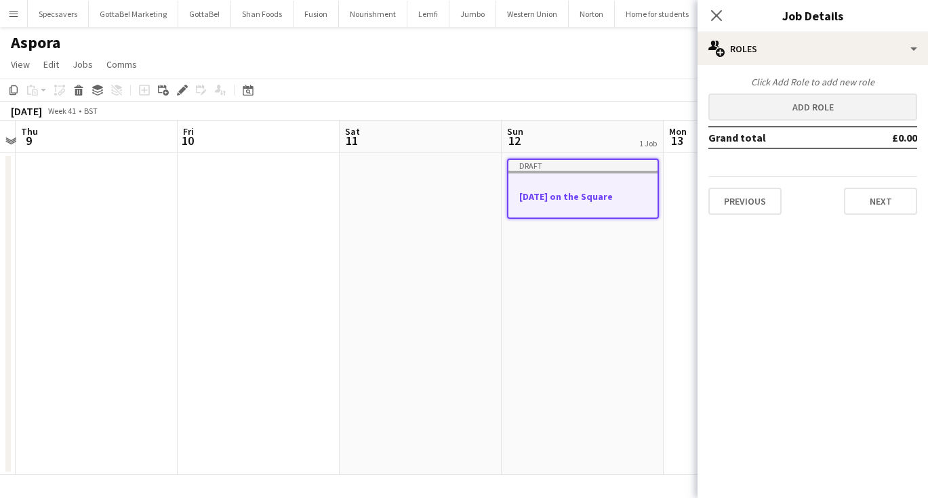
click at [770, 113] on button "Add role" at bounding box center [813, 107] width 209 height 27
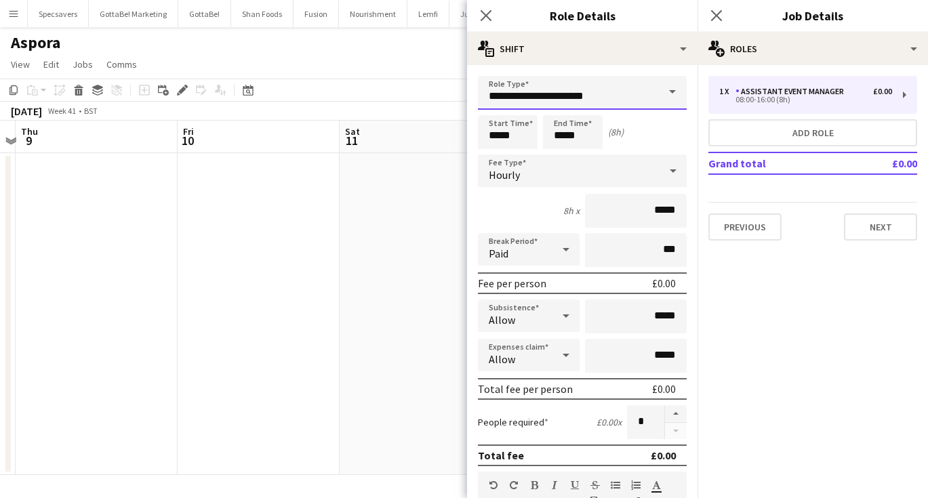
click at [632, 95] on input "**********" at bounding box center [582, 93] width 209 height 34
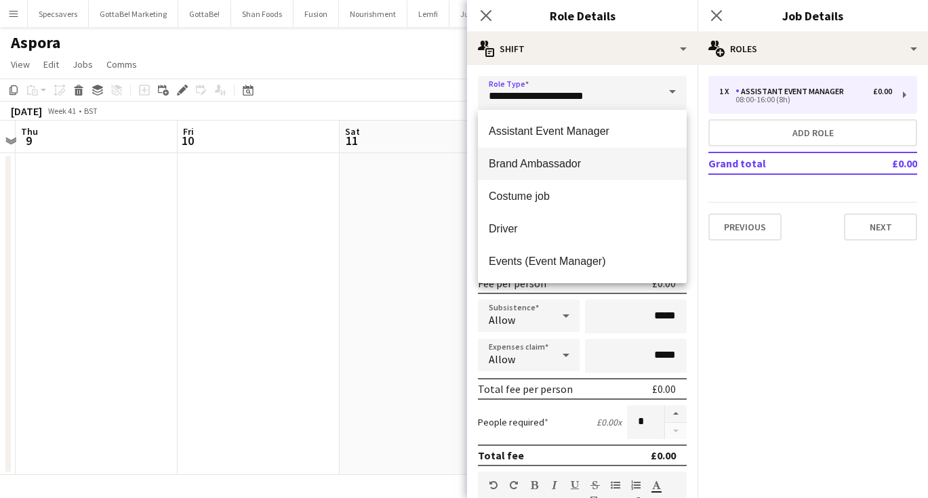
click at [612, 165] on span "Brand Ambassador" at bounding box center [582, 163] width 187 height 13
type input "**********"
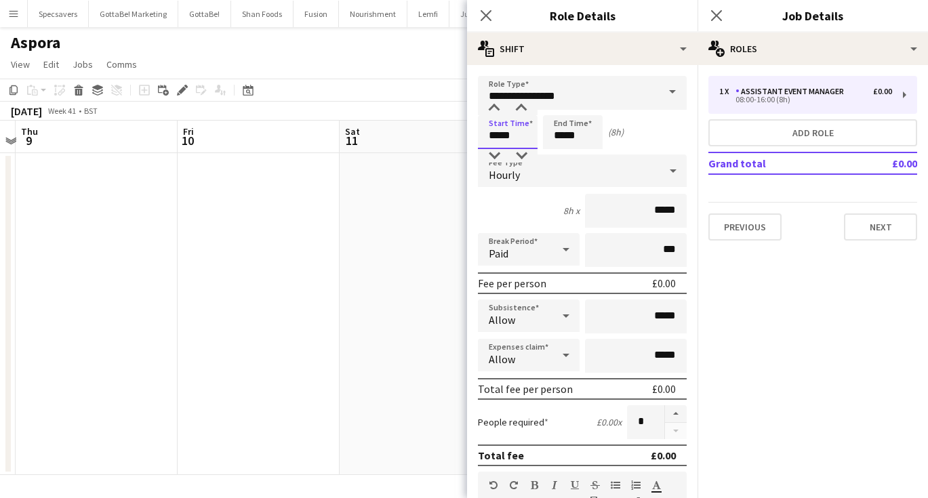
drag, startPoint x: 517, startPoint y: 138, endPoint x: 463, endPoint y: 138, distance: 53.6
click at [463, 138] on body "Menu Boards Boards Boards All jobs Status Workforce Workforce My Workforce Recr…" at bounding box center [464, 249] width 928 height 498
type input "*****"
click at [660, 212] on input "*****" at bounding box center [636, 211] width 102 height 34
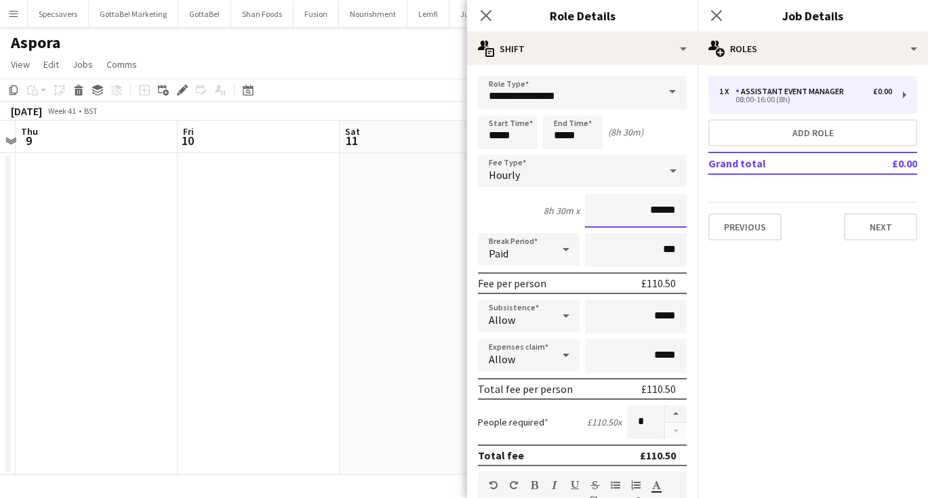
click at [666, 212] on input "******" at bounding box center [636, 211] width 102 height 34
type input "******"
click at [662, 251] on input "***" at bounding box center [636, 250] width 102 height 34
type input "***"
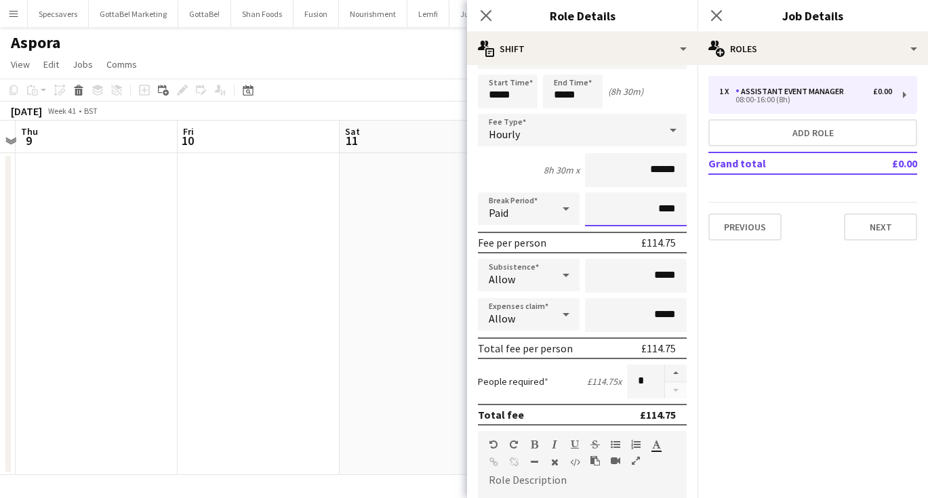
scroll to position [52, 0]
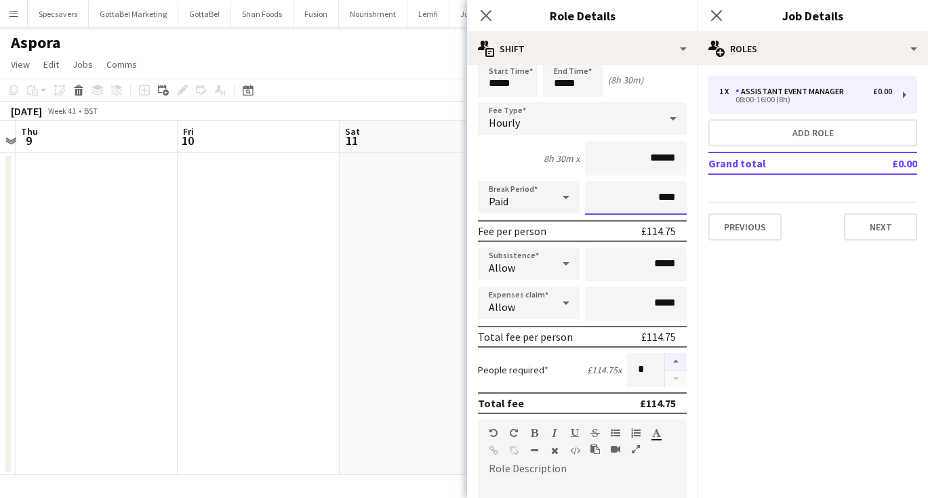
type input "****"
click at [675, 363] on button "button" at bounding box center [676, 362] width 22 height 18
type input "*"
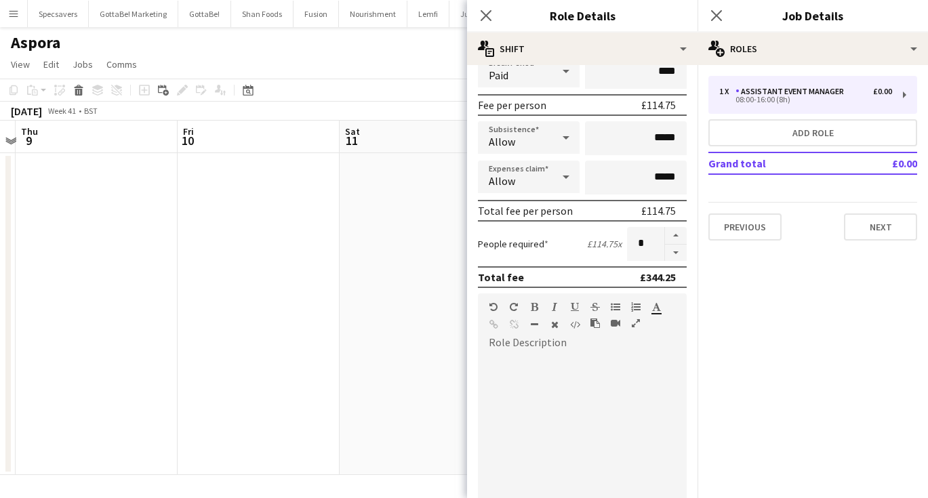
scroll to position [235, 0]
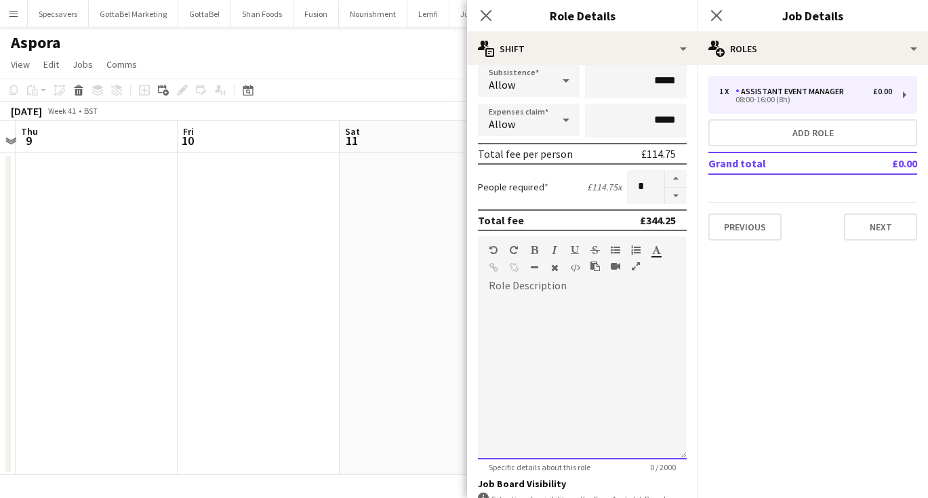
click at [536, 301] on div at bounding box center [582, 378] width 209 height 163
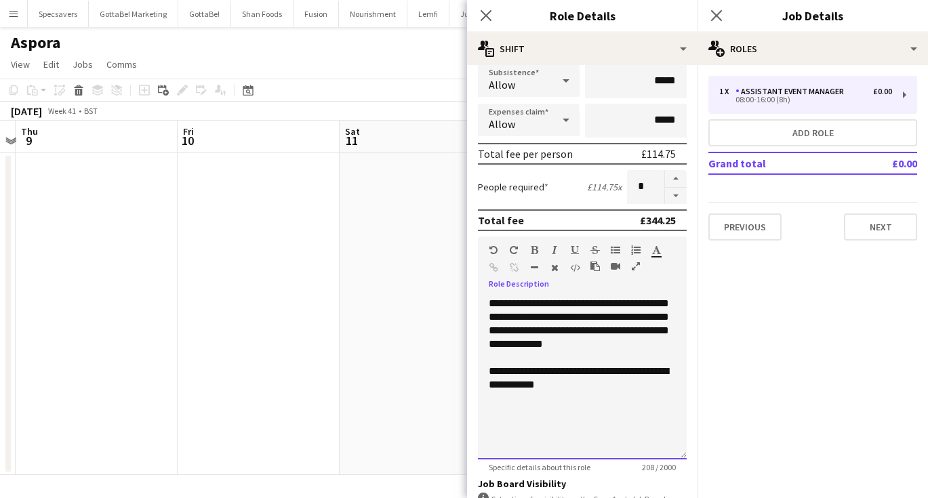
click at [527, 383] on div "**********" at bounding box center [582, 378] width 187 height 27
click at [599, 384] on div "**********" at bounding box center [582, 378] width 187 height 27
drag, startPoint x: 539, startPoint y: 424, endPoint x: 555, endPoint y: 418, distance: 16.5
click at [555, 418] on div "**********" at bounding box center [582, 419] width 187 height 27
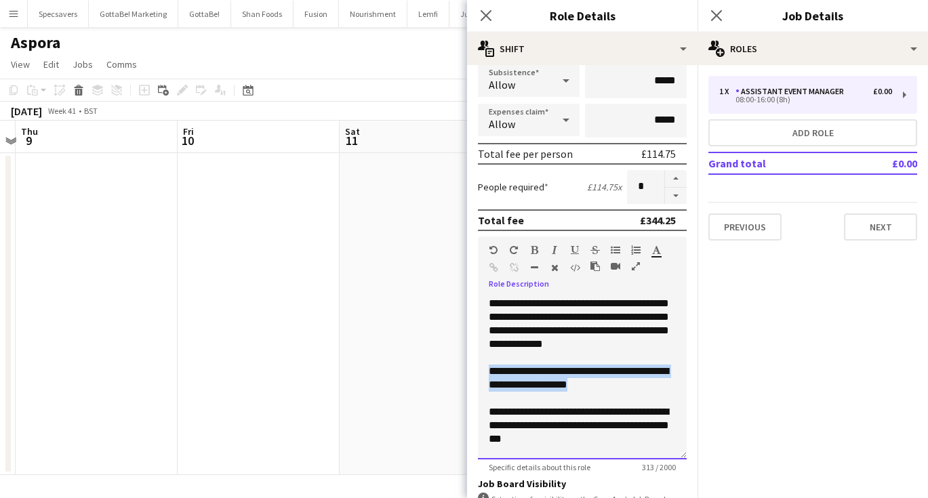
drag, startPoint x: 600, startPoint y: 388, endPoint x: 490, endPoint y: 374, distance: 110.8
click at [490, 374] on div "**********" at bounding box center [582, 378] width 187 height 27
click at [532, 251] on icon "button" at bounding box center [534, 249] width 7 height 9
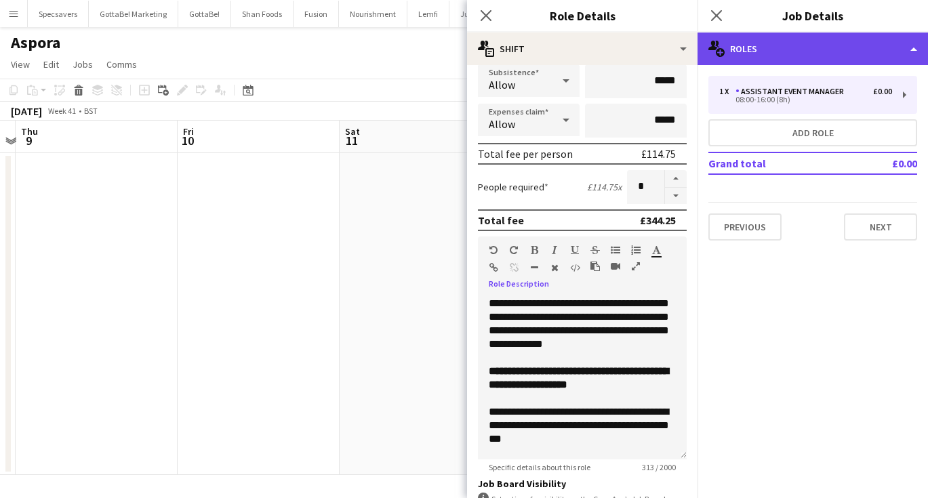
click at [778, 52] on div "multiple-users-add Roles" at bounding box center [813, 49] width 231 height 33
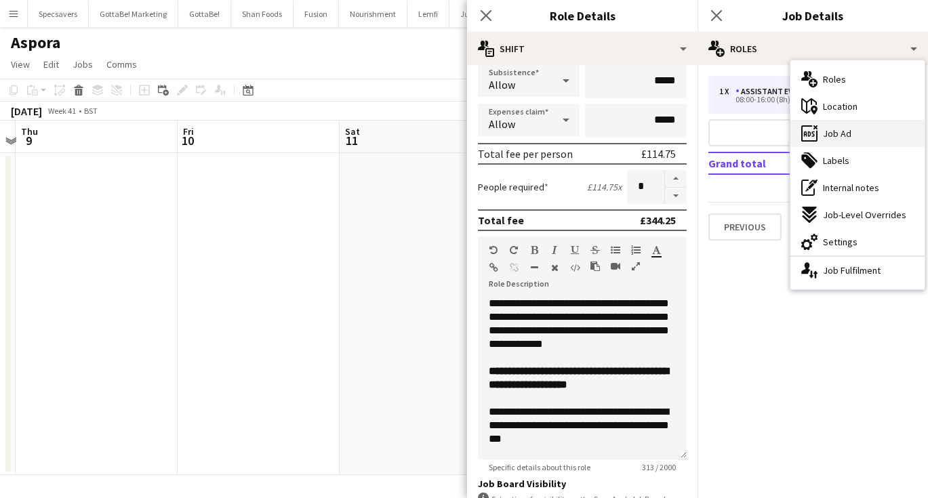
click at [838, 129] on span "Job Ad" at bounding box center [837, 133] width 28 height 12
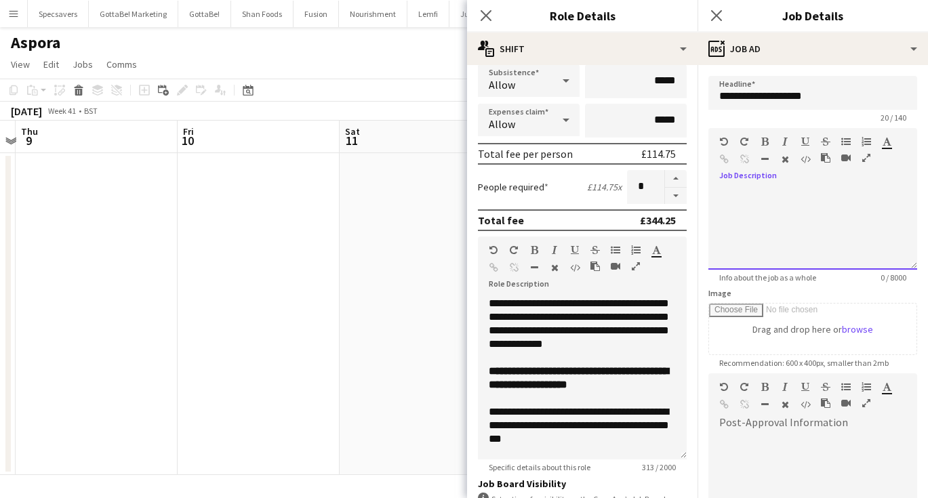
click at [772, 192] on div at bounding box center [813, 229] width 209 height 81
paste div
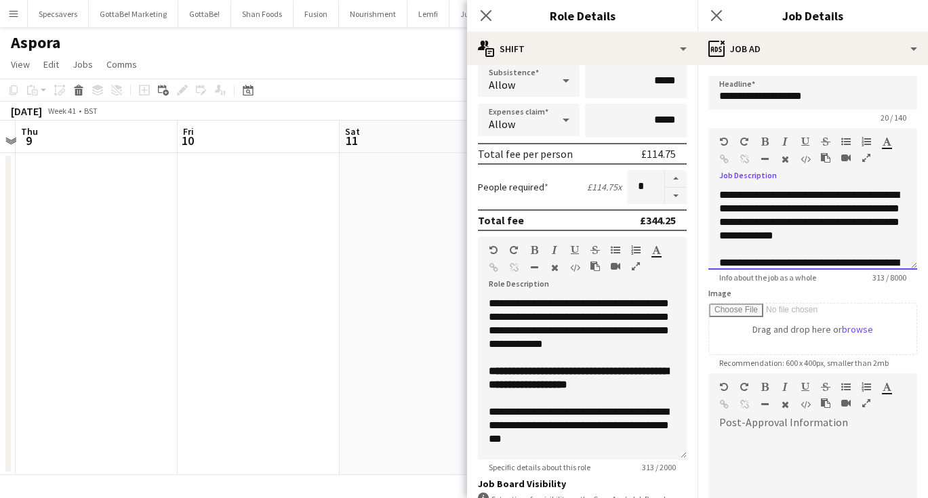
scroll to position [79, 0]
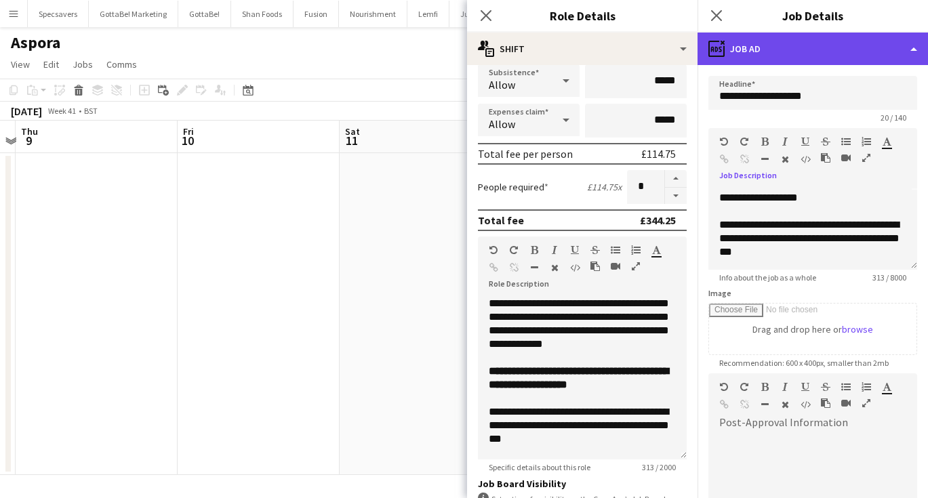
click at [794, 63] on div "ads-window Job Ad" at bounding box center [813, 49] width 231 height 33
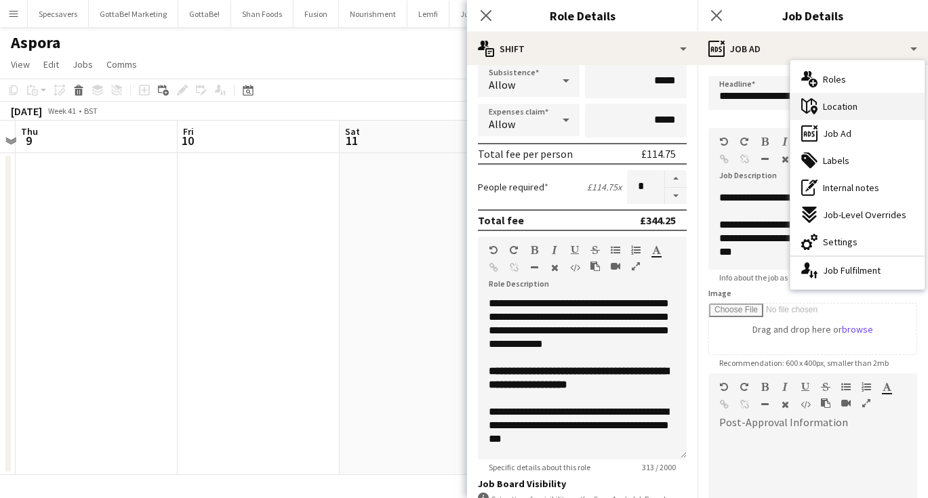
click at [814, 100] on icon "maps-pin-1" at bounding box center [810, 106] width 16 height 16
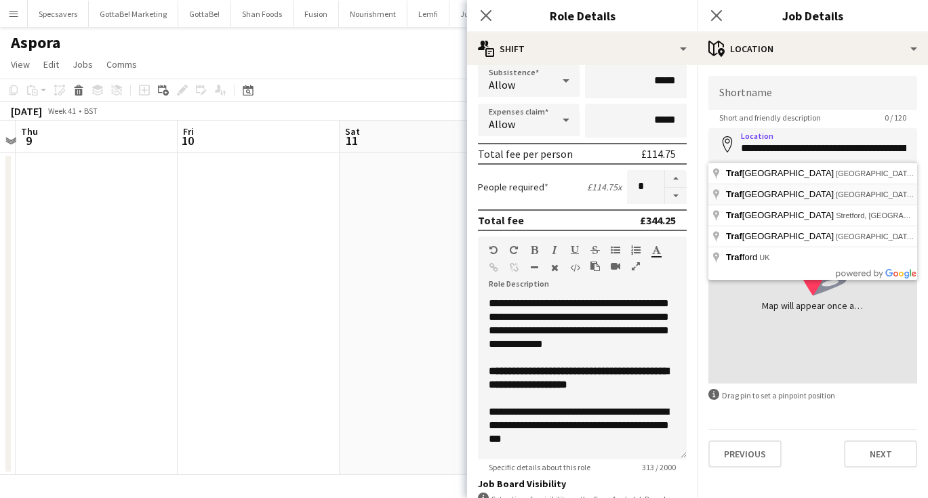
type input "**********"
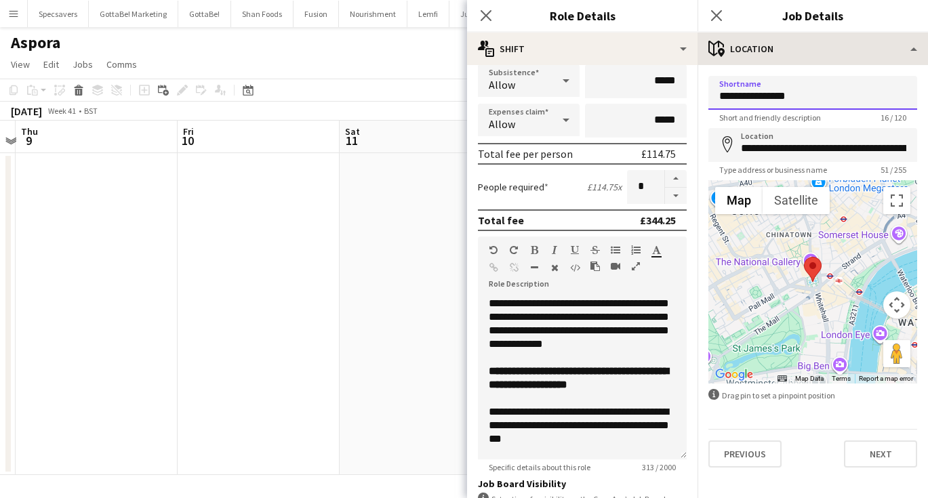
type input "**********"
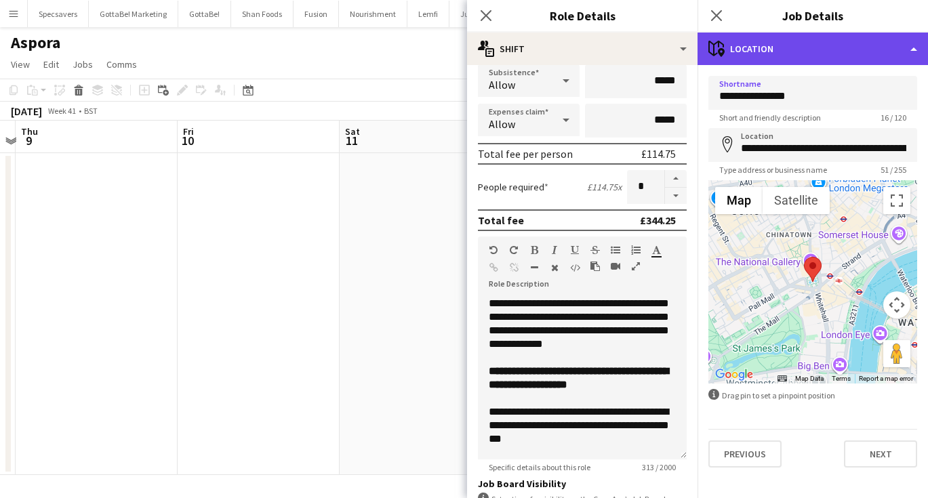
click at [857, 48] on div "maps-pin-1 Location" at bounding box center [813, 49] width 231 height 33
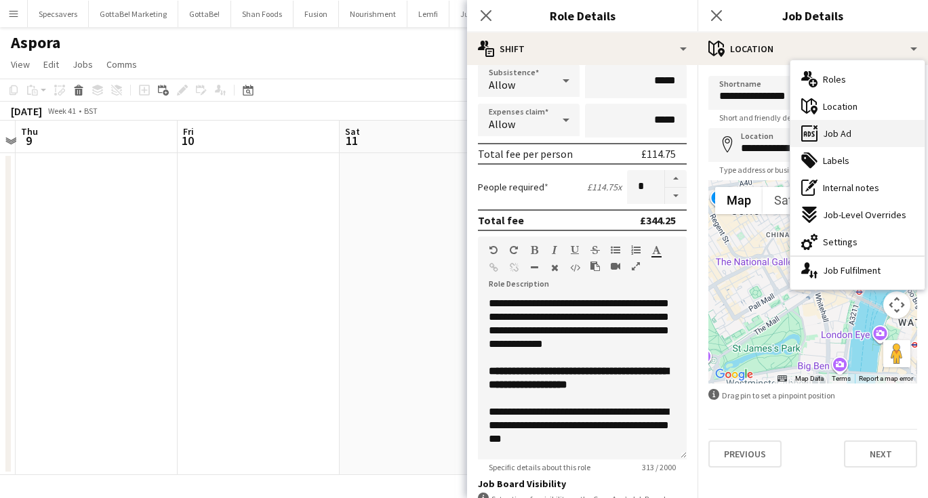
click at [854, 139] on div "ads-window Job Ad" at bounding box center [858, 133] width 134 height 27
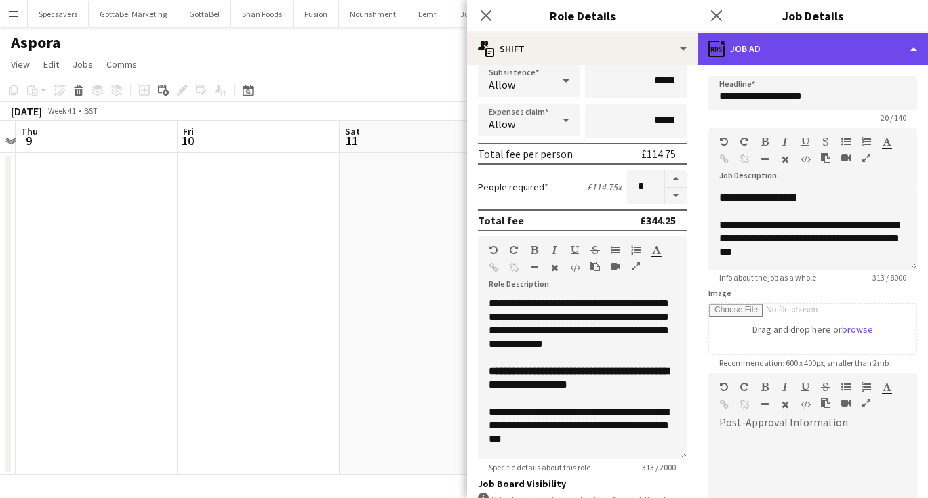
click at [751, 48] on div "ads-window Job Ad" at bounding box center [813, 49] width 231 height 33
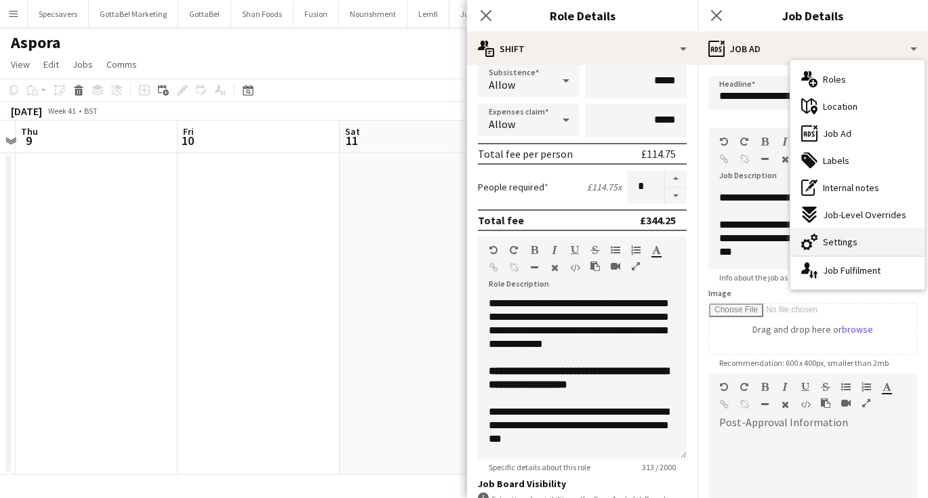
click at [838, 241] on span "Settings" at bounding box center [840, 242] width 35 height 12
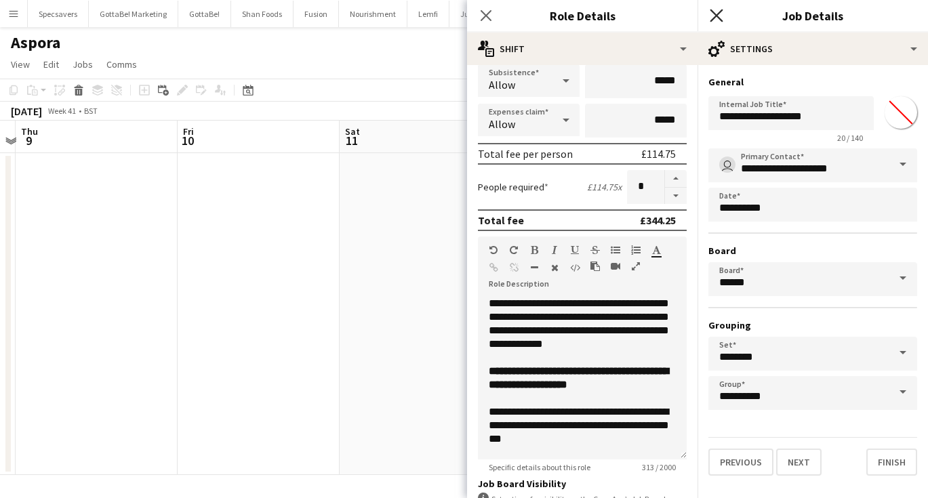
click at [711, 15] on icon "Close pop-in" at bounding box center [716, 15] width 13 height 13
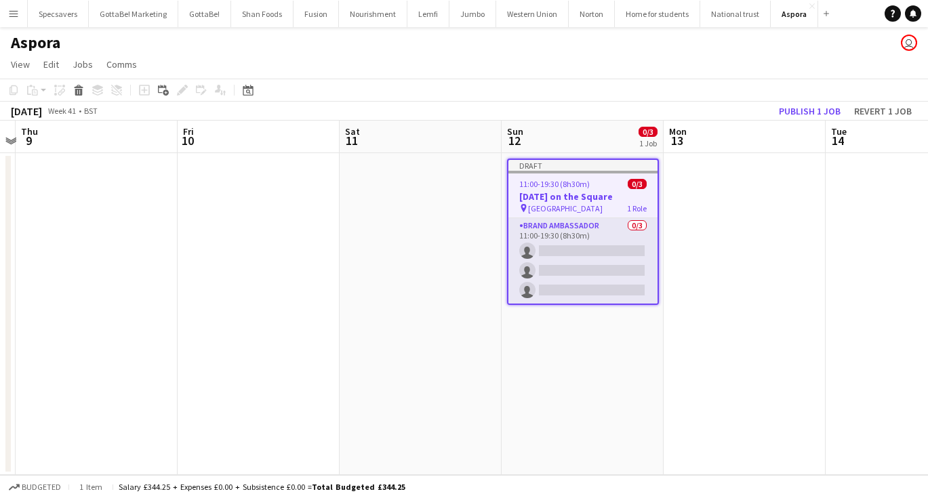
click at [736, 243] on app-date-cell at bounding box center [745, 314] width 162 height 322
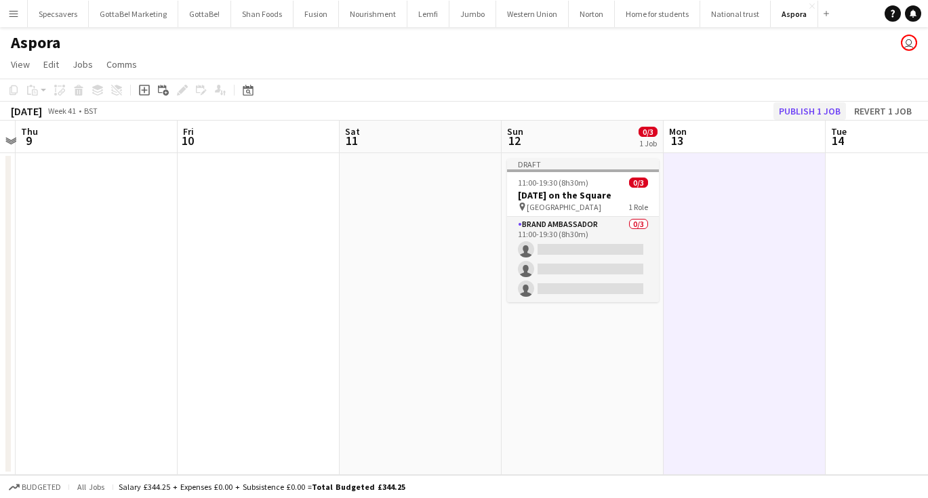
click at [823, 111] on button "Publish 1 job" at bounding box center [810, 111] width 73 height 18
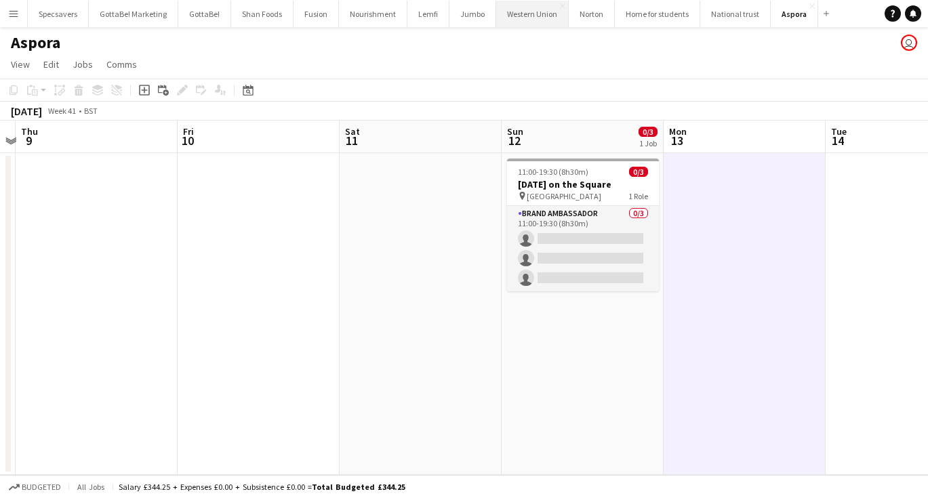
click at [528, 24] on button "Western Union Close" at bounding box center [532, 14] width 73 height 26
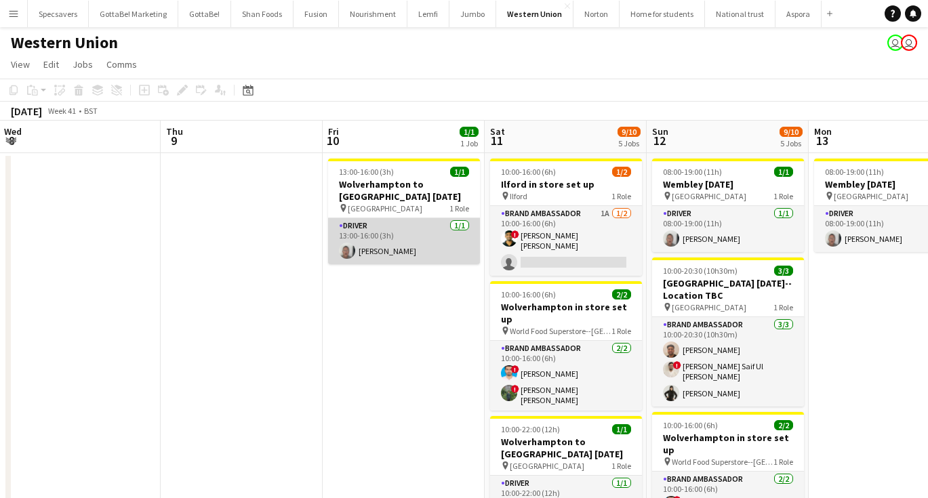
scroll to position [0, 475]
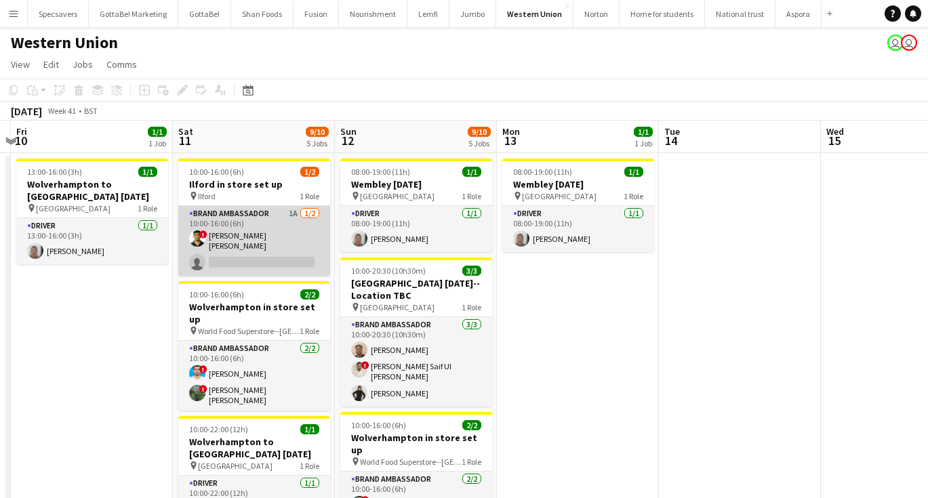
click at [263, 224] on app-card-role "Brand Ambassador 1A [DATE] 10:00-16:00 (6h) ! smit [PERSON_NAME] single-neutral…" at bounding box center [254, 241] width 152 height 70
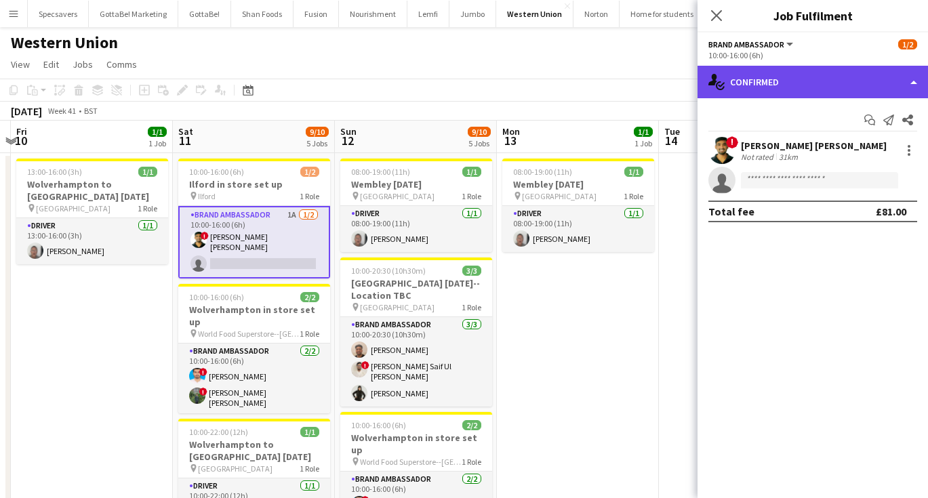
click at [821, 75] on div "single-neutral-actions-check-2 Confirmed" at bounding box center [813, 82] width 231 height 33
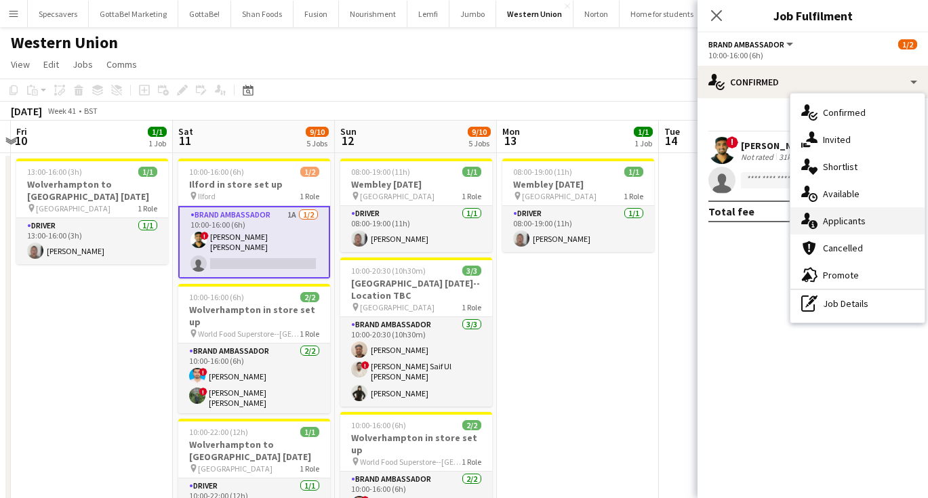
click at [856, 219] on span "Applicants" at bounding box center [844, 221] width 43 height 12
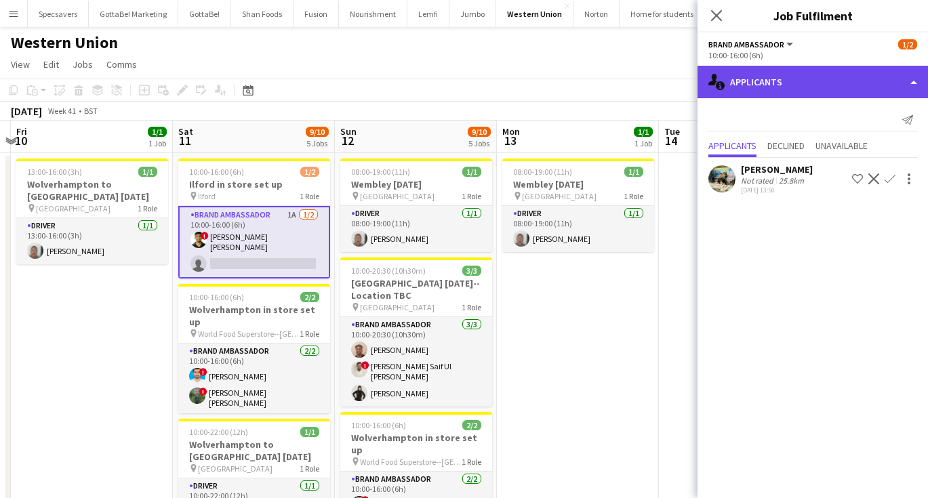
click at [820, 81] on div "single-neutral-actions-information Applicants" at bounding box center [813, 82] width 231 height 33
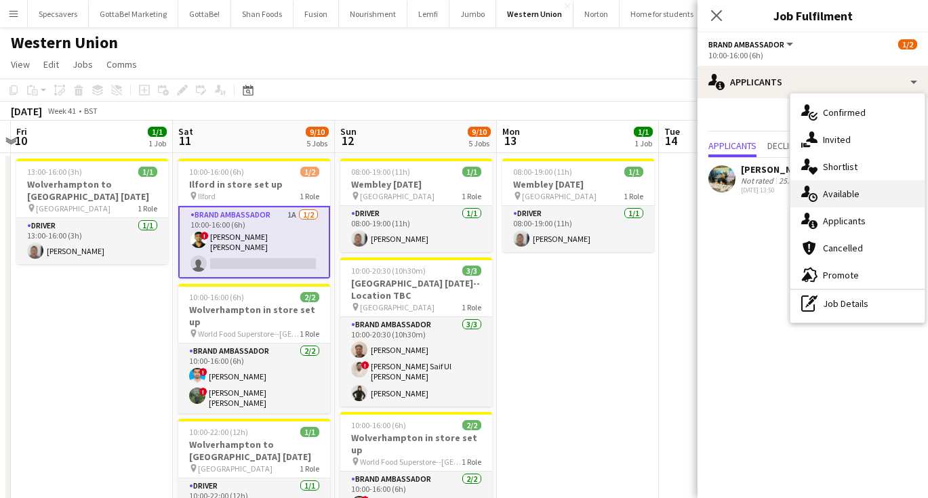
click at [844, 201] on div "single-neutral-actions-upload Available" at bounding box center [858, 193] width 134 height 27
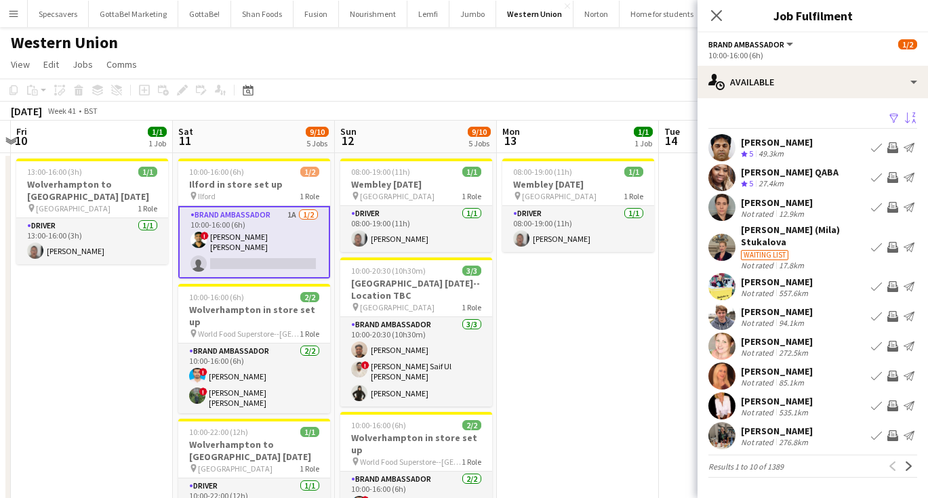
click at [917, 117] on button "Sort asc" at bounding box center [909, 119] width 16 height 16
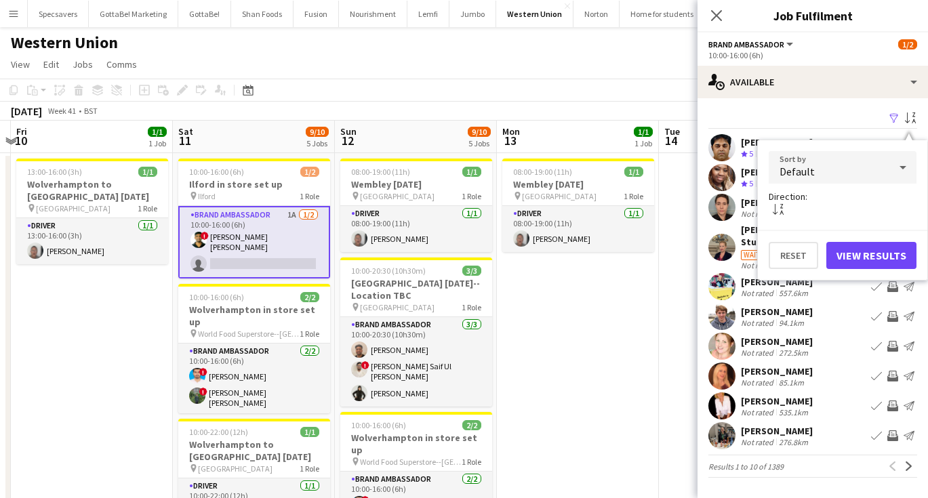
click at [863, 163] on div "Default" at bounding box center [829, 167] width 121 height 33
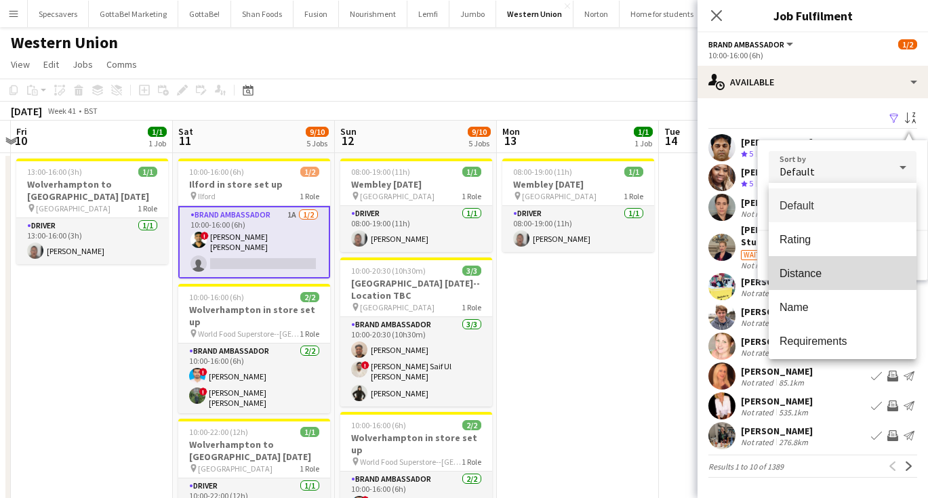
click at [820, 267] on mat-option "Distance" at bounding box center [843, 273] width 148 height 34
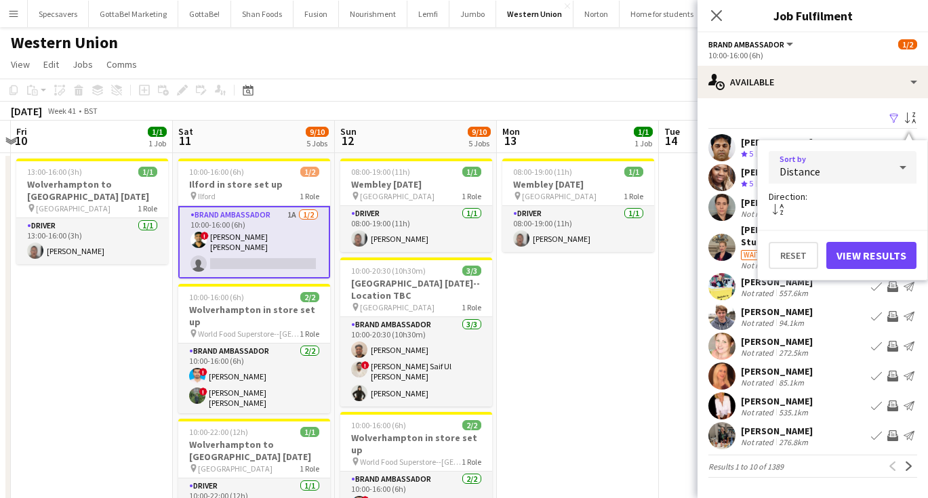
click at [865, 243] on button "View Results" at bounding box center [872, 255] width 90 height 27
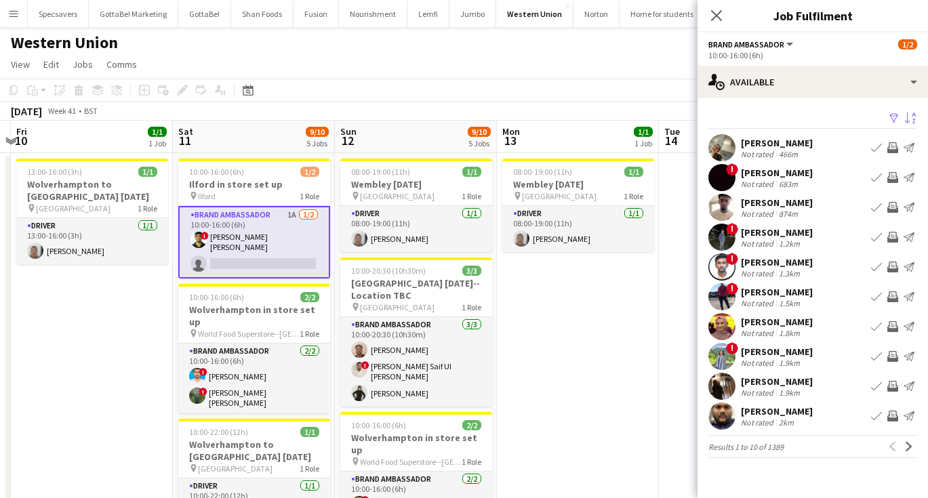
click at [800, 296] on div "[PERSON_NAME]" at bounding box center [777, 292] width 72 height 12
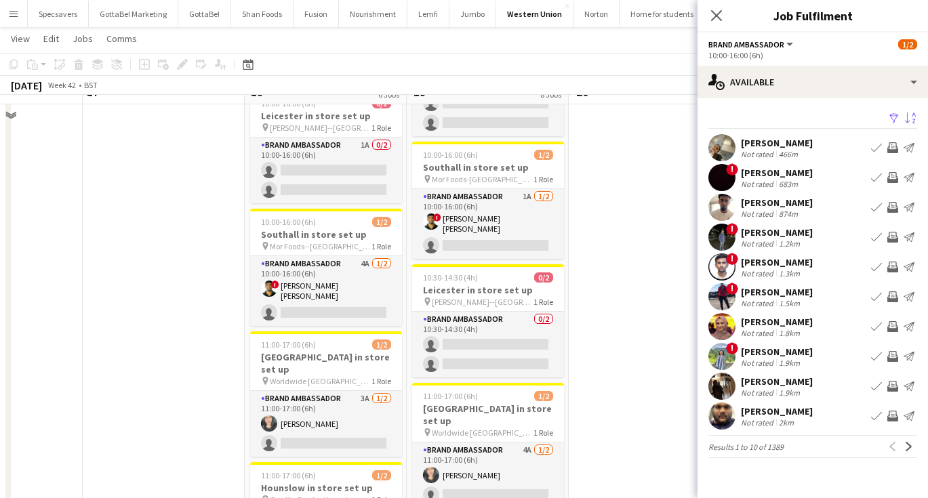
scroll to position [302, 0]
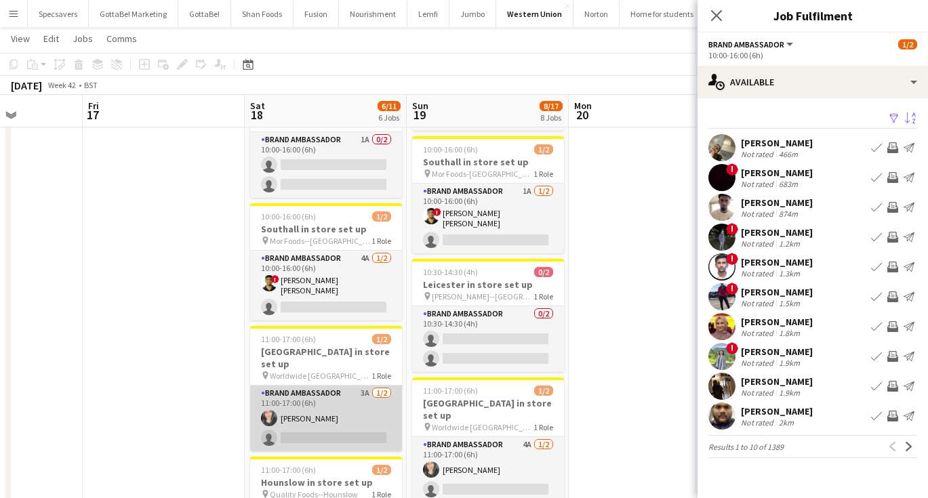
click at [340, 386] on app-card-role "Brand Ambassador 3A [DATE] 11:00-17:00 (6h) [PERSON_NAME] single-neutral-actions" at bounding box center [326, 419] width 152 height 66
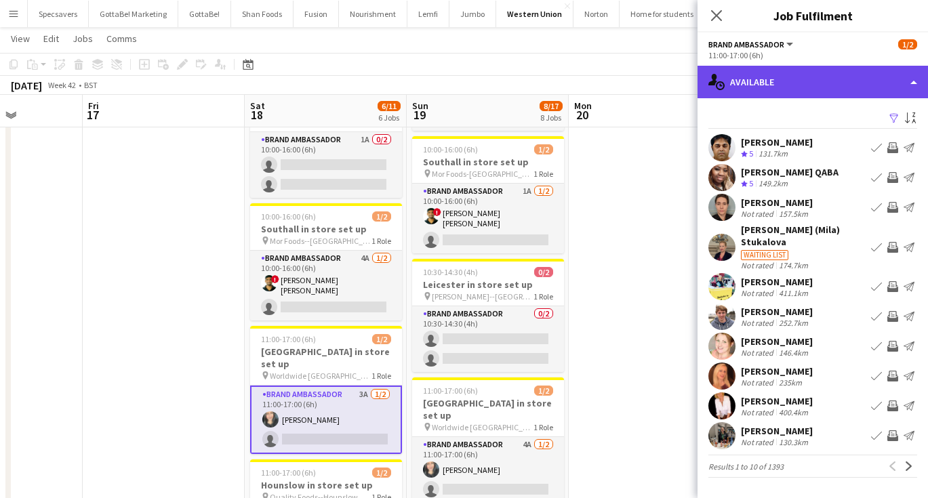
click at [863, 77] on div "single-neutral-actions-upload Available" at bounding box center [813, 82] width 231 height 33
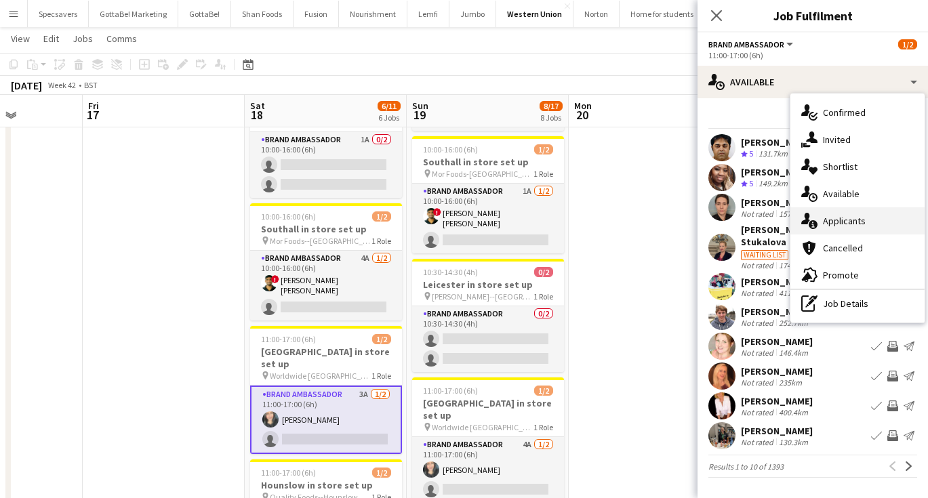
click at [858, 214] on div "single-neutral-actions-information Applicants" at bounding box center [858, 221] width 134 height 27
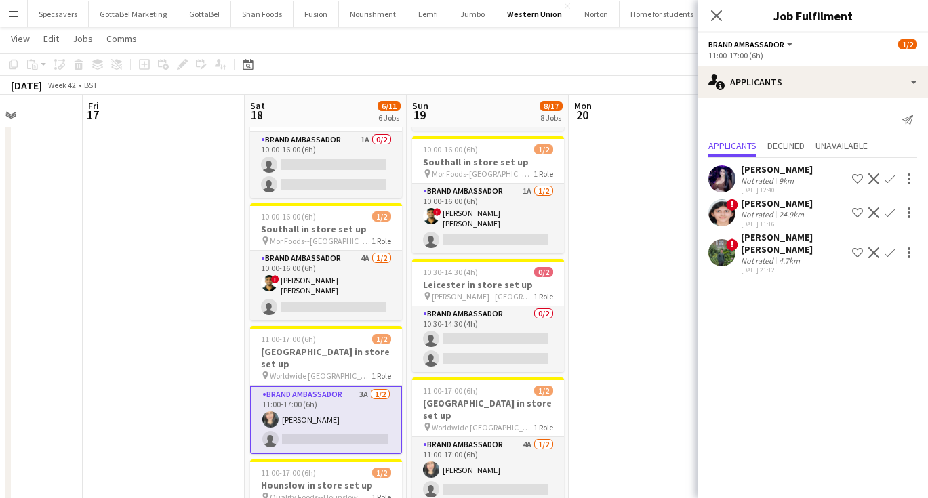
click at [885, 248] on app-icon "Confirm" at bounding box center [890, 253] width 11 height 11
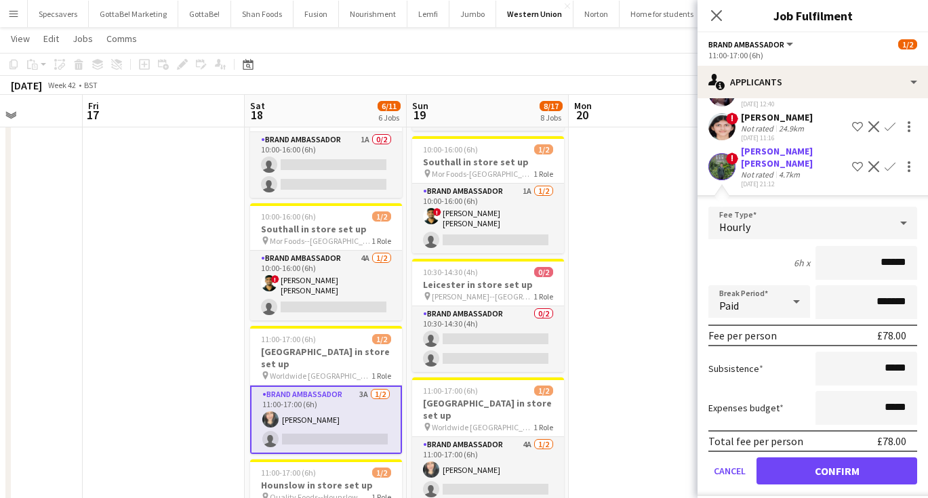
scroll to position [85, 0]
click at [831, 459] on button "Confirm" at bounding box center [837, 471] width 161 height 27
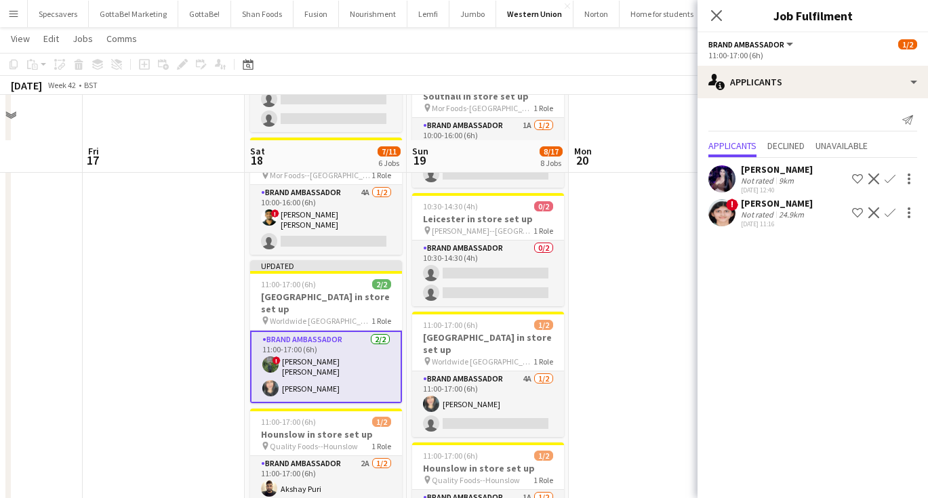
scroll to position [448, 0]
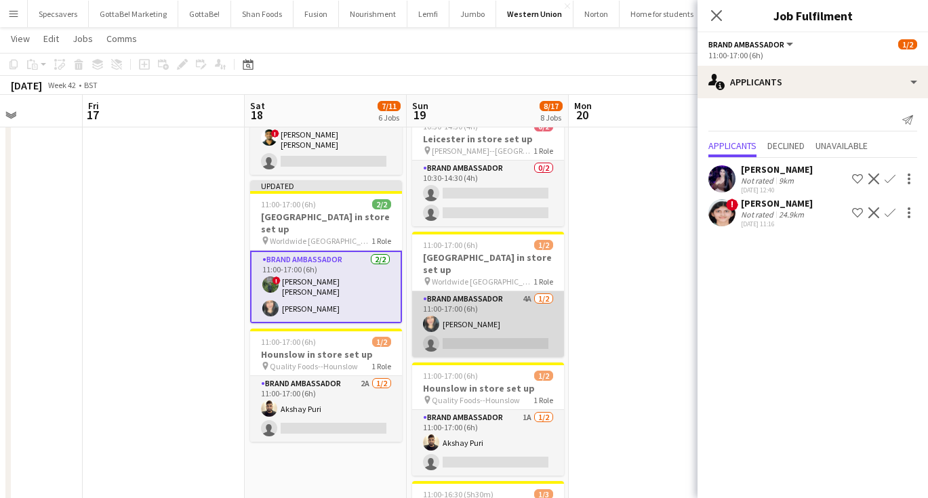
click at [518, 307] on app-card-role "Brand Ambassador 4A [DATE] 11:00-17:00 (6h) [PERSON_NAME] single-neutral-actions" at bounding box center [488, 325] width 152 height 66
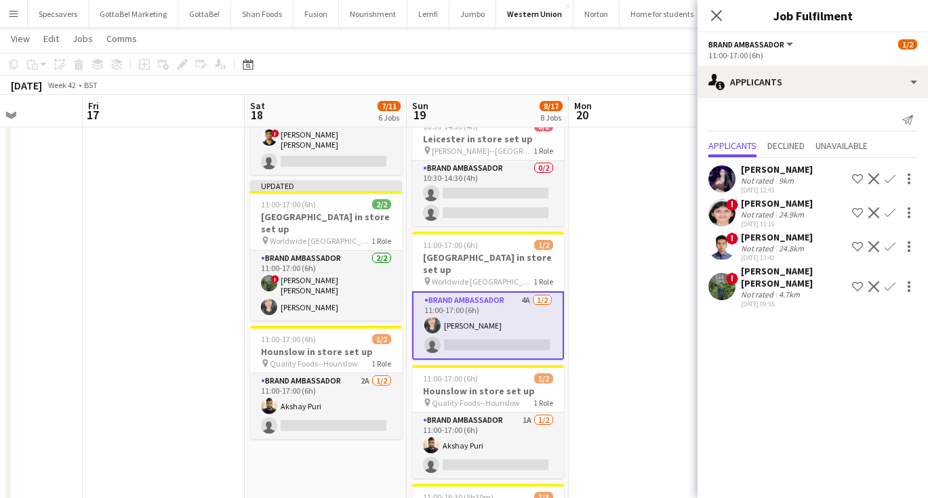
click at [893, 281] on app-icon "Confirm" at bounding box center [890, 286] width 11 height 11
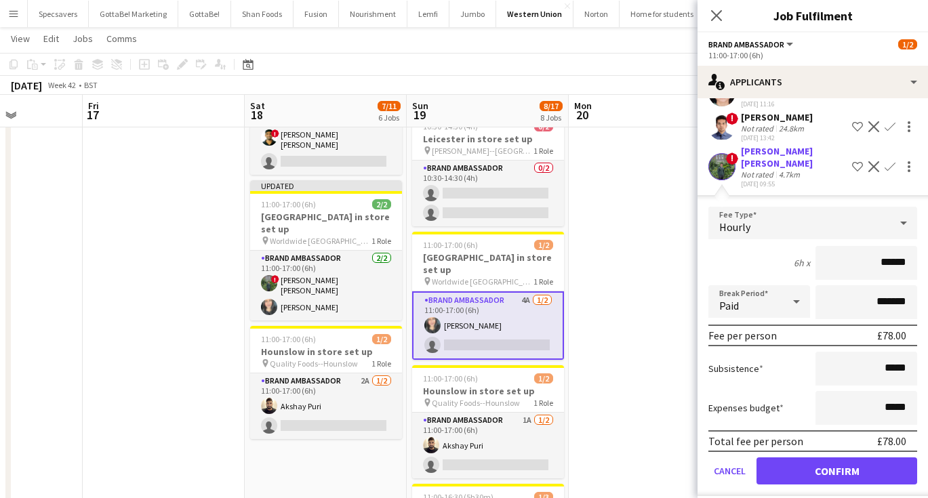
scroll to position [119, 0]
click at [829, 458] on button "Confirm" at bounding box center [837, 471] width 161 height 27
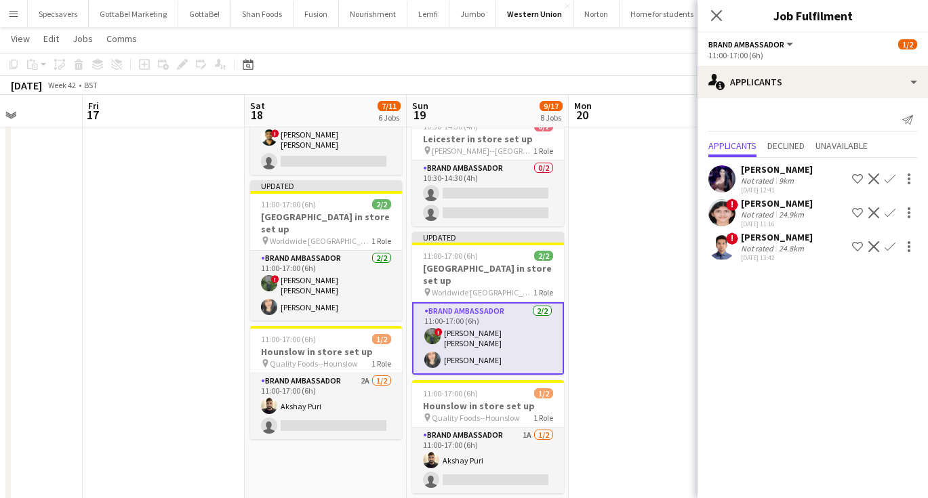
scroll to position [0, 0]
click at [718, 14] on icon at bounding box center [716, 15] width 13 height 13
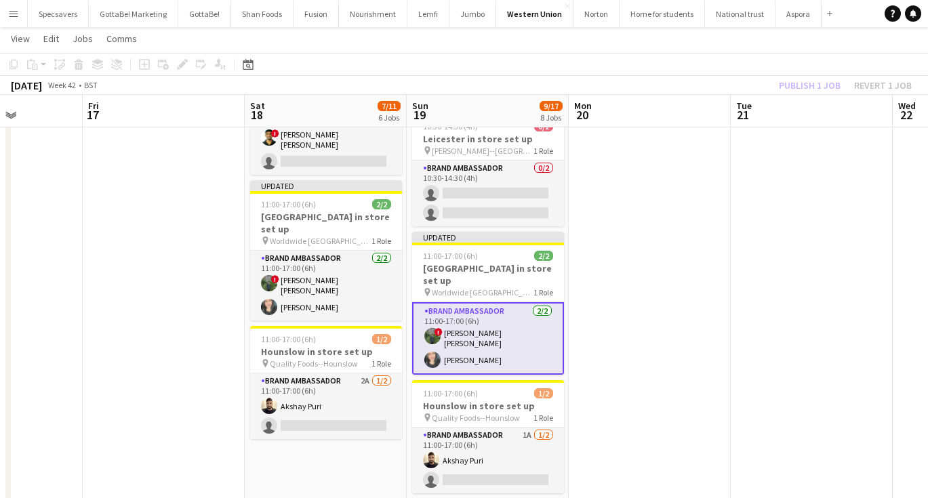
click at [713, 264] on app-date-cell at bounding box center [650, 255] width 162 height 1102
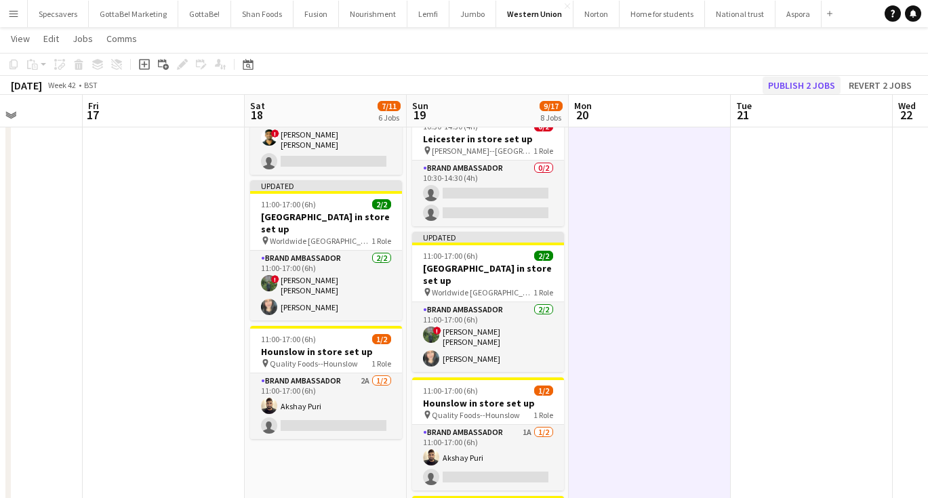
click at [814, 87] on button "Publish 2 jobs" at bounding box center [802, 86] width 78 height 18
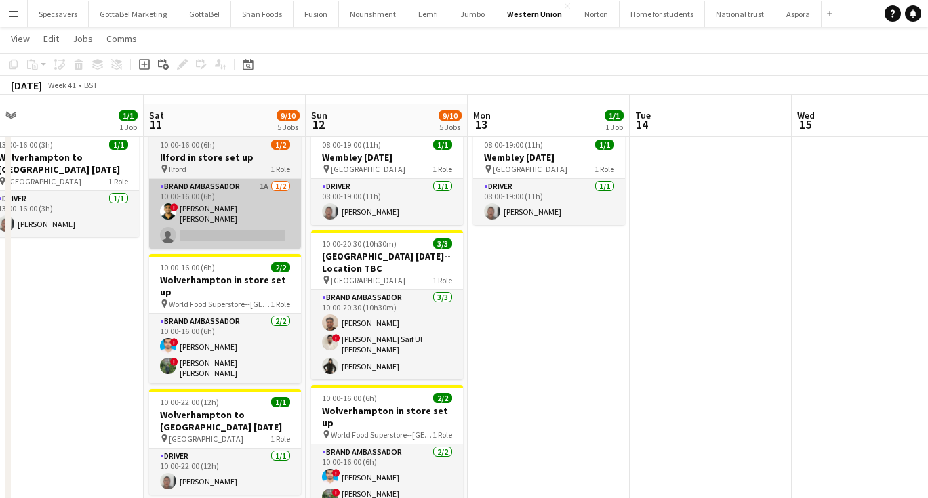
scroll to position [23, 0]
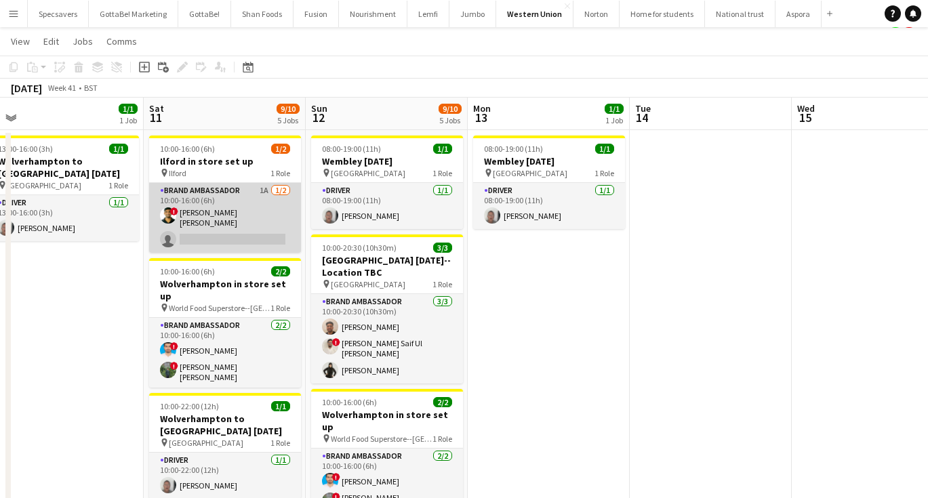
click at [243, 210] on app-card-role "Brand Ambassador 1A [DATE] 10:00-16:00 (6h) ! smit [PERSON_NAME] single-neutral…" at bounding box center [225, 218] width 152 height 70
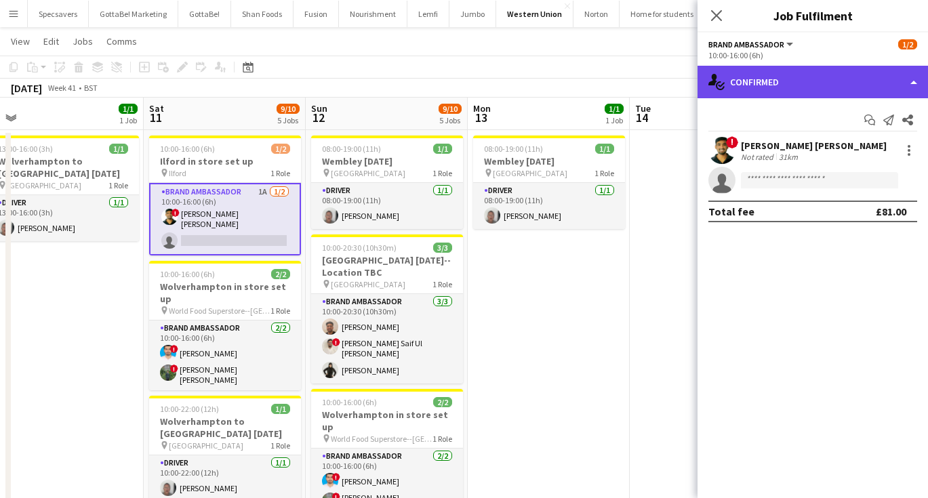
click at [848, 93] on div "single-neutral-actions-check-2 Confirmed" at bounding box center [813, 82] width 231 height 33
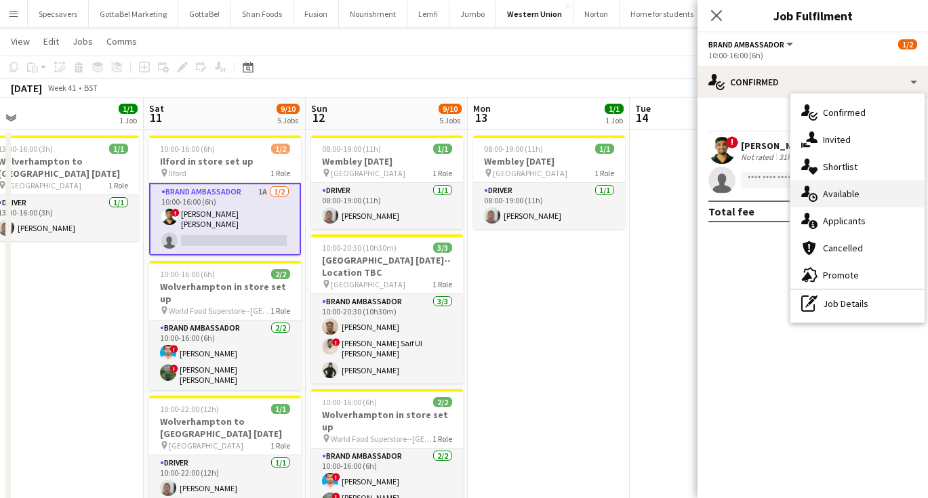
click at [860, 194] on div "single-neutral-actions-upload Available" at bounding box center [858, 193] width 134 height 27
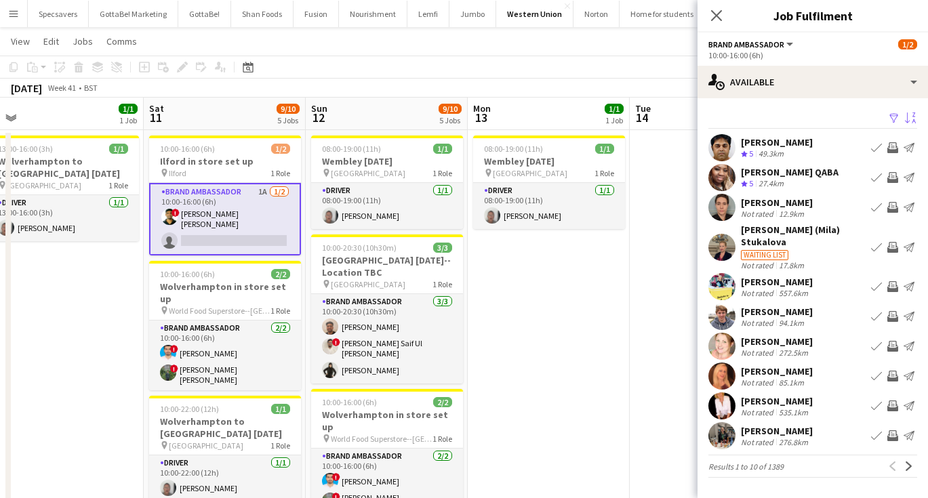
click at [909, 116] on app-icon "Sort asc" at bounding box center [910, 119] width 11 height 13
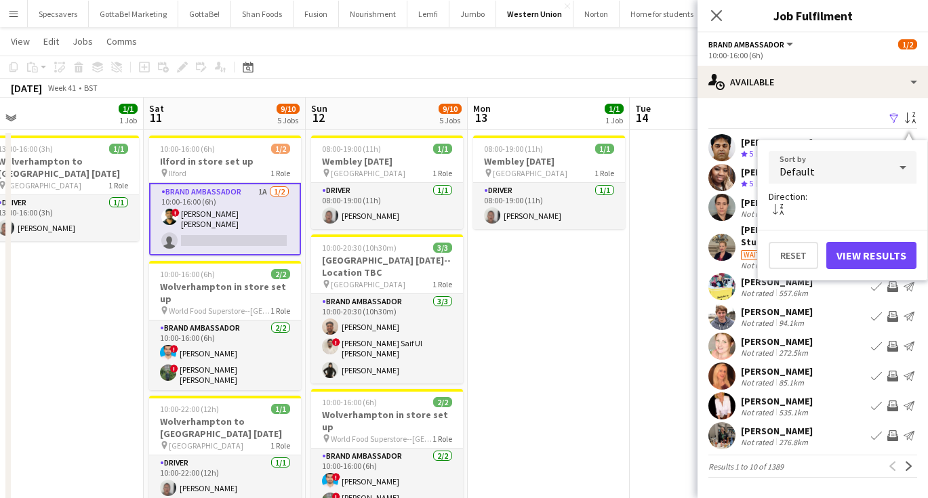
click at [835, 174] on div "Default" at bounding box center [829, 167] width 121 height 33
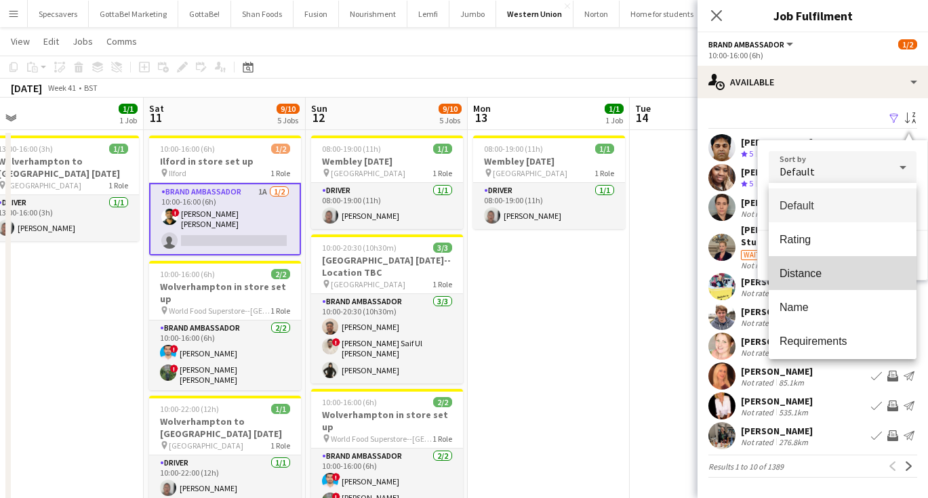
click at [819, 265] on mat-option "Distance" at bounding box center [843, 273] width 148 height 34
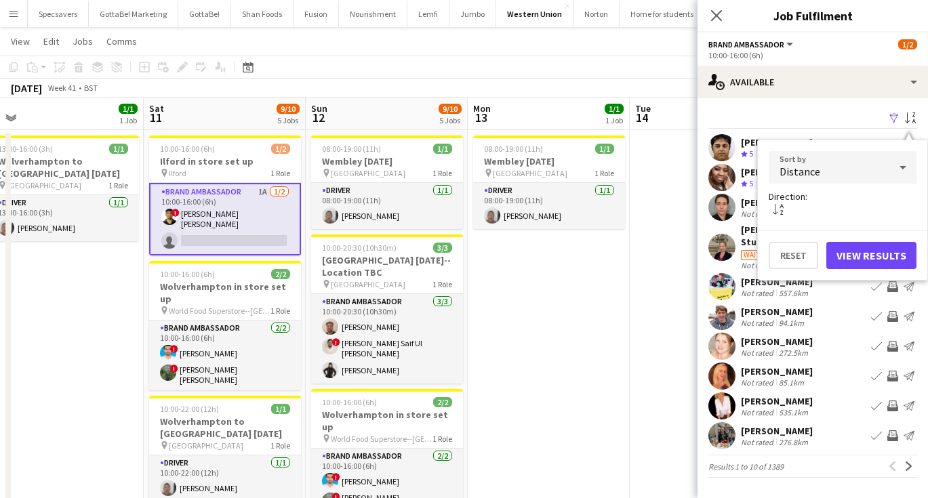
click at [875, 258] on button "View Results" at bounding box center [872, 255] width 90 height 27
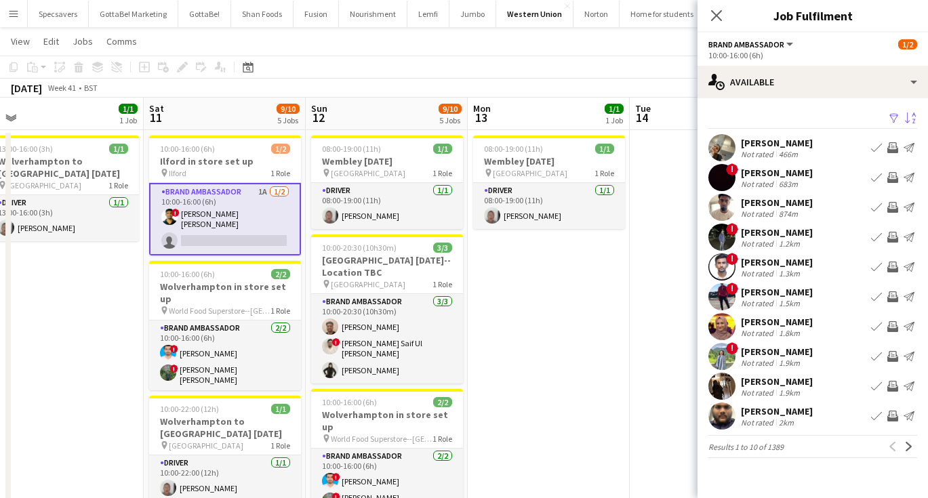
click at [800, 385] on div "[PERSON_NAME]" at bounding box center [777, 382] width 72 height 12
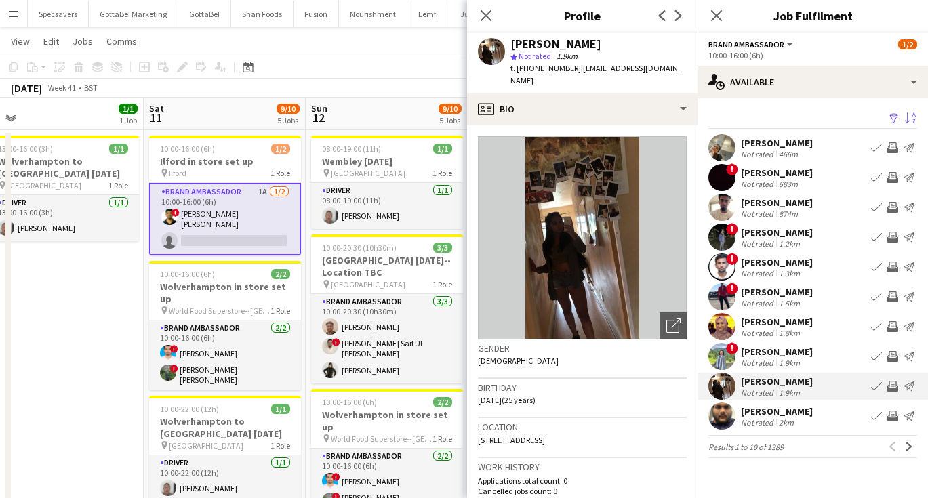
click at [793, 336] on div "1.8km" at bounding box center [789, 333] width 26 height 10
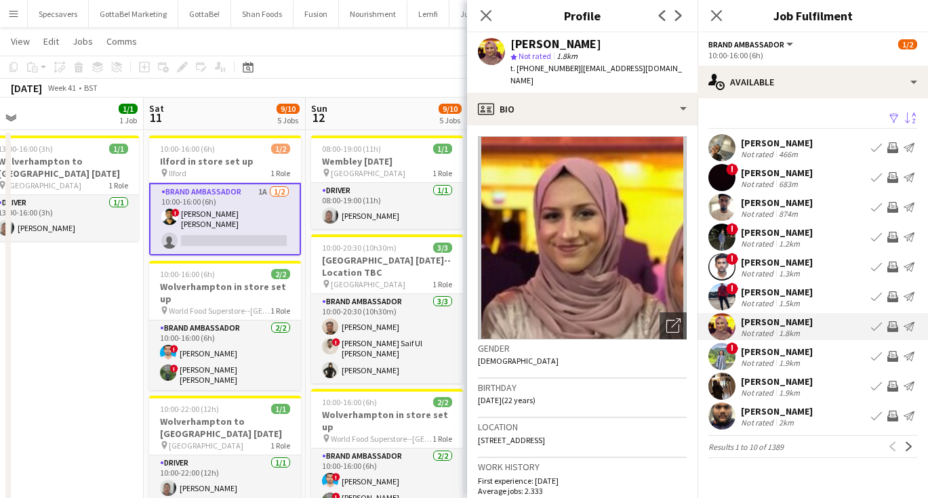
scroll to position [0, 0]
click at [813, 412] on div "[PERSON_NAME]" at bounding box center [777, 412] width 72 height 12
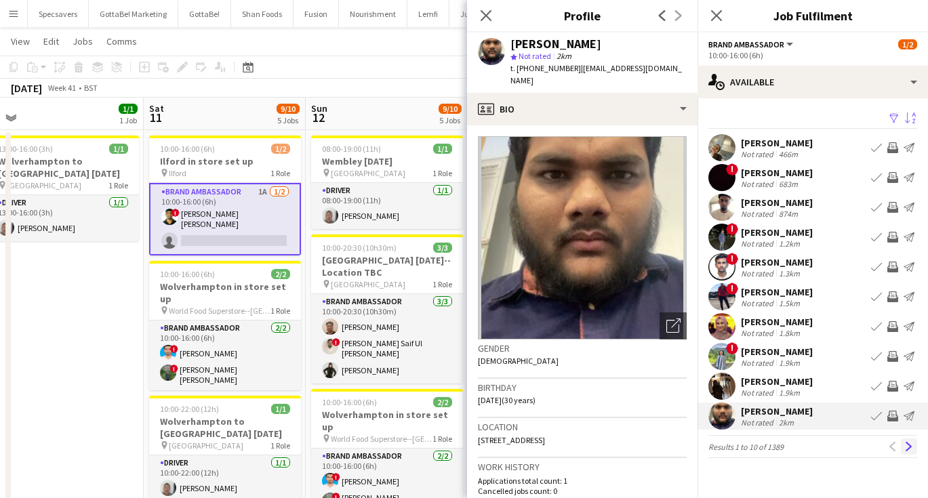
click at [911, 445] on app-icon "Next" at bounding box center [909, 446] width 9 height 9
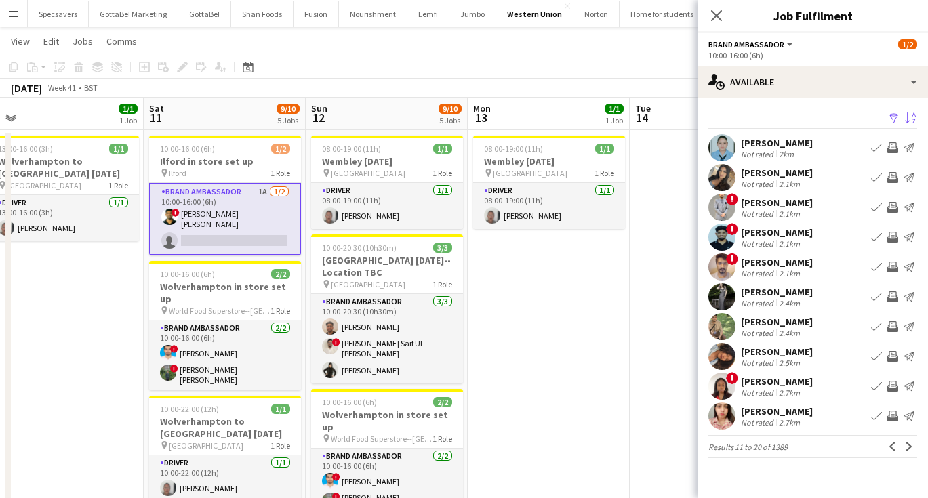
click at [810, 149] on div "[PERSON_NAME]" at bounding box center [777, 143] width 72 height 12
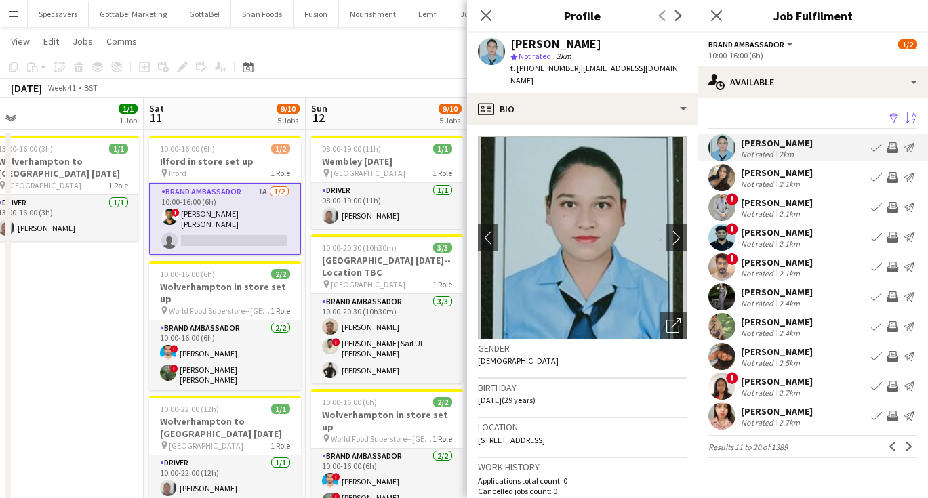
click at [790, 177] on div "[PERSON_NAME]" at bounding box center [777, 173] width 72 height 12
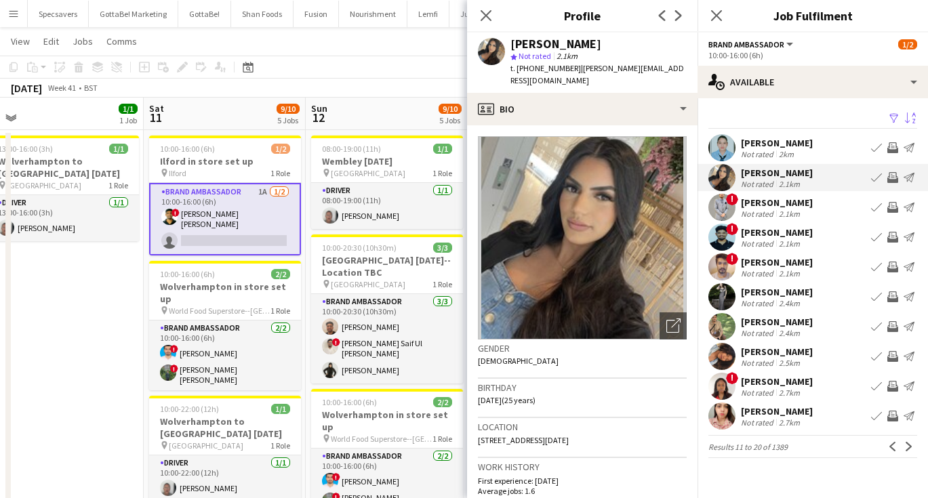
scroll to position [2, 0]
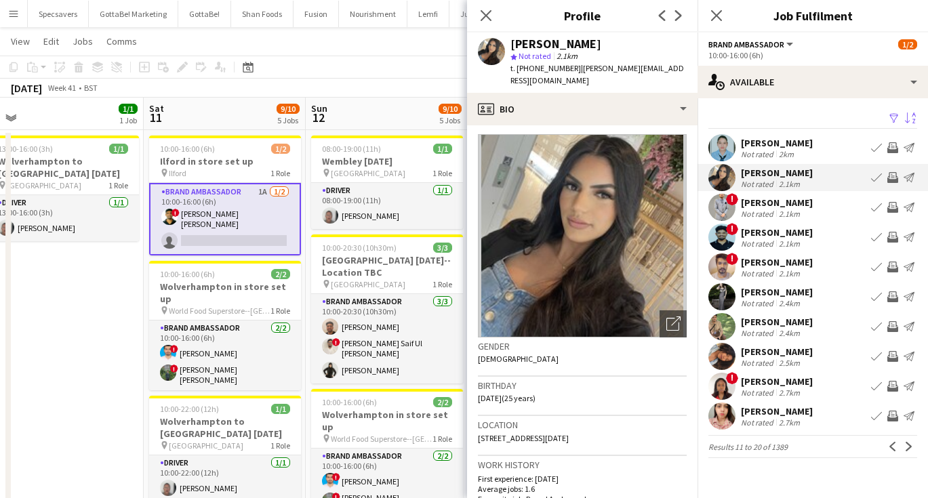
click at [775, 207] on div "[PERSON_NAME]" at bounding box center [777, 203] width 72 height 12
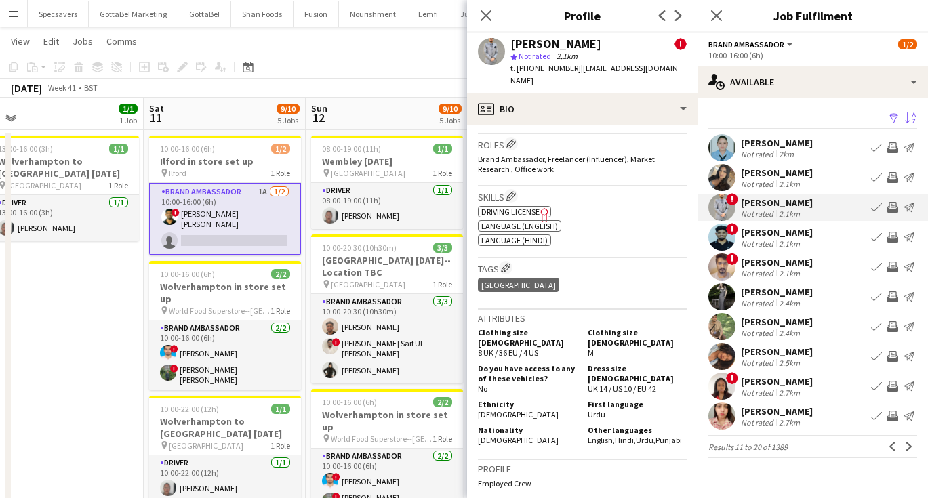
scroll to position [426, 0]
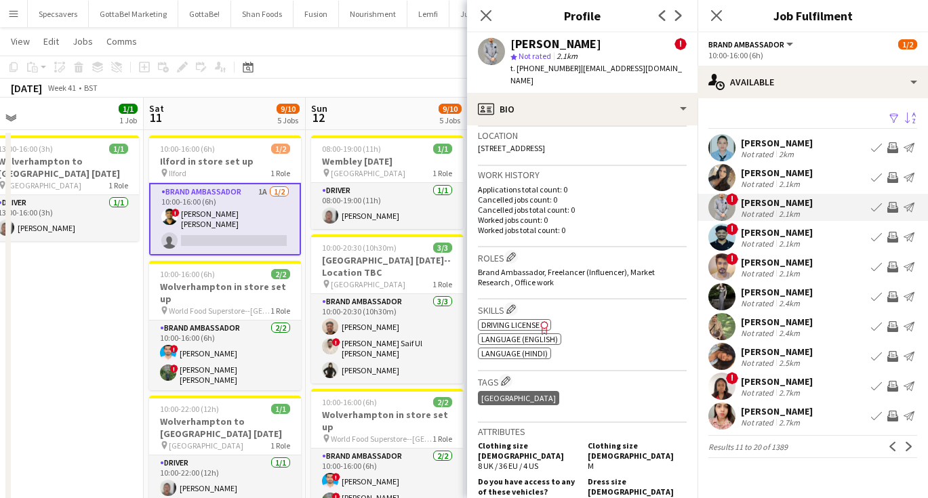
click at [745, 234] on div "[PERSON_NAME]" at bounding box center [777, 233] width 72 height 12
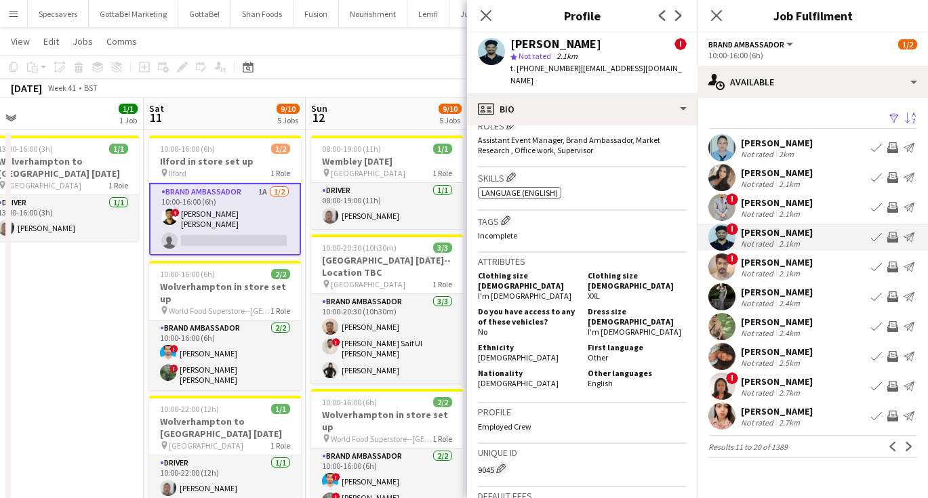
scroll to position [569, 0]
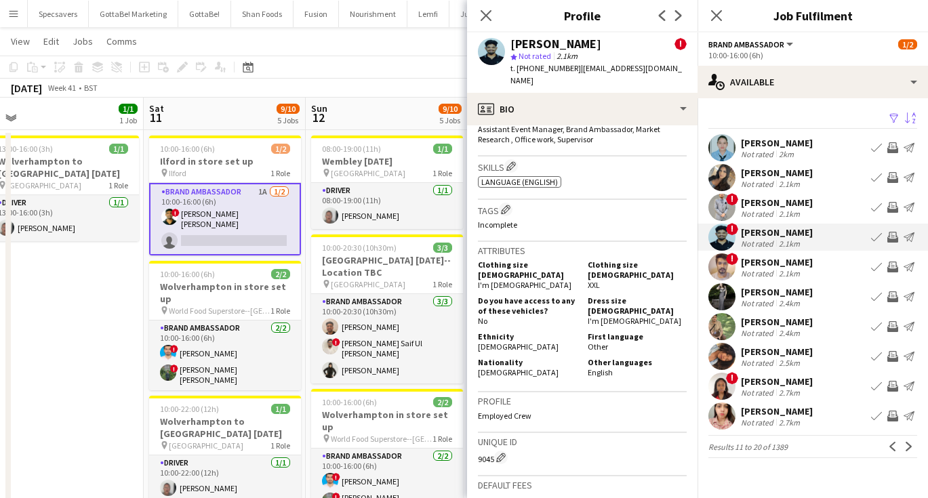
click at [801, 263] on div "[PERSON_NAME]" at bounding box center [777, 262] width 72 height 12
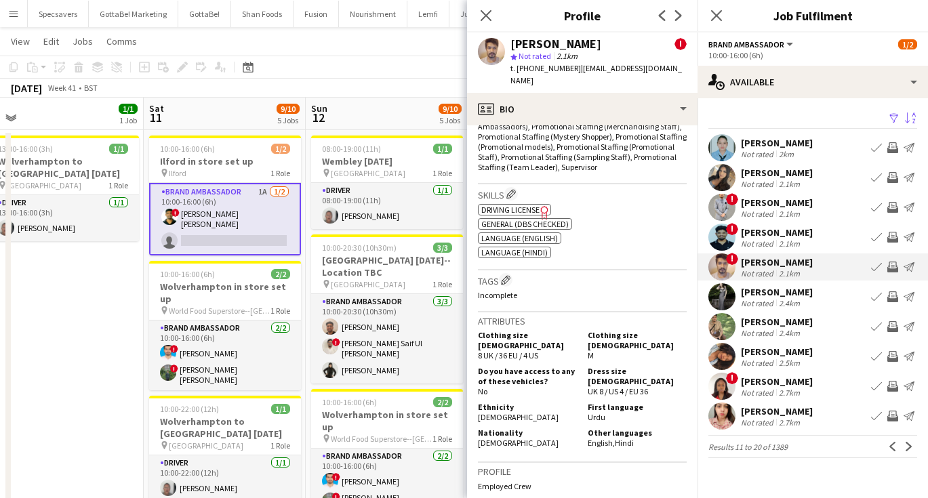
scroll to position [617, 0]
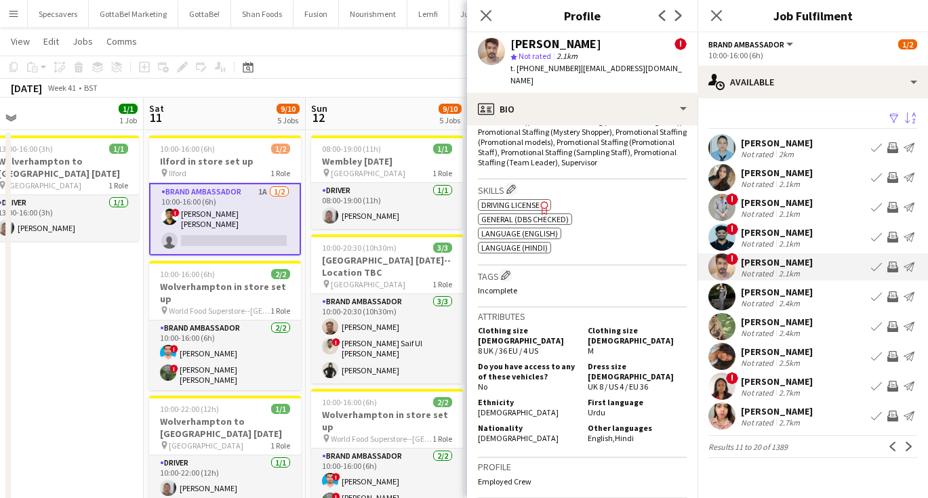
click at [795, 329] on div "2.4km" at bounding box center [789, 333] width 26 height 10
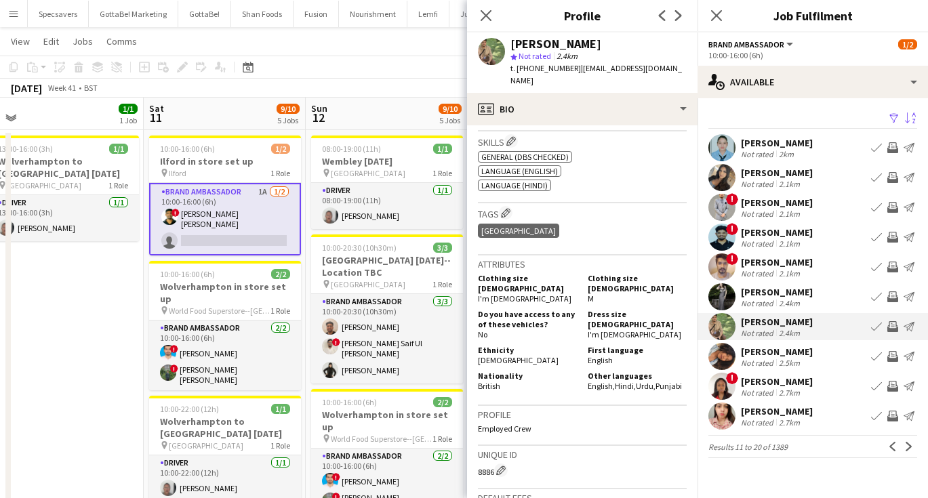
scroll to position [492, 0]
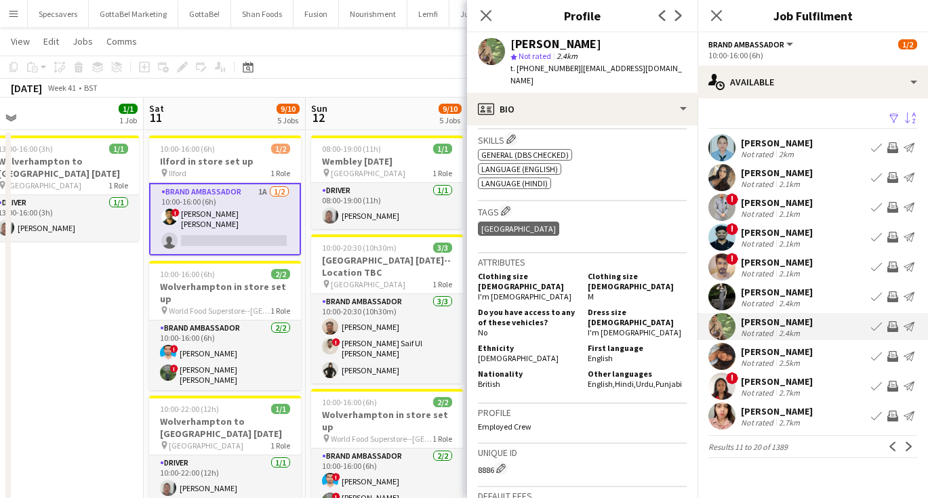
click at [783, 358] on div "2.5km" at bounding box center [789, 363] width 26 height 10
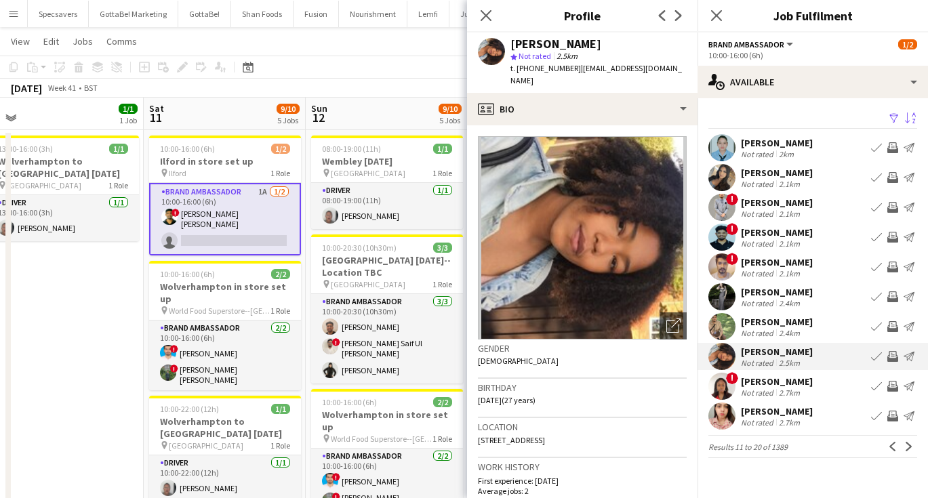
click at [791, 401] on div "Filter Sort desc [PERSON_NAME][GEOGRAPHIC_DATA] Not rated 2km Book crew Invite …" at bounding box center [813, 286] width 231 height 376
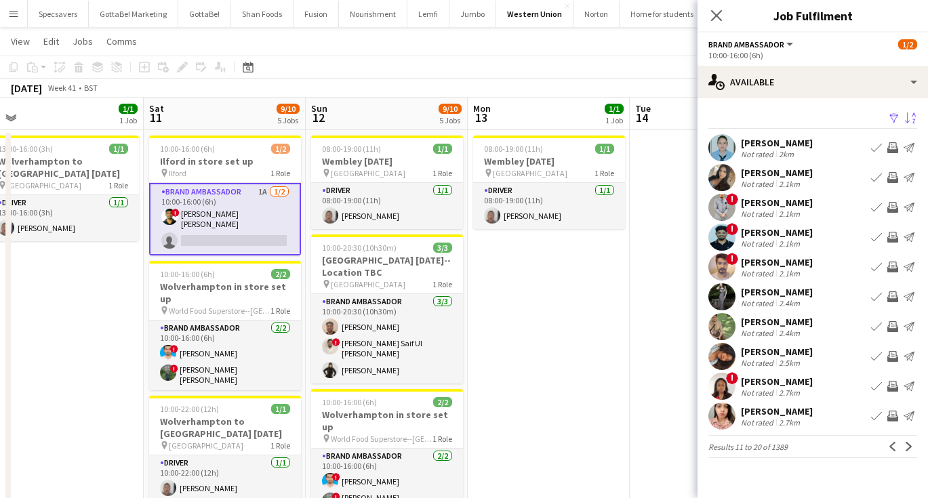
click at [793, 414] on div "[PERSON_NAME]" at bounding box center [777, 412] width 72 height 12
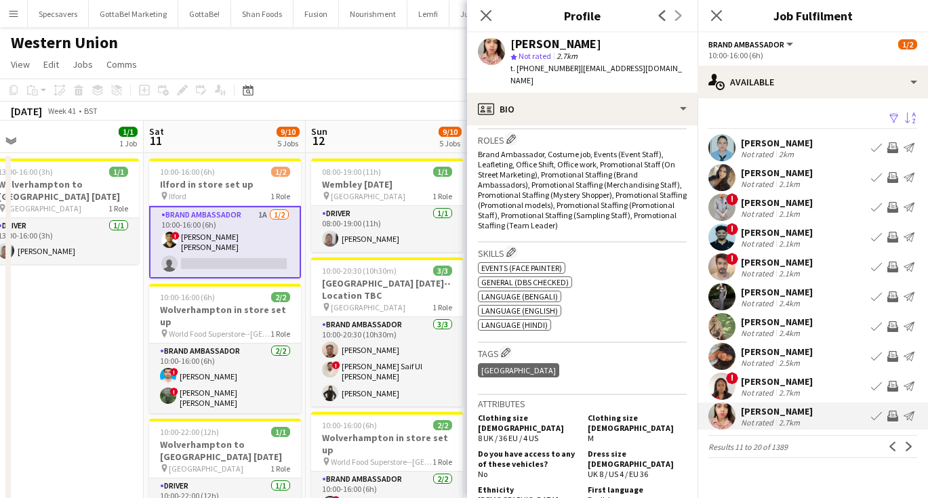
scroll to position [0, 0]
click at [911, 444] on app-icon "Next" at bounding box center [909, 446] width 9 height 9
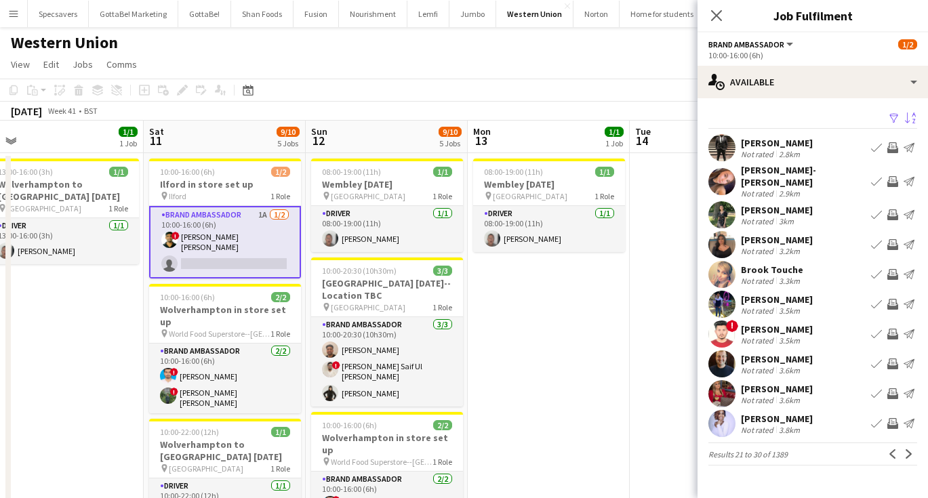
click at [806, 149] on div "[PERSON_NAME]" at bounding box center [777, 143] width 72 height 12
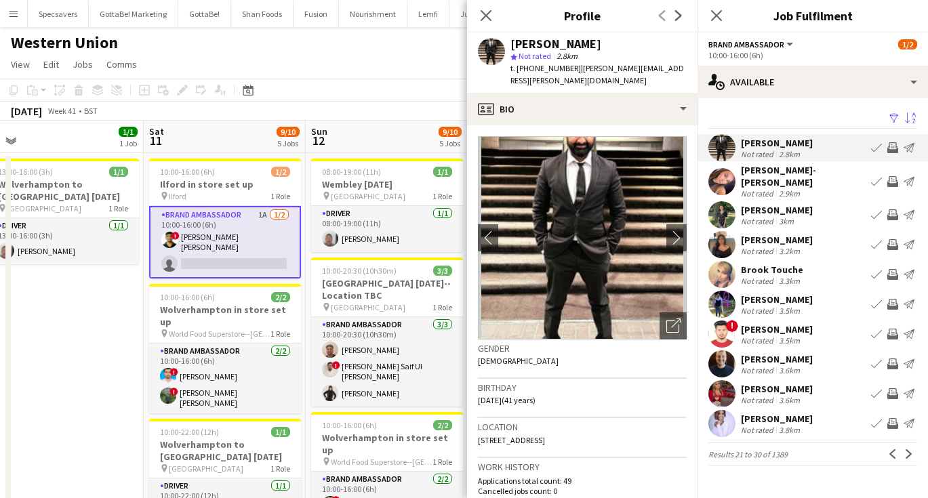
click at [767, 246] on div "Not rated" at bounding box center [758, 251] width 35 height 10
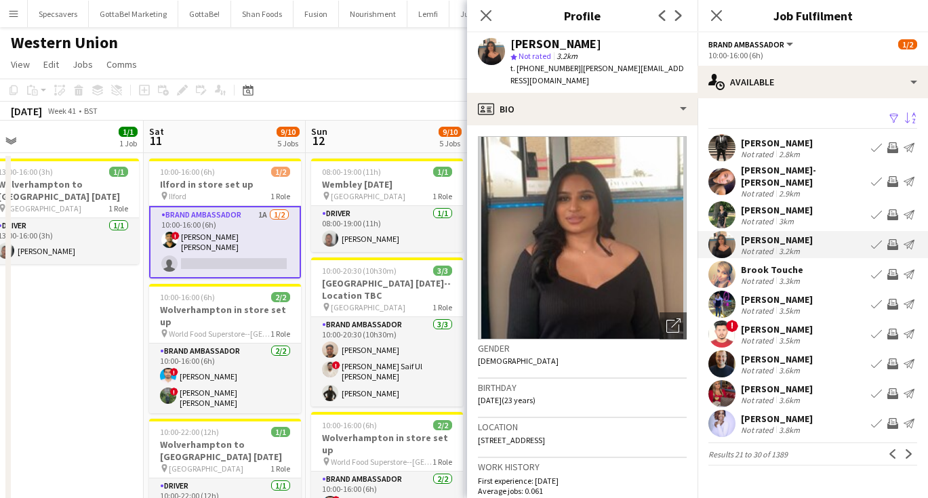
click at [795, 336] on div "3.5km" at bounding box center [789, 341] width 26 height 10
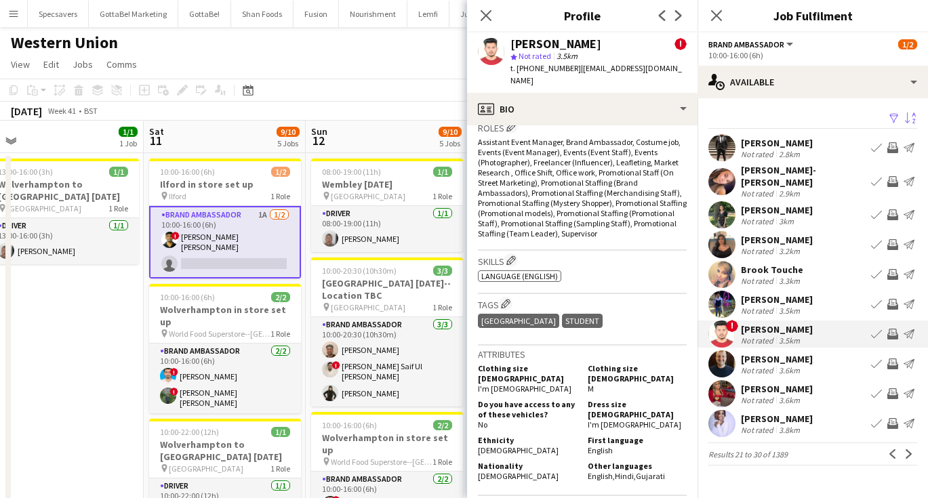
scroll to position [557, 0]
click at [910, 450] on app-icon "Next" at bounding box center [909, 454] width 9 height 9
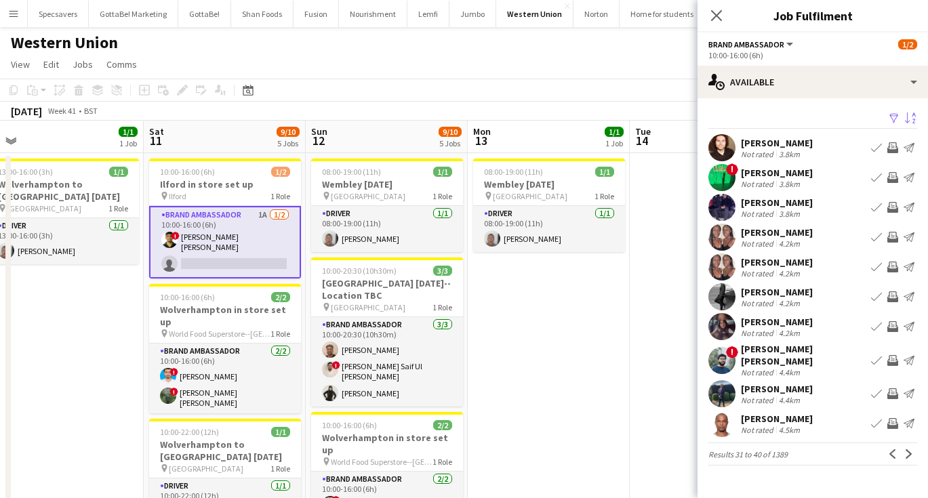
click at [569, 56] on app-page-menu "View Day view expanded Day view collapsed Month view Date picker Jump to [DATE]…" at bounding box center [464, 66] width 928 height 26
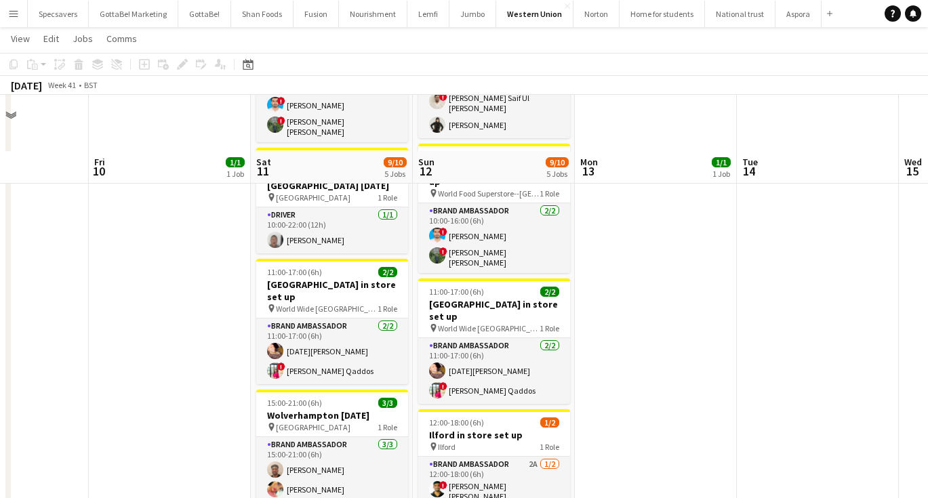
scroll to position [323, 0]
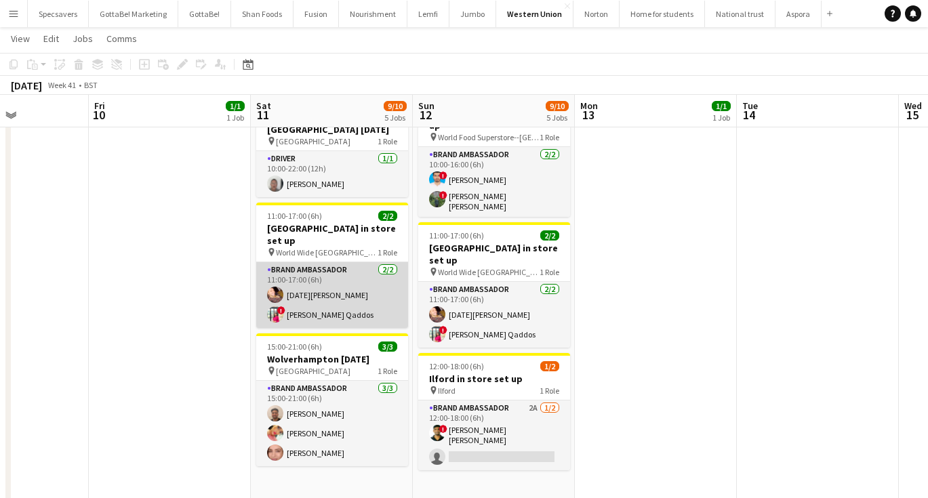
click at [304, 284] on app-card-role "Brand Ambassador [DATE] 11:00-17:00 (6h) [DATE][PERSON_NAME] ! [PERSON_NAME] Qa…" at bounding box center [332, 295] width 152 height 66
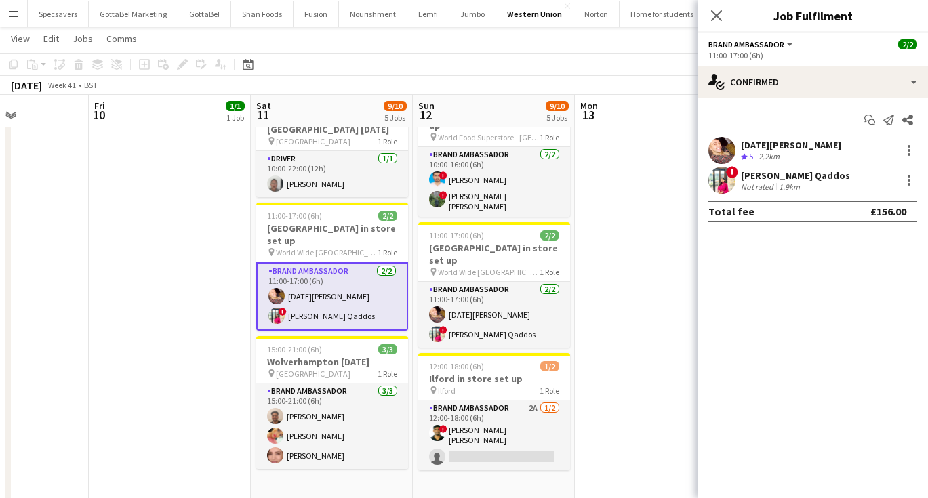
click at [793, 177] on div "[PERSON_NAME] Qaddos" at bounding box center [795, 176] width 109 height 12
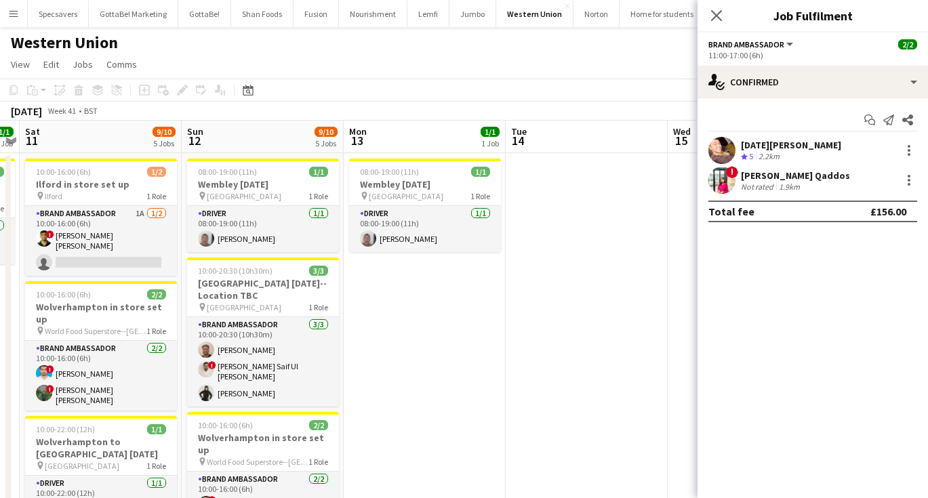
scroll to position [0, 437]
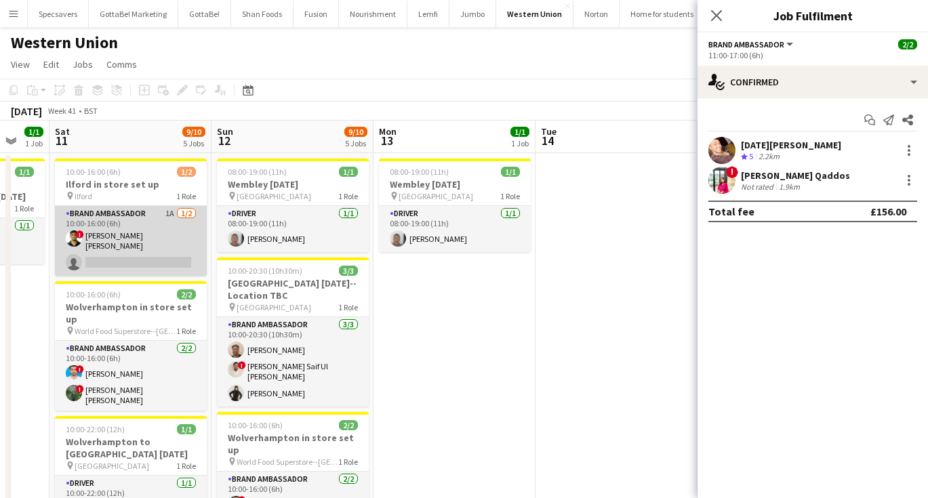
click at [123, 223] on app-card-role "Brand Ambassador 1A [DATE] 10:00-16:00 (6h) ! smit [PERSON_NAME] single-neutral…" at bounding box center [131, 241] width 152 height 70
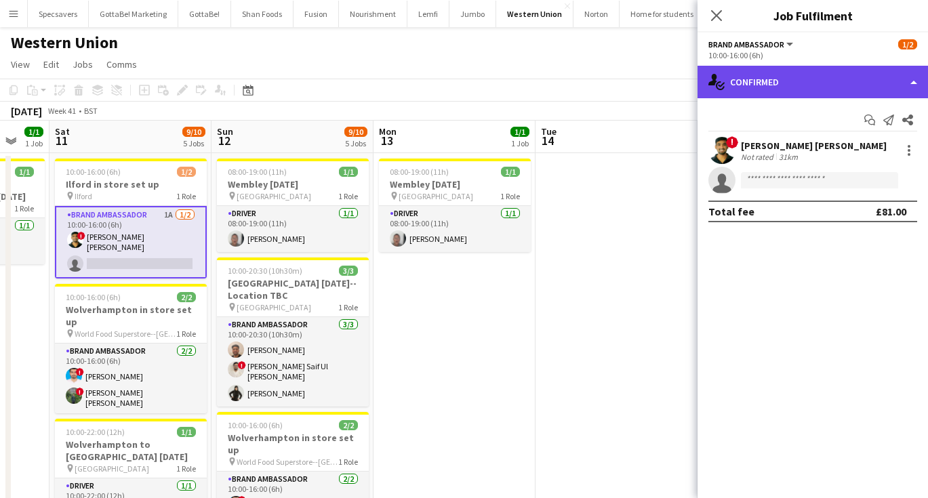
click at [858, 88] on div "single-neutral-actions-check-2 Confirmed" at bounding box center [813, 82] width 231 height 33
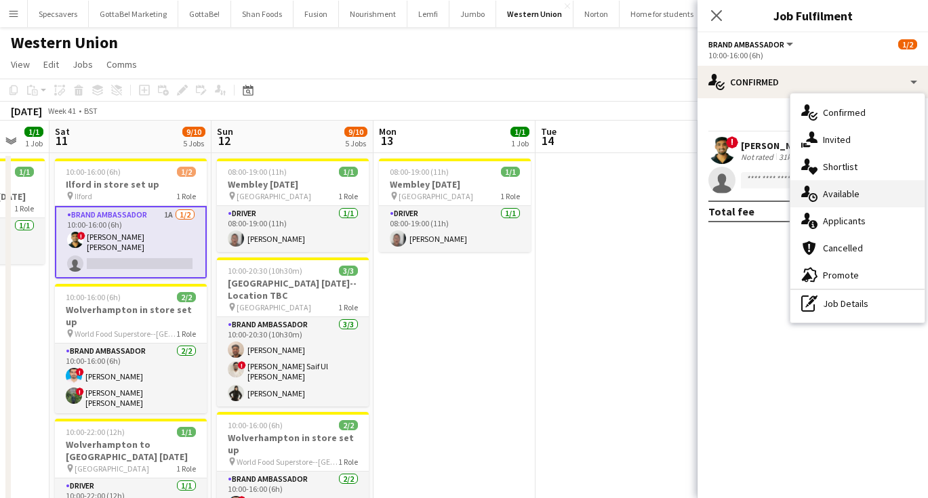
click at [838, 195] on span "Available" at bounding box center [841, 194] width 37 height 12
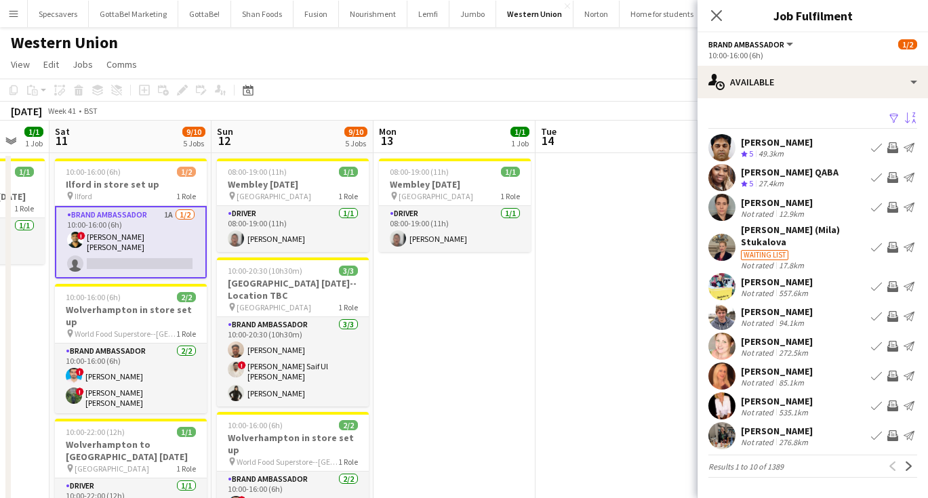
click at [912, 114] on app-icon "Sort asc" at bounding box center [910, 119] width 11 height 13
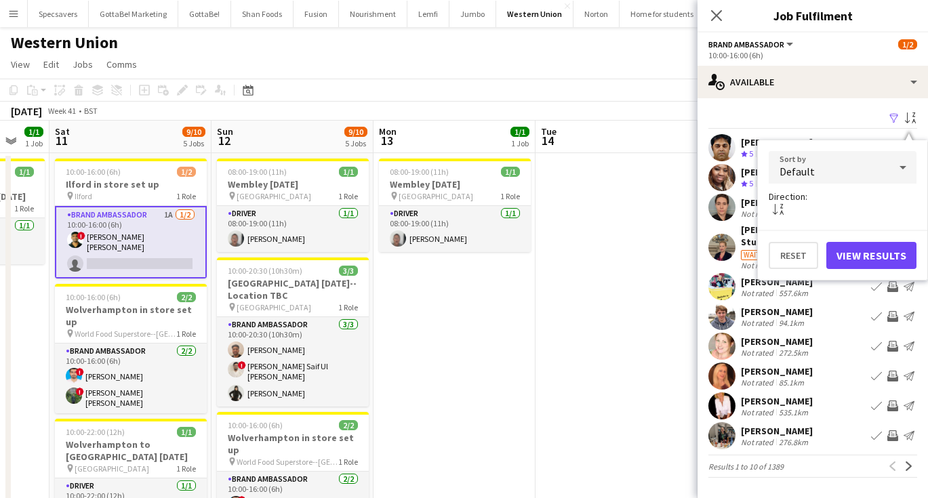
click at [865, 171] on div "Default" at bounding box center [829, 167] width 121 height 33
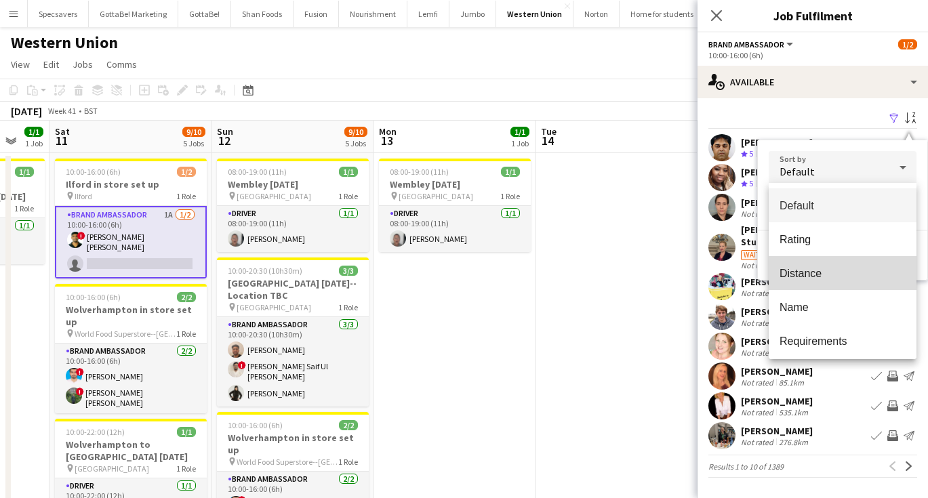
click at [823, 268] on span "Distance" at bounding box center [843, 273] width 126 height 13
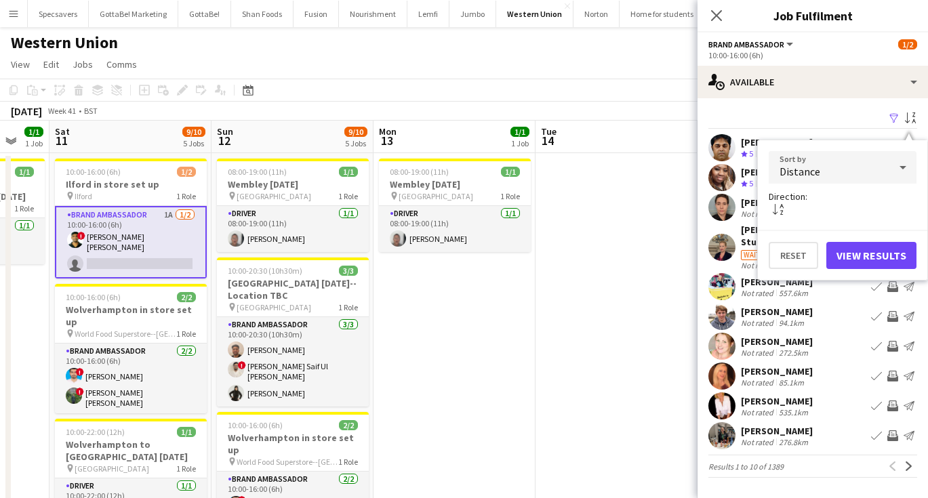
click at [861, 258] on button "View Results" at bounding box center [872, 255] width 90 height 27
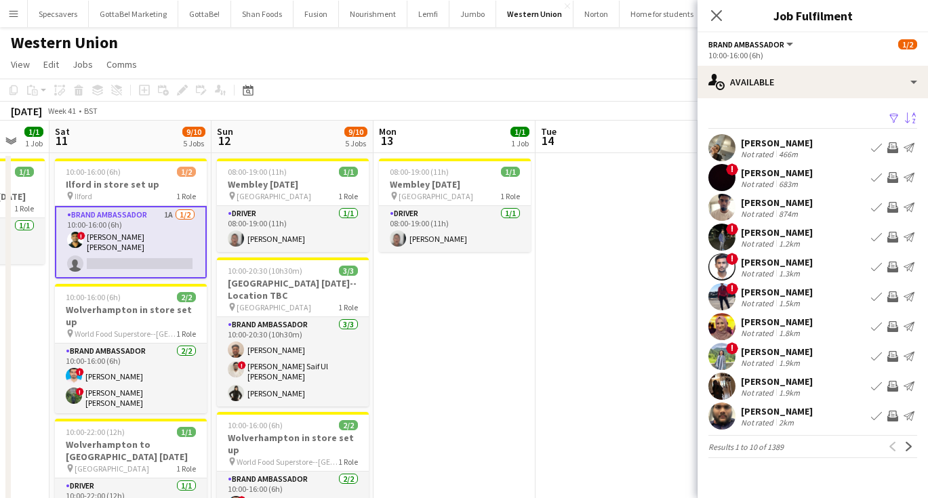
click at [632, 75] on app-page-menu "View Day view expanded Day view collapsed Month view Date picker Jump to [DATE]…" at bounding box center [464, 66] width 928 height 26
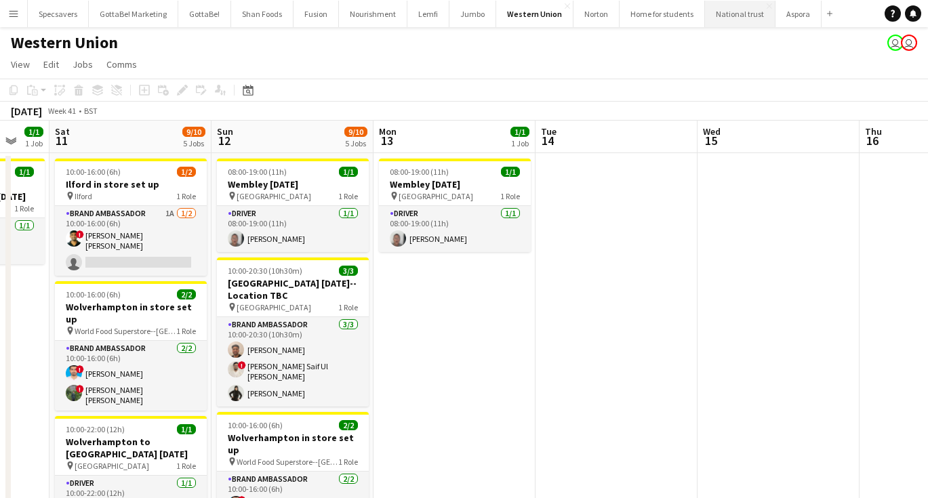
click at [727, 17] on button "National trust Close" at bounding box center [740, 14] width 71 height 26
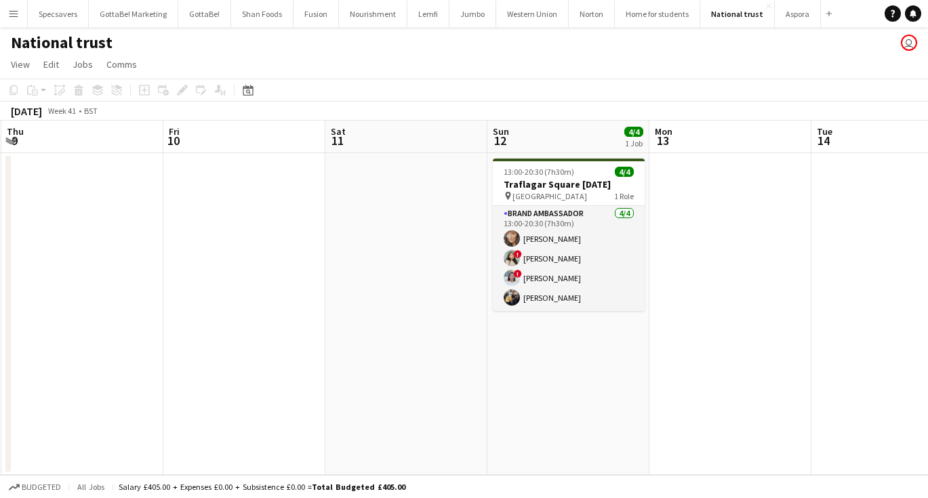
scroll to position [0, 511]
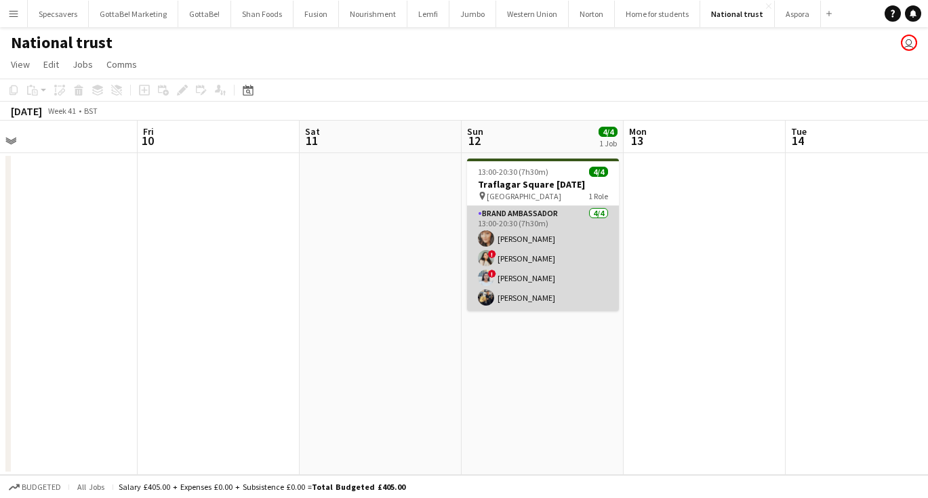
click at [517, 252] on app-card-role "Brand Ambassador 4/4 13:00-20:30 (7h30m) Nayla Sheikh ! Kazi Alisha ! Shahnaz Y…" at bounding box center [543, 258] width 152 height 105
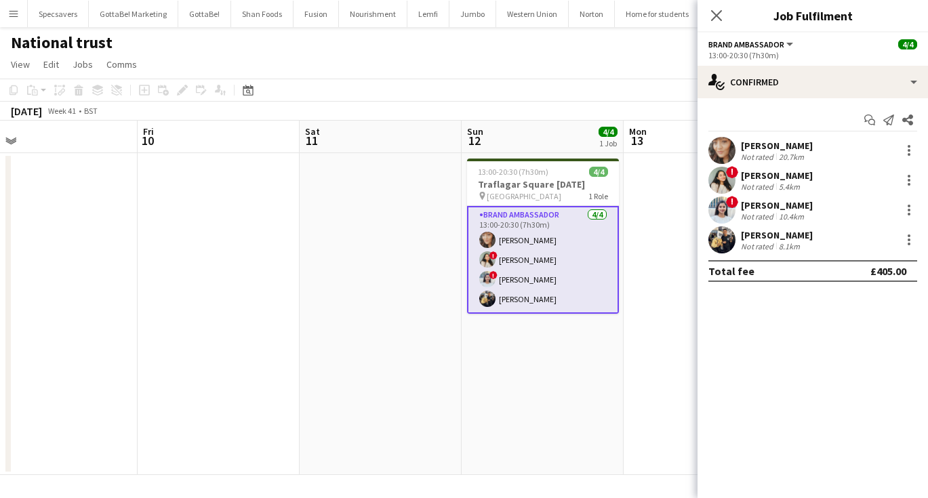
click at [781, 149] on div "Nayla Sheikh" at bounding box center [777, 146] width 72 height 12
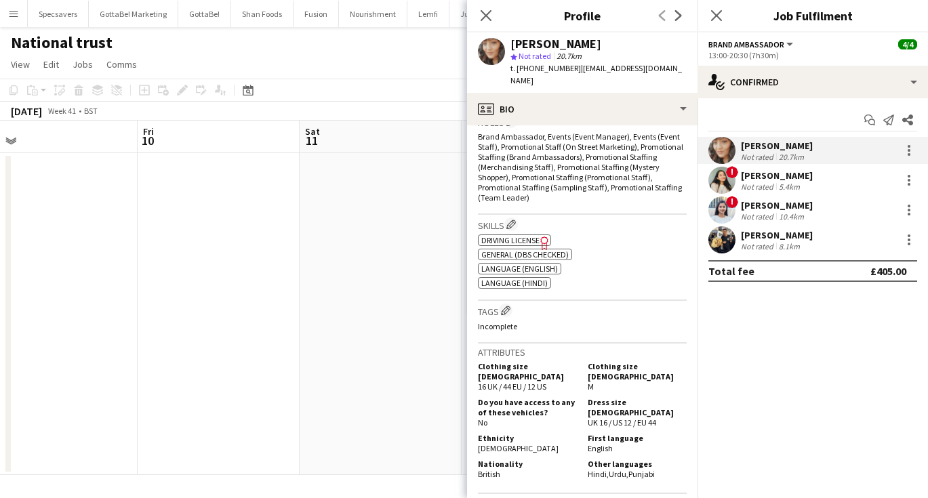
scroll to position [460, 0]
click at [785, 174] on div "[PERSON_NAME]" at bounding box center [777, 176] width 72 height 12
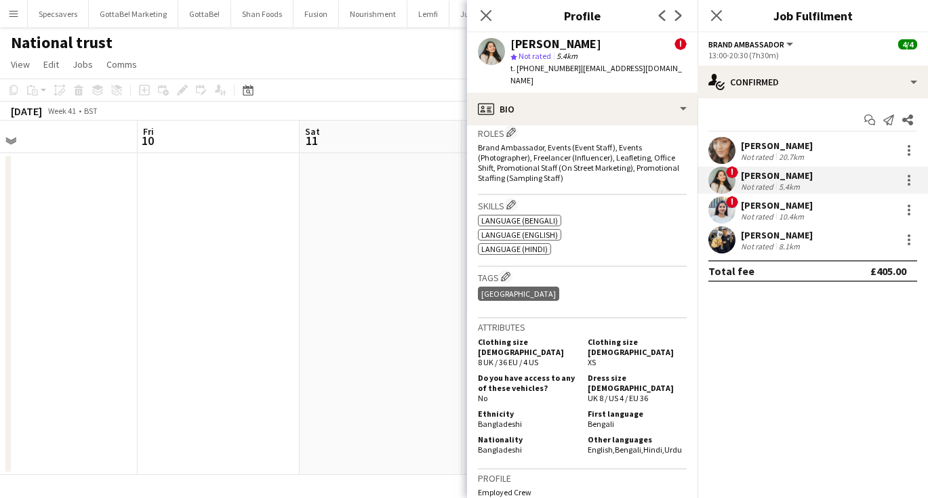
scroll to position [639, 0]
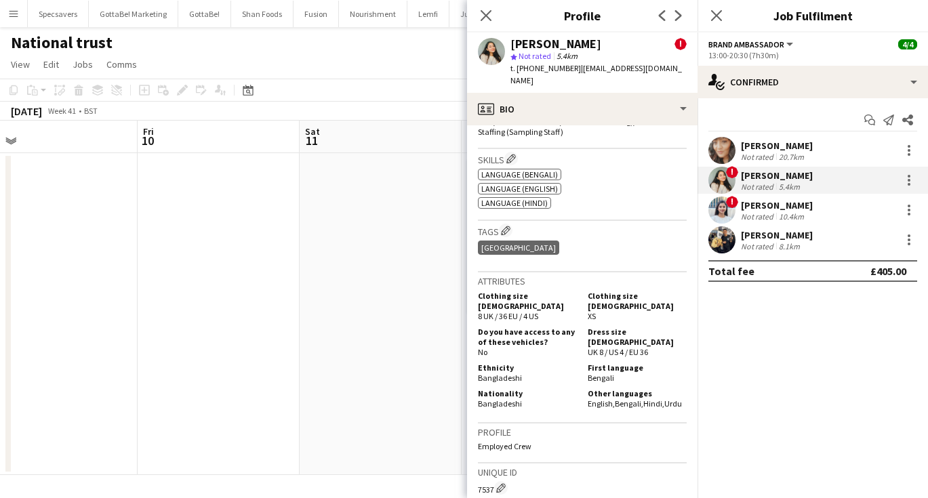
click at [785, 203] on div "Shahnaz Yousuf" at bounding box center [777, 205] width 72 height 12
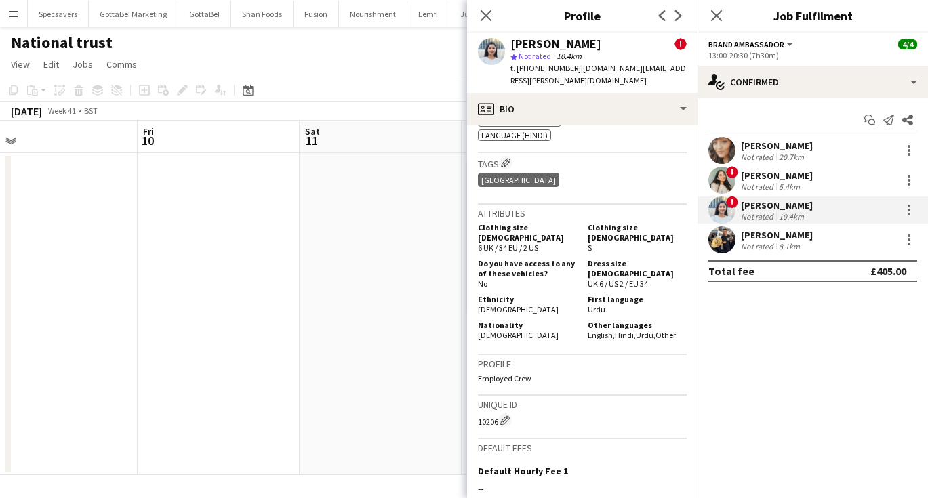
scroll to position [743, 0]
click at [755, 233] on div "[PERSON_NAME]" at bounding box center [777, 235] width 72 height 12
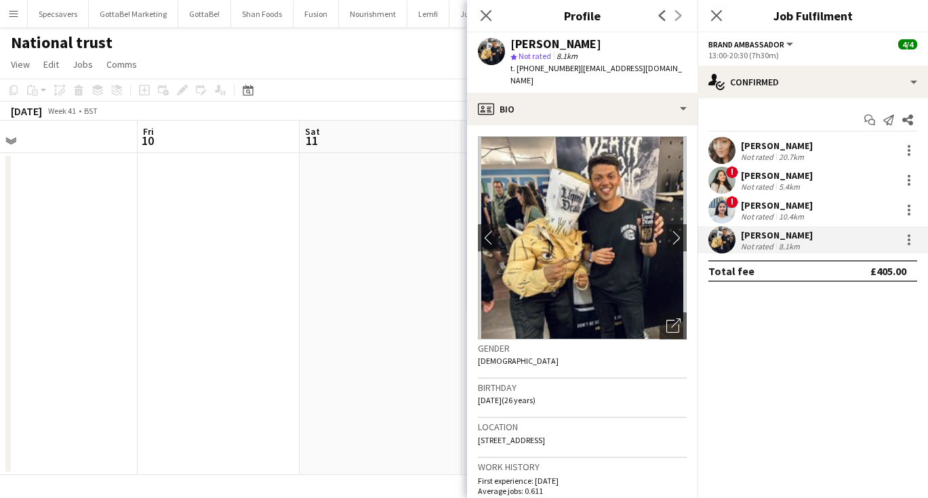
scroll to position [0, 0]
click at [749, 140] on div "Nayla Sheikh" at bounding box center [777, 146] width 72 height 12
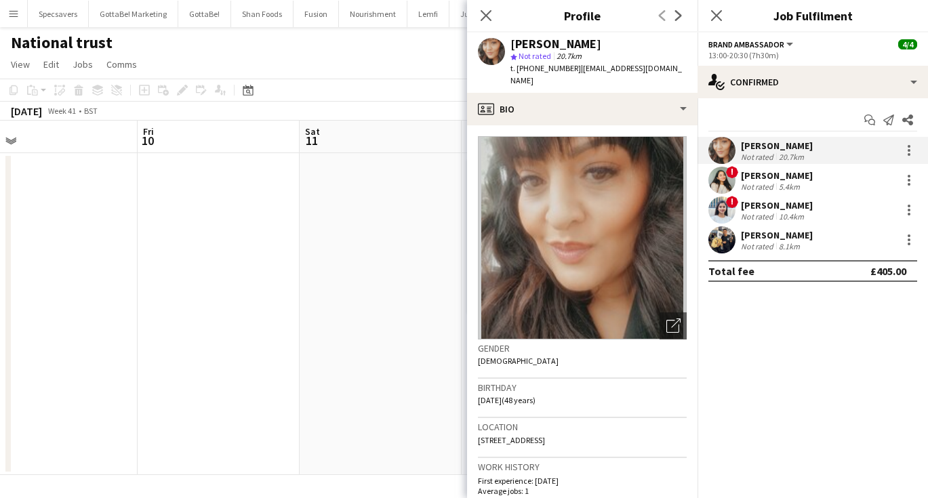
click at [449, 87] on app-toolbar "Copy Paste Paste Command V Paste with crew Command Shift V Paste linked Job Del…" at bounding box center [464, 90] width 928 height 23
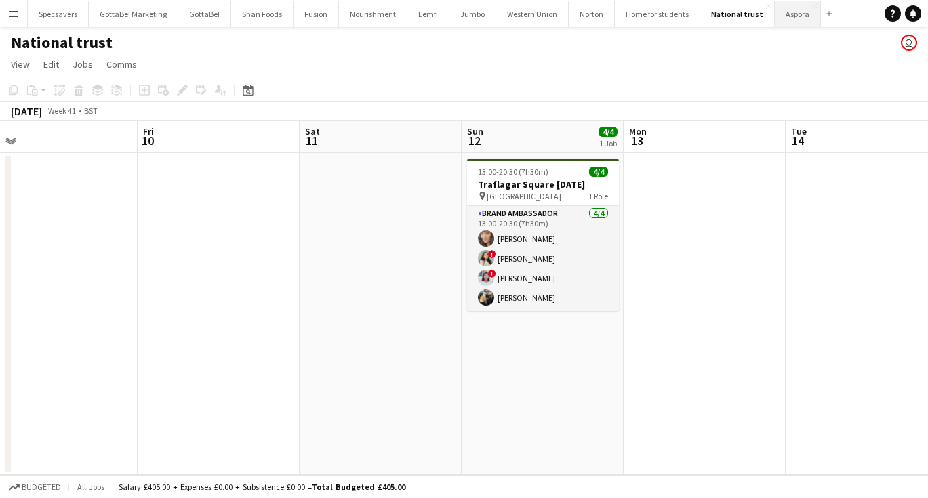
click at [779, 18] on button "Aspora Close" at bounding box center [798, 14] width 46 height 26
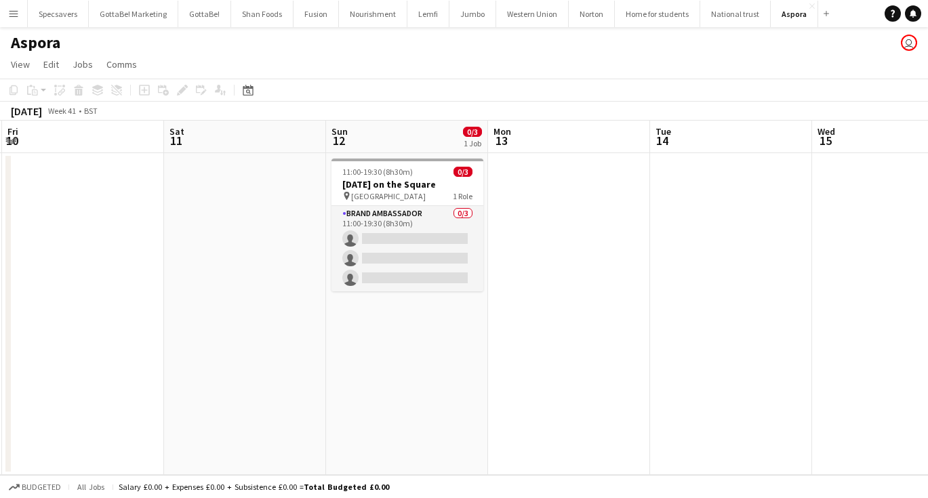
scroll to position [0, 418]
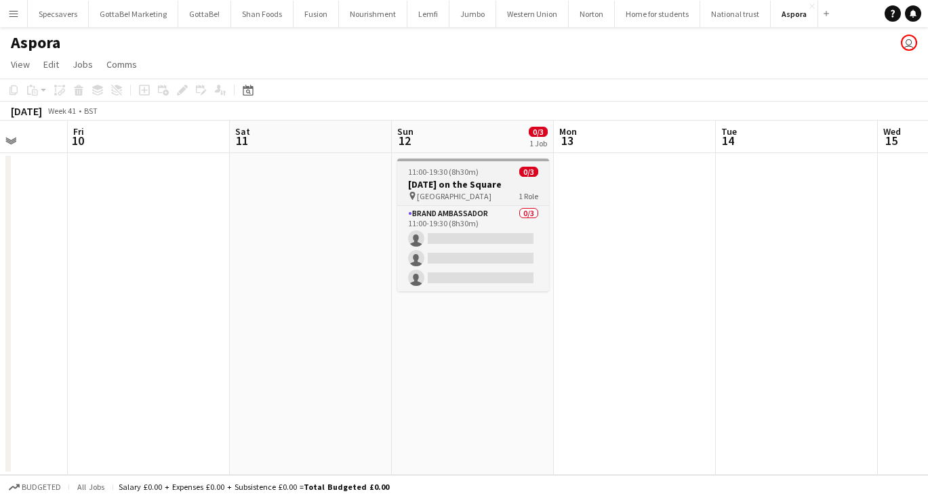
click at [460, 189] on h3 "[DATE] on the Square" at bounding box center [473, 184] width 152 height 12
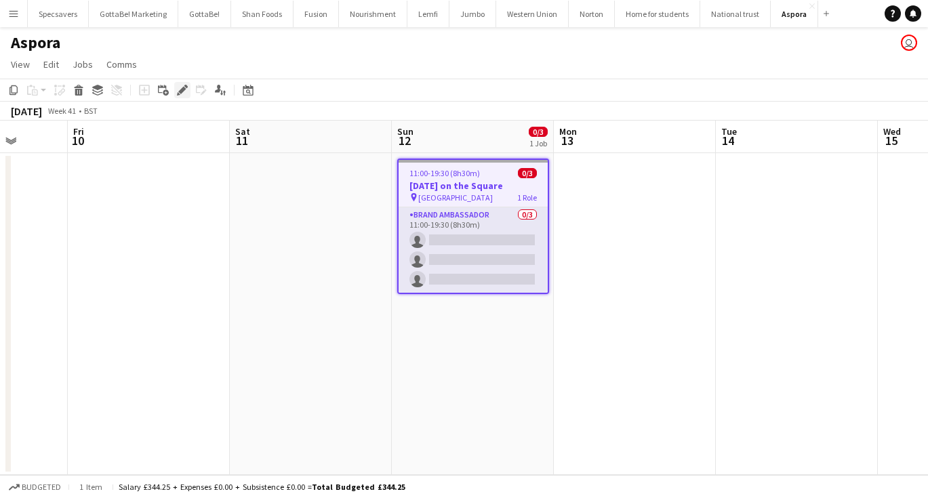
click at [182, 89] on icon at bounding box center [181, 90] width 7 height 7
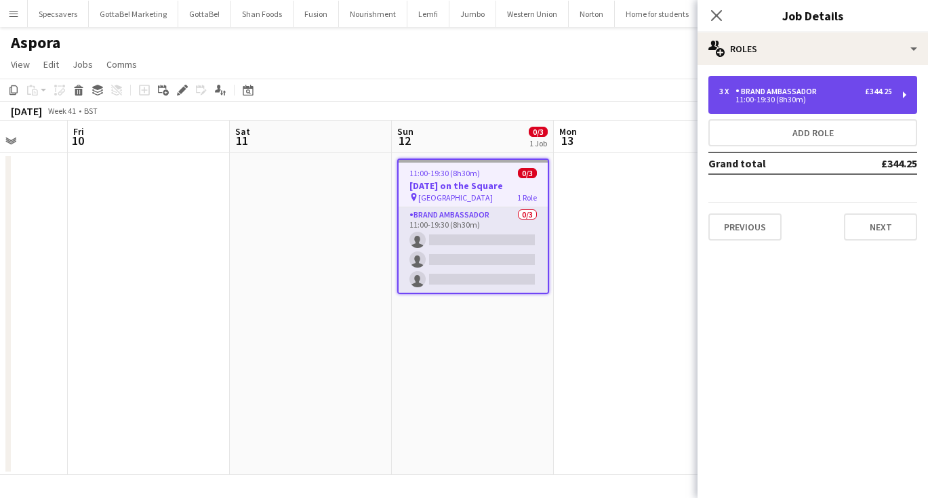
click at [831, 93] on div "3 x Brand Ambassador £344.25" at bounding box center [806, 91] width 173 height 9
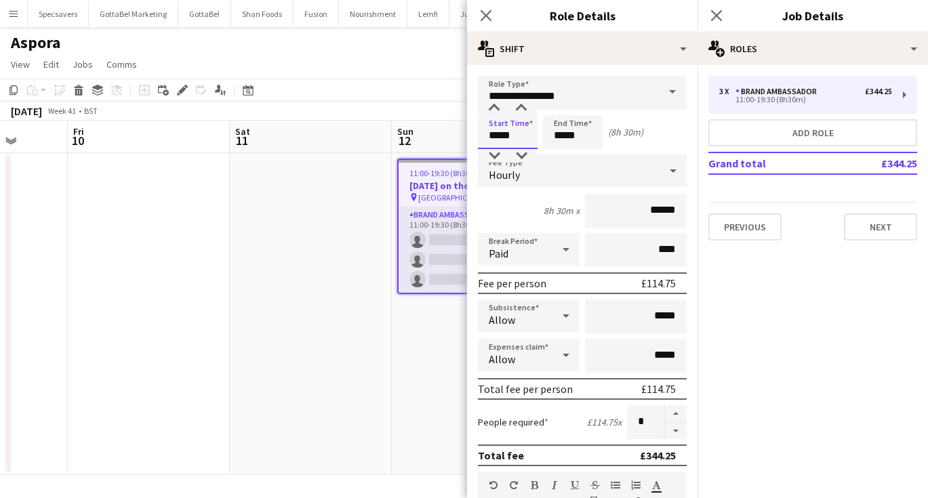
drag, startPoint x: 518, startPoint y: 138, endPoint x: 452, endPoint y: 136, distance: 66.5
click at [452, 136] on body "Menu Boards Boards Boards All jobs Status Workforce Workforce My Workforce Recr…" at bounding box center [464, 249] width 928 height 498
type input "*****"
click at [714, 19] on icon at bounding box center [716, 15] width 13 height 13
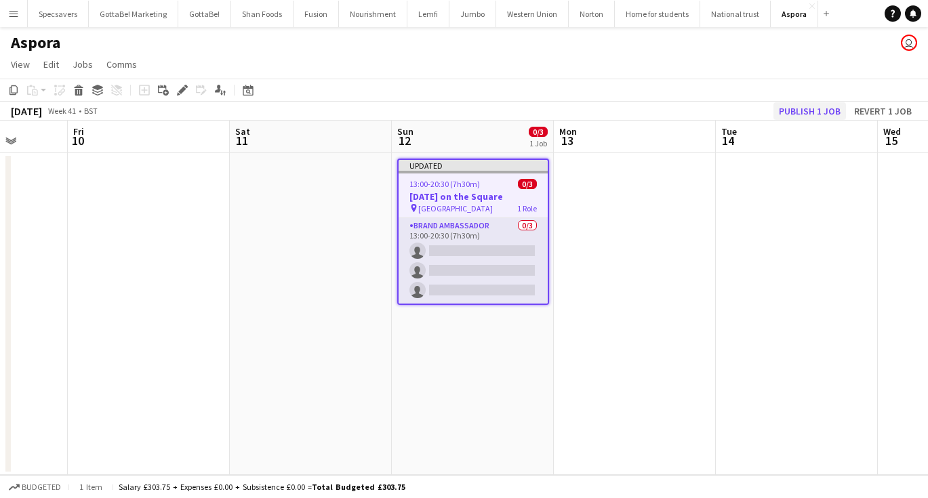
click at [816, 109] on button "Publish 1 job" at bounding box center [810, 111] width 73 height 18
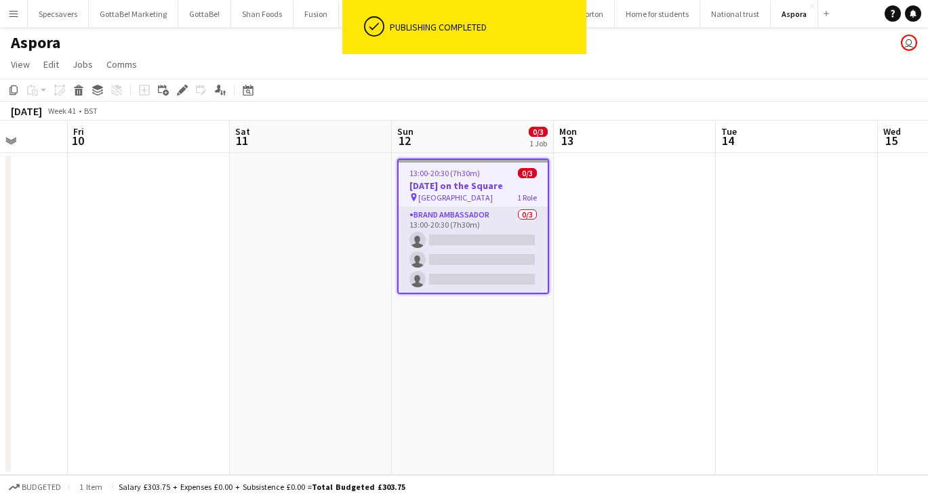
click at [699, 102] on div "October 2025 Week 41 • BST" at bounding box center [464, 111] width 928 height 19
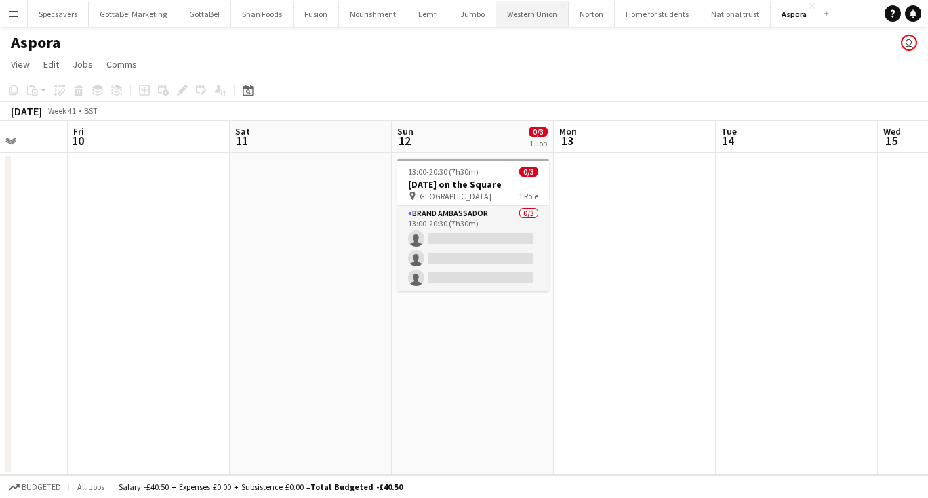
click at [502, 17] on button "Western Union Close" at bounding box center [532, 14] width 73 height 26
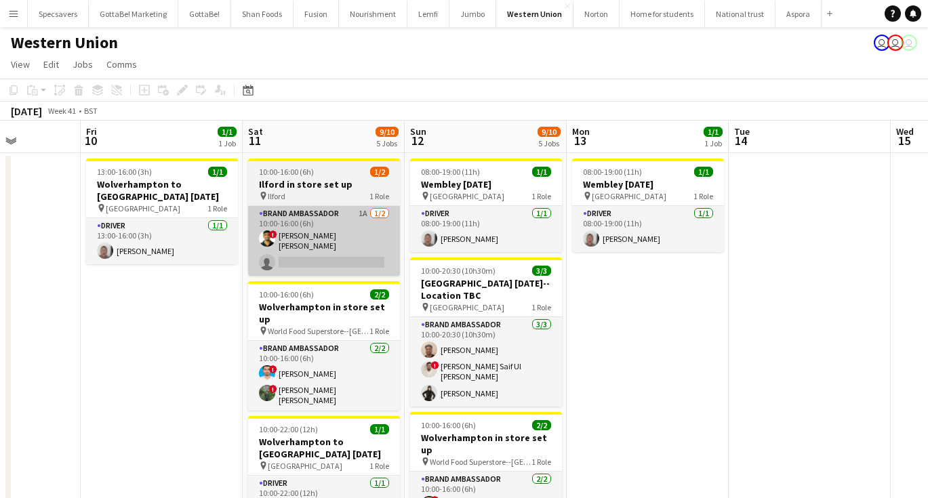
scroll to position [0, 570]
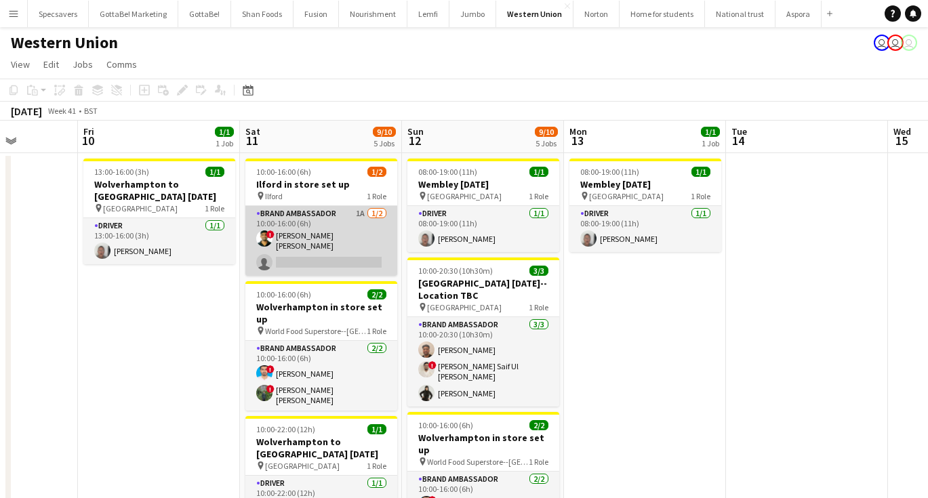
click at [293, 246] on app-card-role "Brand Ambassador 1A [DATE] 10:00-16:00 (6h) ! smit [PERSON_NAME] single-neutral…" at bounding box center [321, 241] width 152 height 70
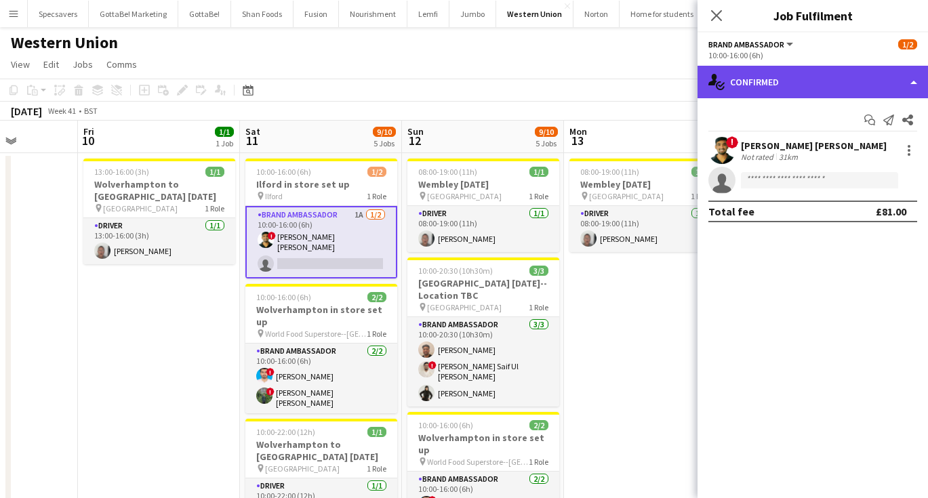
click at [838, 81] on div "single-neutral-actions-check-2 Confirmed" at bounding box center [813, 82] width 231 height 33
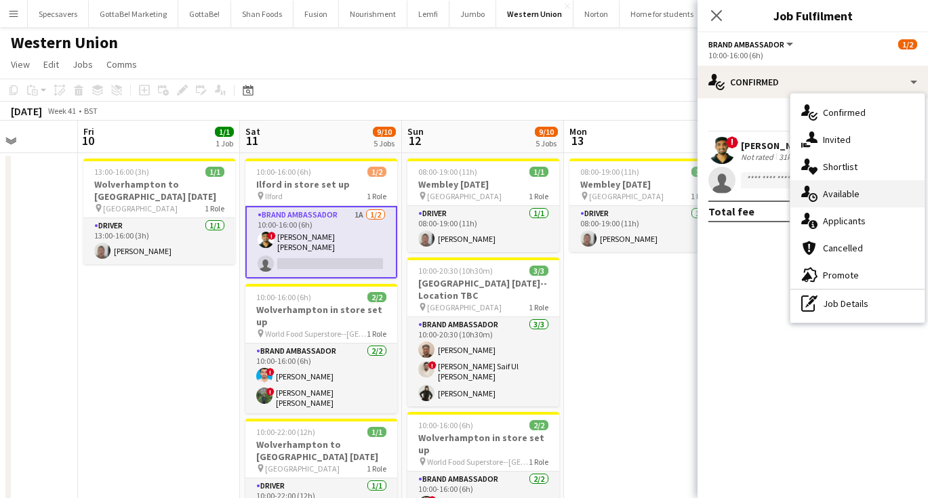
click at [852, 193] on span "Available" at bounding box center [841, 194] width 37 height 12
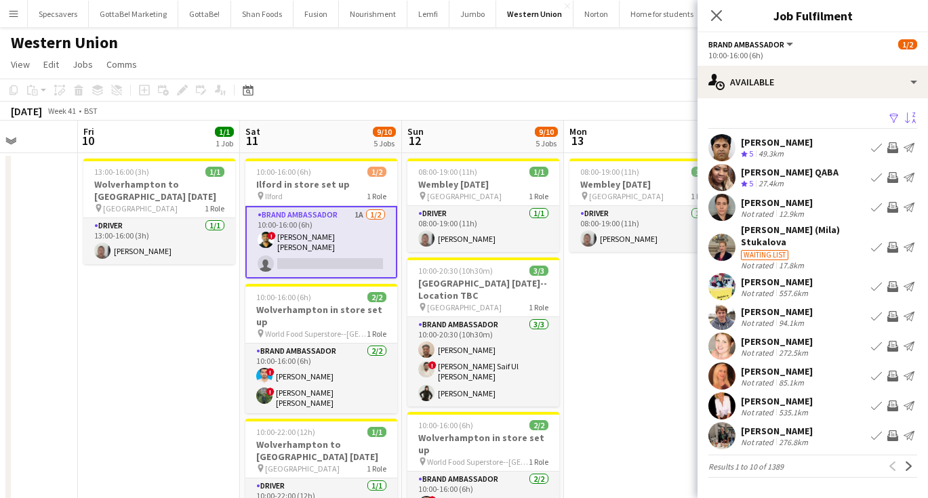
click at [909, 114] on app-icon "Sort asc" at bounding box center [910, 119] width 11 height 13
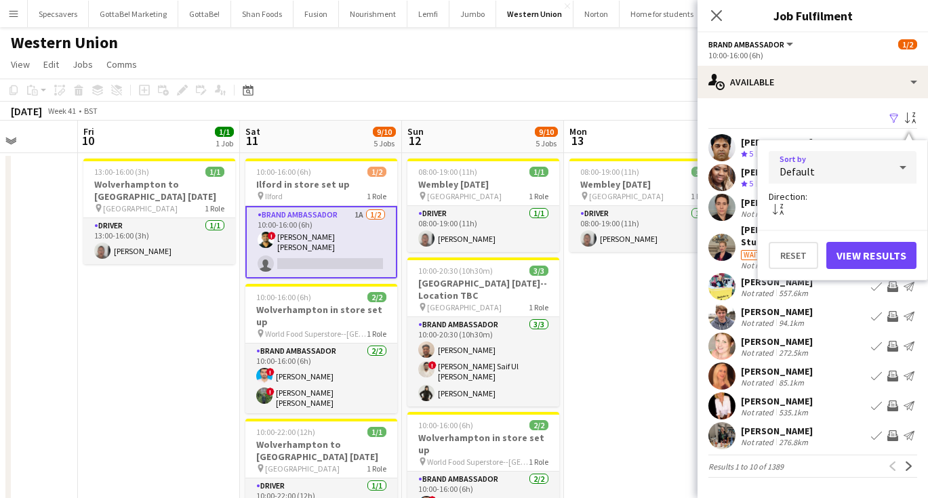
click at [860, 165] on div "Default" at bounding box center [829, 167] width 121 height 33
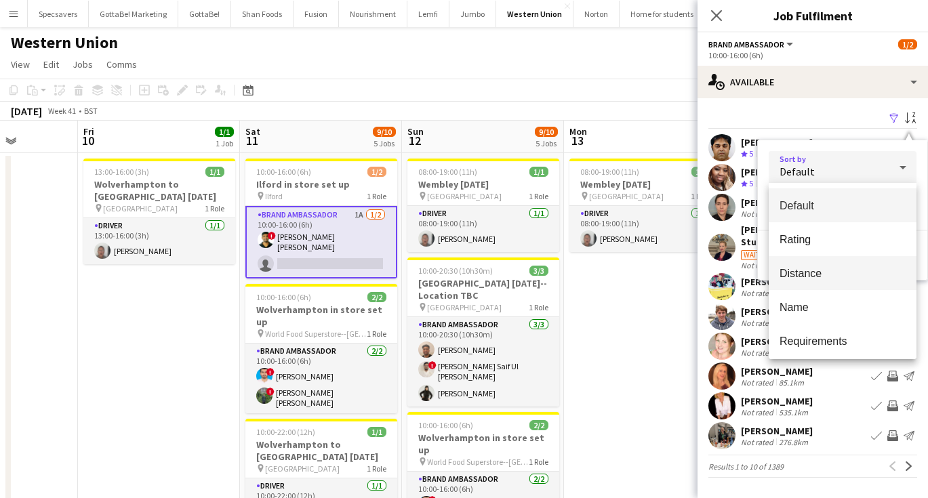
click at [821, 277] on span "Distance" at bounding box center [843, 273] width 126 height 13
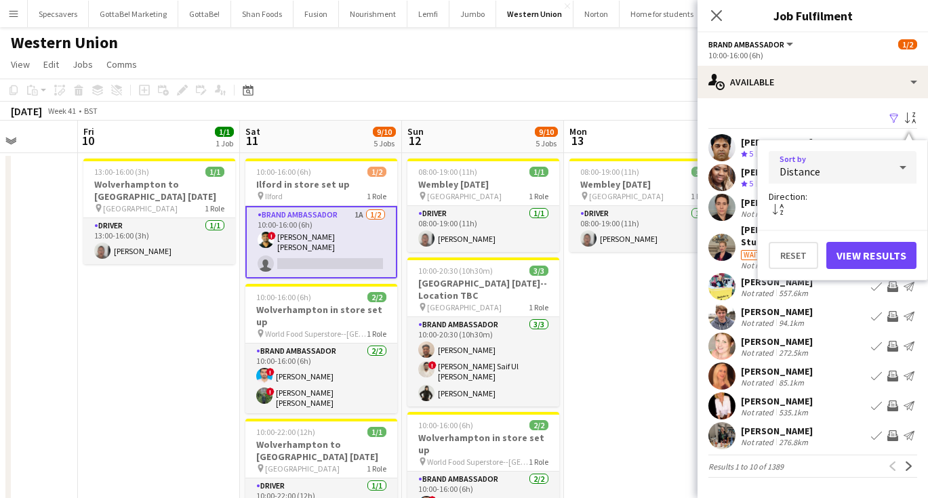
click at [860, 252] on button "View Results" at bounding box center [872, 255] width 90 height 27
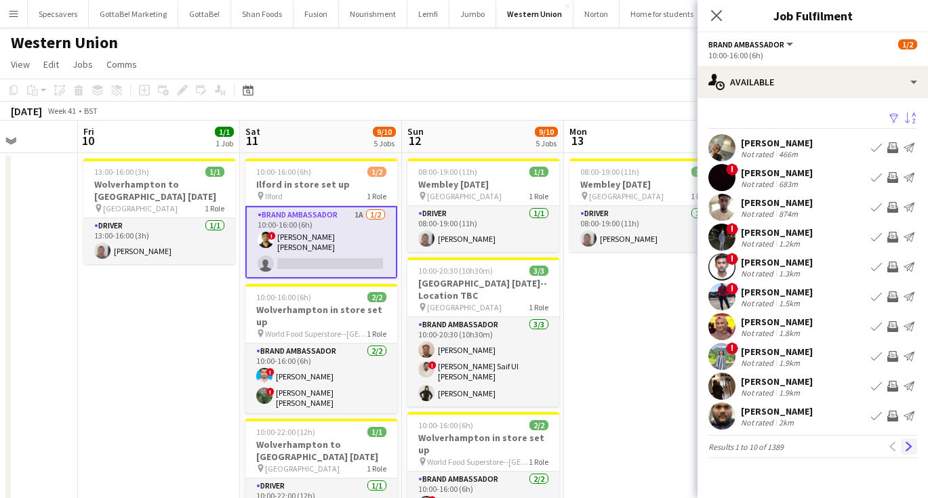
click at [907, 447] on app-icon "Next" at bounding box center [909, 446] width 9 height 9
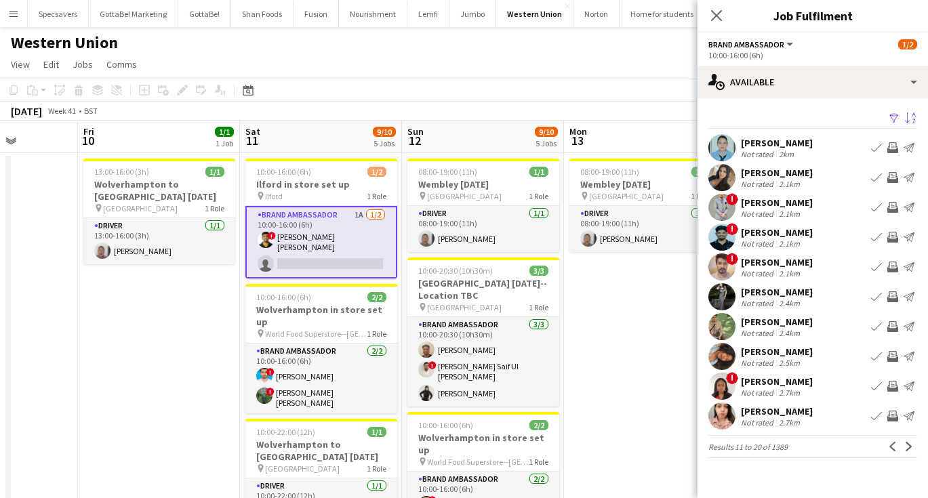
click at [907, 447] on app-icon "Next" at bounding box center [909, 446] width 9 height 9
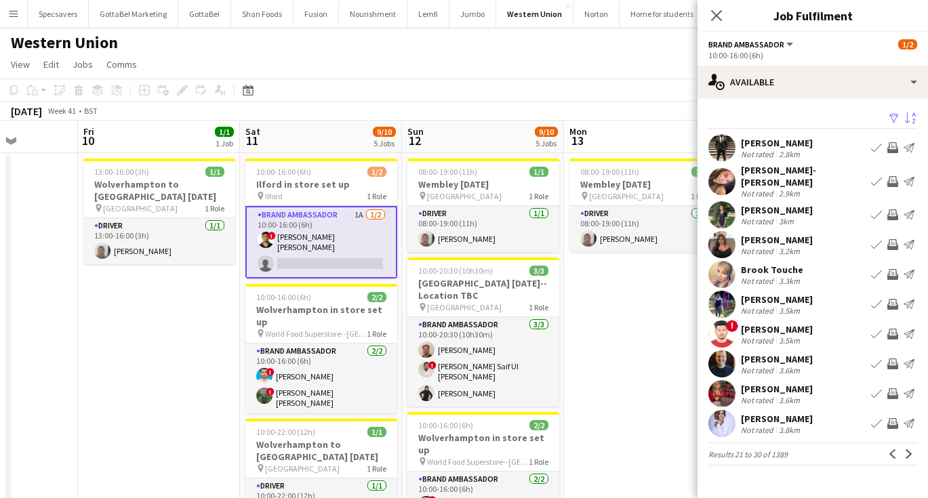
click at [907, 450] on app-icon "Next" at bounding box center [909, 454] width 9 height 9
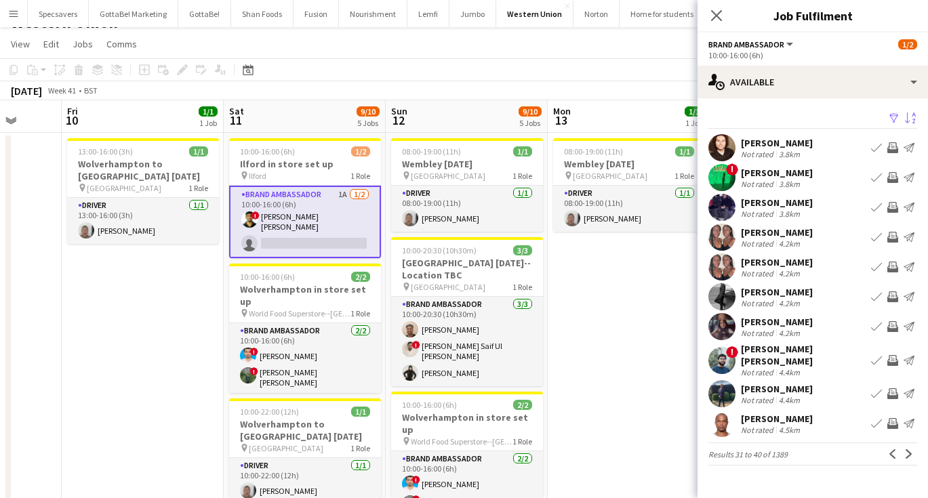
scroll to position [0, 415]
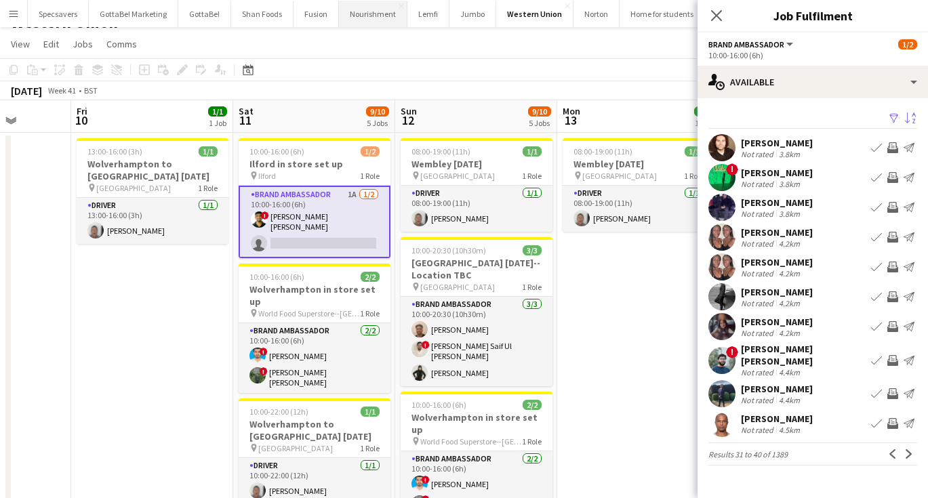
click at [370, 12] on button "Nourishment Close" at bounding box center [373, 14] width 68 height 26
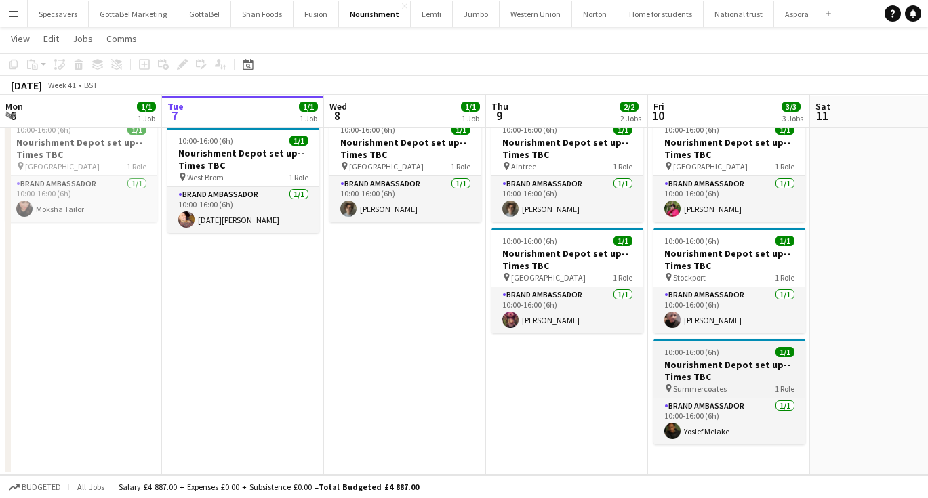
scroll to position [41, 0]
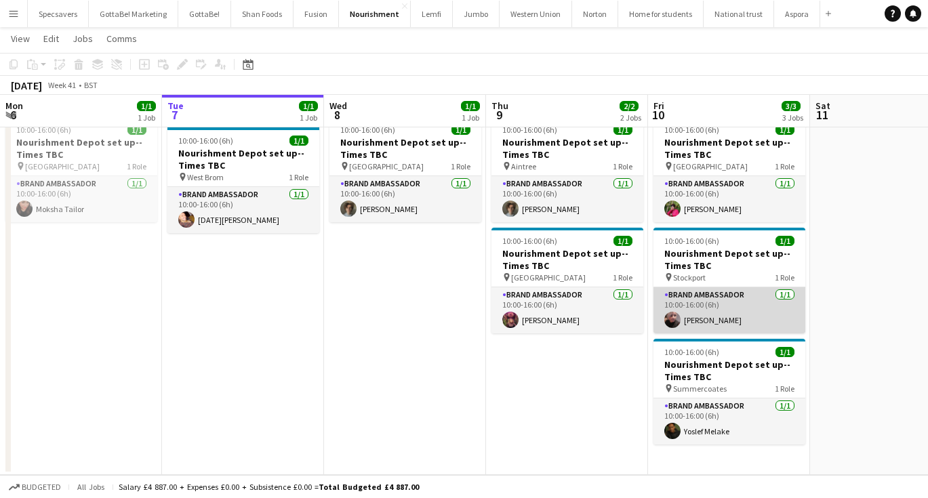
click at [729, 310] on app-card-role "Brand Ambassador 1/1 10:00-16:00 (6h) Jane Waterhouse" at bounding box center [730, 311] width 152 height 46
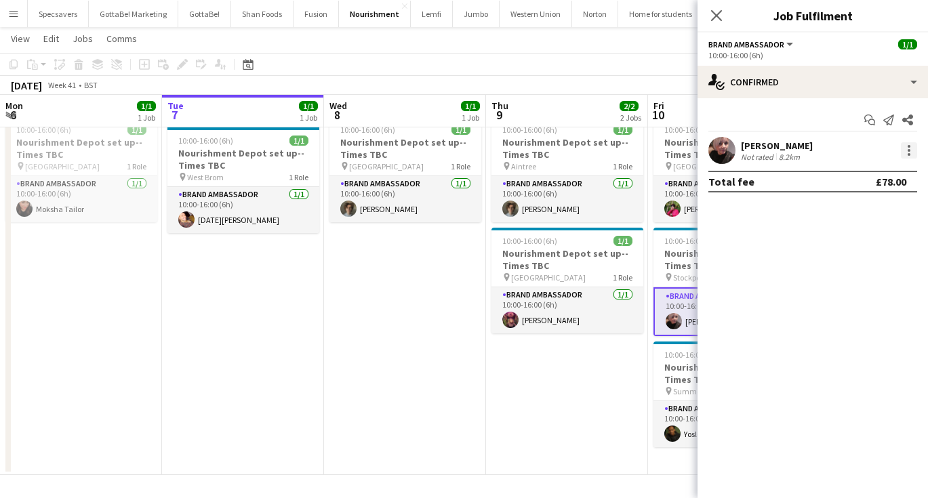
click at [911, 145] on div at bounding box center [909, 150] width 16 height 16
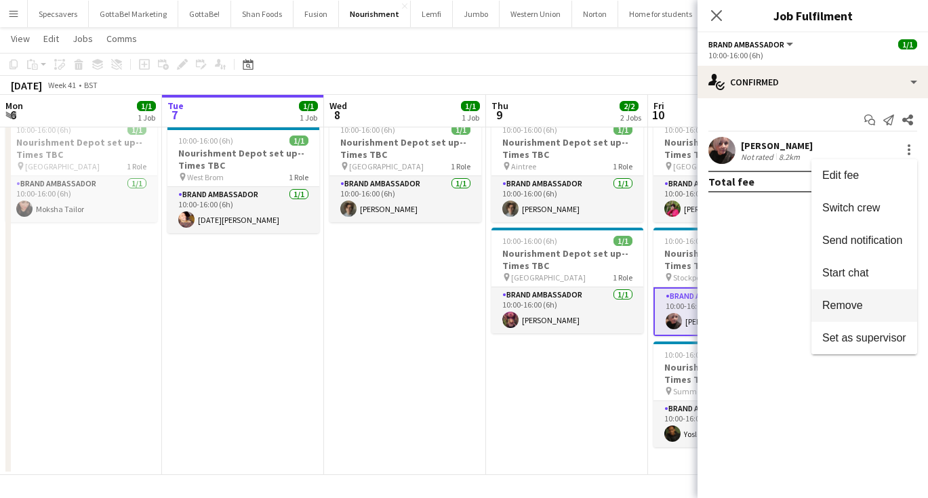
click at [863, 309] on span "Remove" at bounding box center [843, 306] width 41 height 12
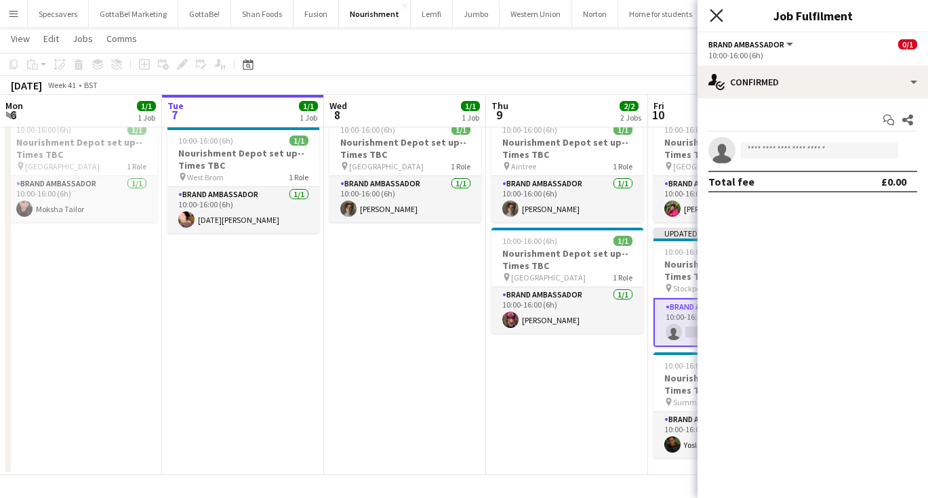
click at [711, 18] on icon "Close pop-in" at bounding box center [716, 15] width 13 height 13
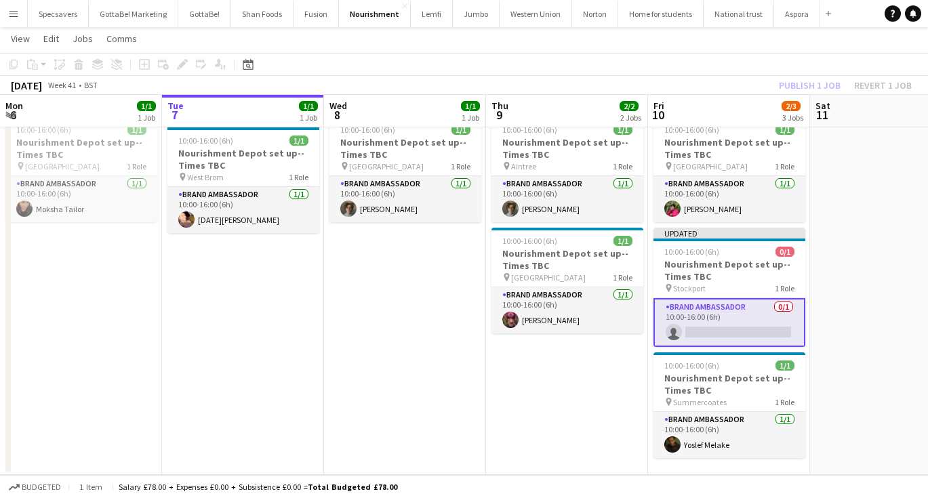
click at [850, 210] on app-date-cell at bounding box center [891, 293] width 162 height 364
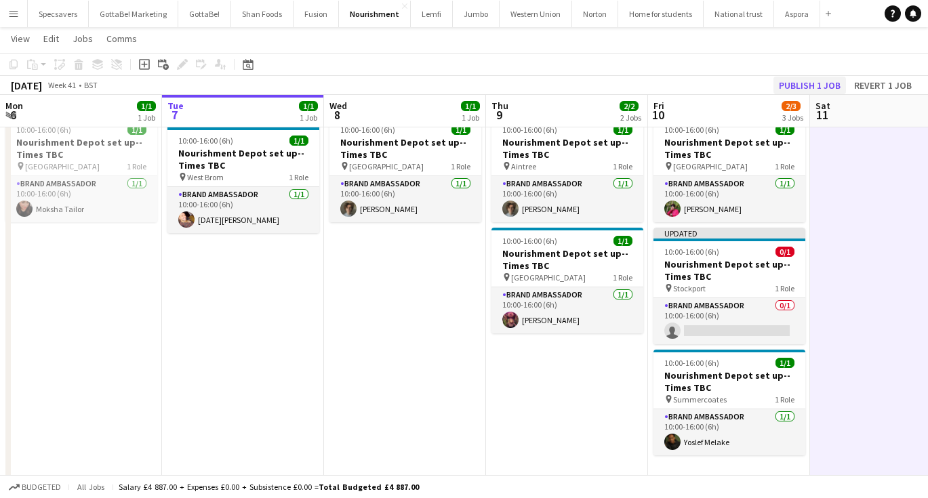
click at [823, 77] on button "Publish 1 job" at bounding box center [810, 86] width 73 height 18
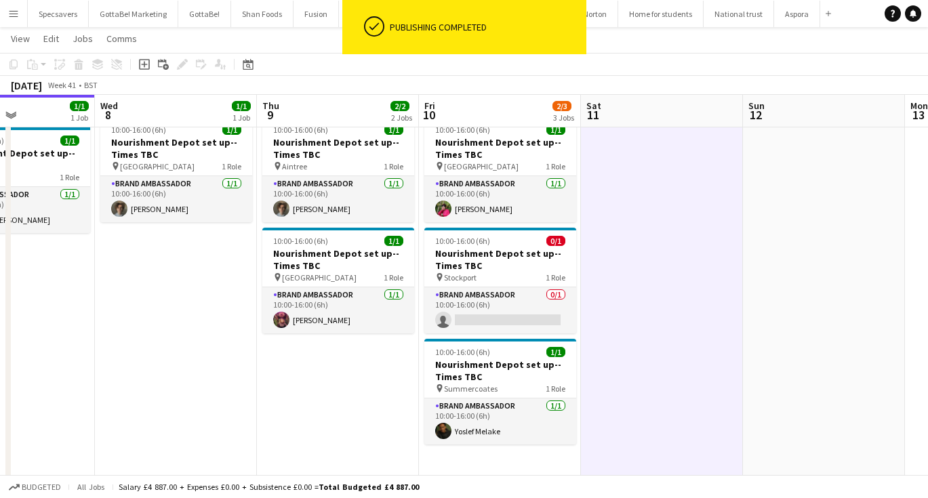
scroll to position [0, 440]
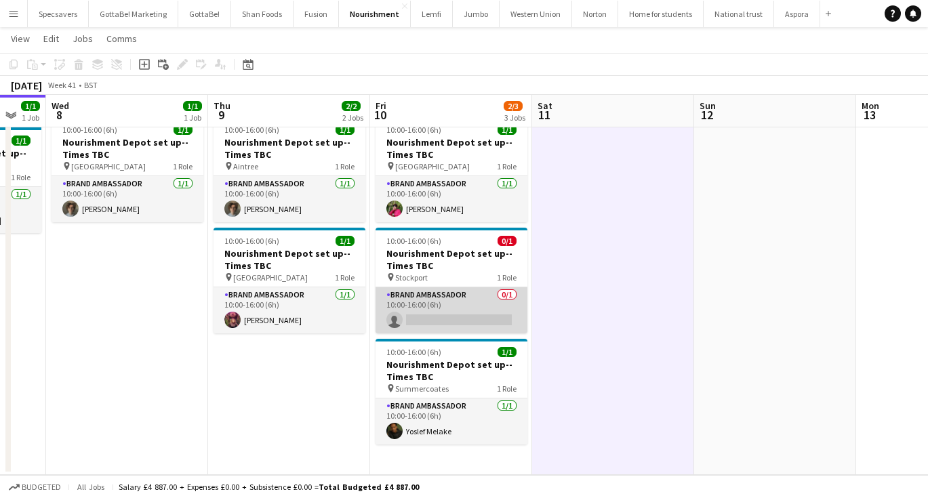
click at [459, 307] on app-card-role "Brand Ambassador 0/1 10:00-16:00 (6h) single-neutral-actions" at bounding box center [452, 311] width 152 height 46
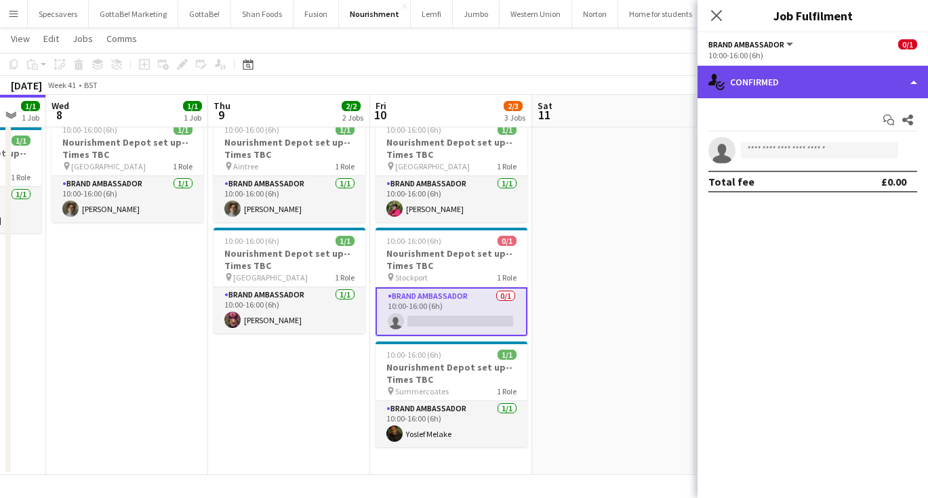
click at [794, 84] on div "single-neutral-actions-check-2 Confirmed" at bounding box center [813, 82] width 231 height 33
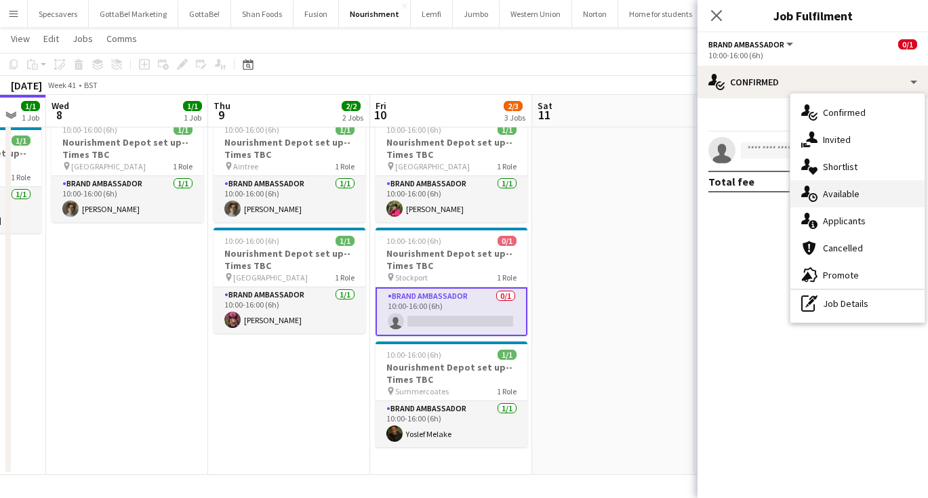
click at [817, 200] on icon "single-neutral-actions-upload" at bounding box center [810, 194] width 16 height 16
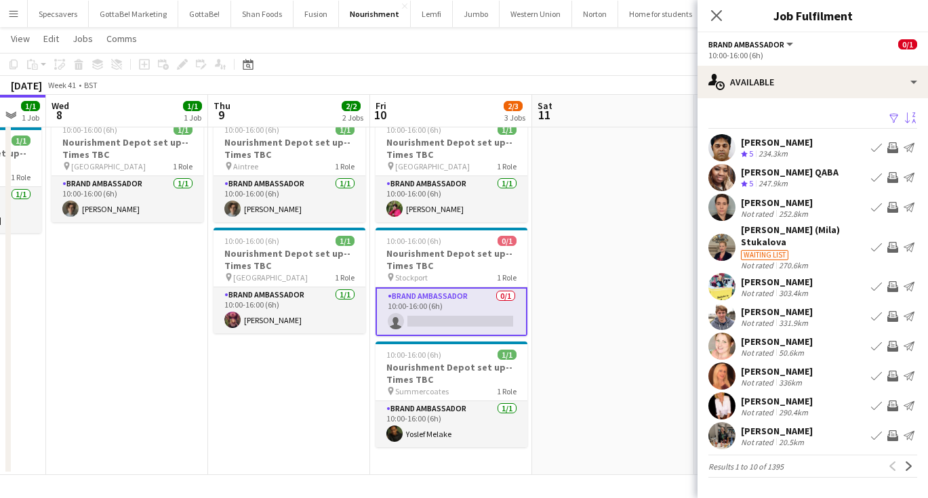
click at [913, 116] on app-icon "Sort asc" at bounding box center [910, 119] width 11 height 13
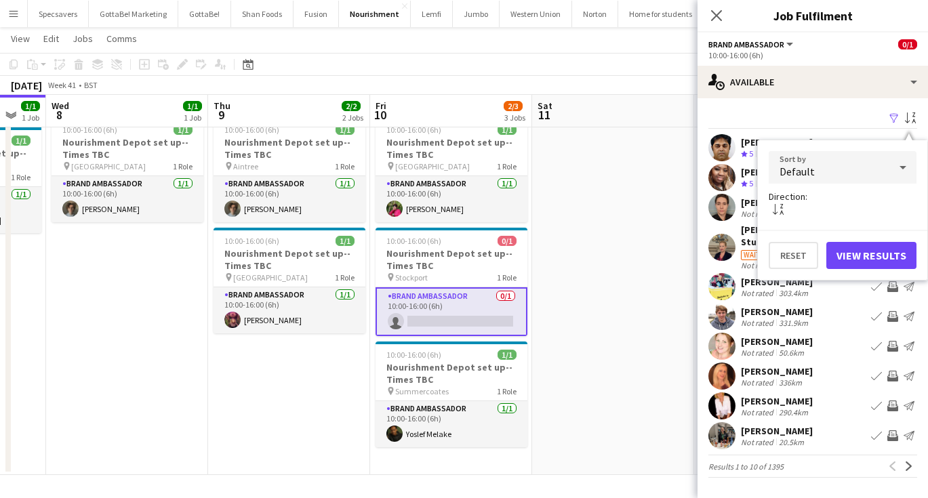
click at [872, 168] on div "Default" at bounding box center [829, 167] width 121 height 33
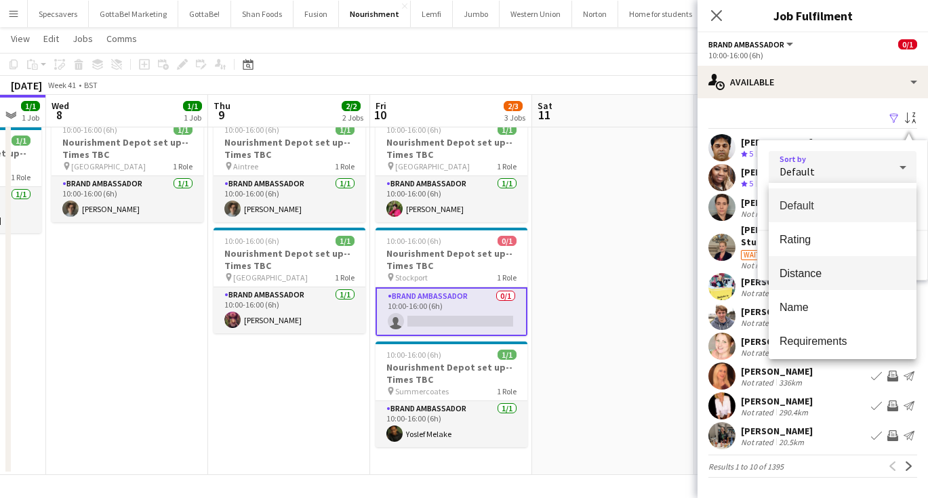
click at [837, 267] on mat-option "Distance" at bounding box center [843, 273] width 148 height 34
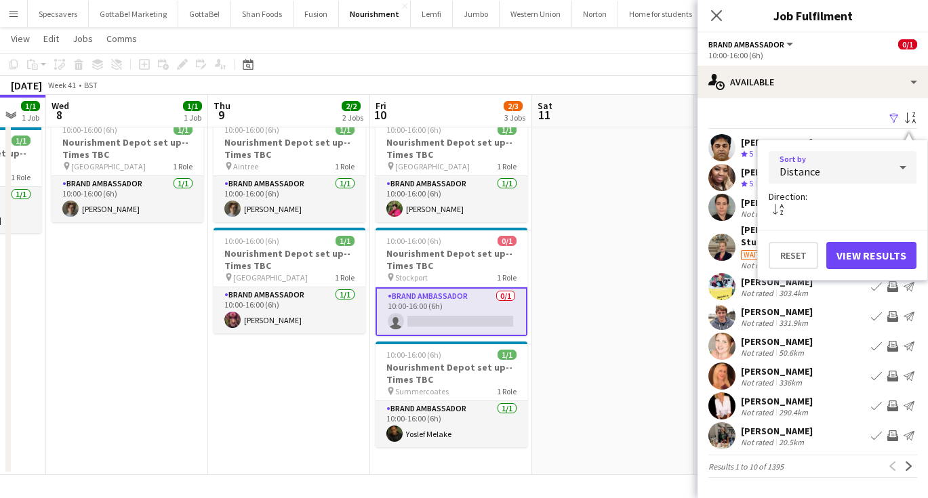
click at [874, 246] on button "View Results" at bounding box center [872, 255] width 90 height 27
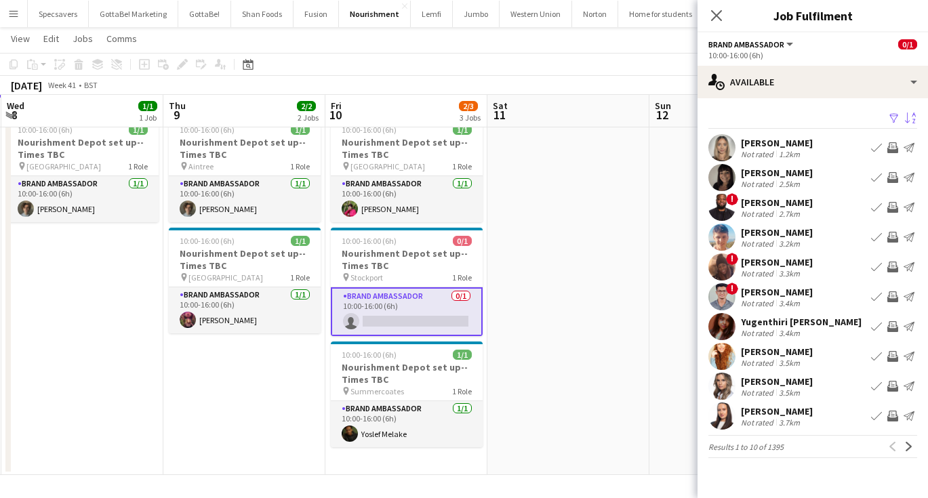
scroll to position [0, 486]
click at [768, 240] on div "Not rated" at bounding box center [758, 244] width 35 height 10
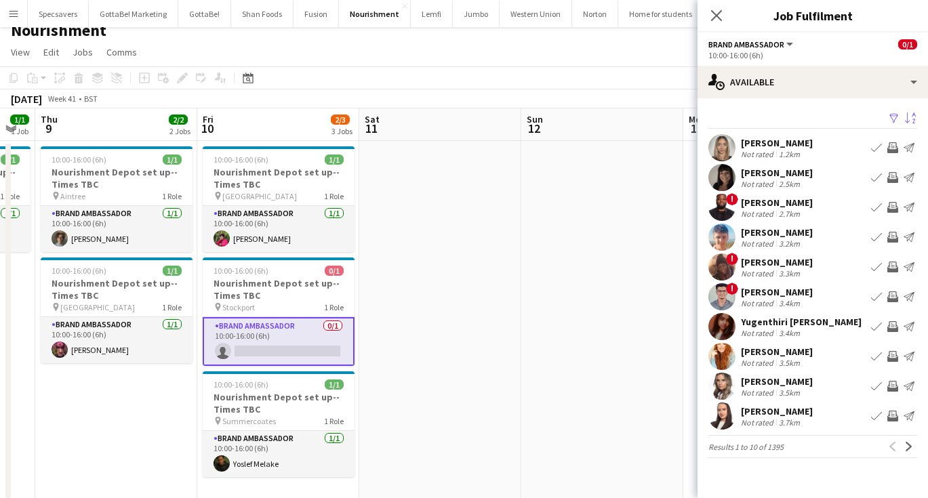
scroll to position [0, 452]
click at [777, 153] on div "1.2km" at bounding box center [789, 154] width 26 height 10
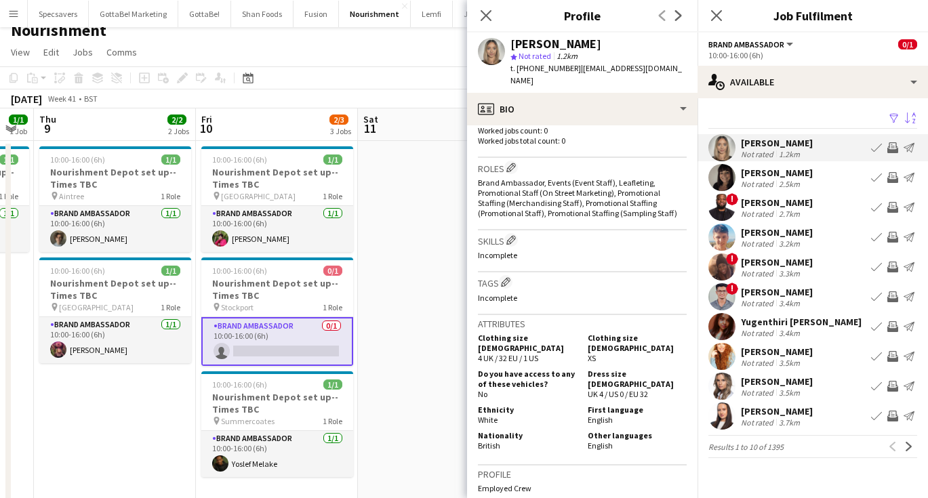
scroll to position [382, 0]
click at [788, 176] on div "Rachel Malone" at bounding box center [777, 173] width 72 height 12
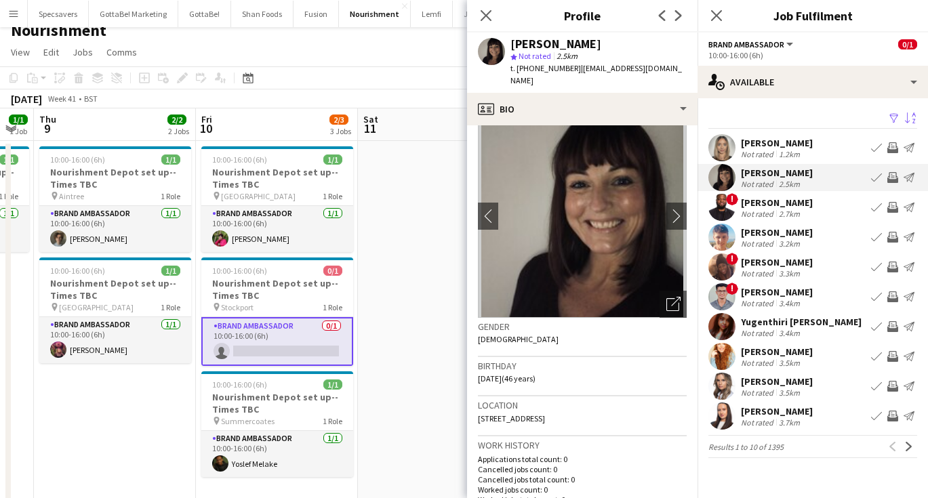
scroll to position [26, 0]
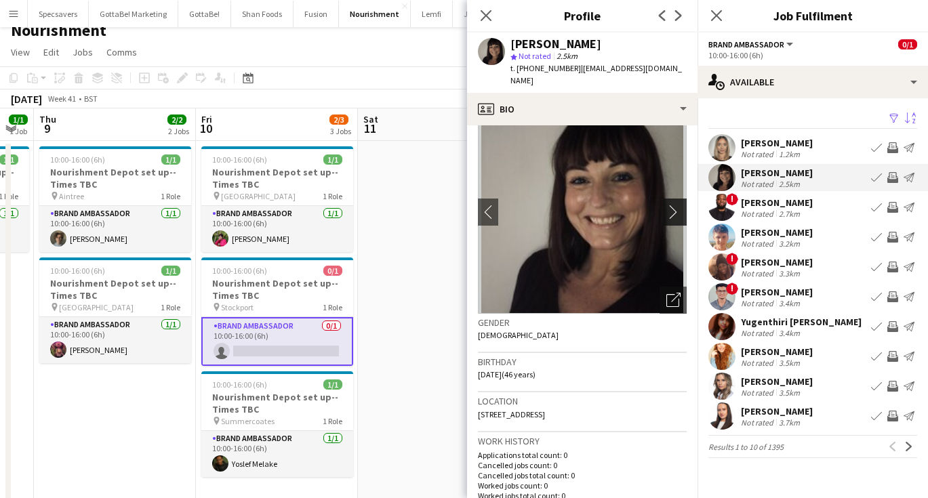
click at [673, 205] on app-icon "chevron-right" at bounding box center [677, 212] width 21 height 14
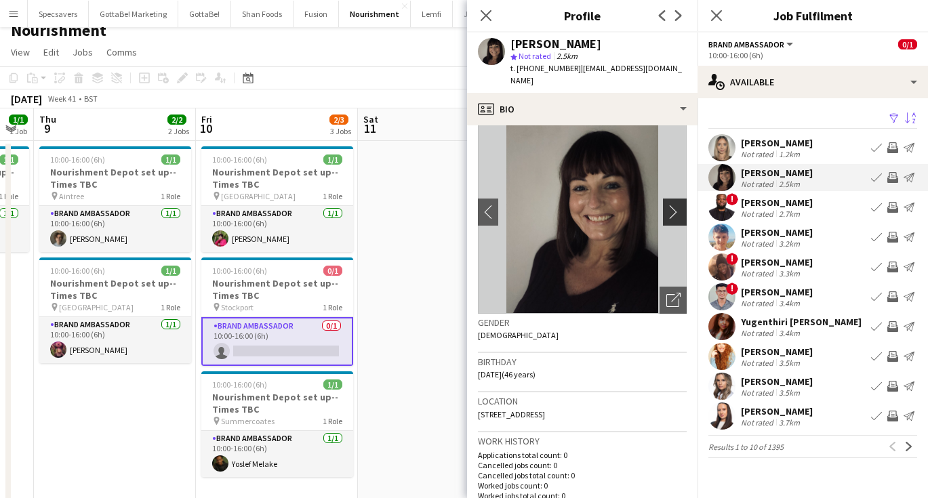
click at [673, 205] on app-icon "chevron-right" at bounding box center [677, 212] width 21 height 14
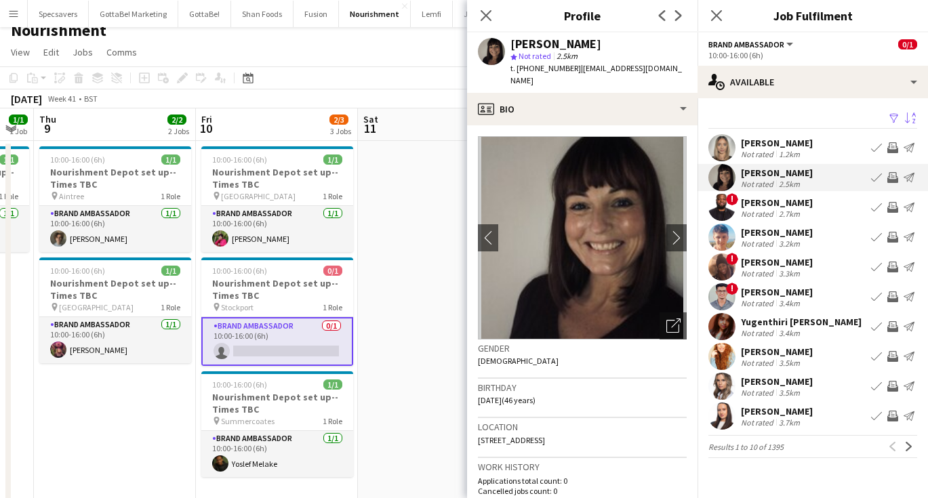
scroll to position [0, 0]
click at [756, 153] on div "Not rated" at bounding box center [758, 154] width 35 height 10
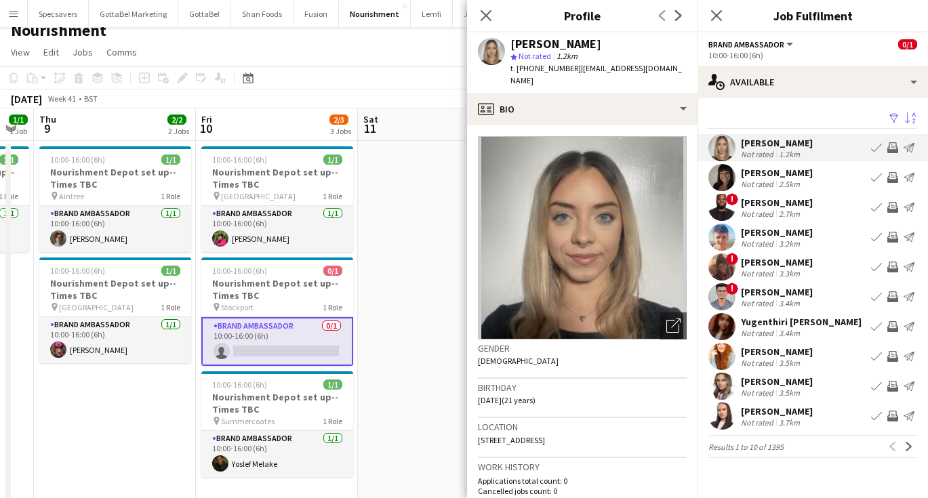
click at [385, 100] on div "October 2025 Week 41 • BST" at bounding box center [464, 99] width 928 height 19
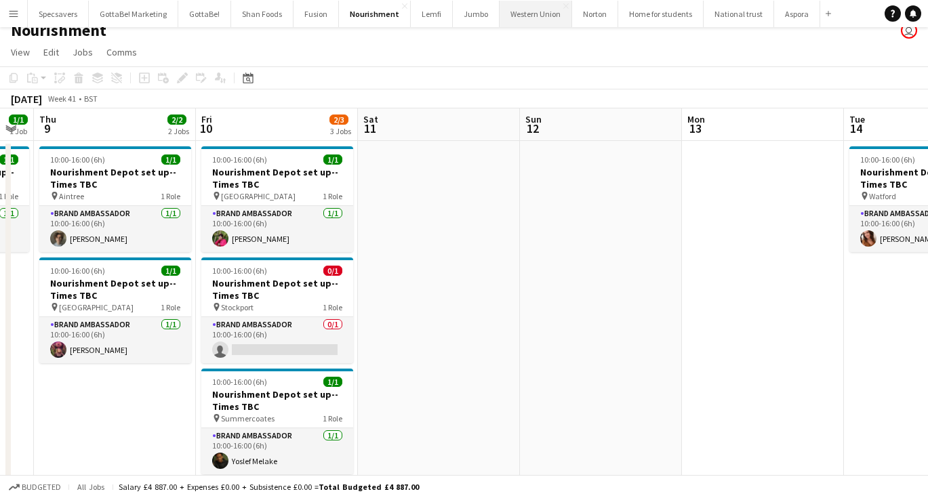
click at [540, 20] on button "Western Union Close" at bounding box center [536, 14] width 73 height 26
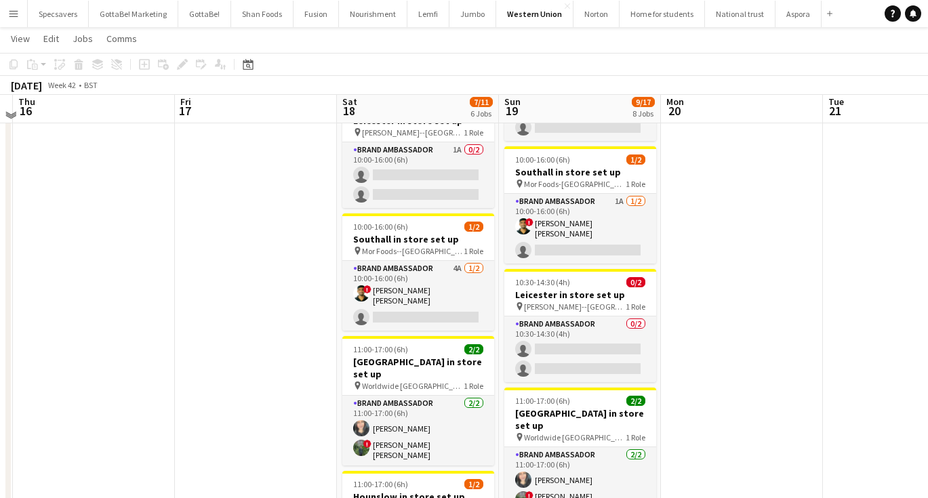
scroll to position [298, 0]
